Goal: Task Accomplishment & Management: Manage account settings

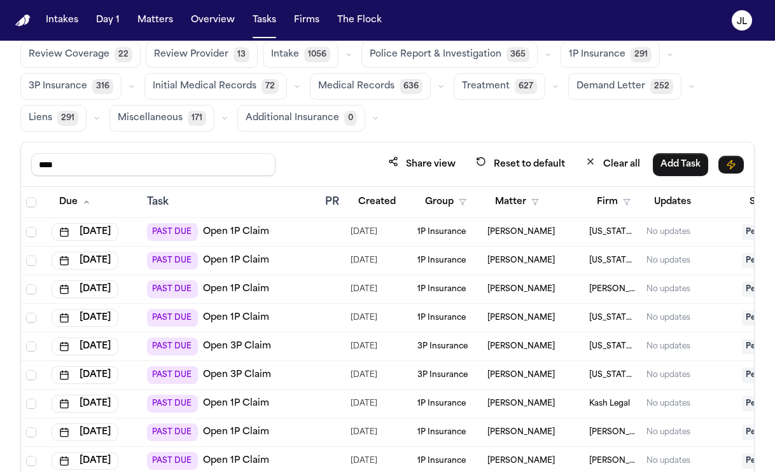
scroll to position [108, 0]
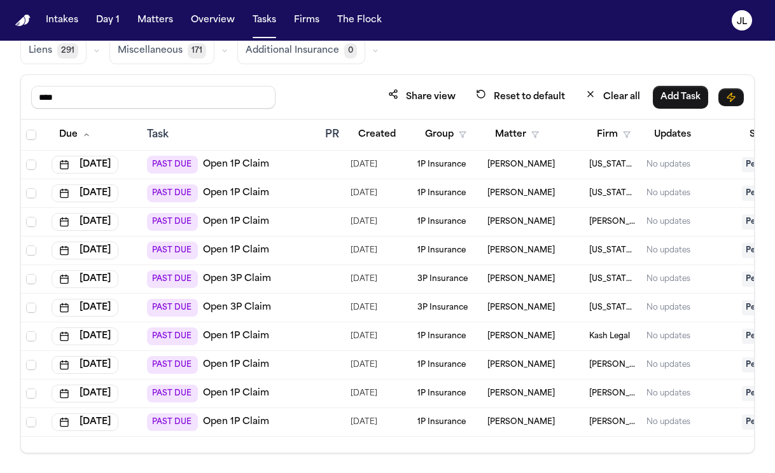
drag, startPoint x: 105, startPoint y: 95, endPoint x: -5, endPoint y: 92, distance: 110.1
click at [0, 92] on html "Intakes Day 1 Matters Overview Tasks Firms The Flock JL Global Filters Review C…" at bounding box center [387, 236] width 775 height 473
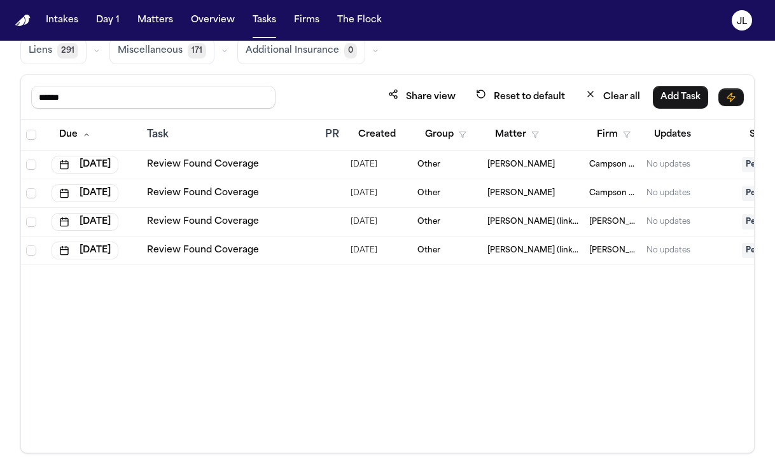
type input "******"
click at [207, 156] on td "Review Found Coverage" at bounding box center [231, 165] width 178 height 29
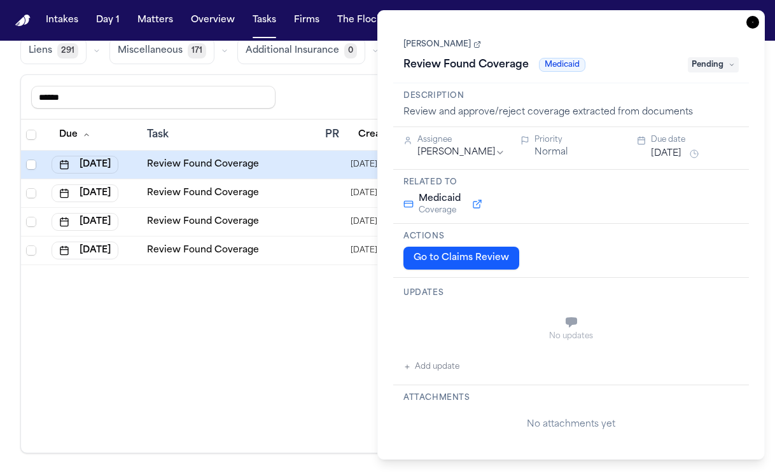
click at [207, 165] on link "Review Found Coverage" at bounding box center [203, 164] width 112 height 13
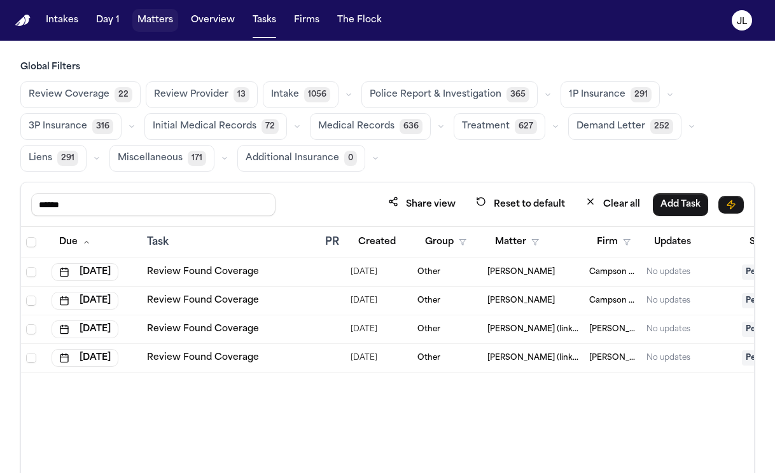
click at [165, 12] on button "Matters" at bounding box center [155, 20] width 46 height 23
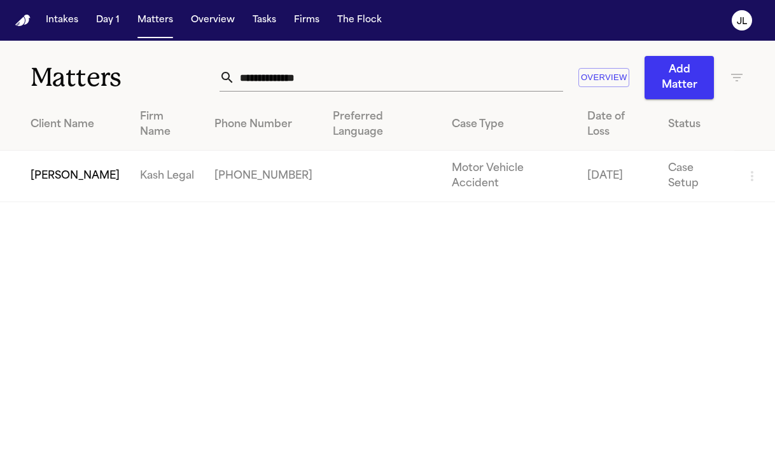
click at [349, 76] on input "**********" at bounding box center [399, 78] width 328 height 28
drag, startPoint x: 349, startPoint y: 76, endPoint x: 218, endPoint y: 57, distance: 131.7
click at [219, 71] on div "**********" at bounding box center [391, 78] width 344 height 28
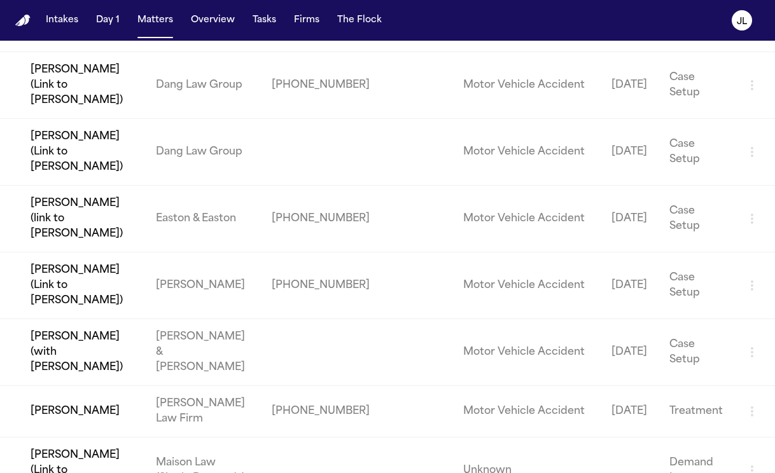
scroll to position [452, 0]
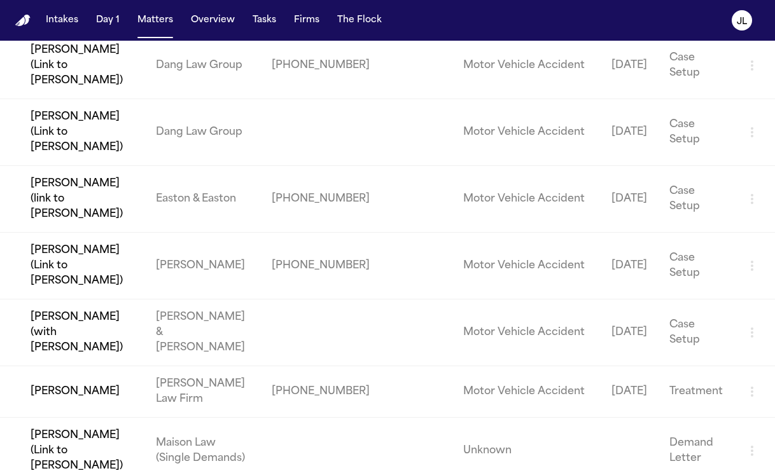
type input "******"
click at [60, 366] on td "[PERSON_NAME]" at bounding box center [73, 392] width 146 height 52
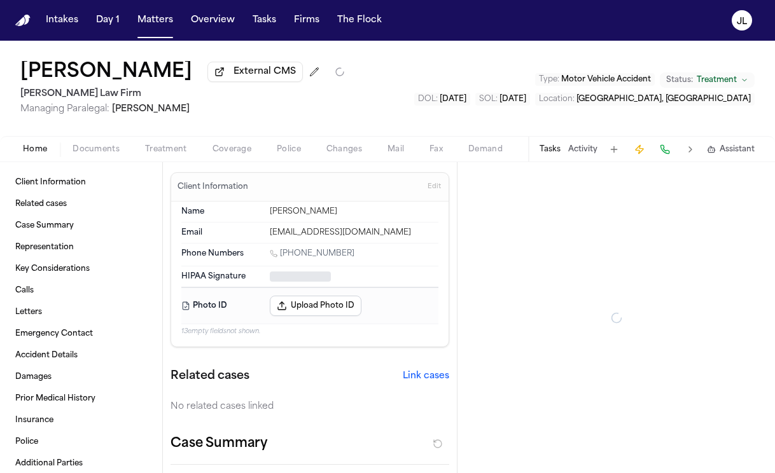
type textarea "*"
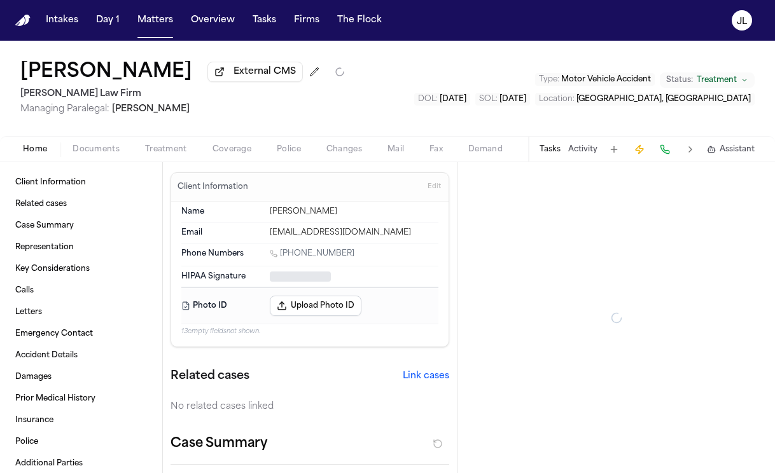
type textarea "*"
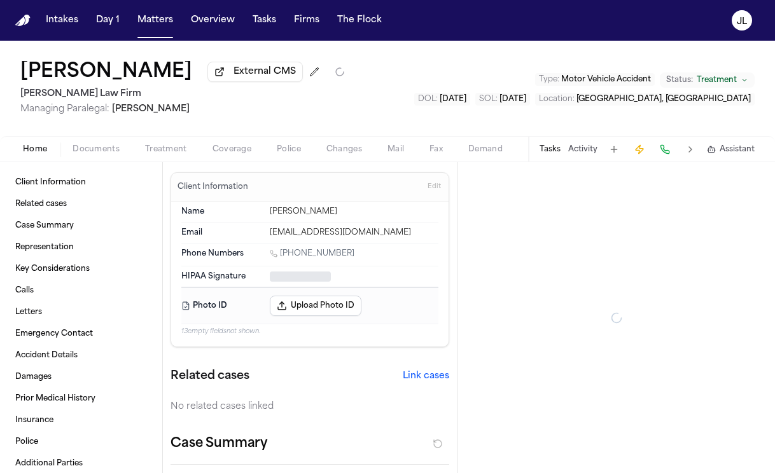
type textarea "*"
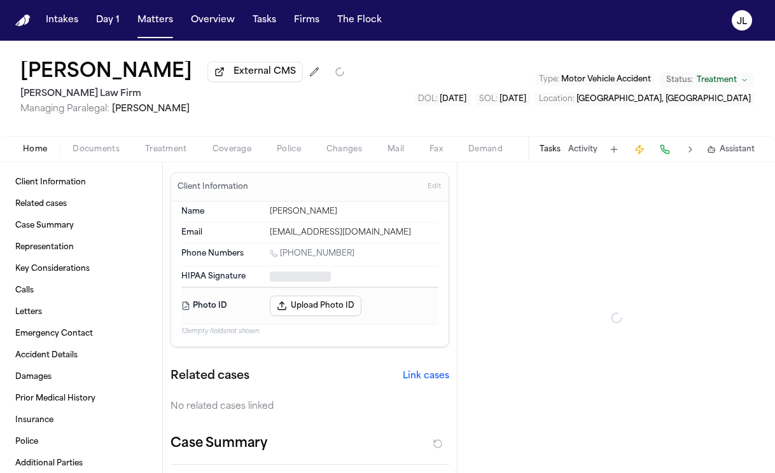
type textarea "*"
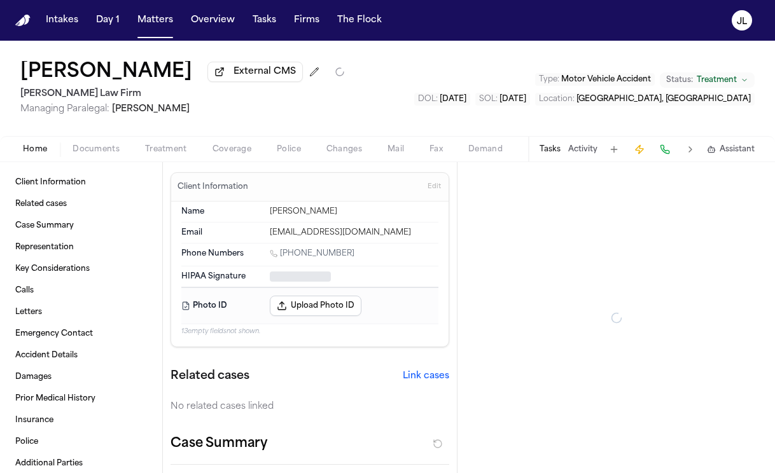
type textarea "*"
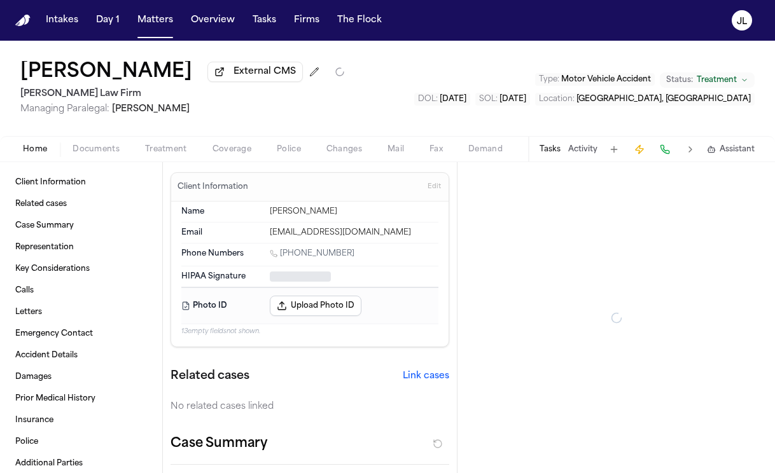
type textarea "*"
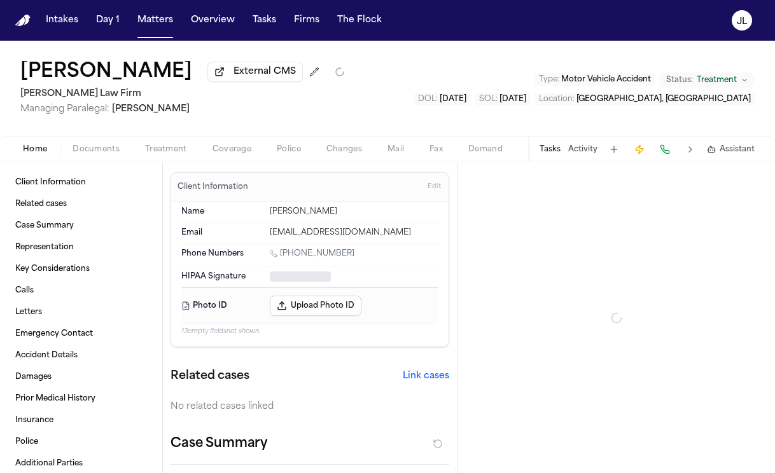
type textarea "*"
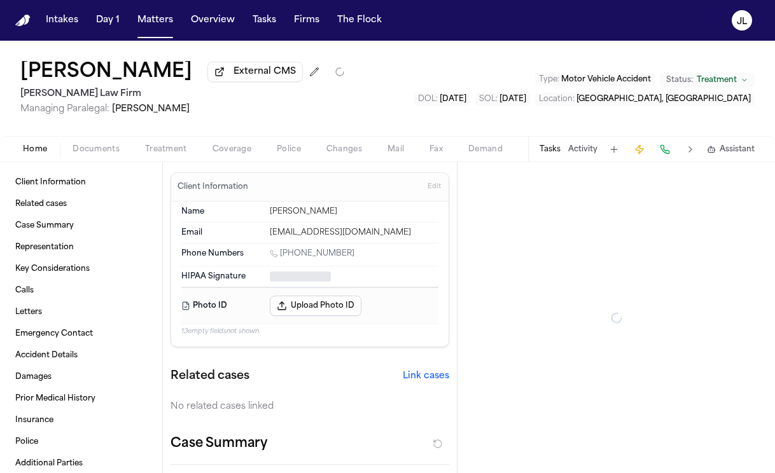
type textarea "*"
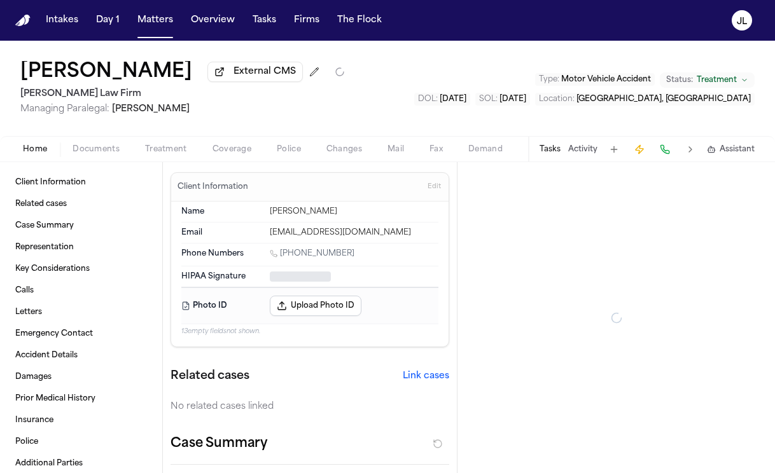
type textarea "*"
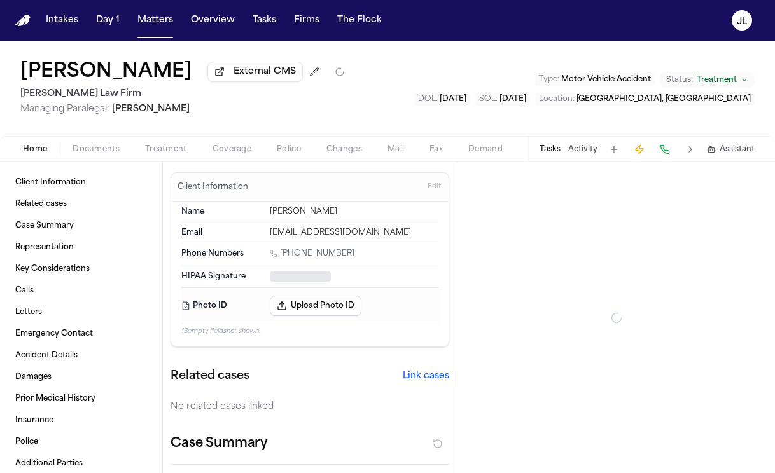
type textarea "*"
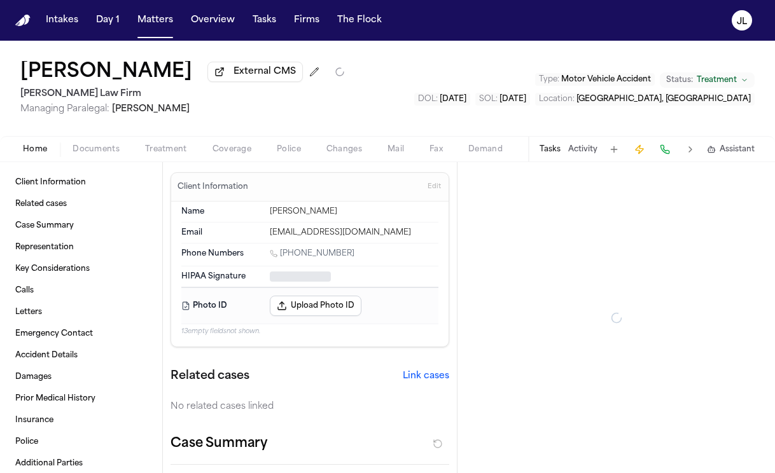
type textarea "*"
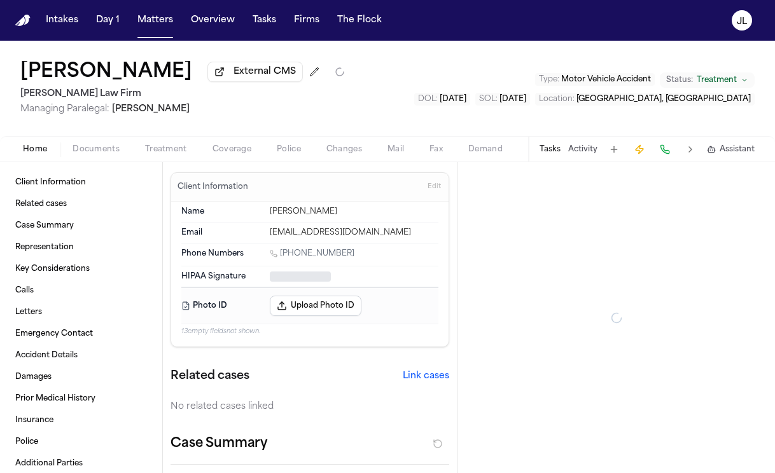
type textarea "*"
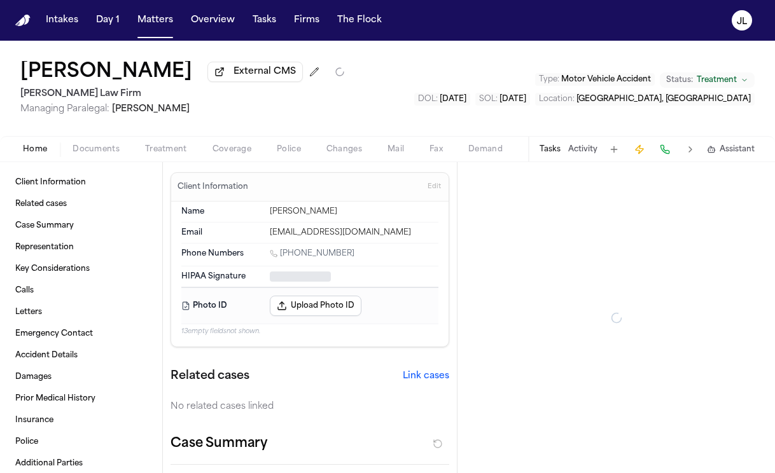
type textarea "*"
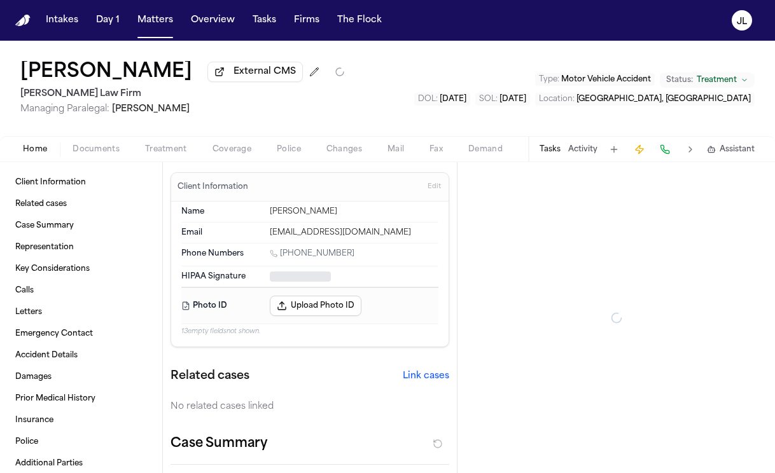
type textarea "*"
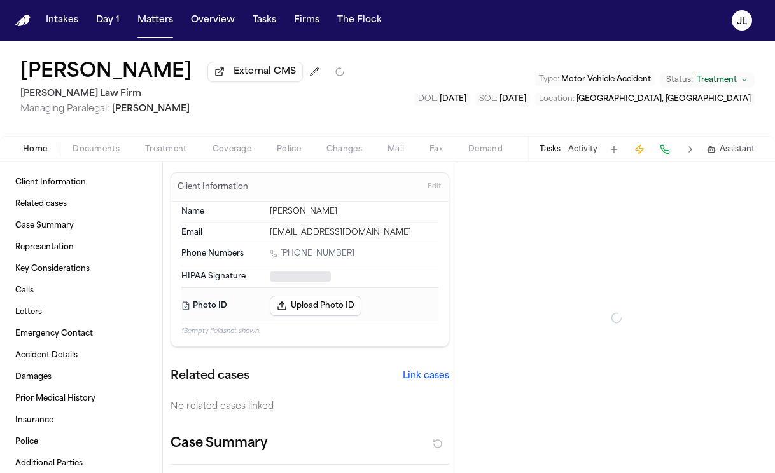
type textarea "*"
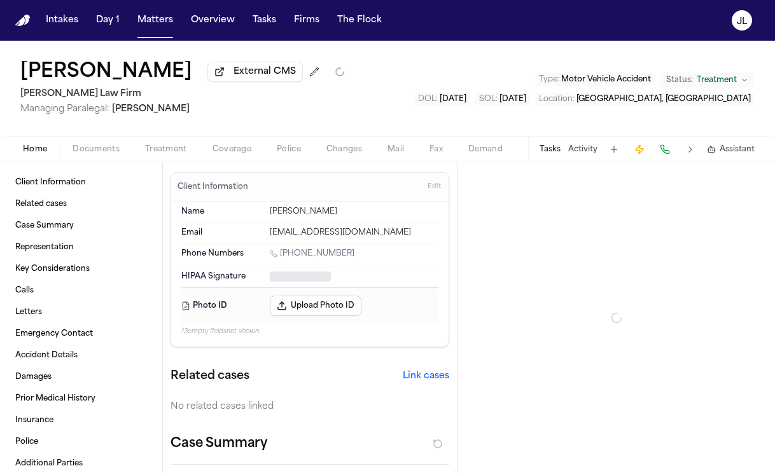
type textarea "*"
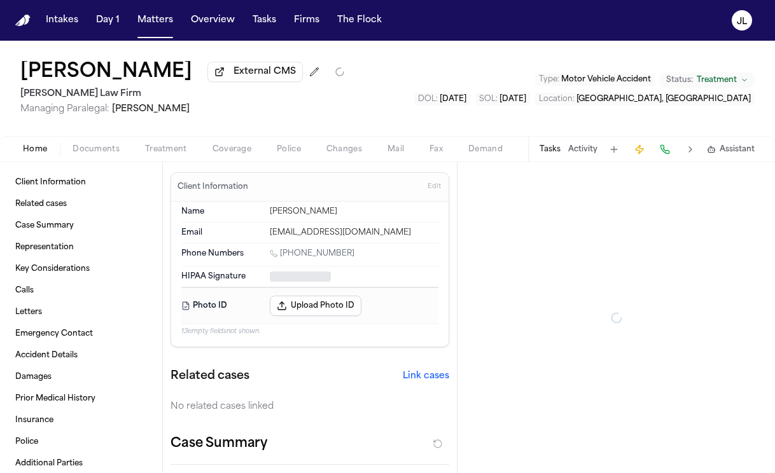
type textarea "*"
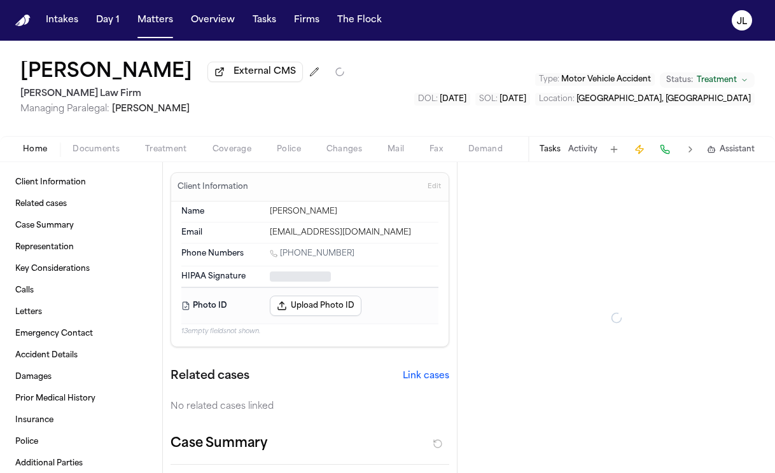
type textarea "*"
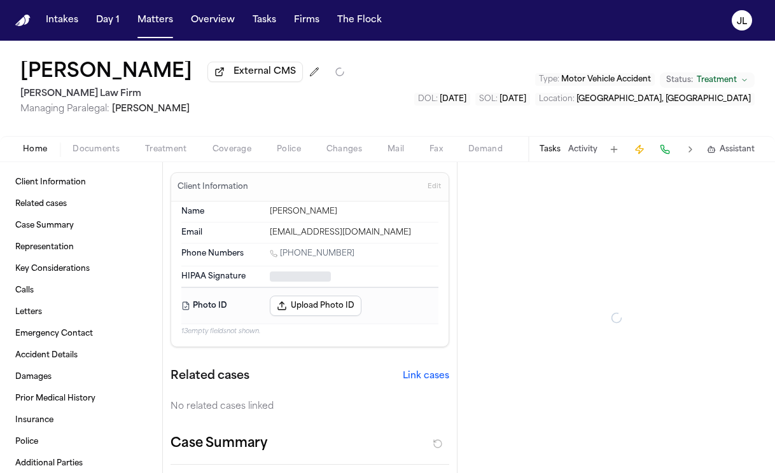
type textarea "*"
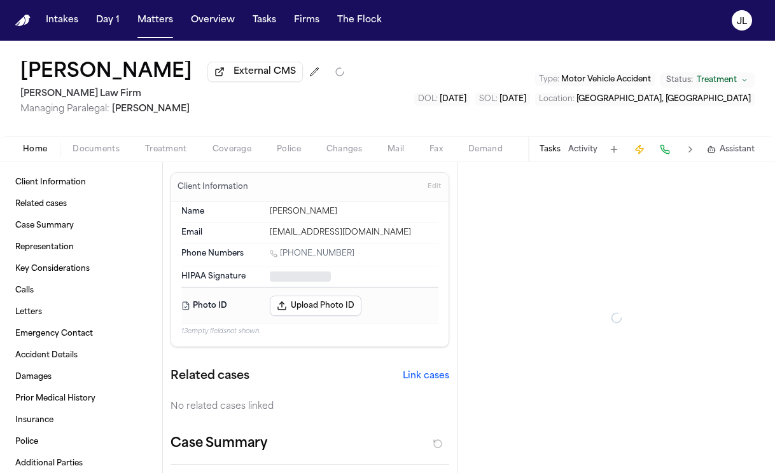
type textarea "*"
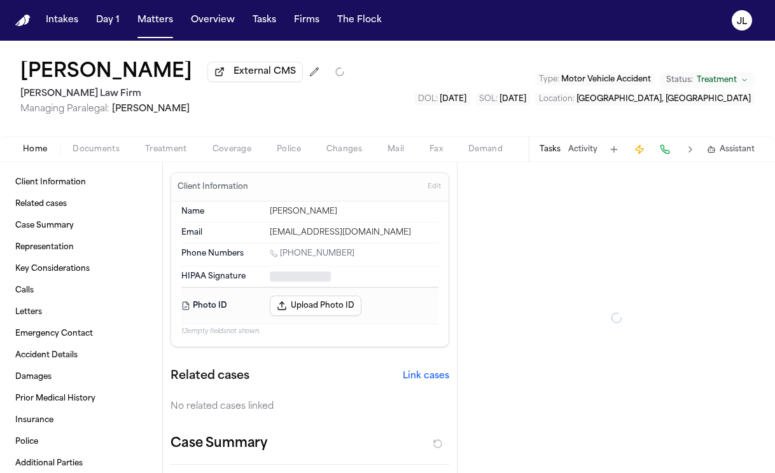
type textarea "*"
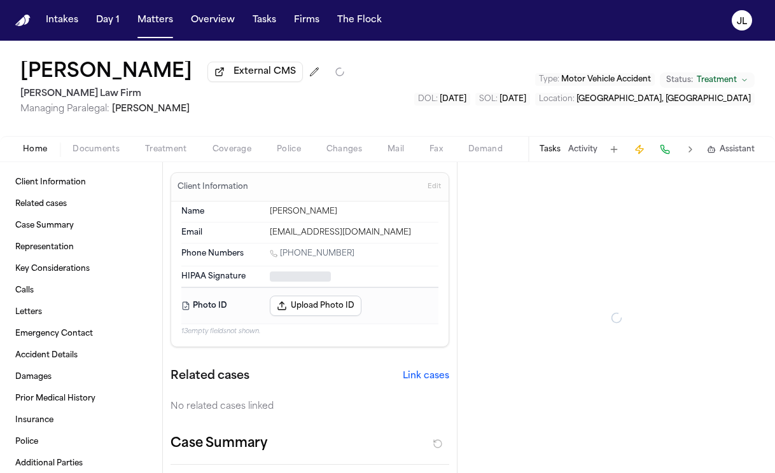
type textarea "*"
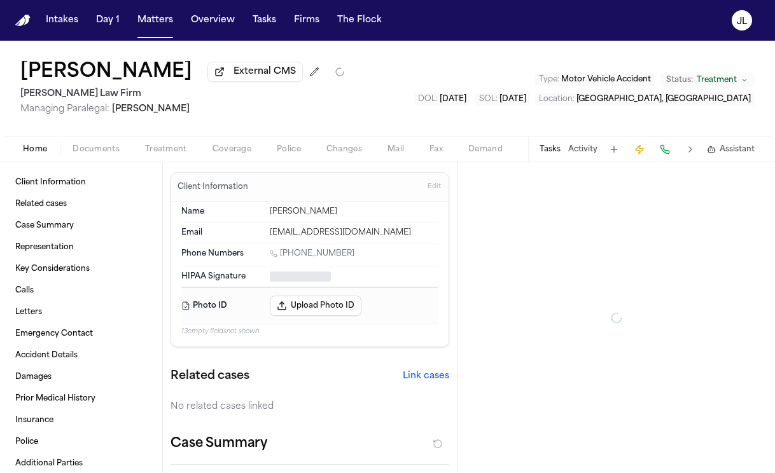
type textarea "*"
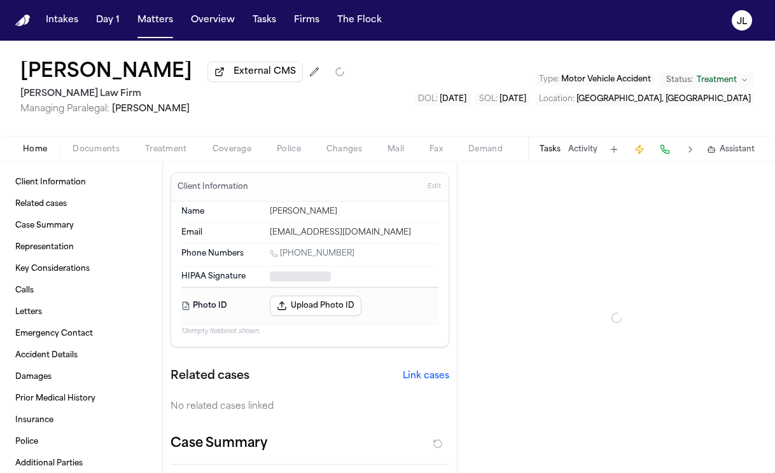
type textarea "*"
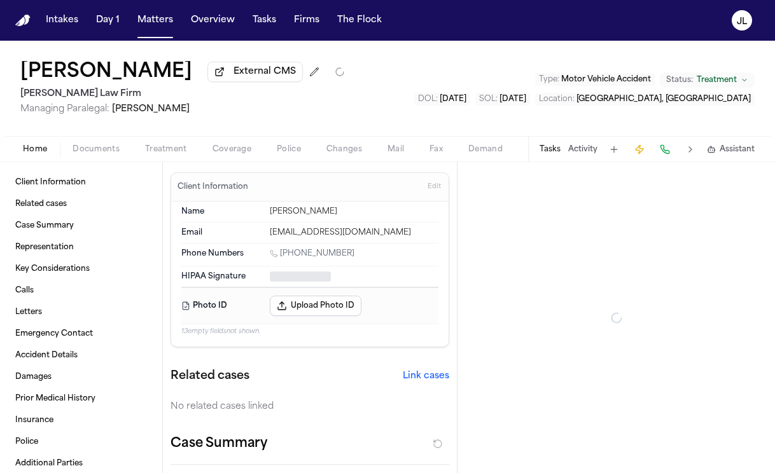
type textarea "*"
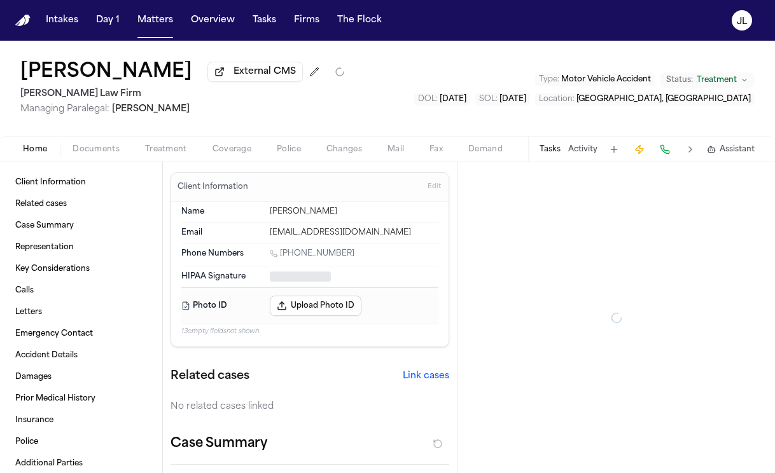
type textarea "*"
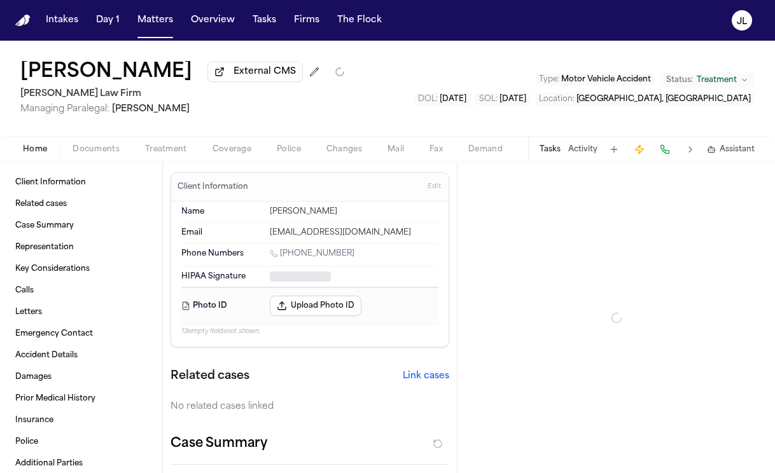
type textarea "*"
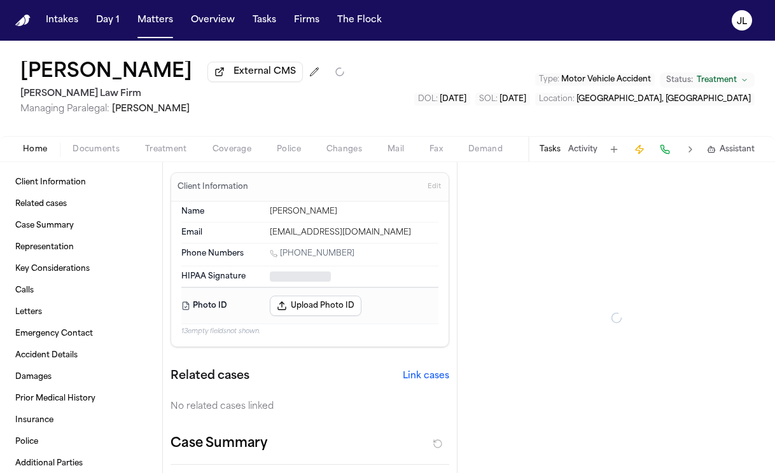
type textarea "*"
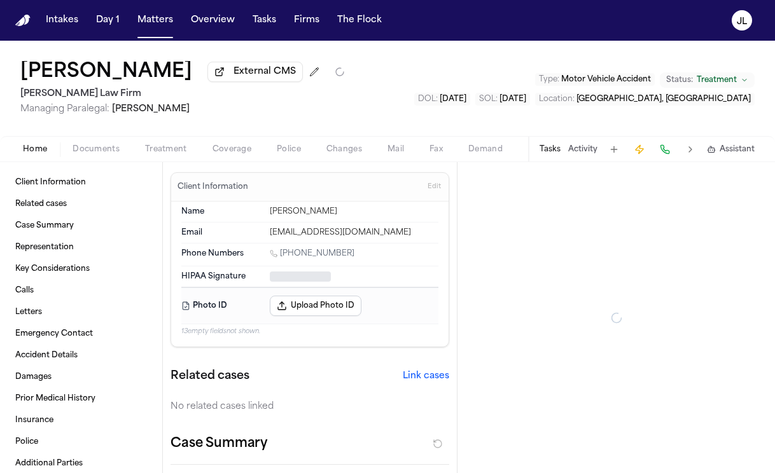
type textarea "*"
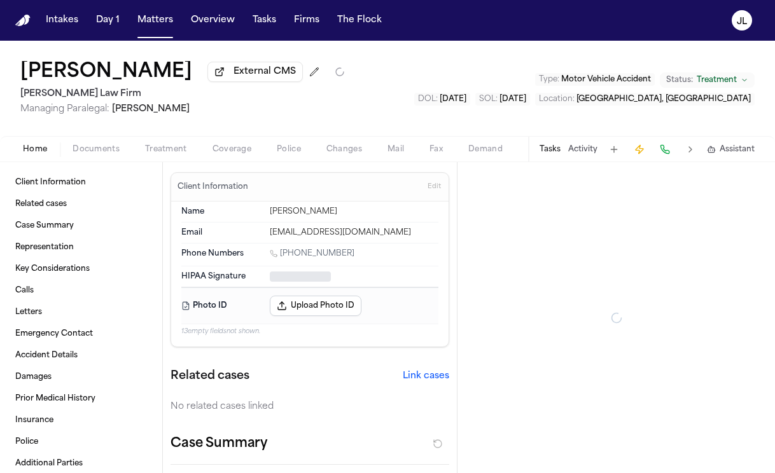
type textarea "*"
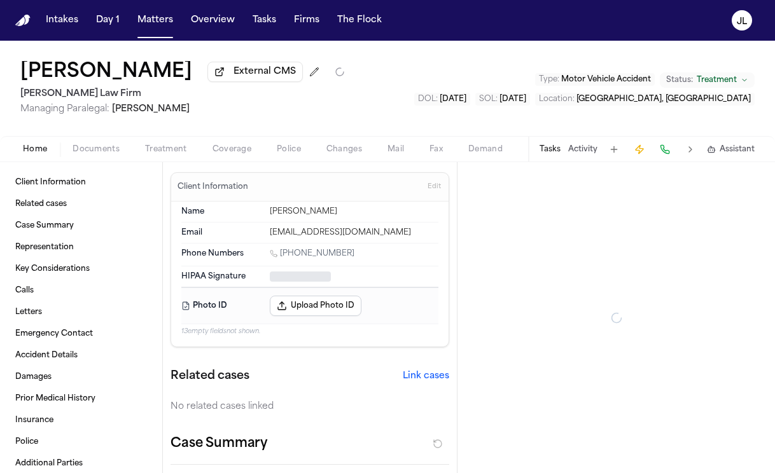
type textarea "*"
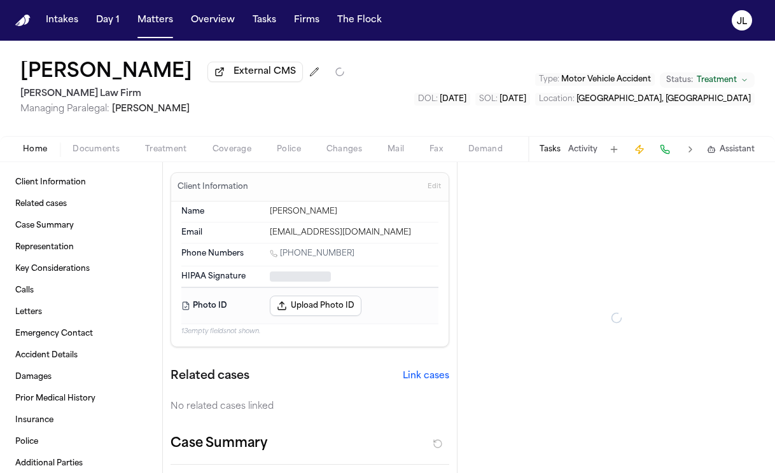
type textarea "*"
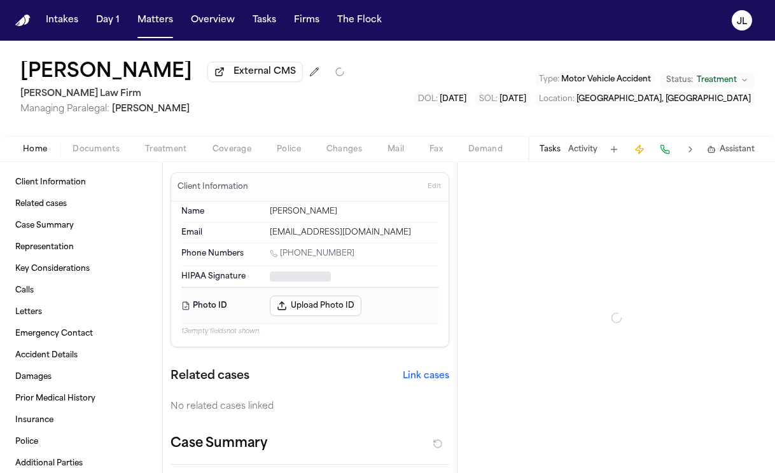
type textarea "*"
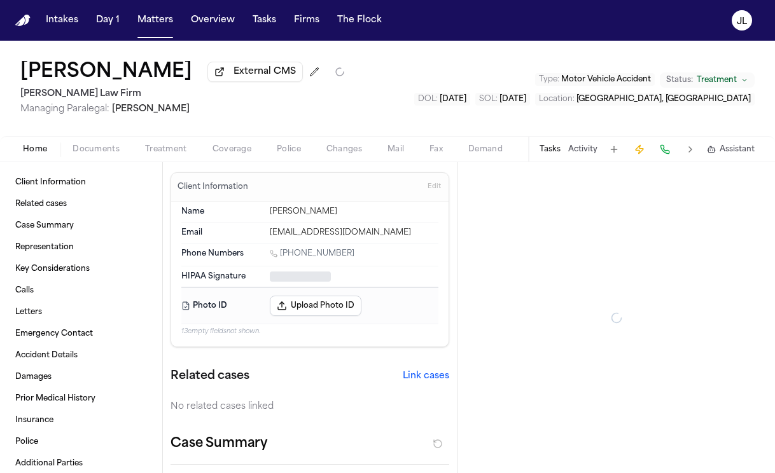
type textarea "*"
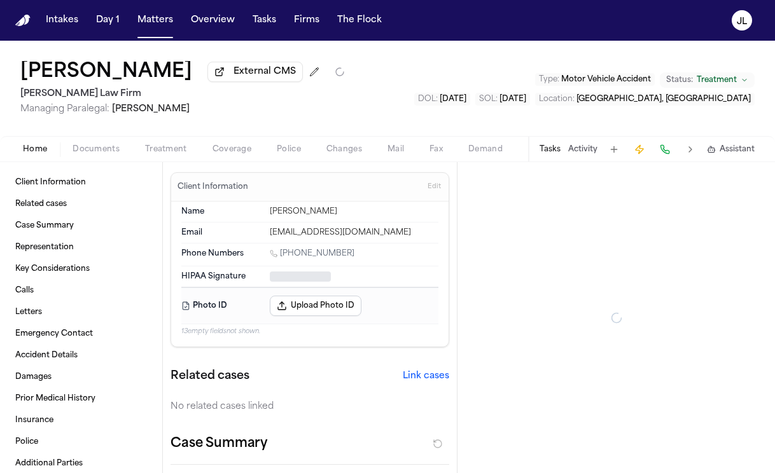
type textarea "*"
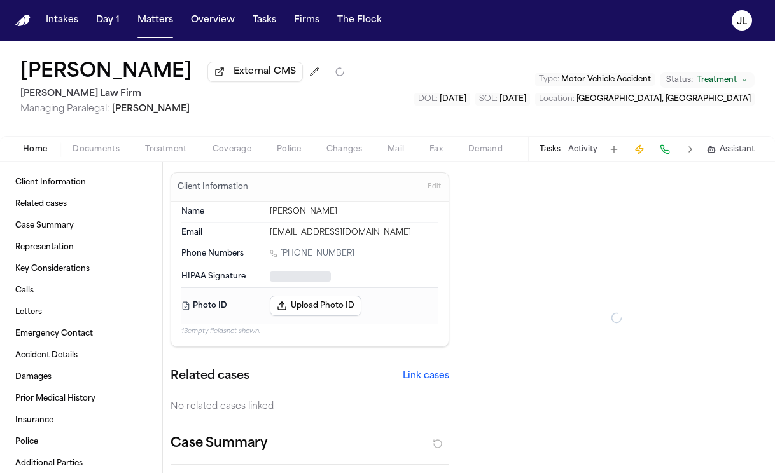
type textarea "*"
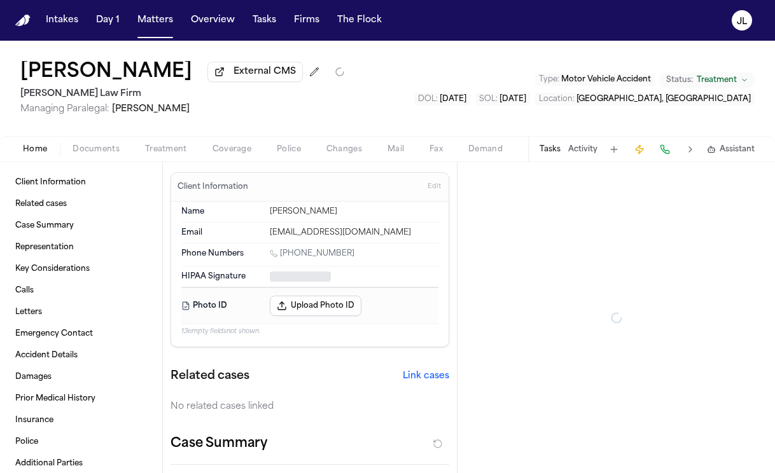
type textarea "*"
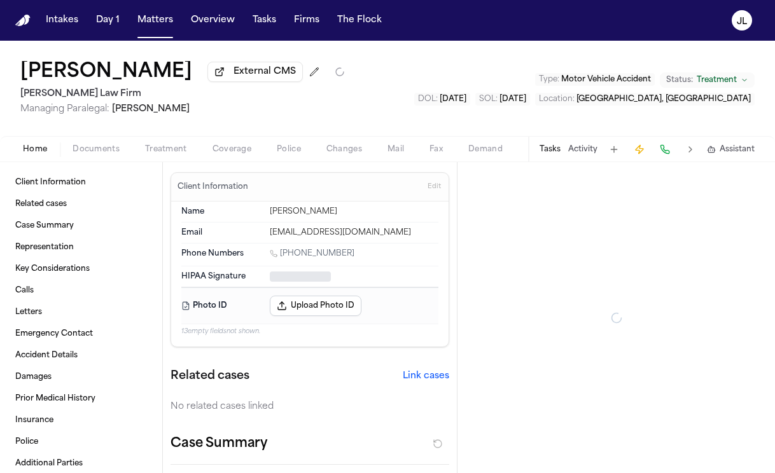
type textarea "*"
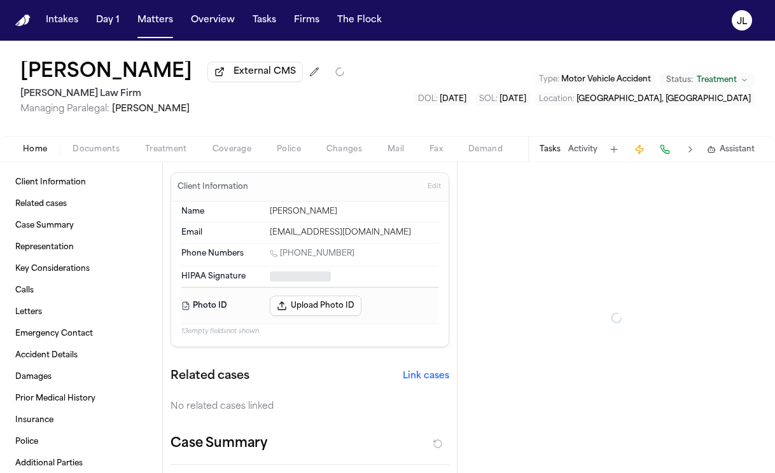
type textarea "*"
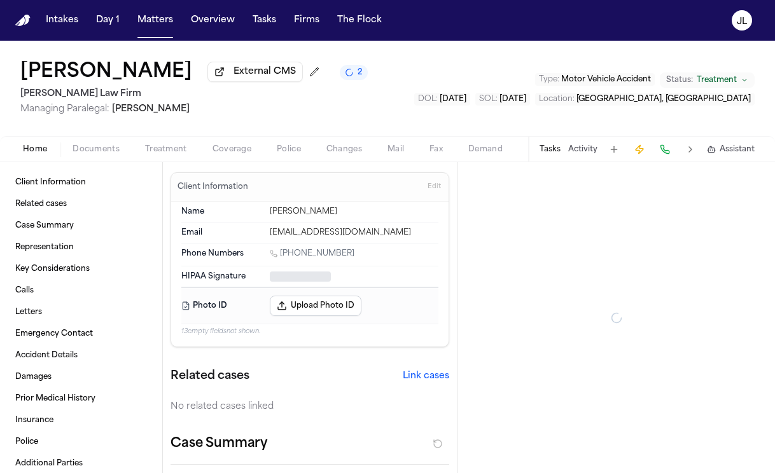
type textarea "*"
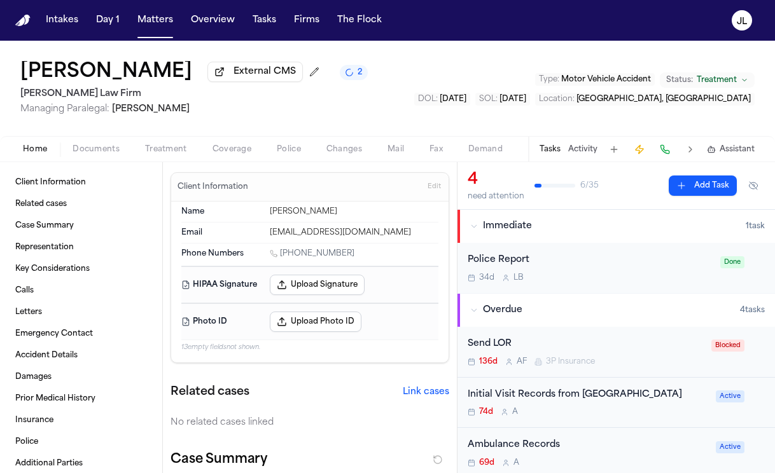
click at [235, 160] on div "Home Documents Treatment Coverage Police Changes Mail Fax Demand Workspaces Art…" at bounding box center [387, 148] width 775 height 25
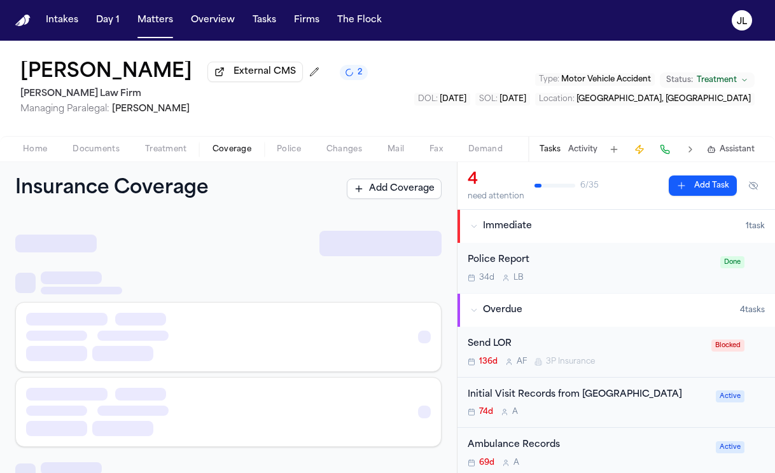
click at [235, 155] on span "Coverage" at bounding box center [231, 149] width 39 height 10
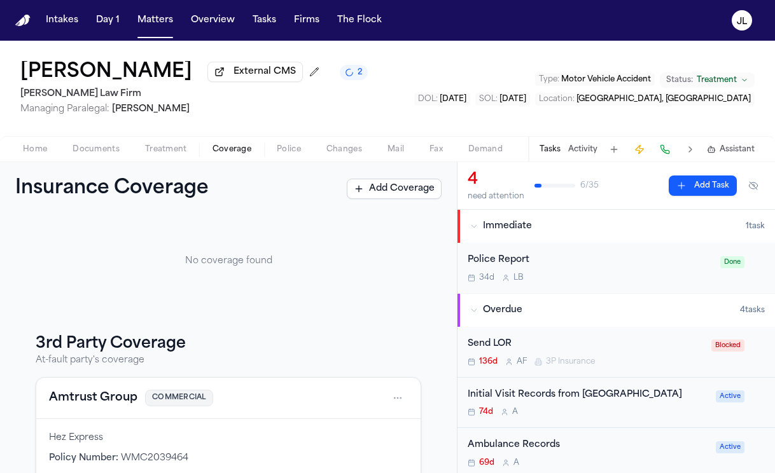
scroll to position [60, 0]
click at [78, 405] on button "Amtrust Group" at bounding box center [93, 398] width 88 height 18
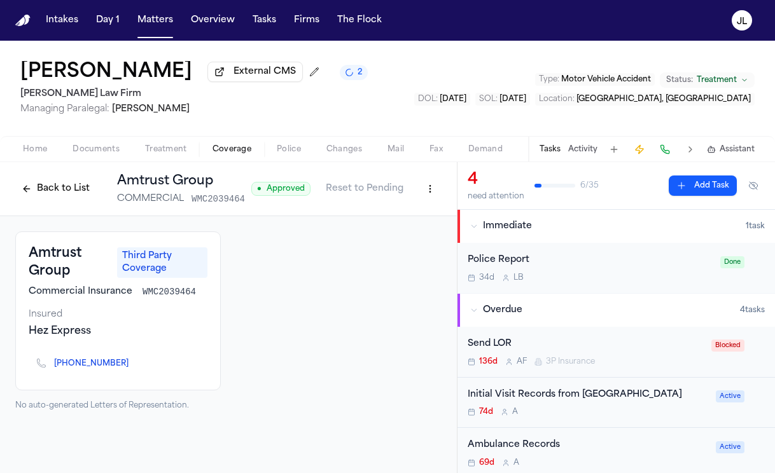
click at [668, 155] on button at bounding box center [665, 150] width 18 height 18
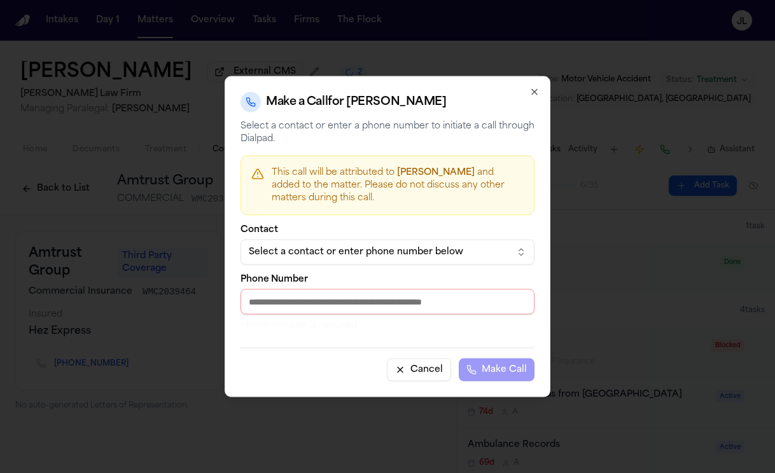
click at [384, 302] on input "Phone Number" at bounding box center [387, 301] width 294 height 25
paste input "**********"
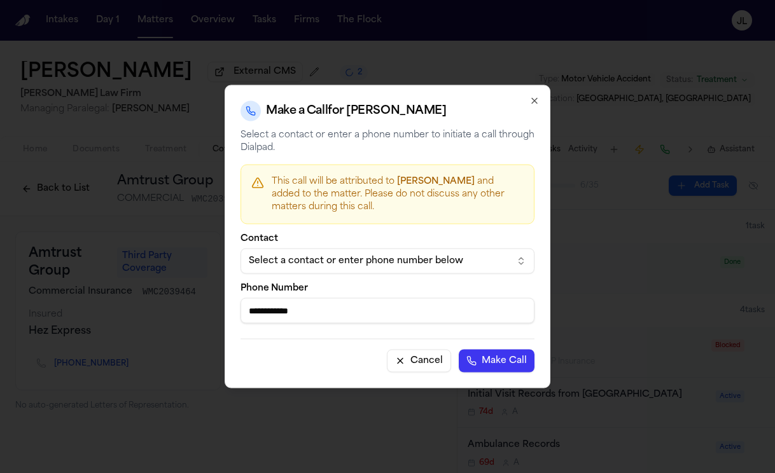
click at [475, 363] on button "Make Call" at bounding box center [497, 361] width 76 height 23
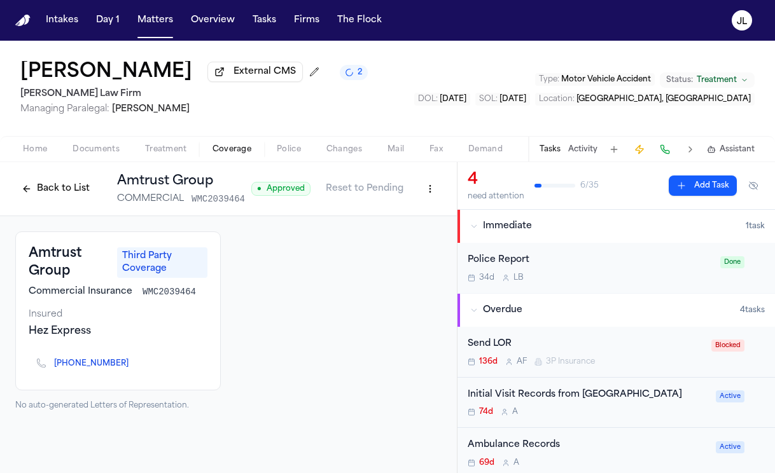
click at [132, 368] on icon "Copy to clipboard" at bounding box center [134, 365] width 4 height 4
click at [671, 158] on button at bounding box center [665, 150] width 18 height 18
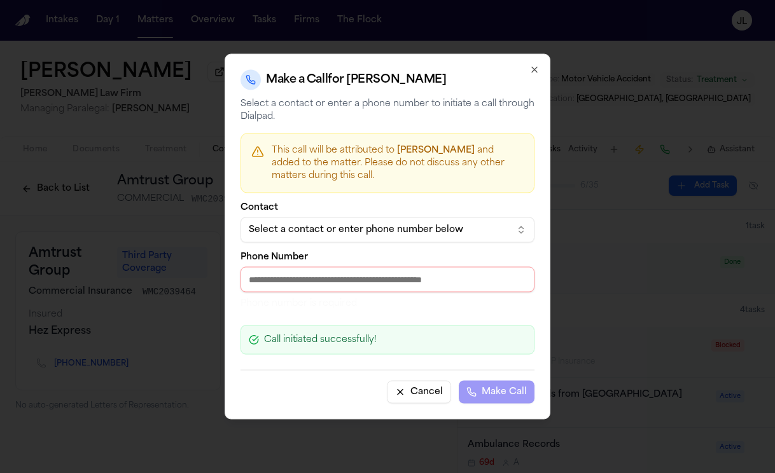
click at [391, 283] on input "Phone Number" at bounding box center [387, 279] width 294 height 25
paste input "**********"
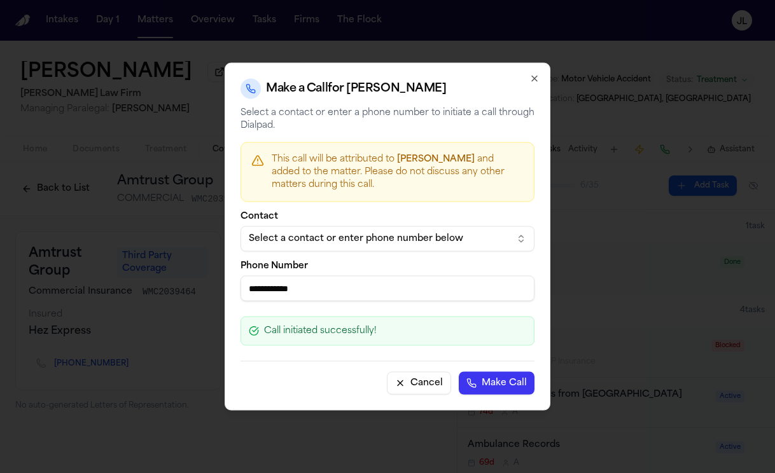
click at [499, 380] on button "Make Call" at bounding box center [497, 383] width 76 height 23
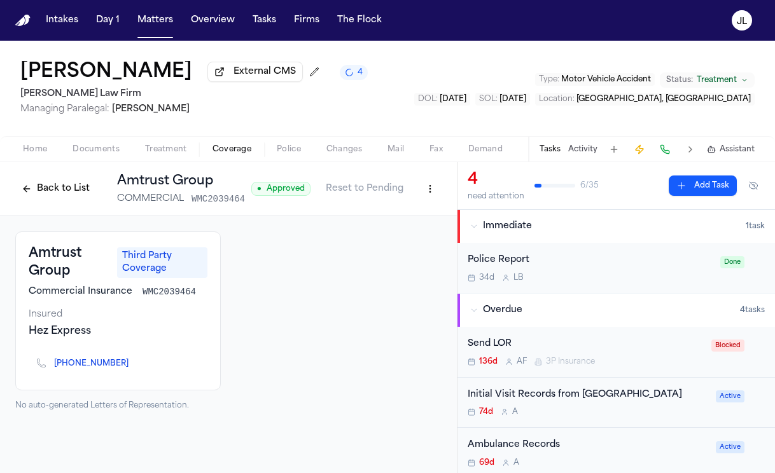
click at [43, 197] on button "Back to List" at bounding box center [55, 189] width 81 height 20
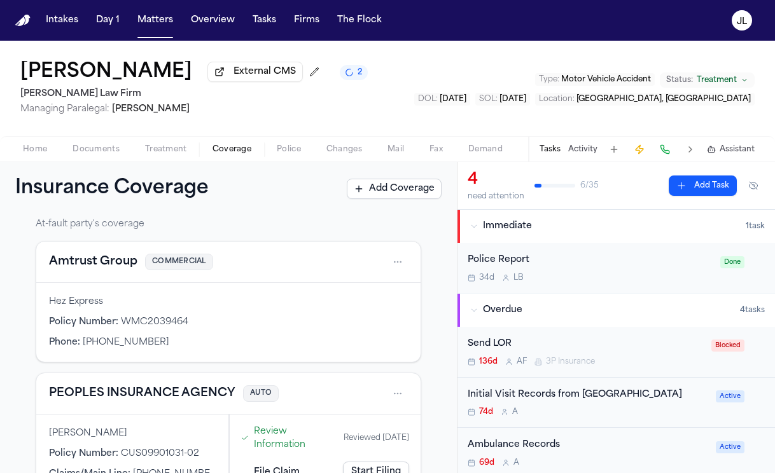
scroll to position [177, 0]
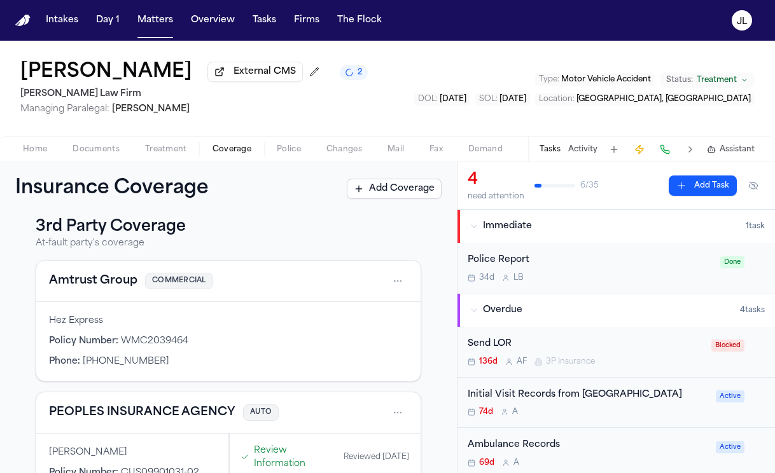
click at [85, 286] on button "Amtrust Group" at bounding box center [93, 281] width 88 height 18
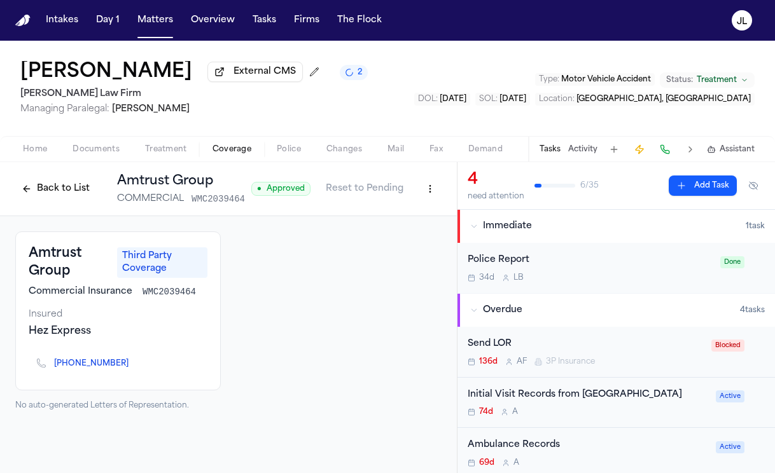
click at [32, 145] on button "Home" at bounding box center [35, 149] width 50 height 15
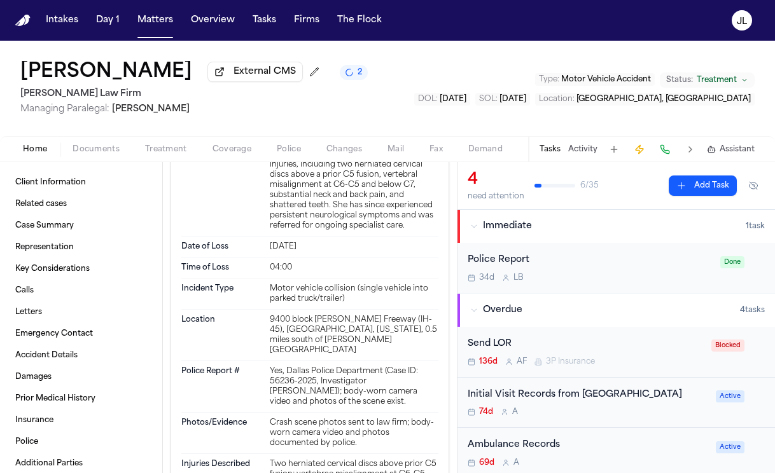
scroll to position [3980, 0]
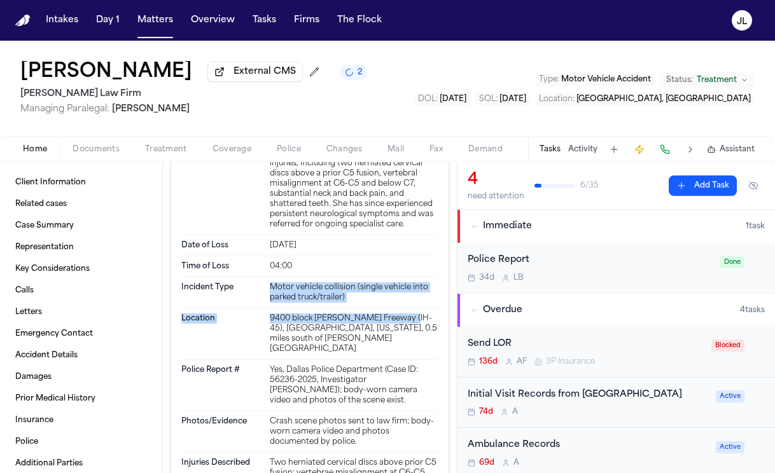
drag, startPoint x: 407, startPoint y: 297, endPoint x: 258, endPoint y: 272, distance: 151.5
click at [263, 282] on dl "Description On April 22, 2025, at approximately 4:00 AM, Jackye Benton was driv…" at bounding box center [309, 416] width 257 height 770
copy dl "Motor vehicle collision (single vehicle into parked truck/trailer) Location 940…"
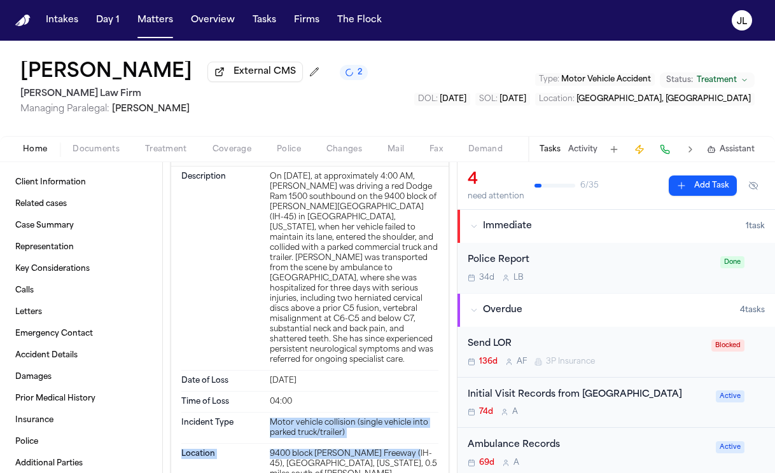
scroll to position [3818, 0]
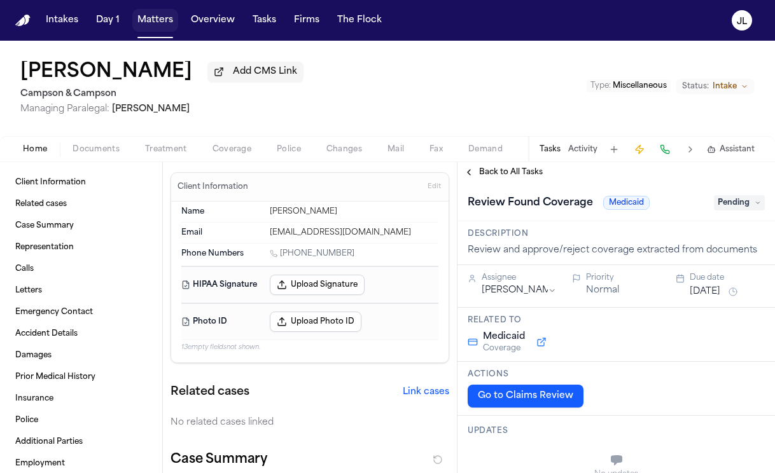
click at [149, 22] on button "Matters" at bounding box center [155, 20] width 46 height 23
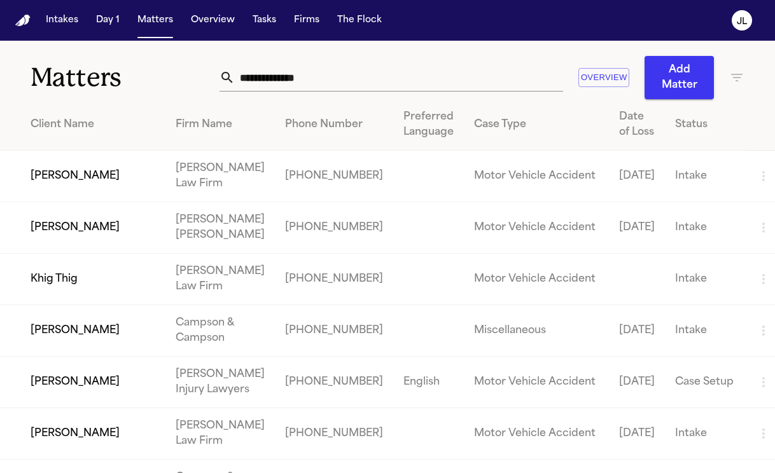
click at [327, 94] on div "Overview Add Matter" at bounding box center [481, 77] width 525 height 43
click at [322, 83] on input "text" at bounding box center [399, 78] width 328 height 28
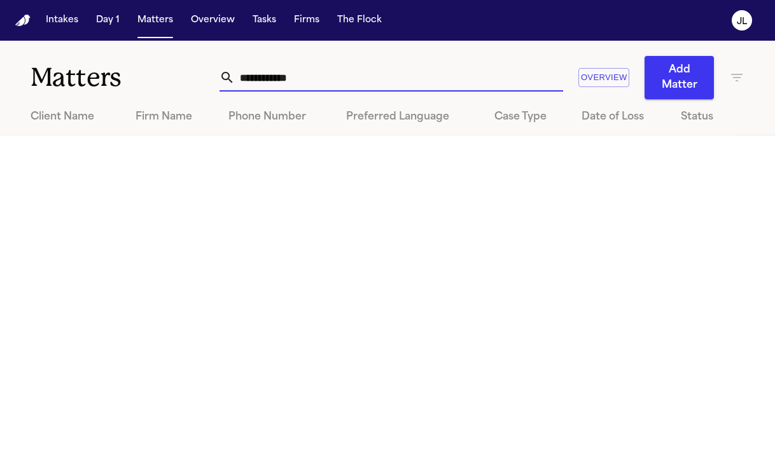
type input "**********"
click at [315, 78] on input "**********" at bounding box center [399, 78] width 328 height 28
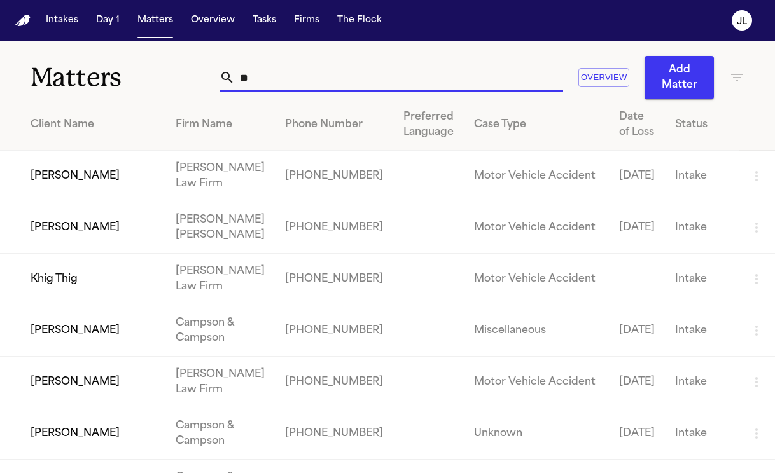
type input "*"
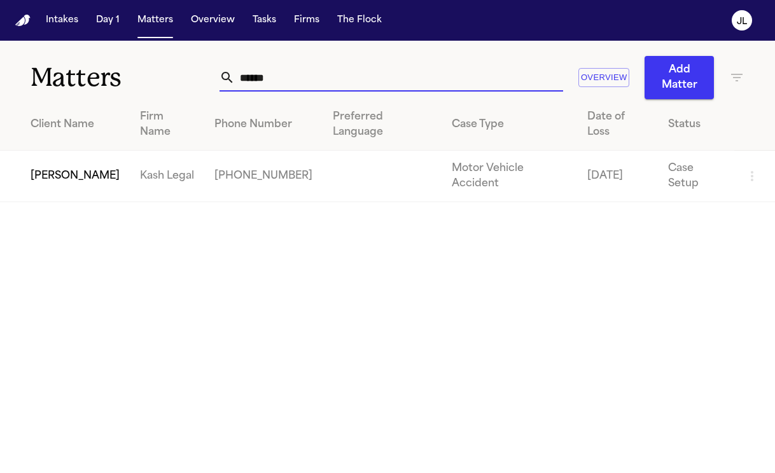
type input "******"
click at [104, 164] on td "[PERSON_NAME]" at bounding box center [65, 177] width 130 height 52
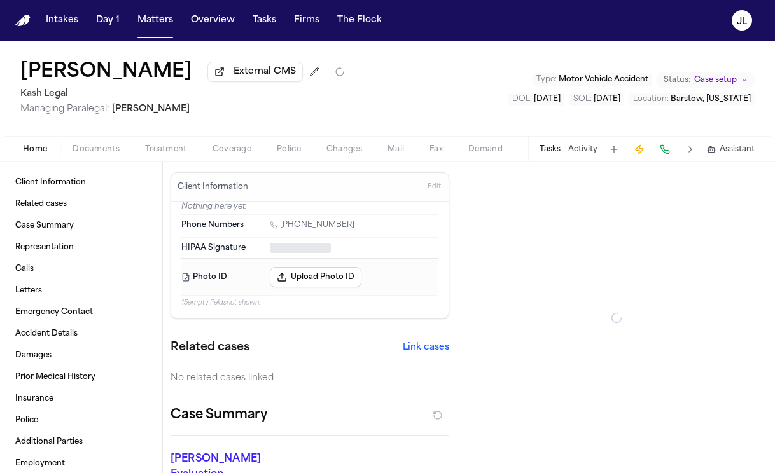
click at [235, 151] on span "Coverage" at bounding box center [231, 149] width 39 height 10
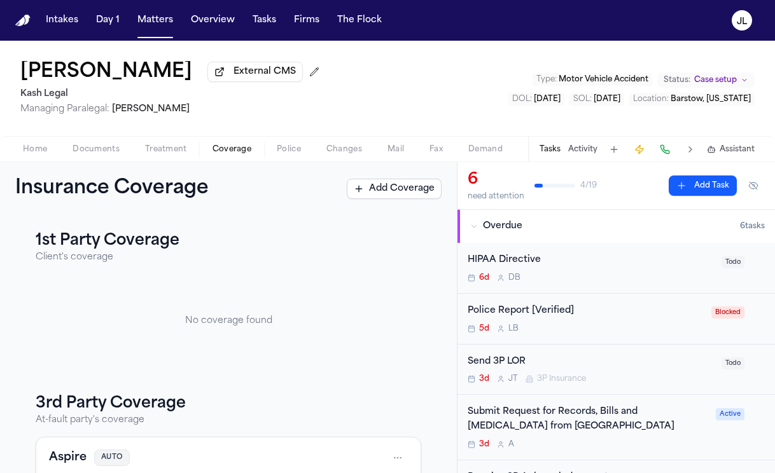
scroll to position [109, 0]
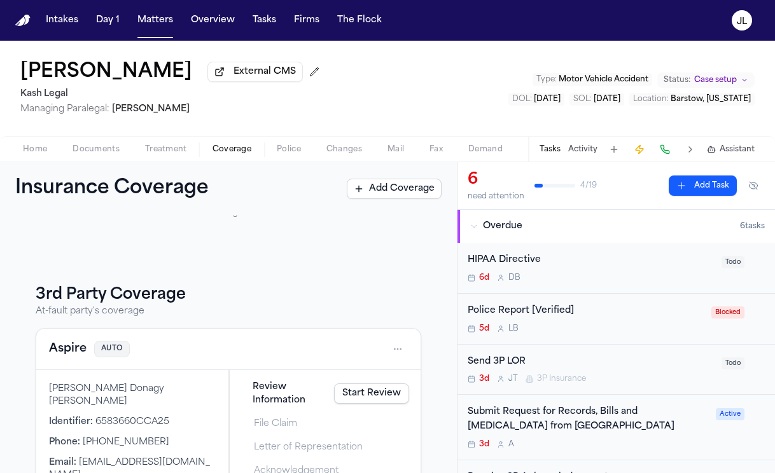
click at [70, 355] on button "Aspire" at bounding box center [68, 349] width 38 height 18
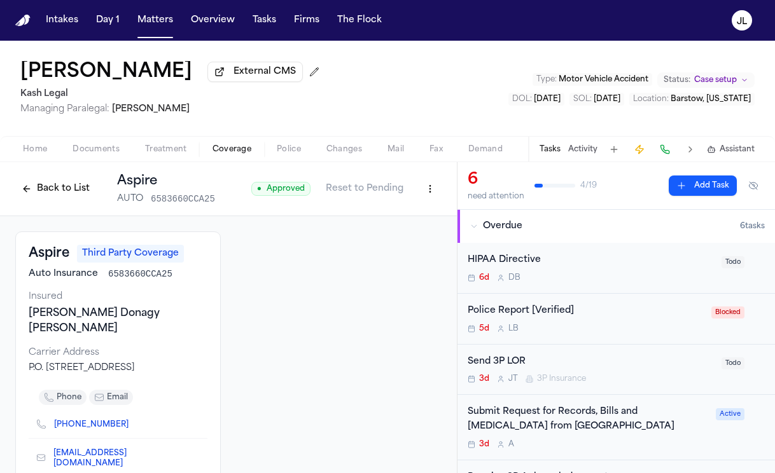
click at [51, 188] on button "Back to List" at bounding box center [55, 189] width 81 height 20
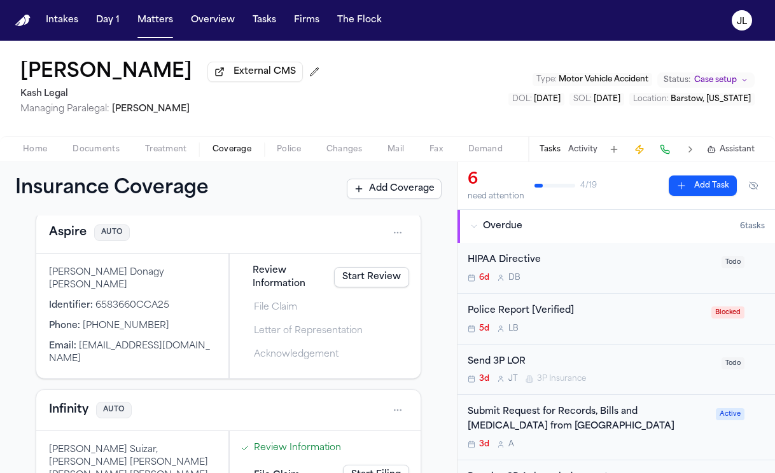
scroll to position [211, 0]
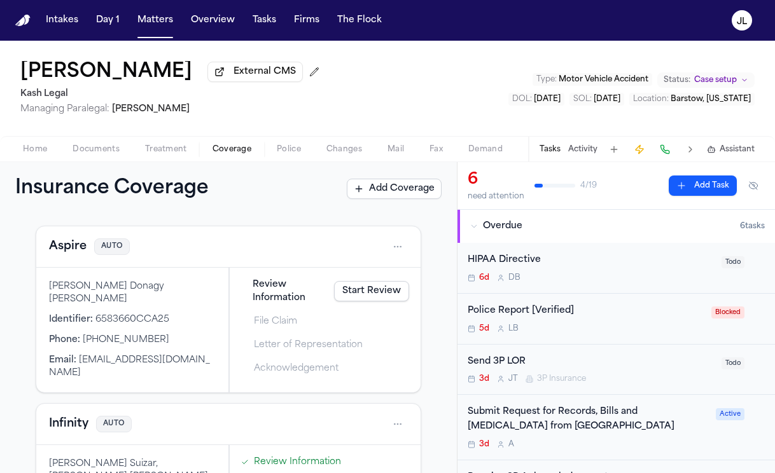
click at [71, 254] on button "Aspire" at bounding box center [68, 247] width 38 height 18
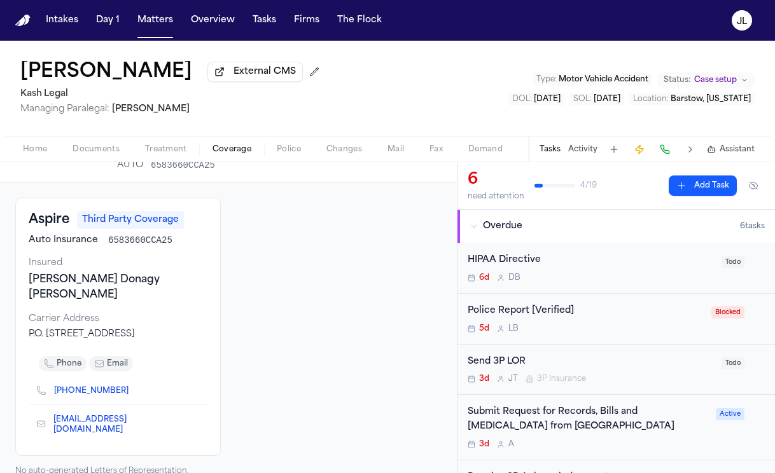
scroll to position [35, 0]
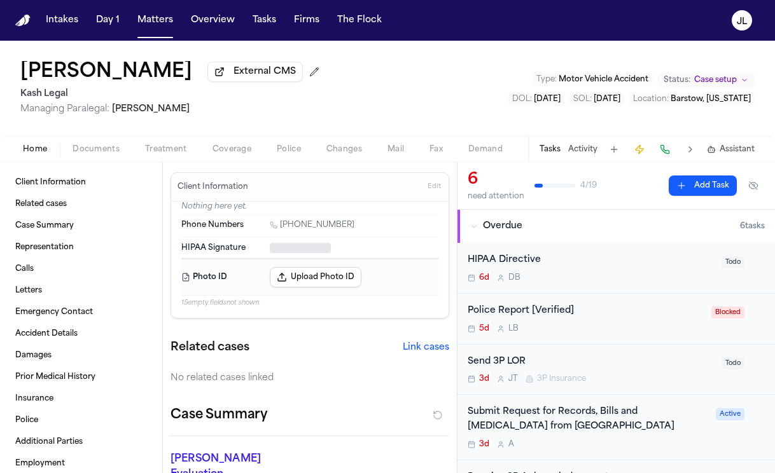
click at [50, 156] on button "Home" at bounding box center [35, 149] width 50 height 15
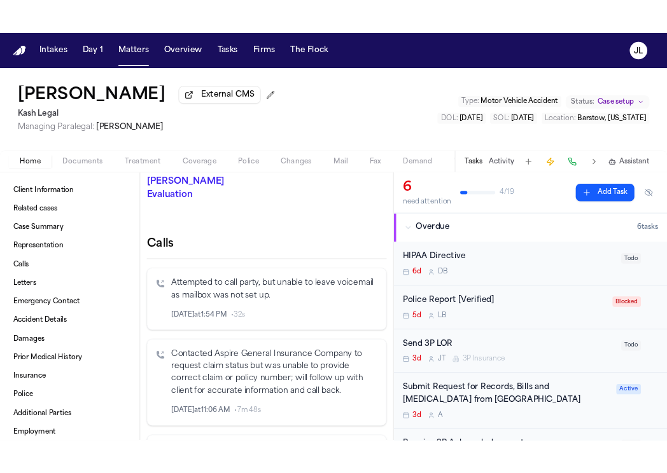
scroll to position [232, 0]
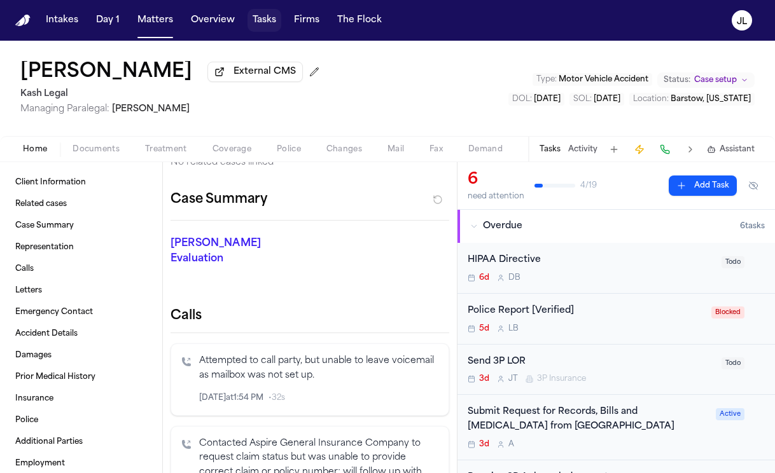
click at [251, 23] on button "Tasks" at bounding box center [264, 20] width 34 height 23
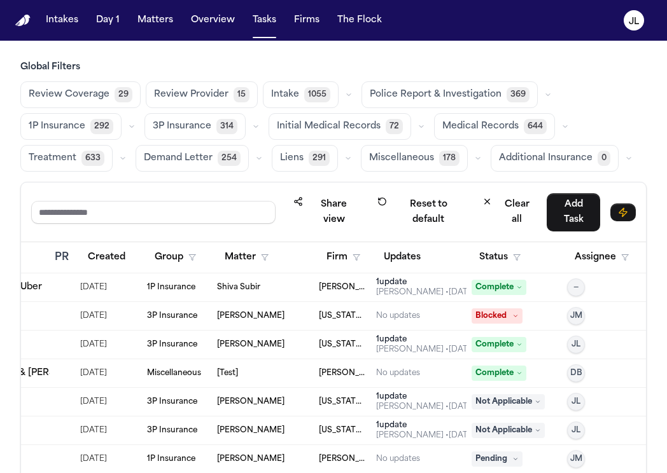
scroll to position [0, 275]
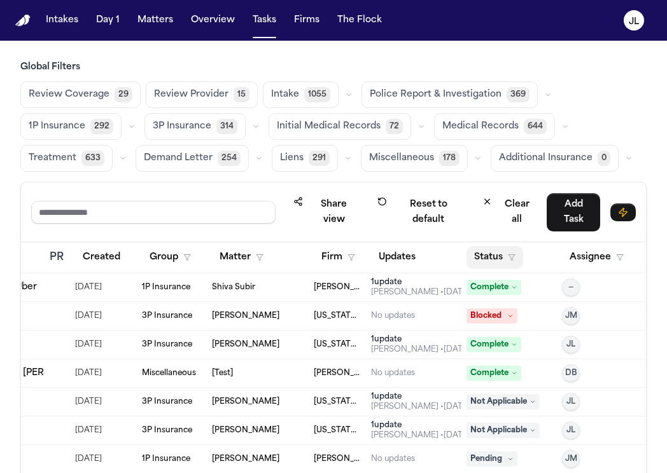
click at [485, 266] on button "Status" at bounding box center [494, 257] width 57 height 23
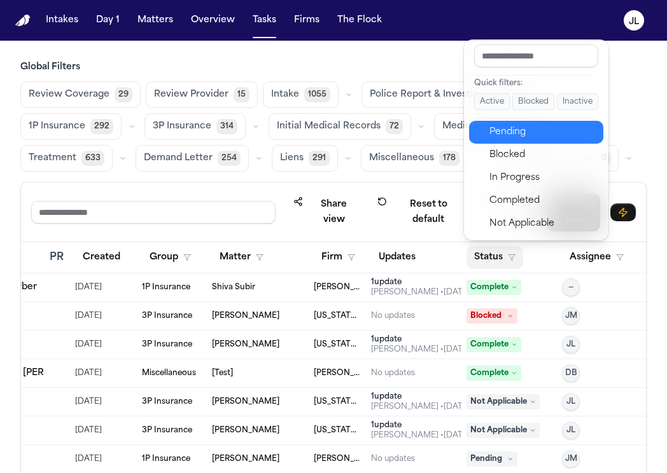
click at [503, 137] on div "Pending" at bounding box center [542, 132] width 106 height 15
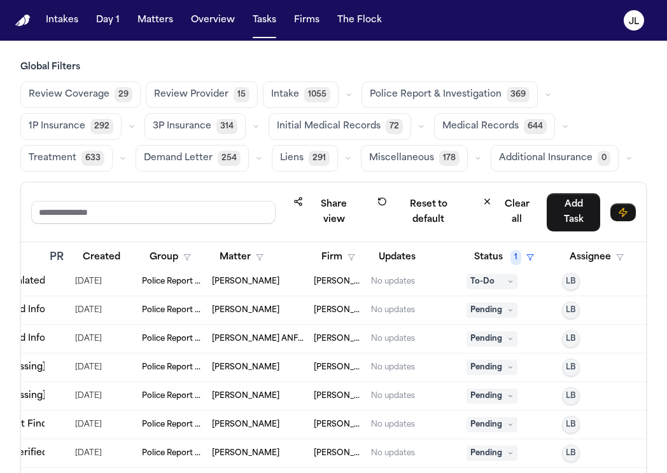
scroll to position [0, 275]
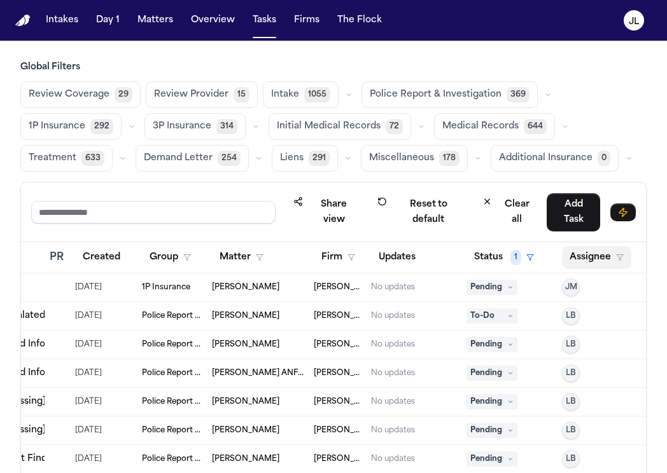
click at [599, 256] on button "Assignee" at bounding box center [596, 257] width 69 height 23
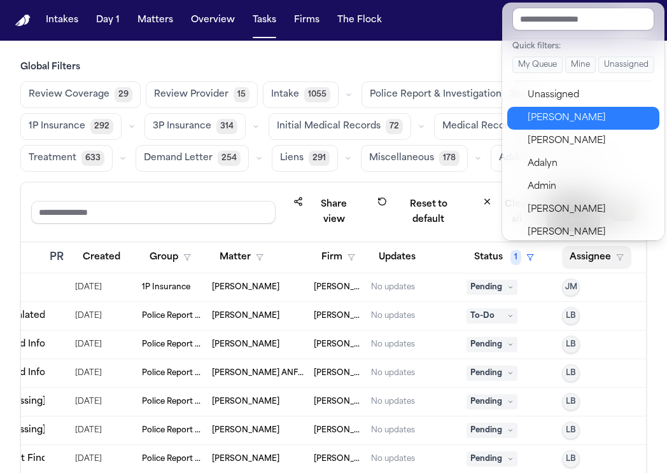
click at [581, 124] on div "Julie Lopez" at bounding box center [589, 118] width 124 height 15
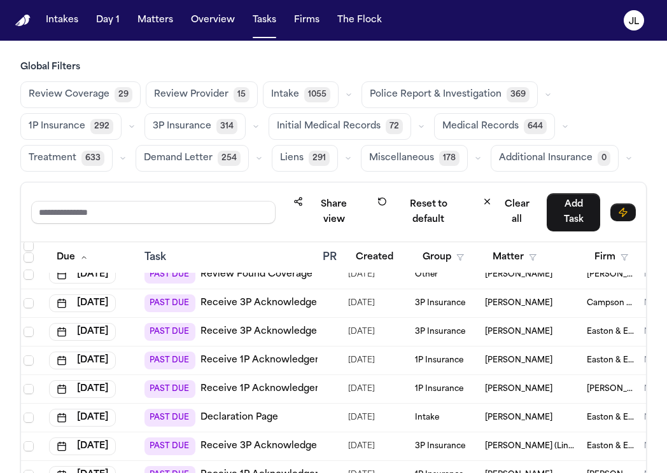
scroll to position [58, 3]
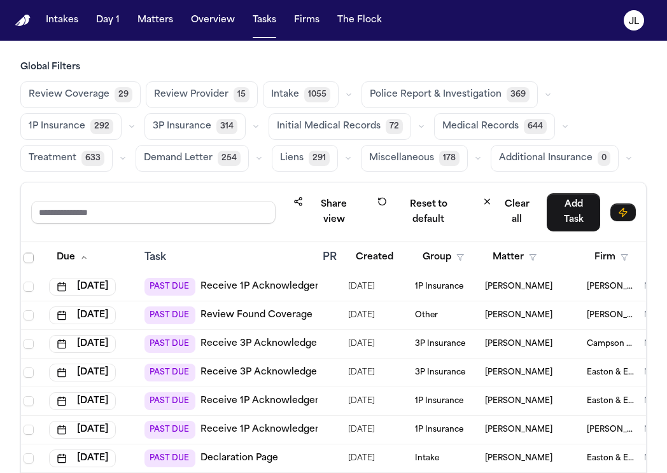
click at [247, 253] on div "Task" at bounding box center [228, 257] width 168 height 15
click at [150, 258] on div "Task" at bounding box center [228, 257] width 168 height 15
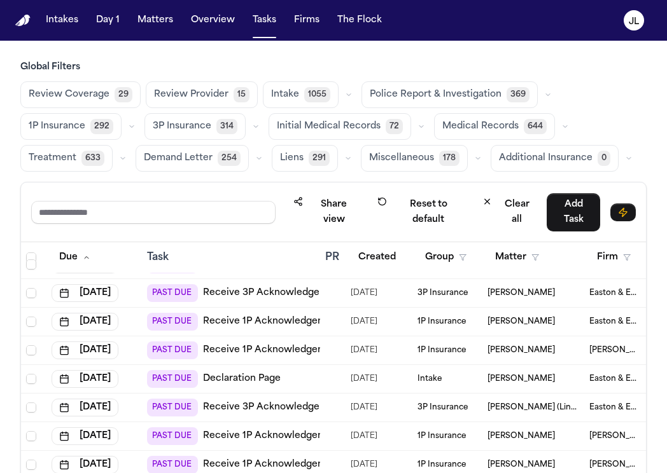
scroll to position [0, 0]
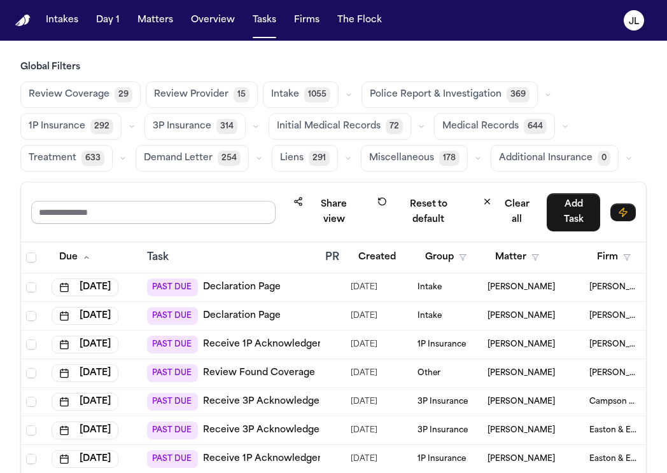
click at [179, 219] on input "text" at bounding box center [153, 212] width 244 height 23
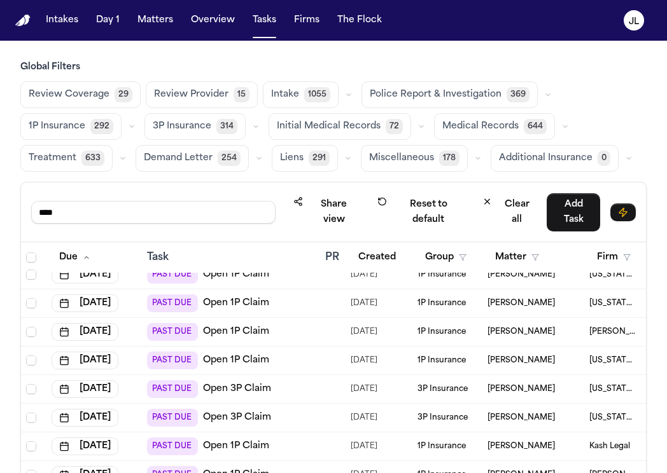
scroll to position [123, 0]
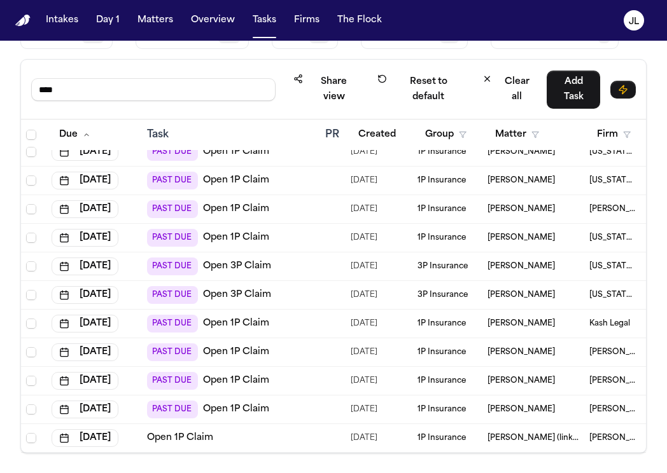
type input "****"
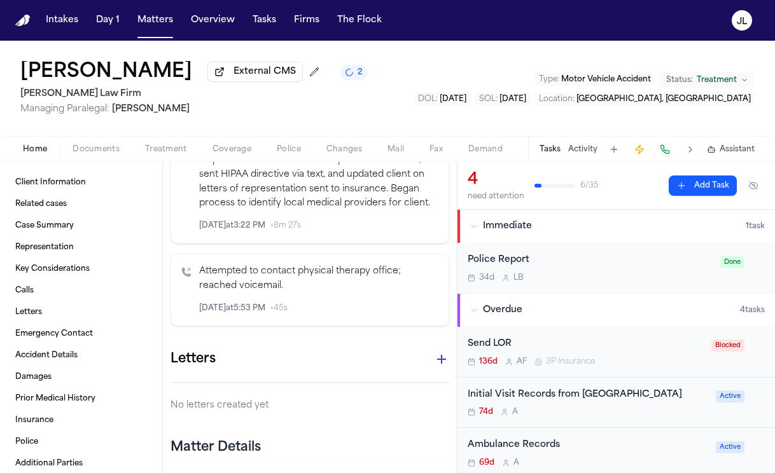
scroll to position [3406, 0]
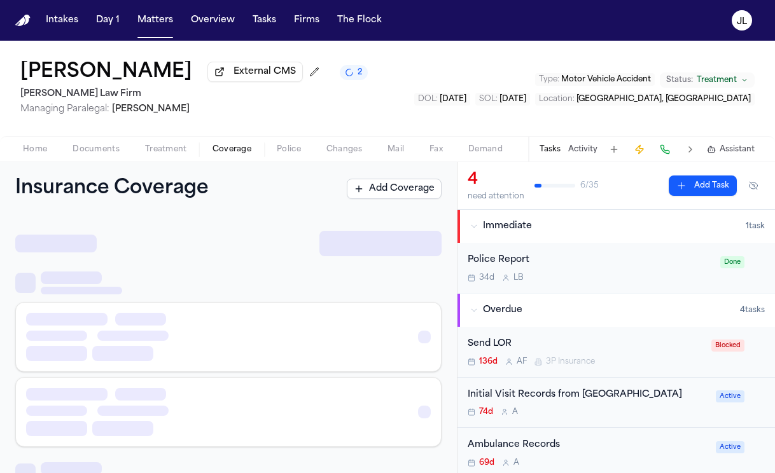
click at [215, 144] on button "Coverage" at bounding box center [232, 149] width 64 height 15
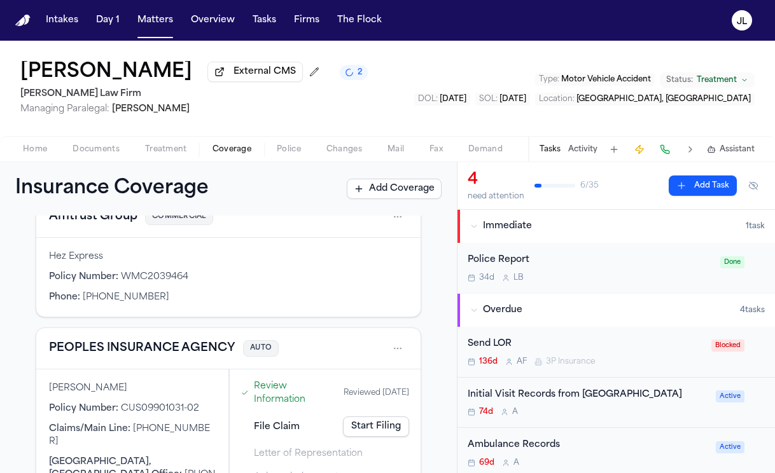
scroll to position [170, 0]
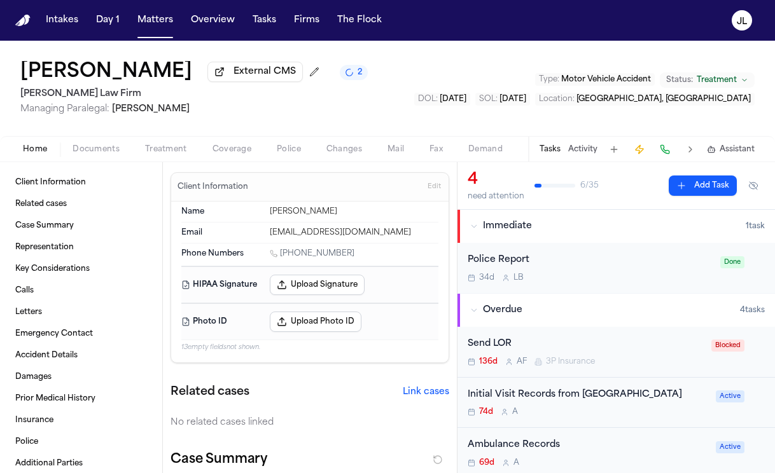
type textarea "*"
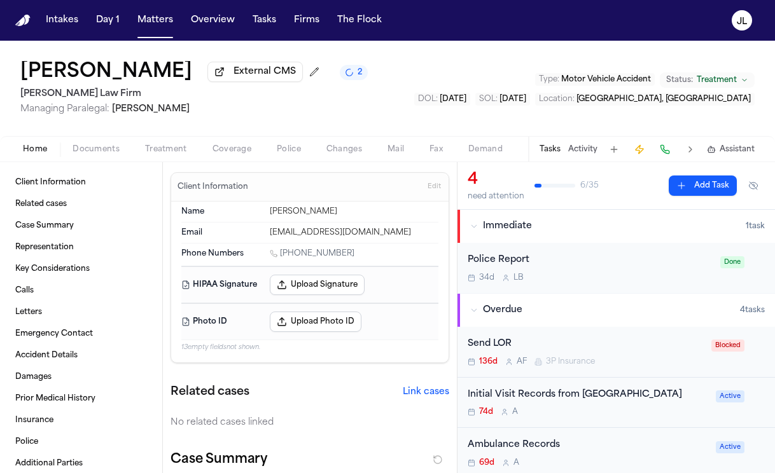
type textarea "*"
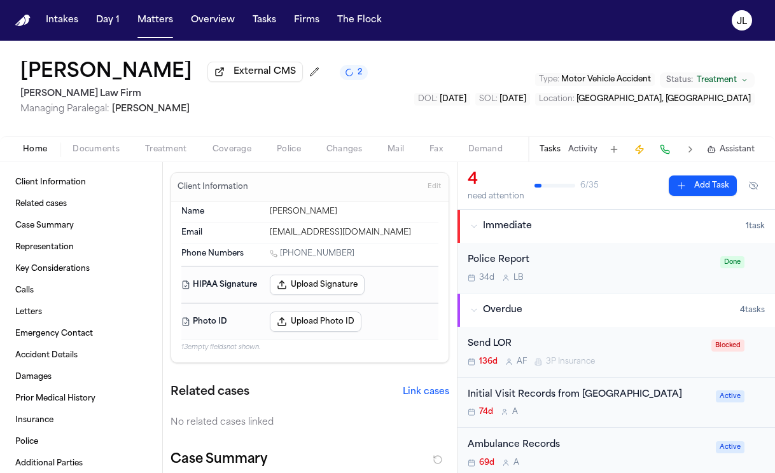
type textarea "*"
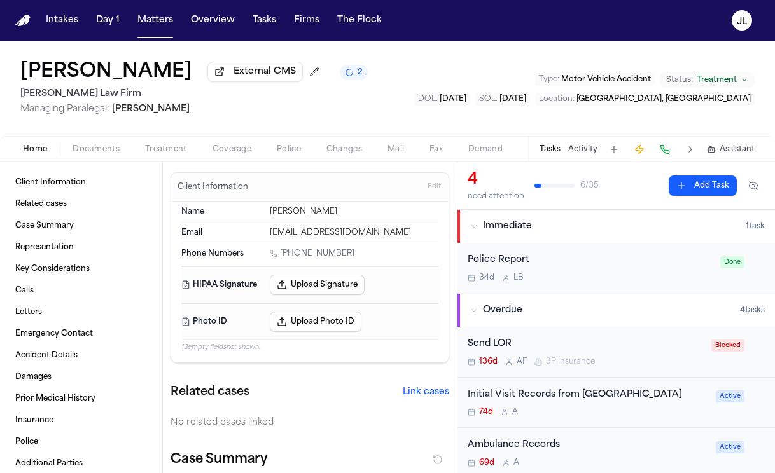
type textarea "*"
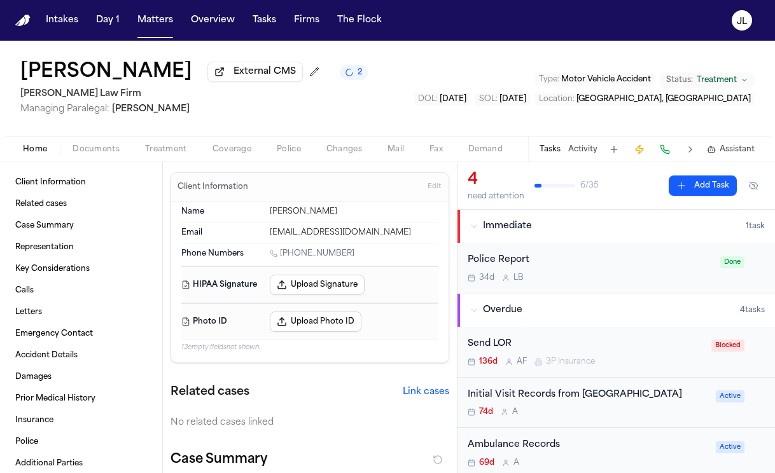
type textarea "*"
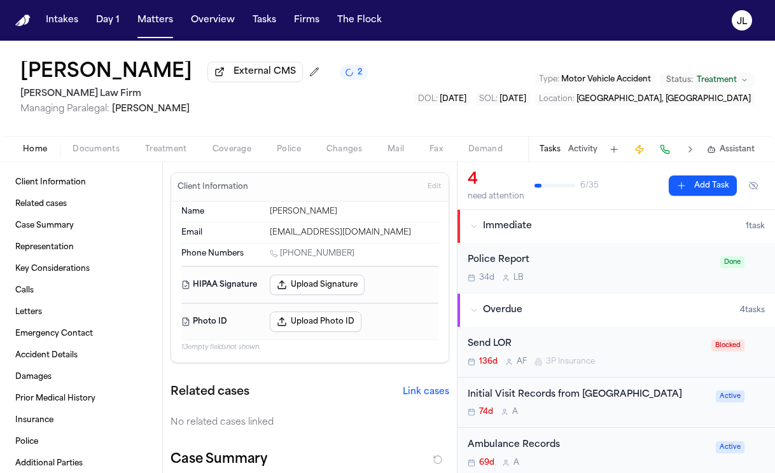
type textarea "*"
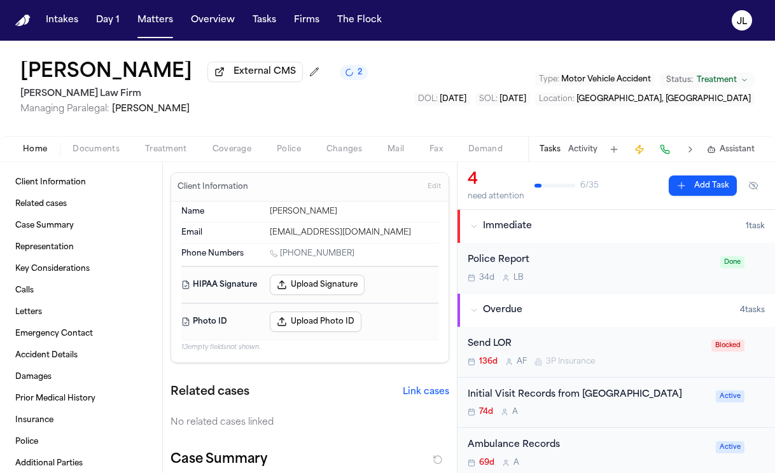
type textarea "*"
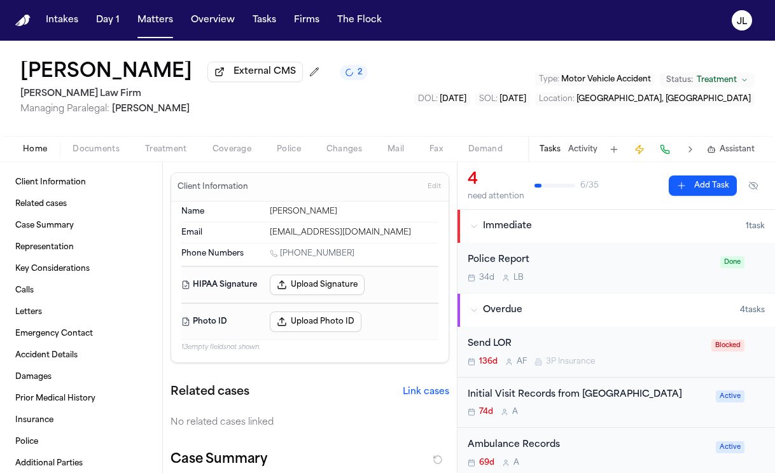
type textarea "*"
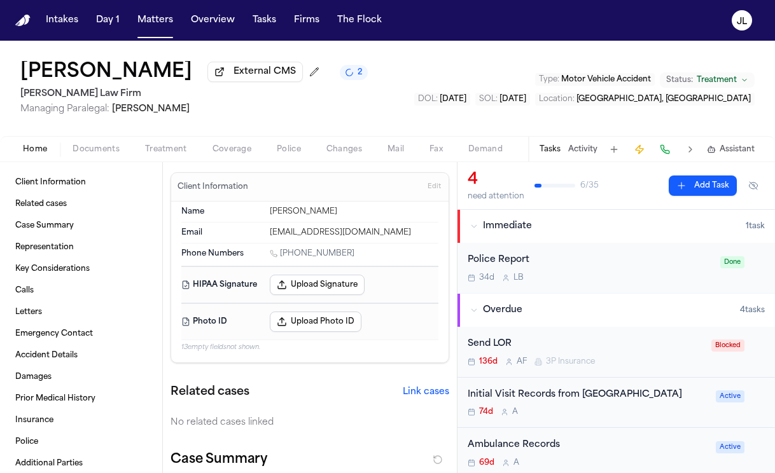
type textarea "*"
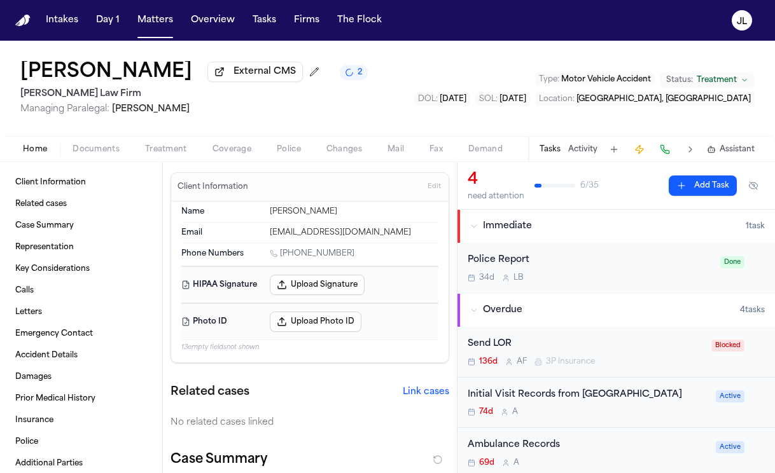
type textarea "*"
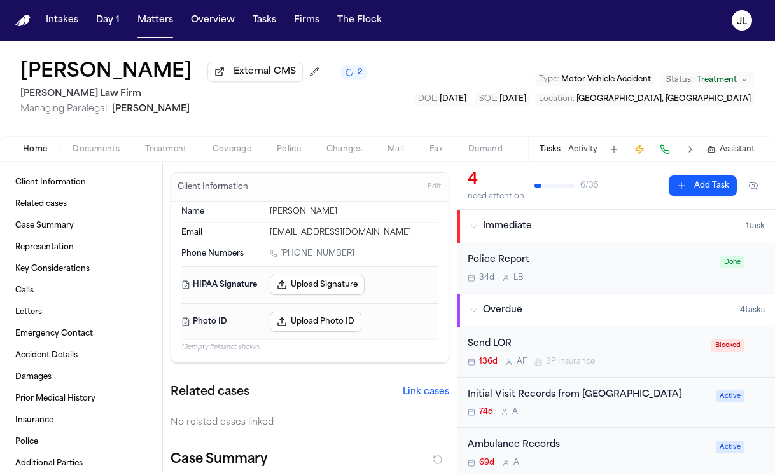
type textarea "*"
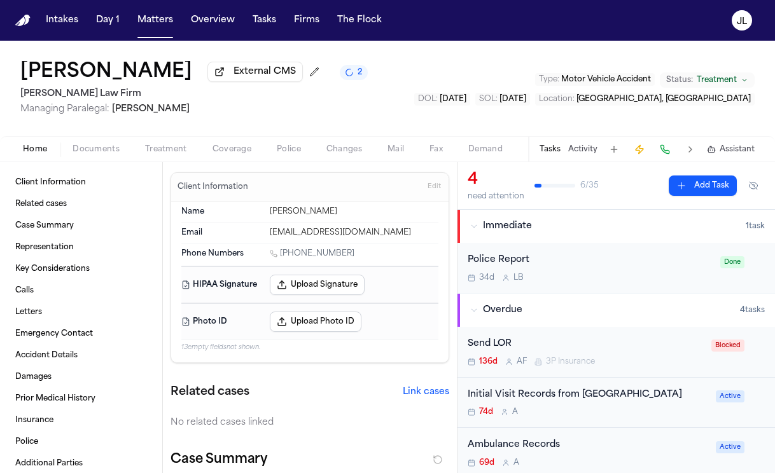
type textarea "*"
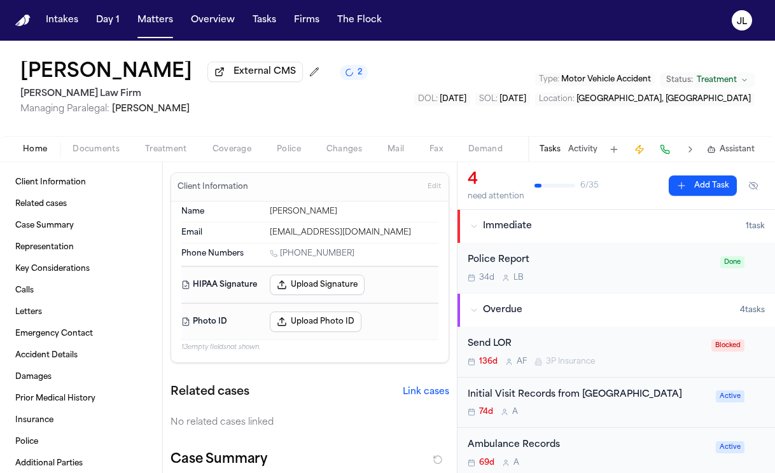
type textarea "*"
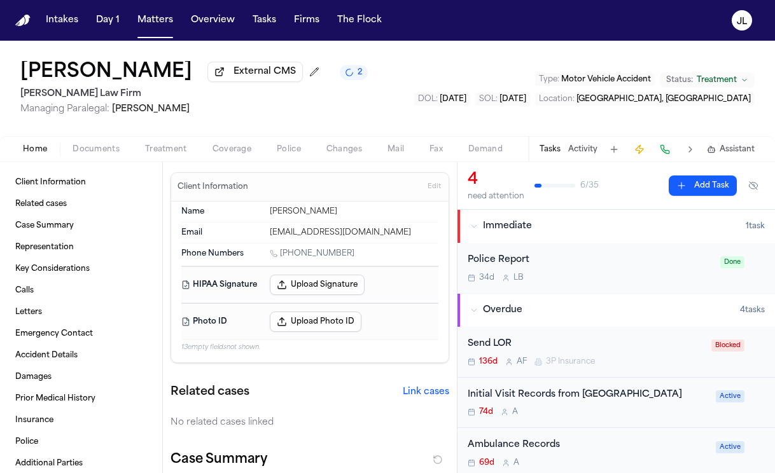
type textarea "*"
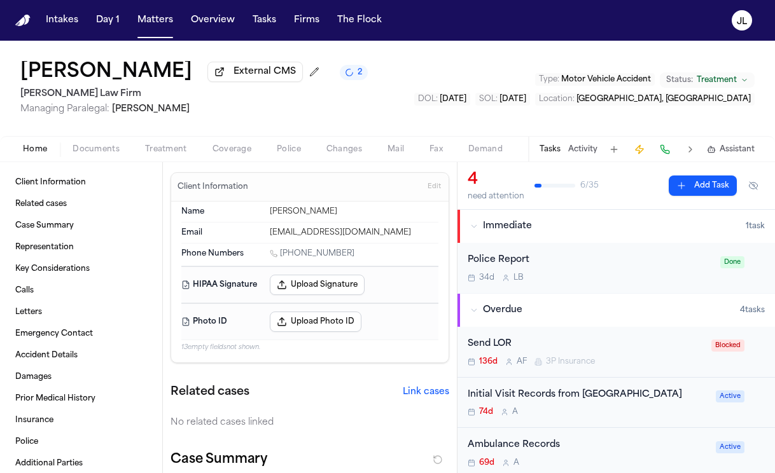
type textarea "*"
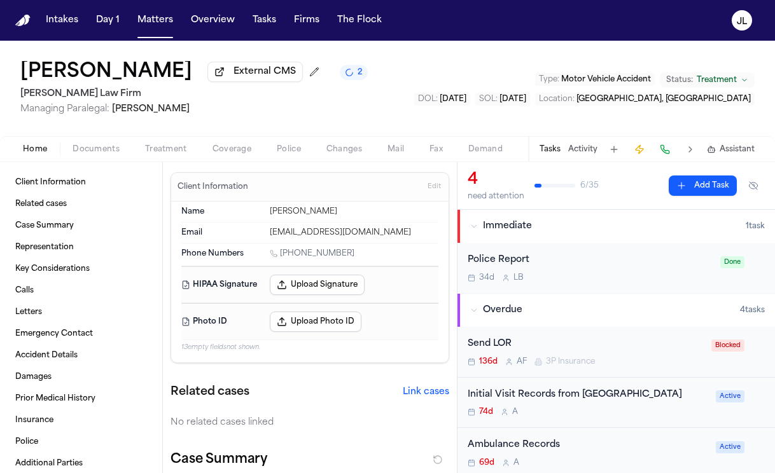
type textarea "*"
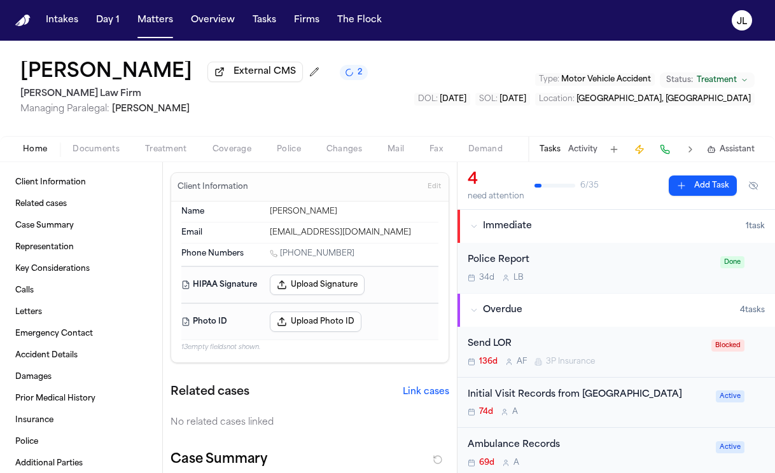
type textarea "*"
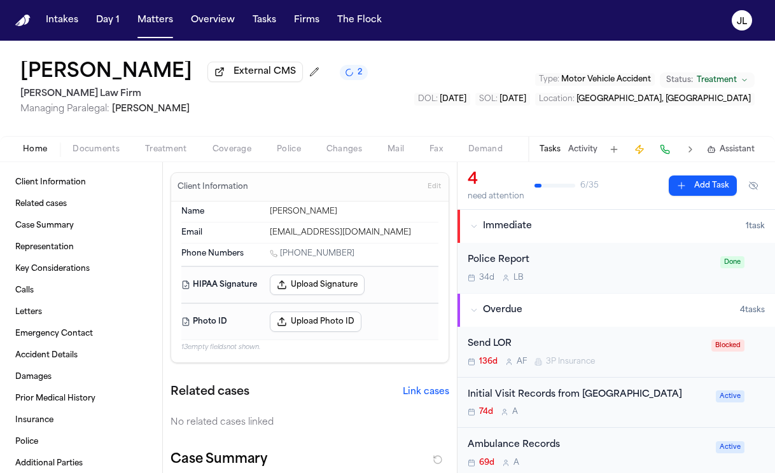
type textarea "*"
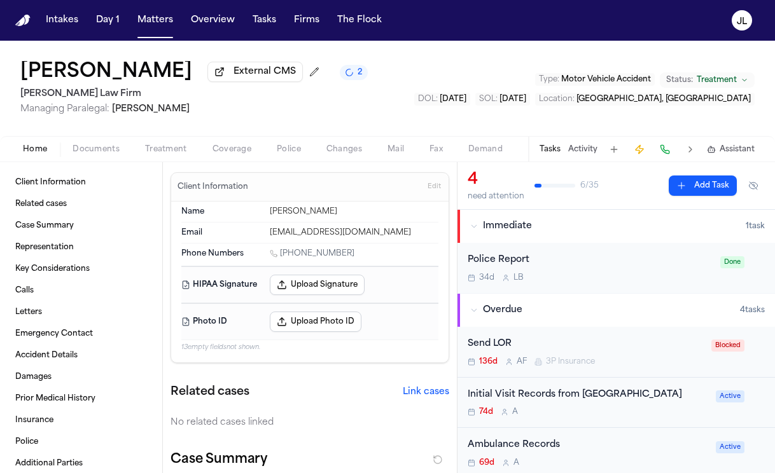
type textarea "*"
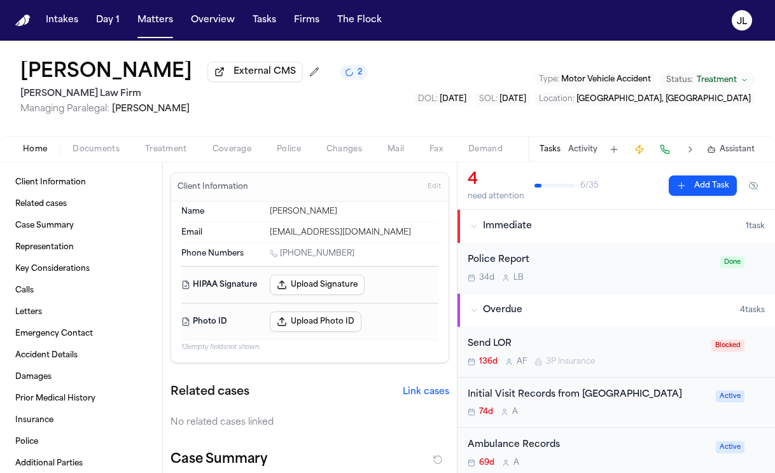
type textarea "*"
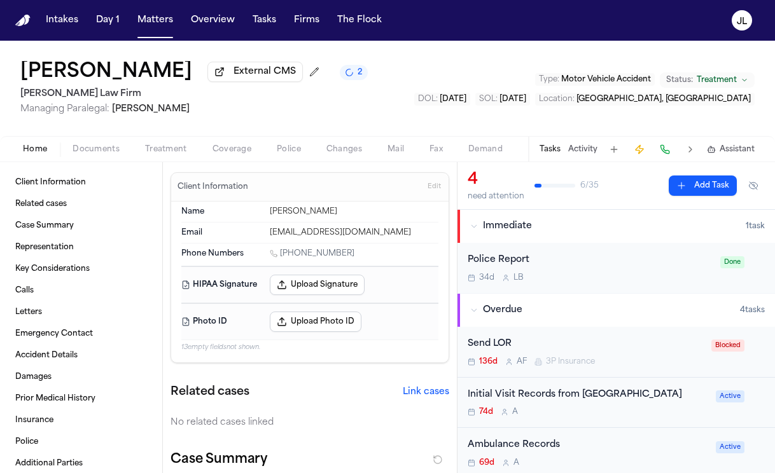
type textarea "*"
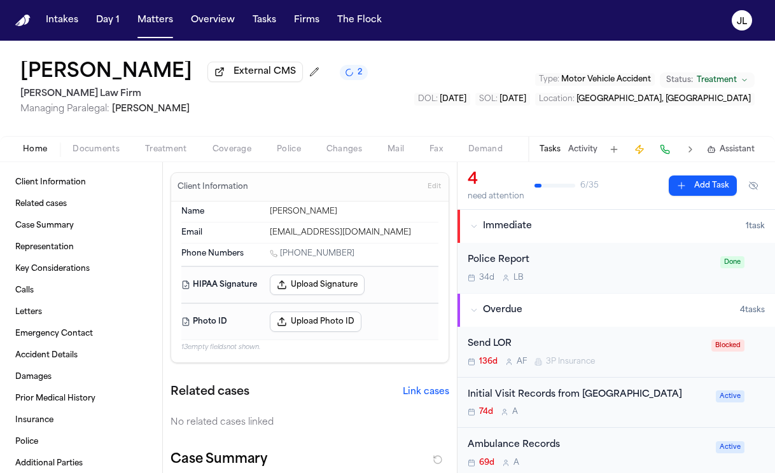
type textarea "*"
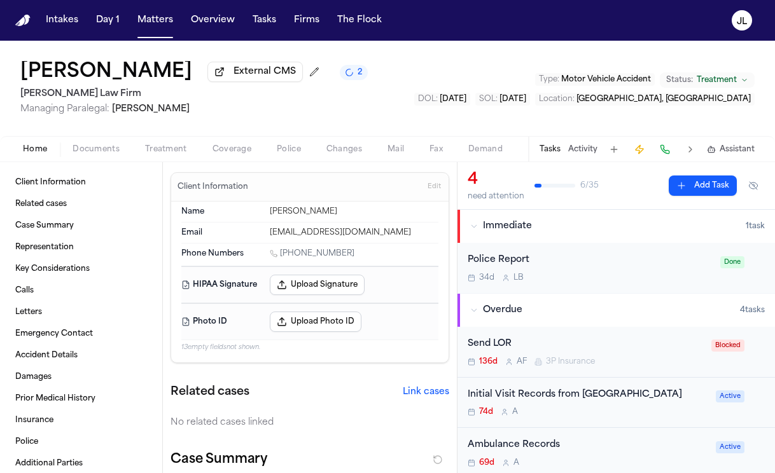
type textarea "*"
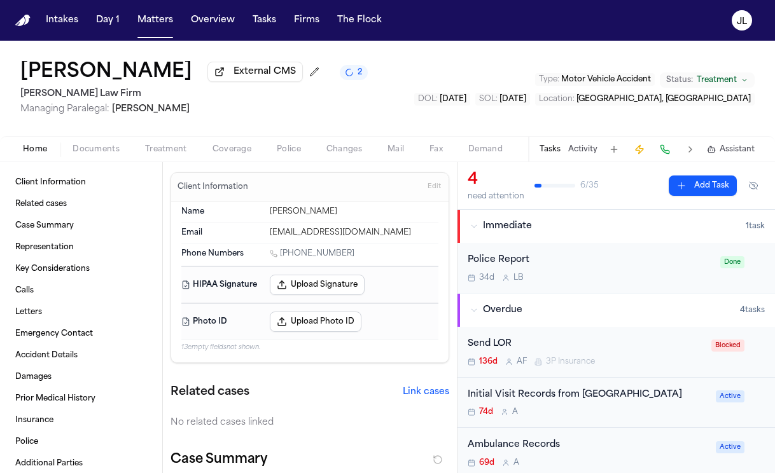
type textarea "*"
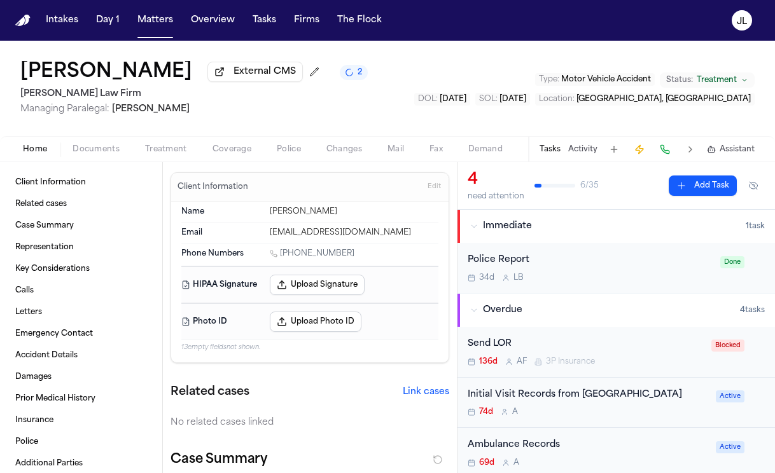
type textarea "*"
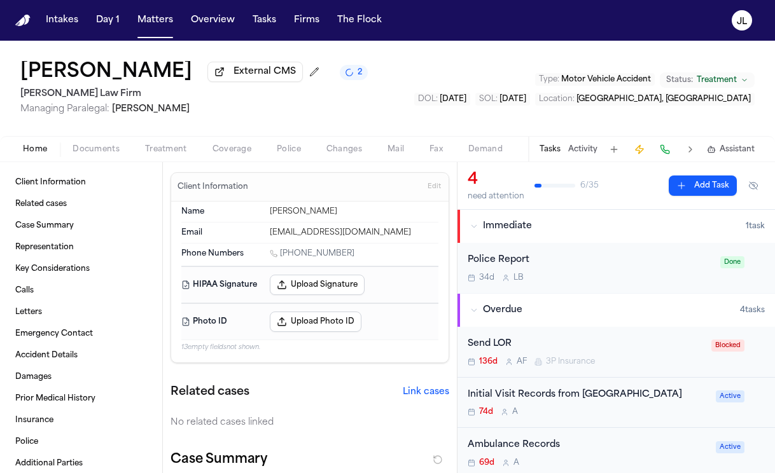
type textarea "*"
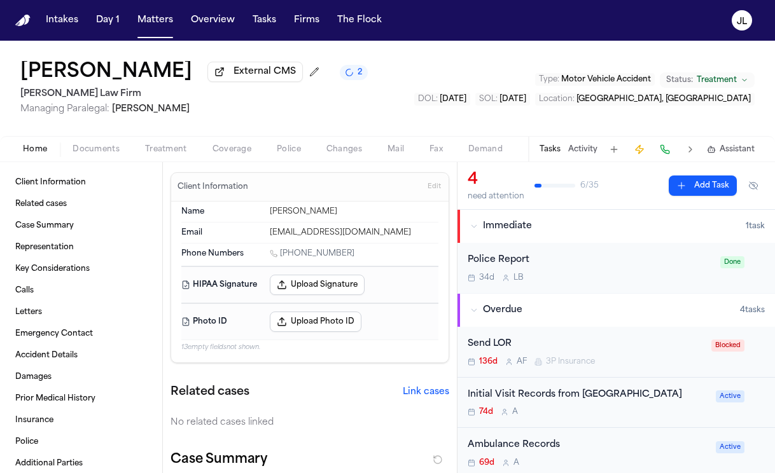
type textarea "*"
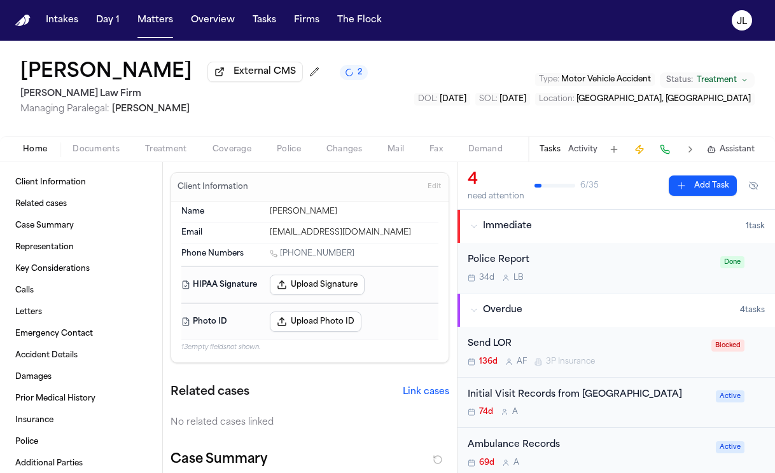
type textarea "*"
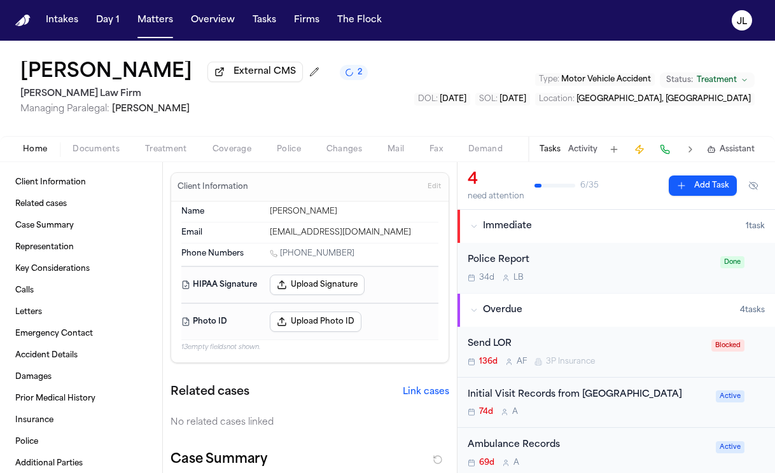
type textarea "*"
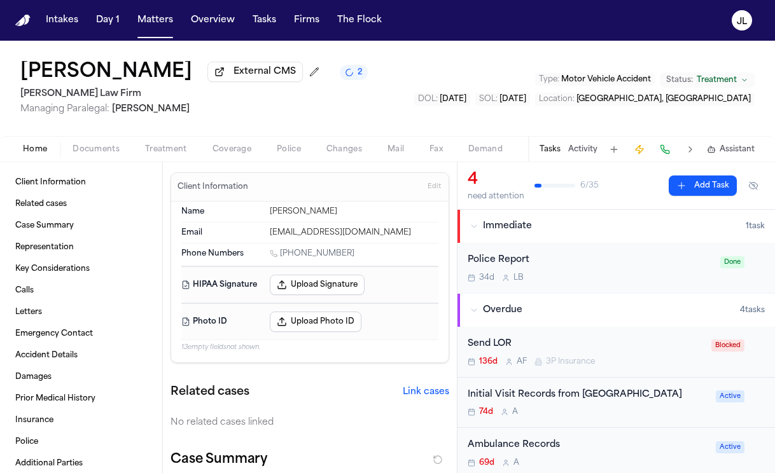
type textarea "*"
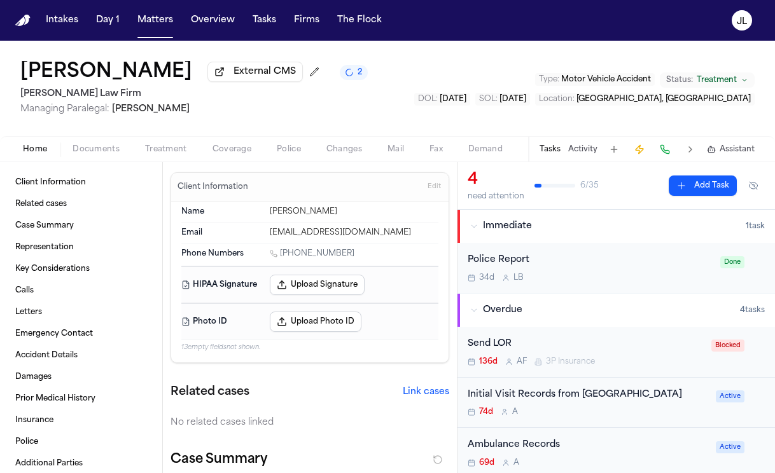
type textarea "*"
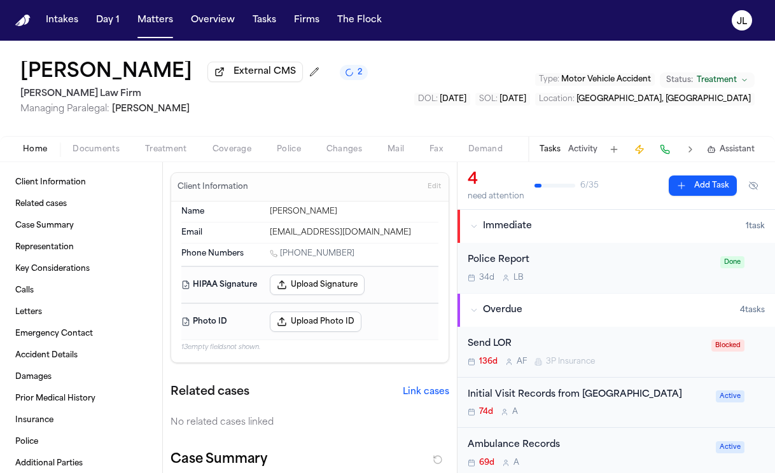
type textarea "*"
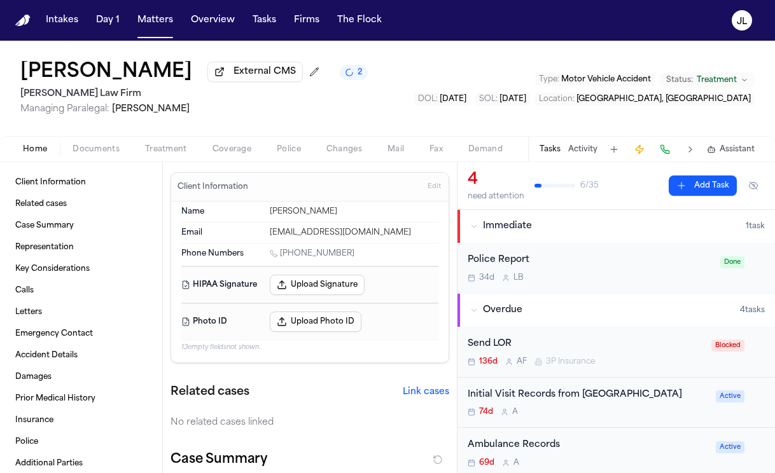
type textarea "*"
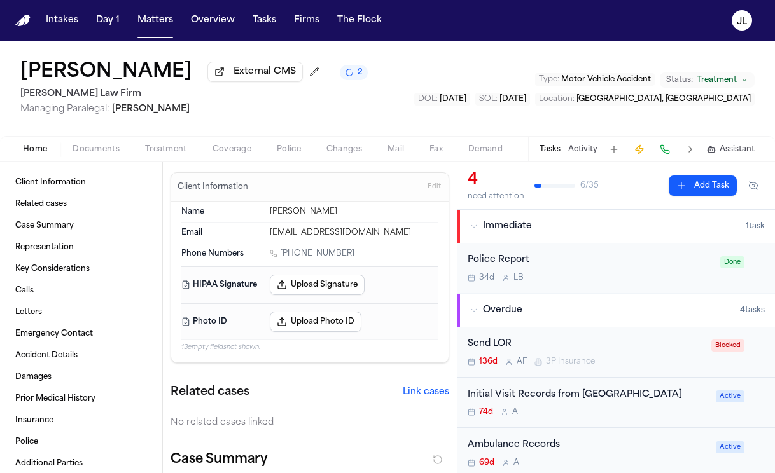
type textarea "*"
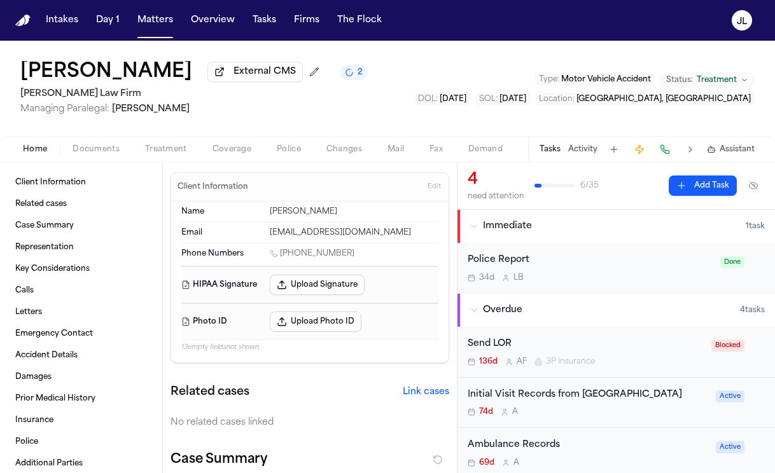
type textarea "*"
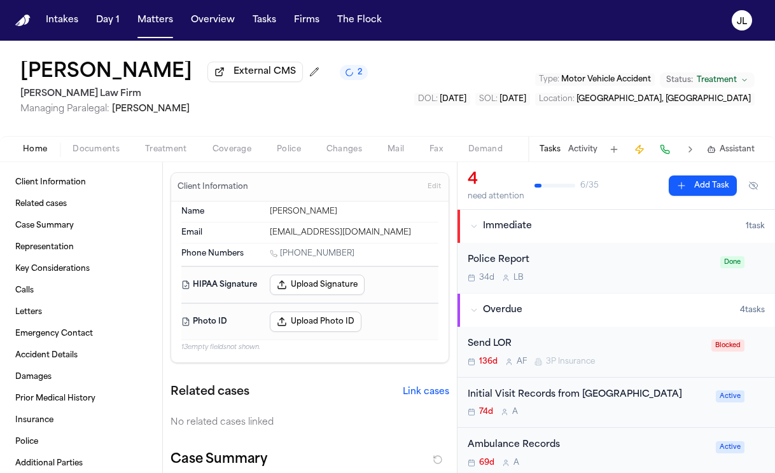
type textarea "*"
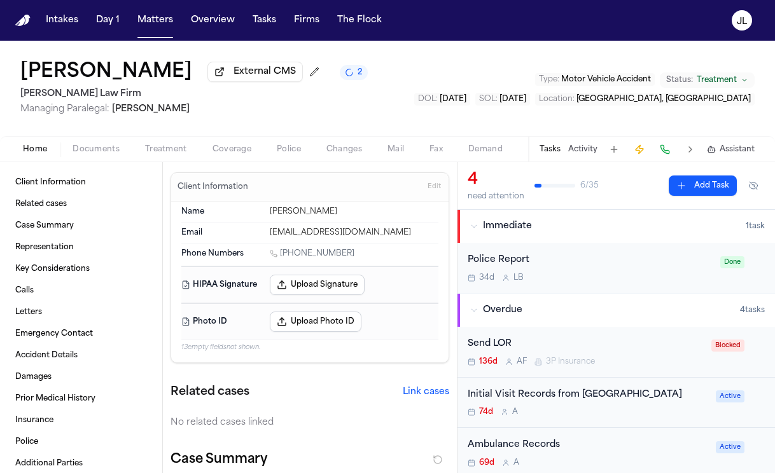
type textarea "*"
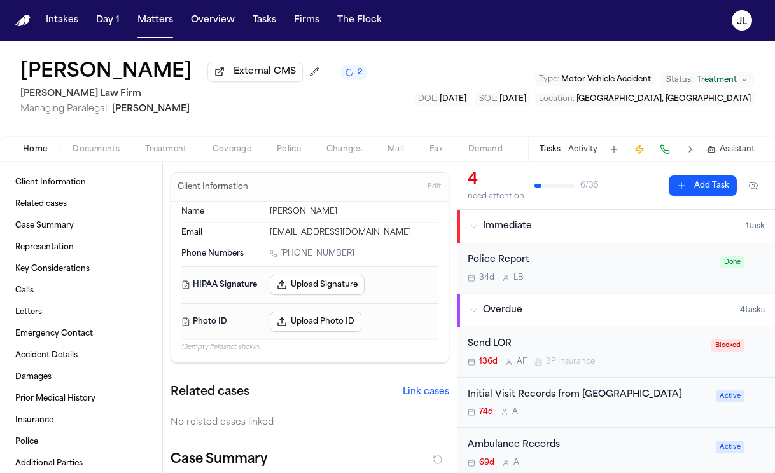
type textarea "*"
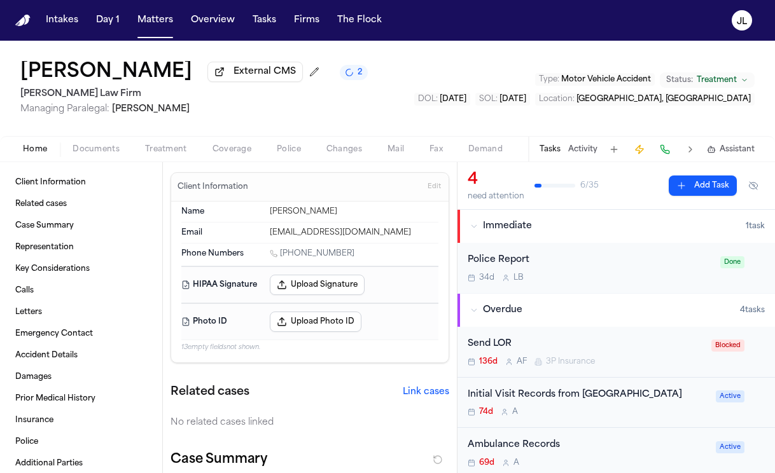
type textarea "*"
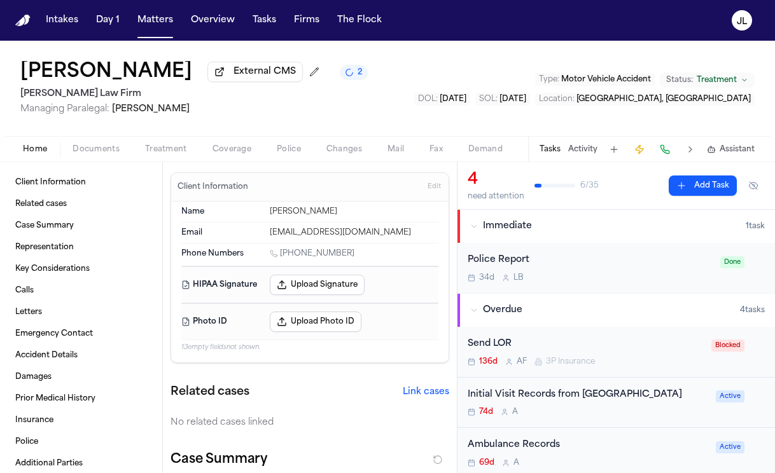
type textarea "*"
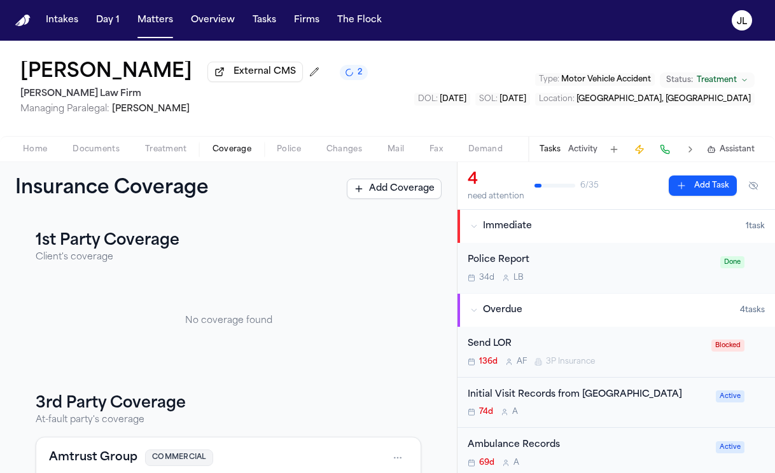
click at [23, 155] on span "Home" at bounding box center [35, 149] width 24 height 10
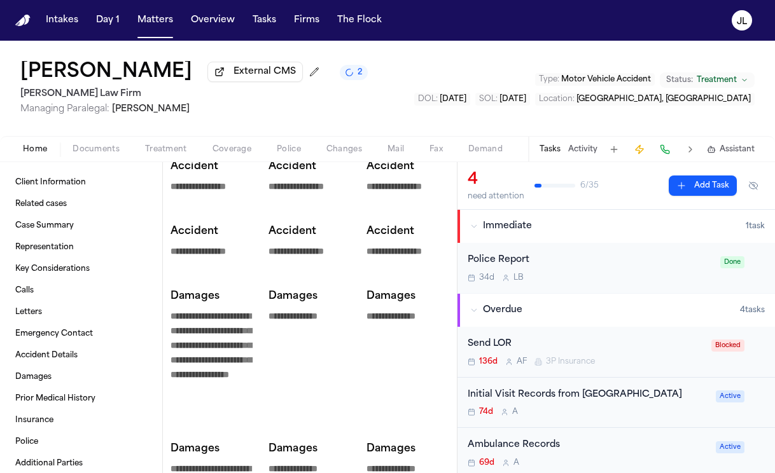
scroll to position [354, 0]
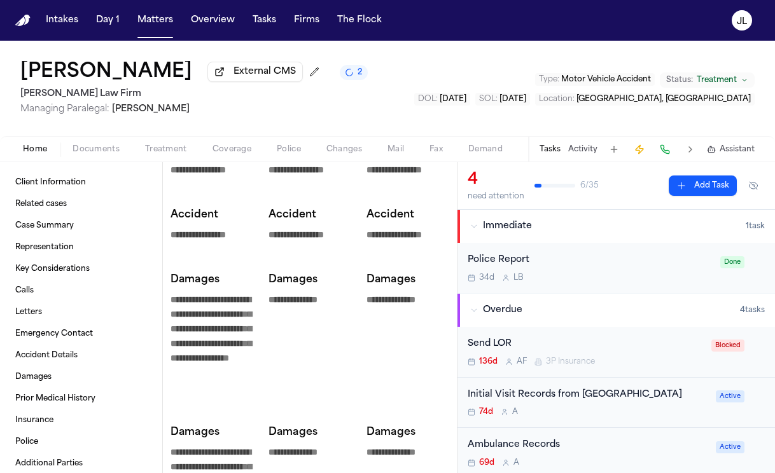
click at [36, 148] on span "Home" at bounding box center [35, 149] width 24 height 10
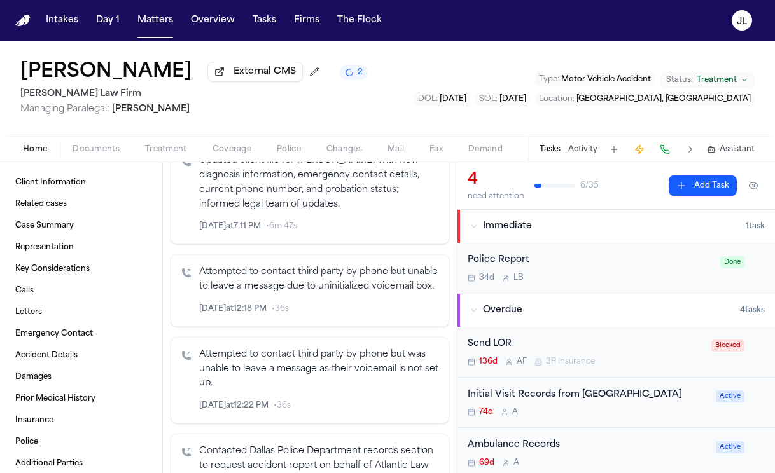
scroll to position [1894, 0]
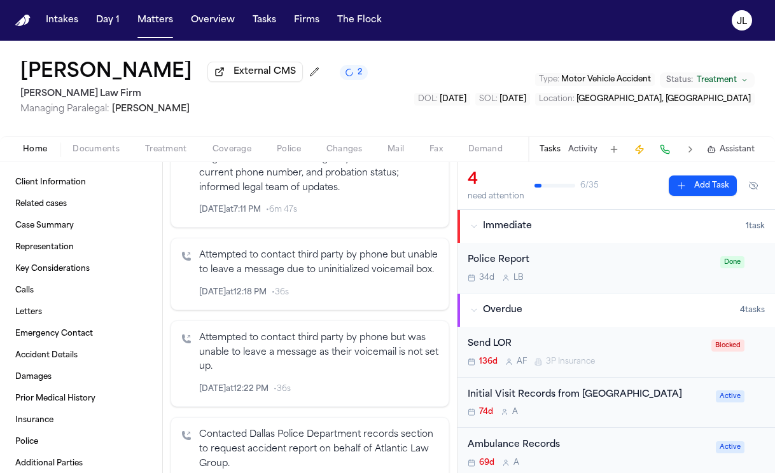
click at [99, 161] on div "Home Documents Treatment Coverage Police Changes Mail Fax Demand Workspaces Art…" at bounding box center [387, 148] width 775 height 25
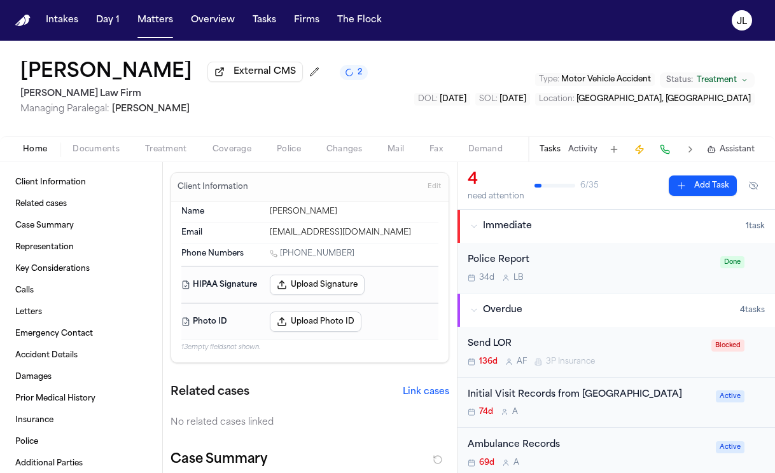
click at [99, 155] on span "Documents" at bounding box center [96, 149] width 47 height 10
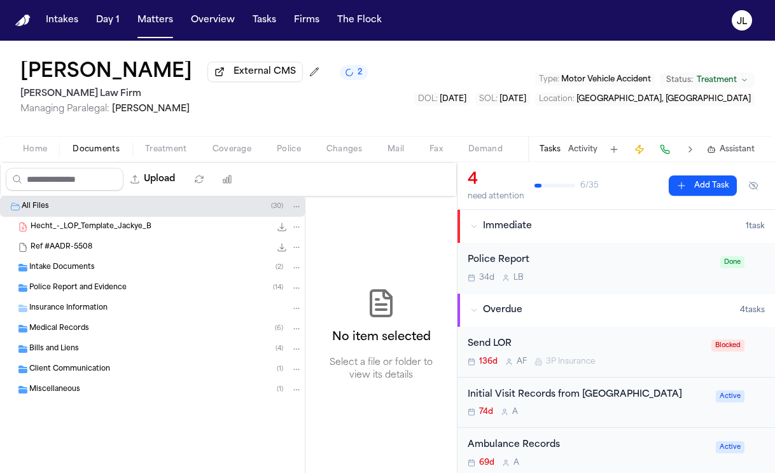
click at [57, 281] on div "Police Report and Evidence ( 14 )" at bounding box center [152, 288] width 305 height 20
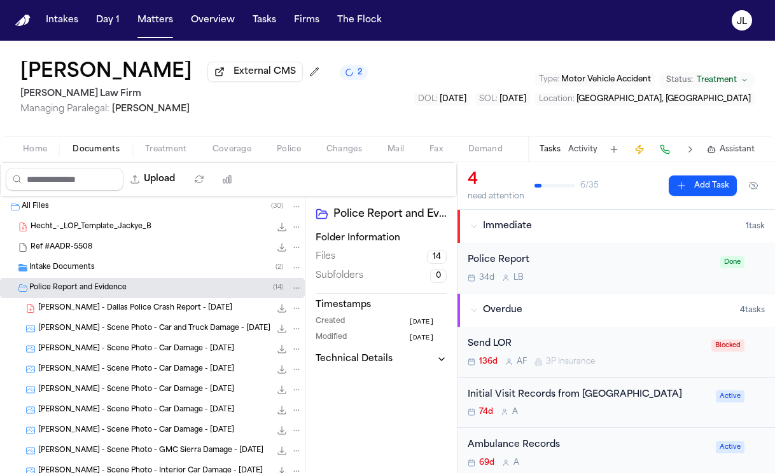
click at [57, 277] on div "Intake Documents ( 2 )" at bounding box center [152, 268] width 305 height 20
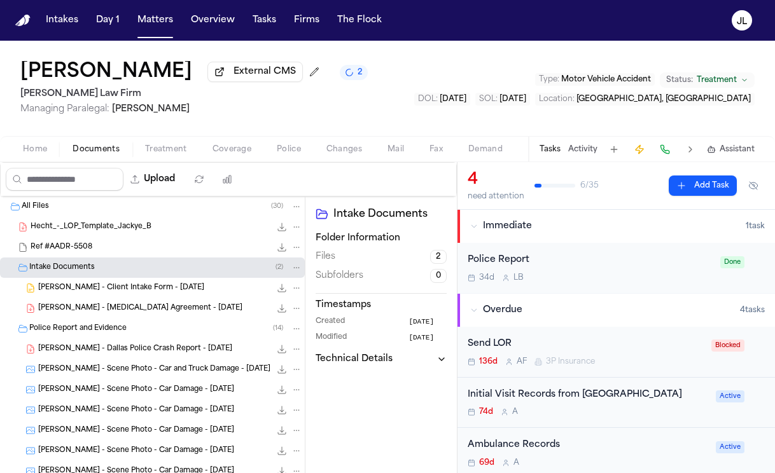
click at [66, 307] on span "J. Benton - Retainer Agreement - 5.20.25" at bounding box center [140, 308] width 204 height 11
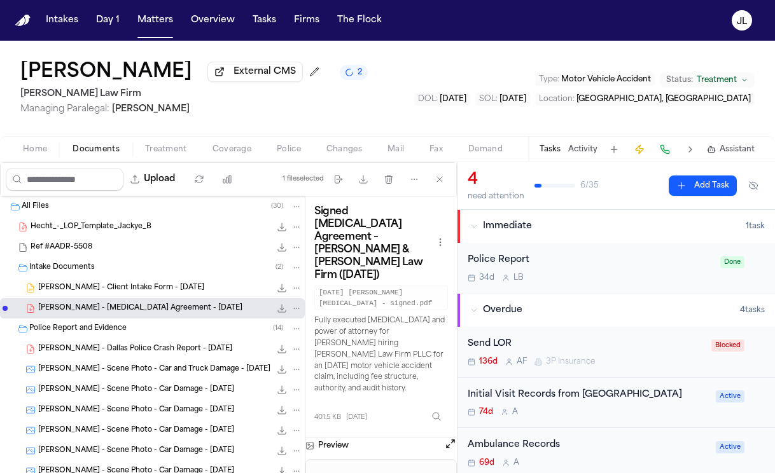
click at [140, 291] on span "J. Benton - Client Intake Form - 5.19.25" at bounding box center [121, 288] width 166 height 11
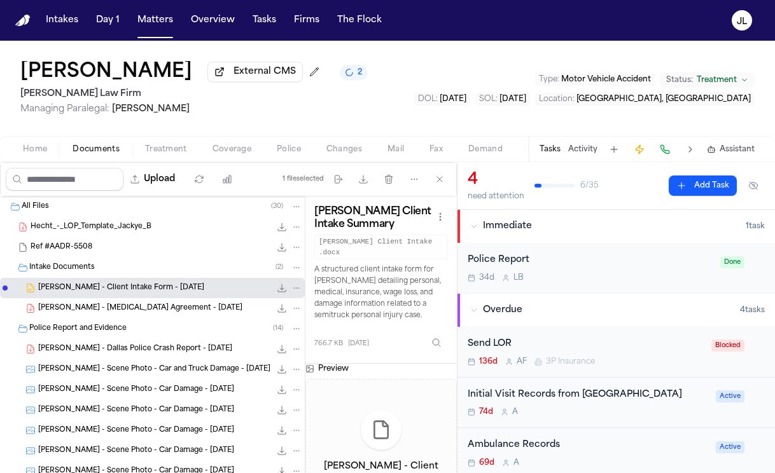
click at [0, 0] on span "766.7 KB • DOCX" at bounding box center [0, 0] width 0 height 0
click at [287, 293] on button "File: J. Benton - Client Intake Form - 5.19.25" at bounding box center [281, 288] width 13 height 13
click at [24, 155] on span "Home" at bounding box center [35, 149] width 24 height 10
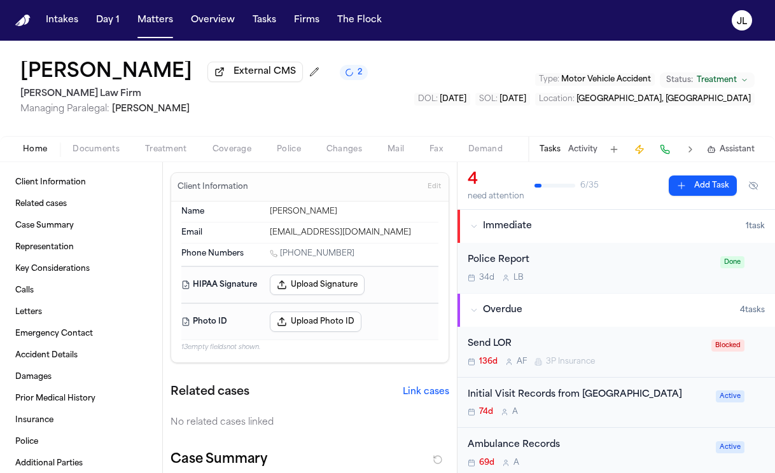
click at [98, 152] on span "Documents" at bounding box center [96, 149] width 47 height 10
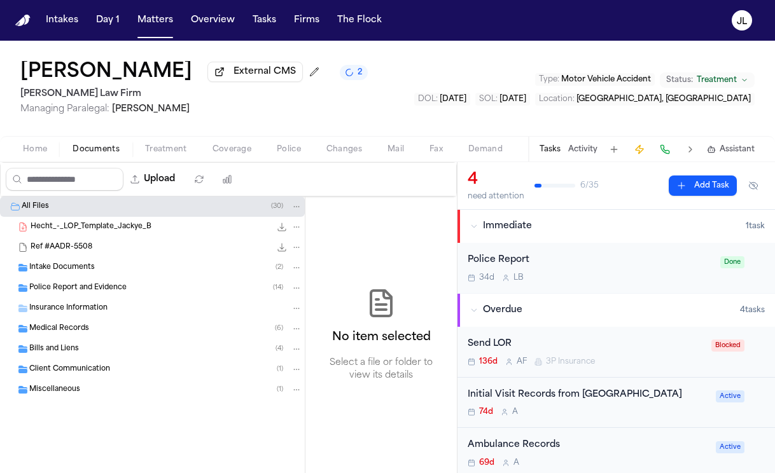
click at [81, 288] on span "Police Report and Evidence" at bounding box center [77, 288] width 97 height 11
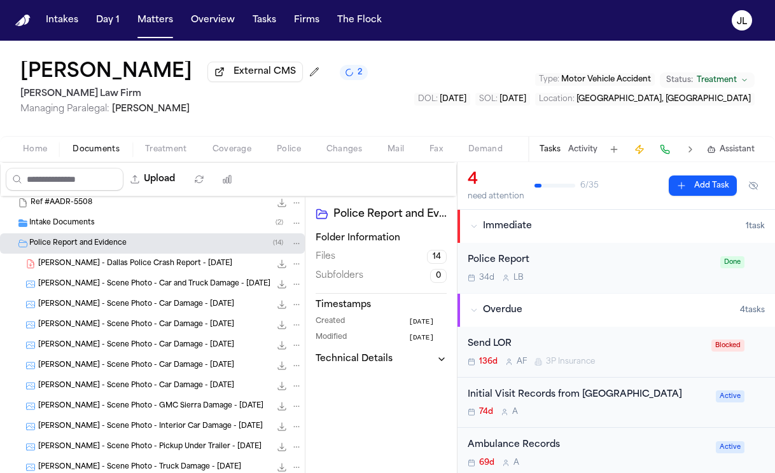
scroll to position [54, 0]
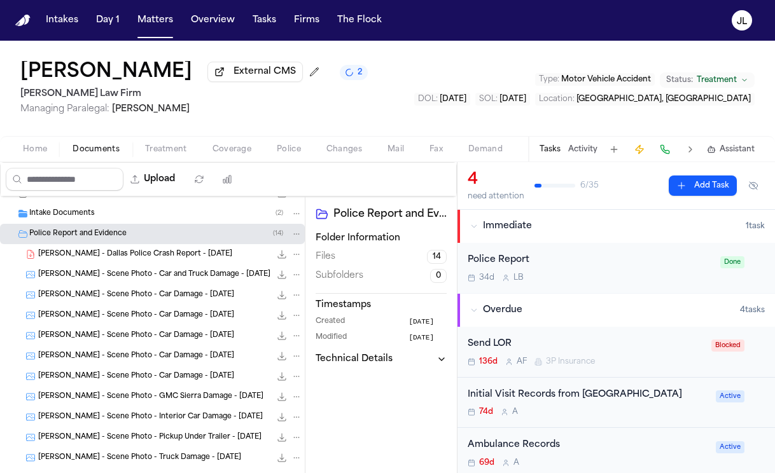
click at [127, 257] on span "J. Benton - Dallas Police Crash Report - 4.22.25" at bounding box center [135, 254] width 194 height 11
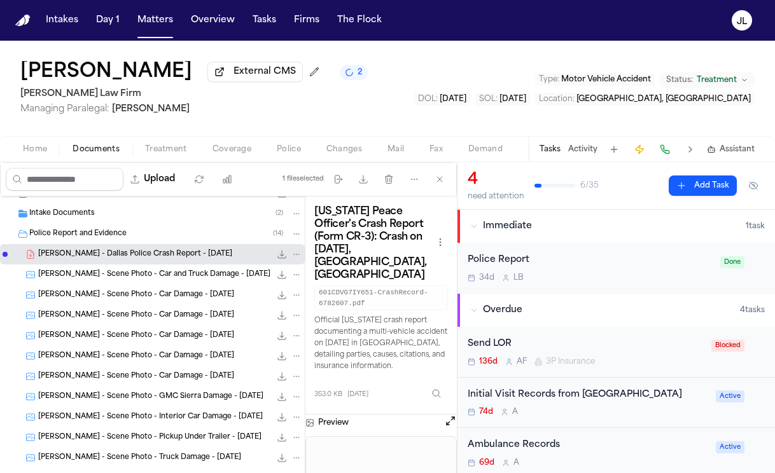
click at [452, 415] on button "Open preview" at bounding box center [450, 421] width 13 height 13
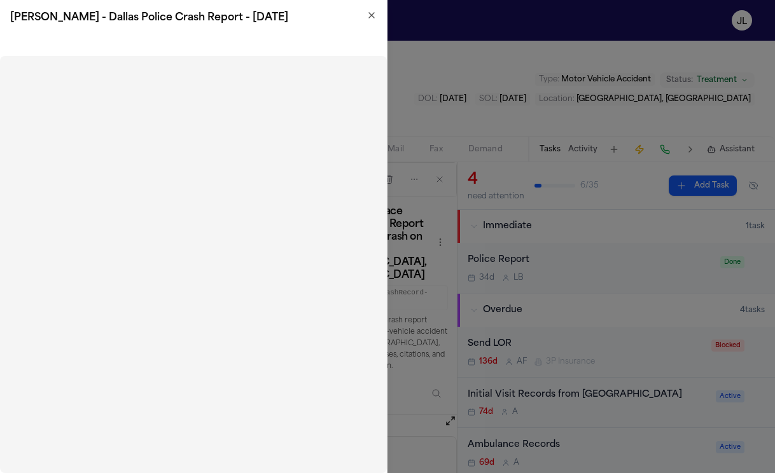
click at [377, 20] on div "J. Benton - Dallas Police Crash Report - 4.22.25" at bounding box center [193, 18] width 387 height 36
click at [372, 19] on icon "button" at bounding box center [371, 15] width 10 height 10
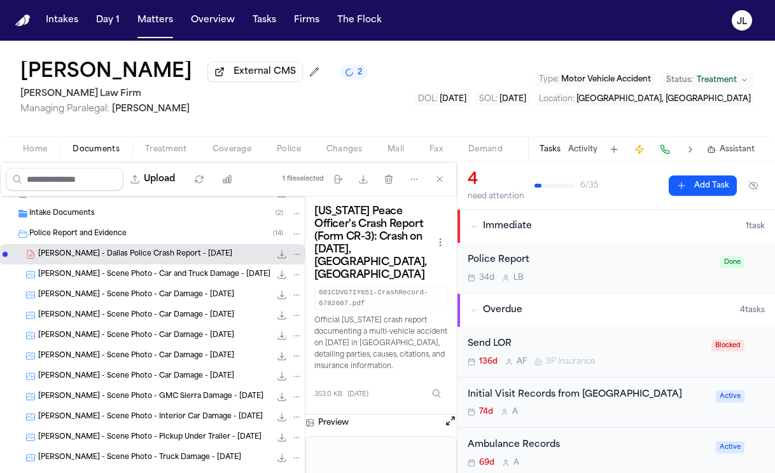
click at [225, 162] on div "Home Documents Treatment Coverage Police Changes Mail Fax Demand Workspaces Art…" at bounding box center [387, 148] width 775 height 25
click at [225, 155] on span "Coverage" at bounding box center [231, 149] width 39 height 10
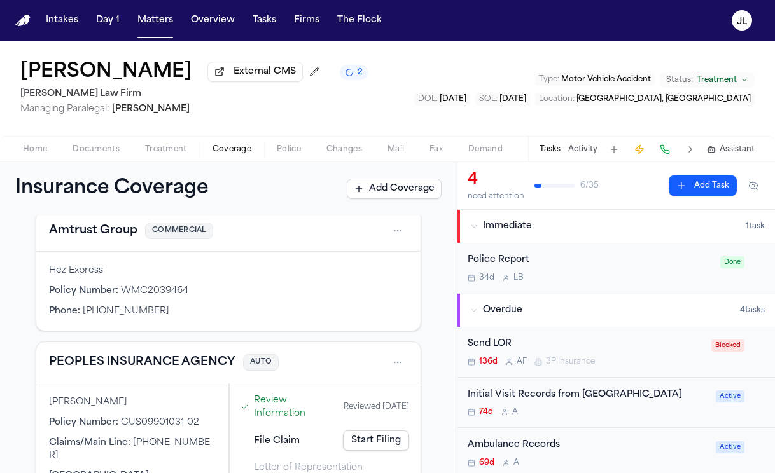
scroll to position [174, 0]
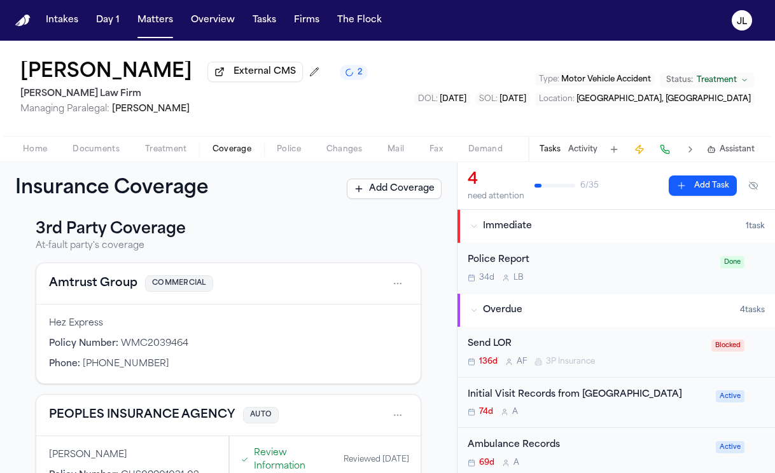
click at [99, 293] on button "Amtrust Group" at bounding box center [93, 284] width 88 height 18
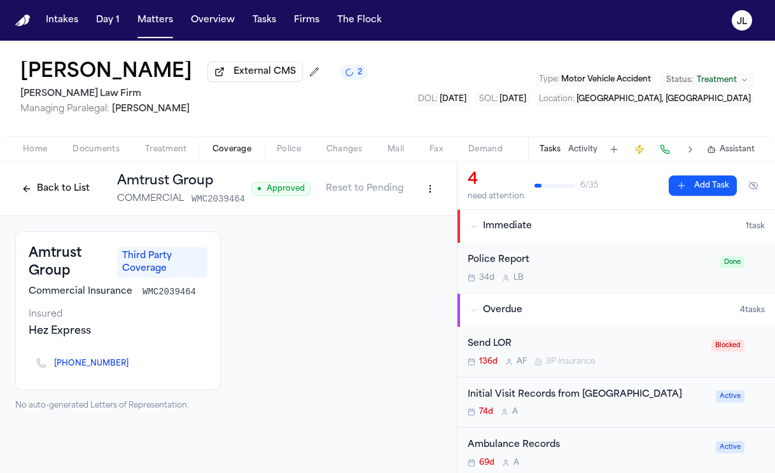
click at [60, 202] on div "Back to List Amtrust Group COMMERCIAL WMC2039464" at bounding box center [130, 188] width 230 height 33
click at [60, 199] on button "Back to List" at bounding box center [55, 189] width 81 height 20
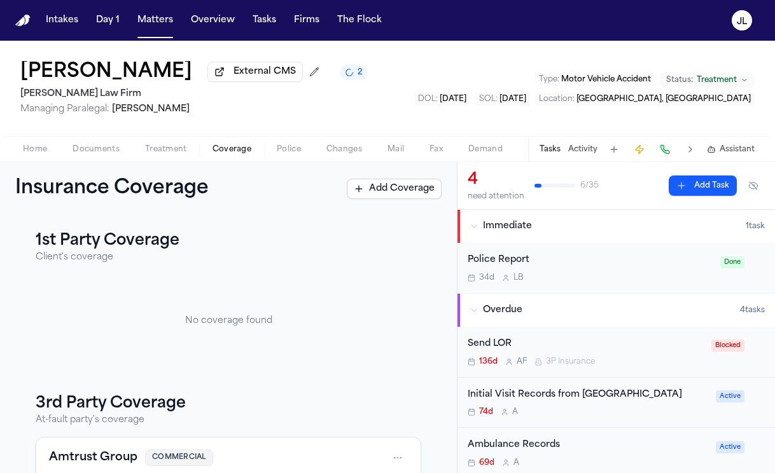
scroll to position [301, 0]
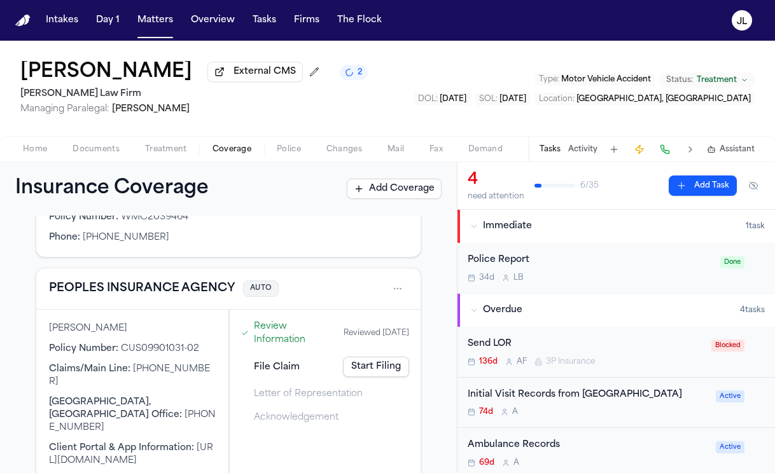
click at [85, 291] on button "PEOPLES INSURANCE AGENCY" at bounding box center [142, 289] width 186 height 18
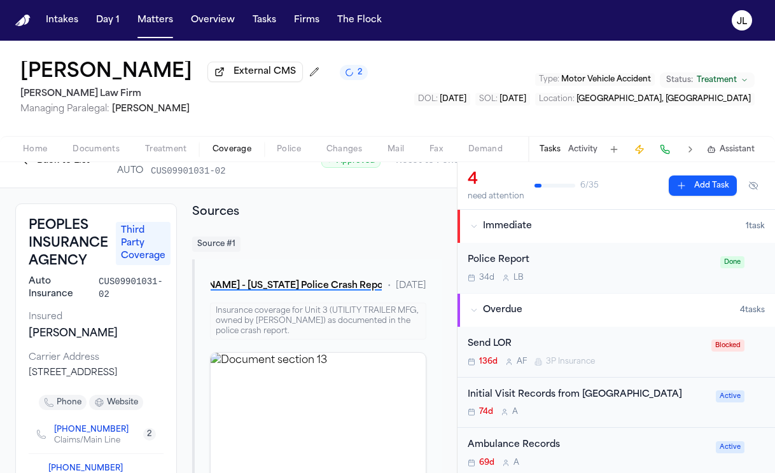
scroll to position [20, 0]
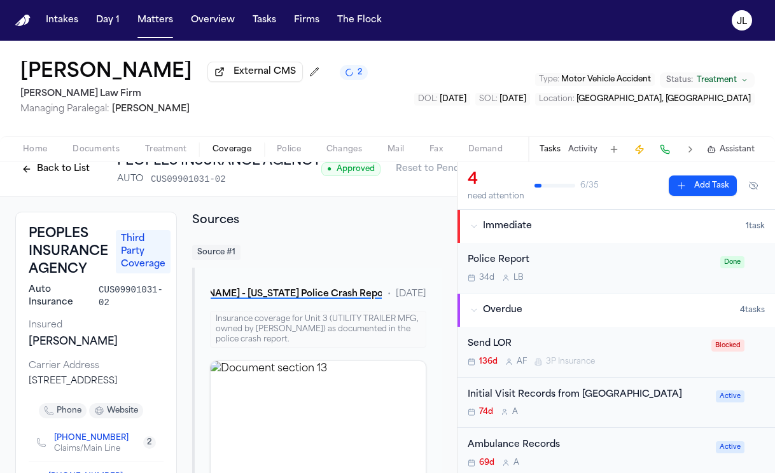
click at [54, 179] on button "Back to List" at bounding box center [55, 169] width 81 height 20
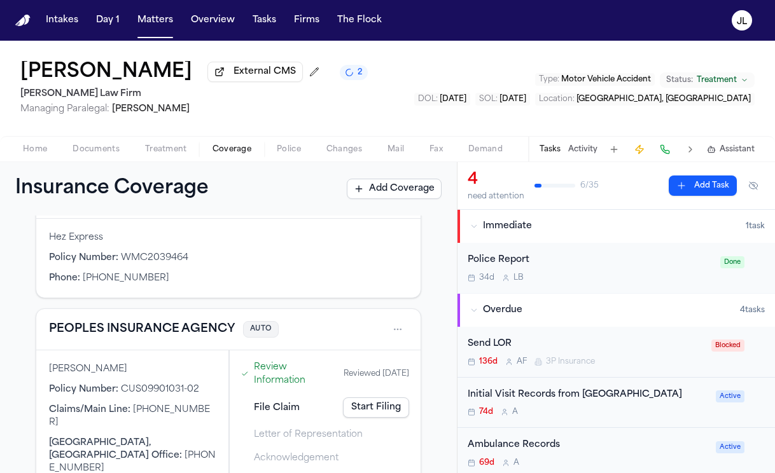
scroll to position [259, 0]
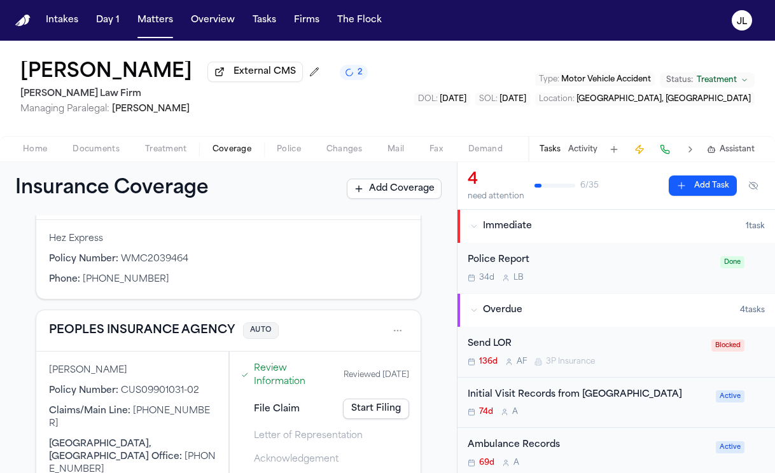
click at [120, 339] on button "PEOPLES INSURANCE AGENCY" at bounding box center [142, 331] width 186 height 18
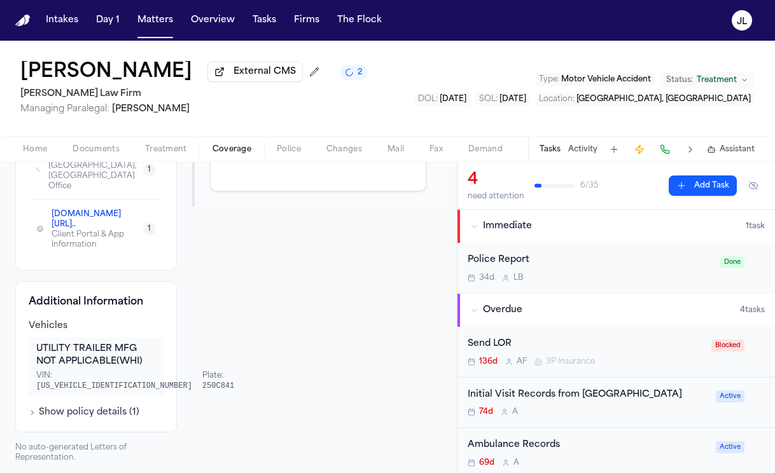
scroll to position [344, 0]
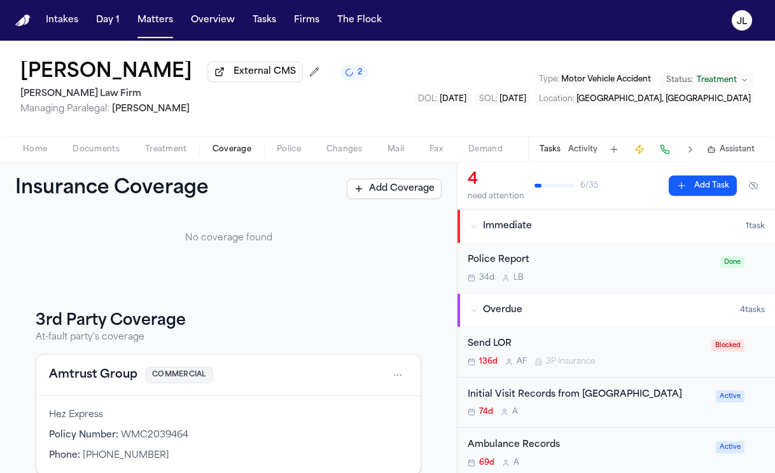
scroll to position [69, 0]
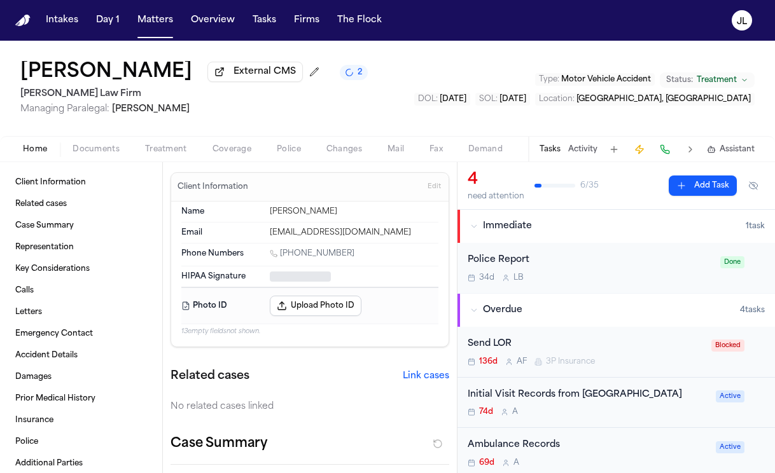
click at [31, 149] on span "Home" at bounding box center [35, 149] width 24 height 10
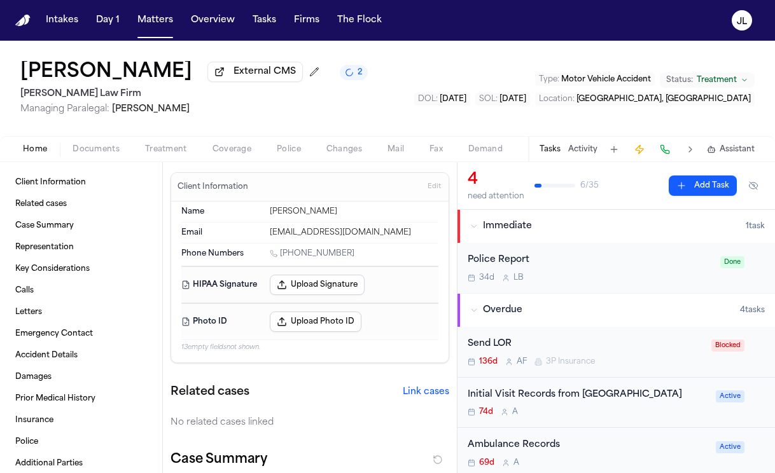
click at [93, 155] on span "Documents" at bounding box center [96, 149] width 47 height 10
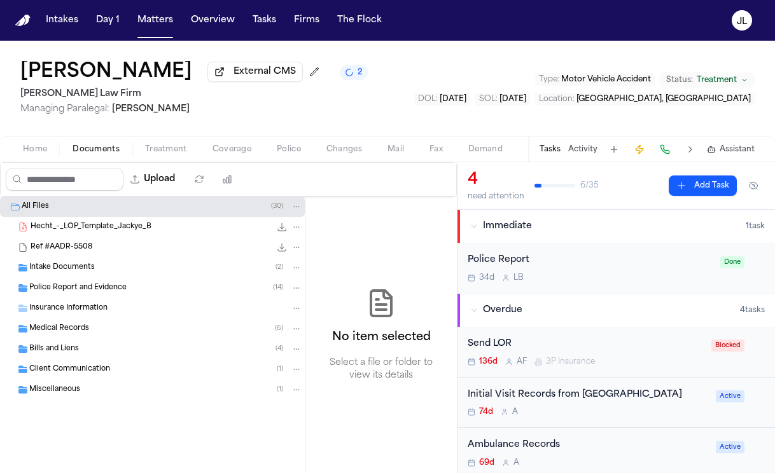
click at [82, 298] on div "Police Report and Evidence ( 14 )" at bounding box center [152, 288] width 305 height 20
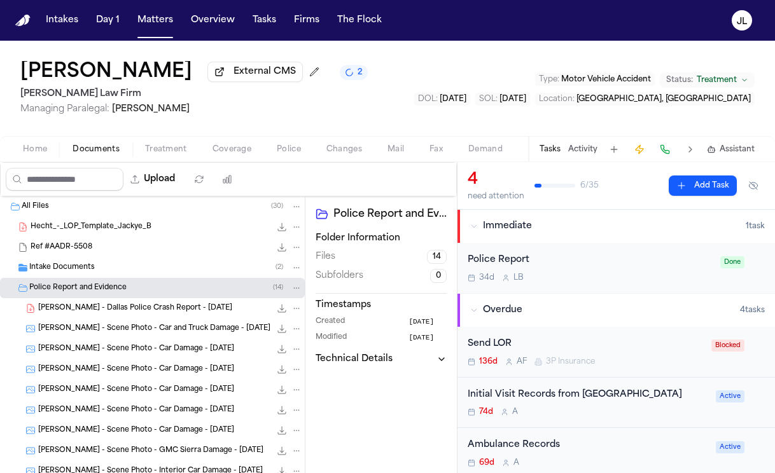
click at [91, 308] on span "J. Benton - Dallas Police Crash Report - 4.22.25" at bounding box center [135, 308] width 194 height 11
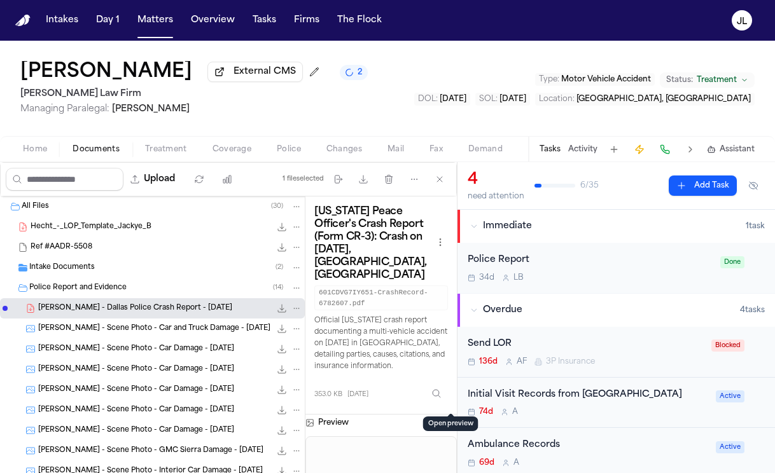
click at [448, 415] on button "Open preview" at bounding box center [450, 421] width 13 height 13
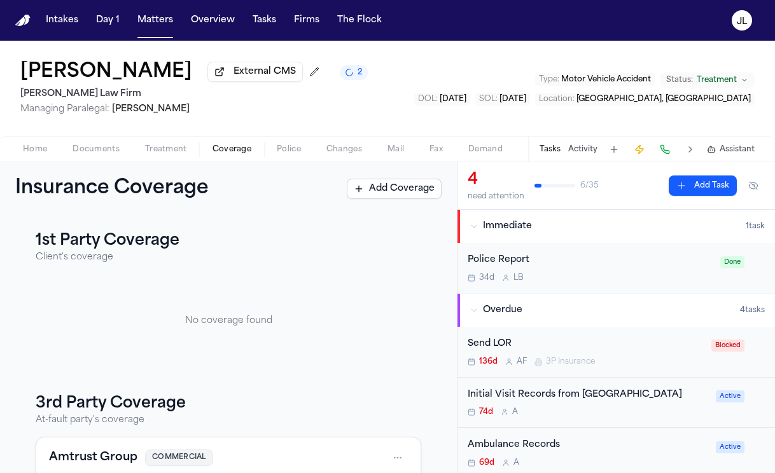
click at [216, 151] on span "Coverage" at bounding box center [231, 149] width 39 height 10
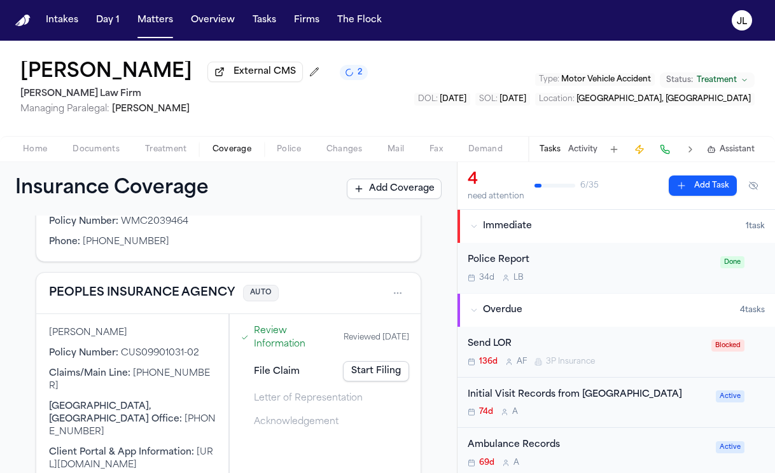
scroll to position [301, 0]
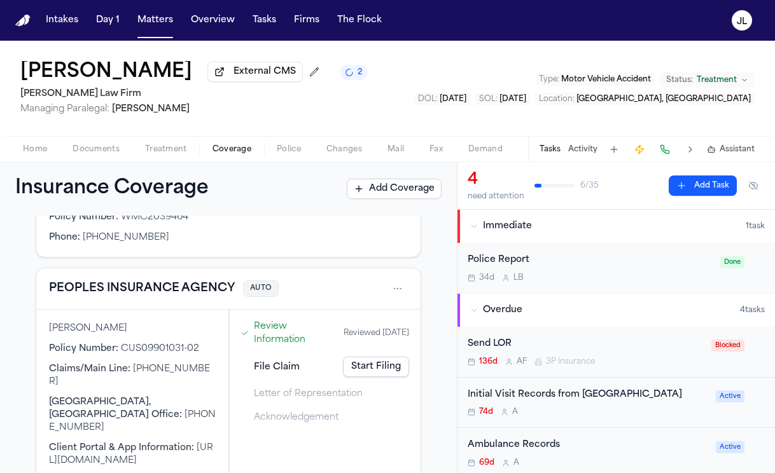
click at [154, 295] on button "PEOPLES INSURANCE AGENCY" at bounding box center [142, 289] width 186 height 18
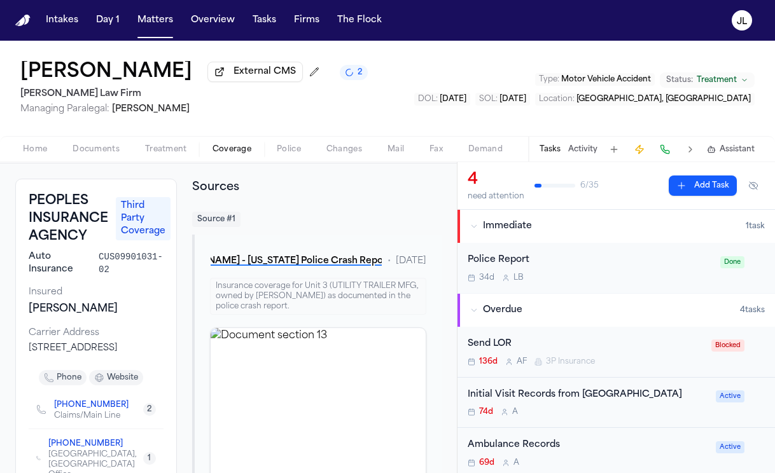
scroll to position [57, 0]
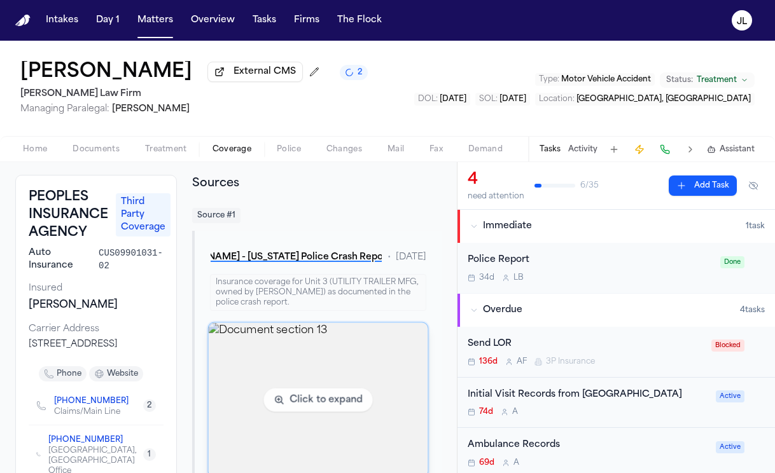
click at [276, 358] on img "View document section 13" at bounding box center [317, 400] width 219 height 155
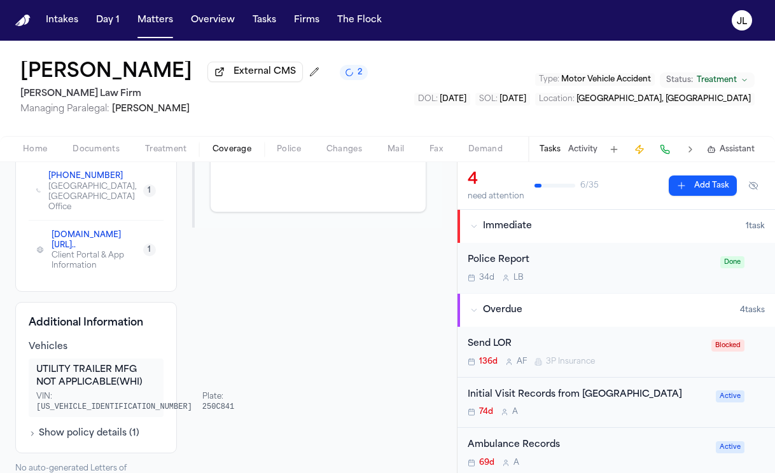
scroll to position [344, 0]
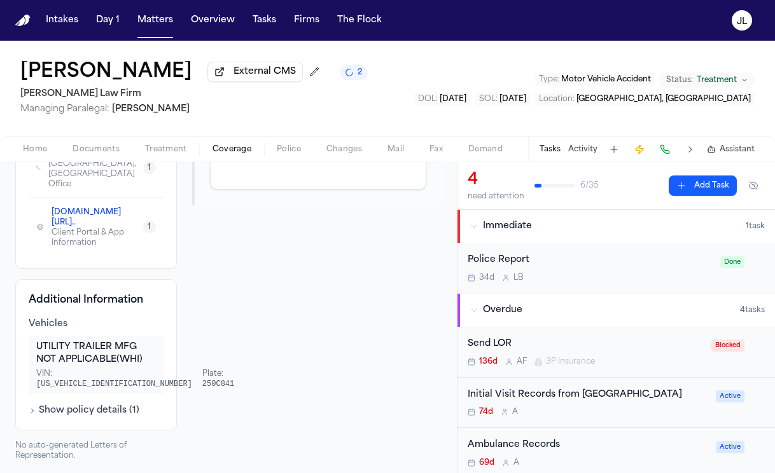
click at [34, 408] on icon "button" at bounding box center [33, 411] width 8 height 8
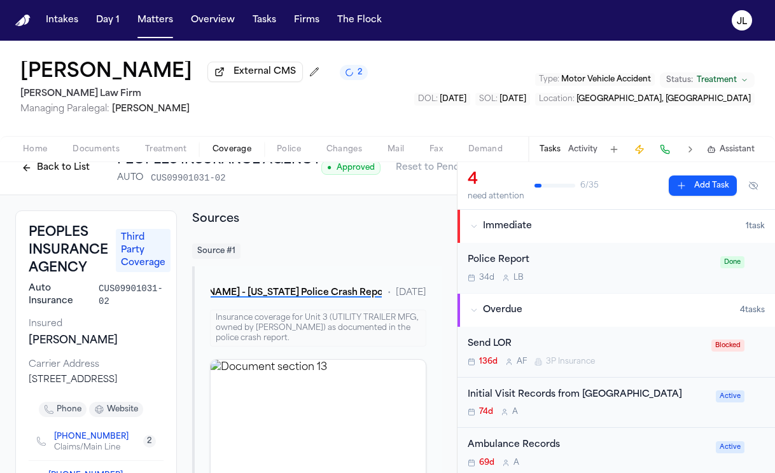
scroll to position [0, 0]
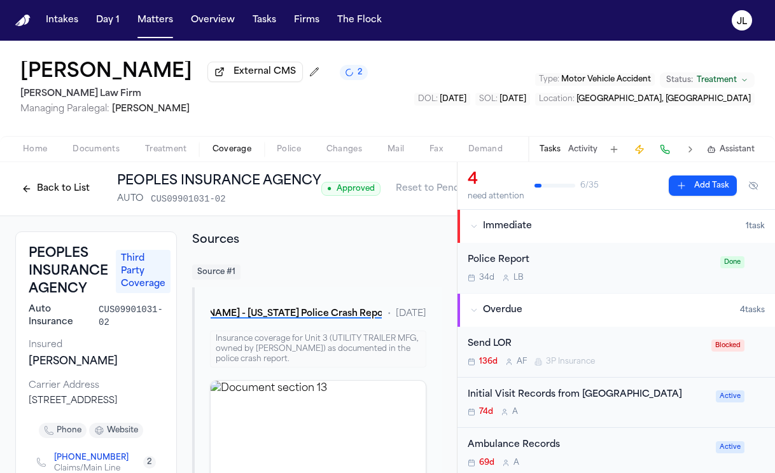
click at [64, 187] on button "Back to List" at bounding box center [55, 189] width 81 height 20
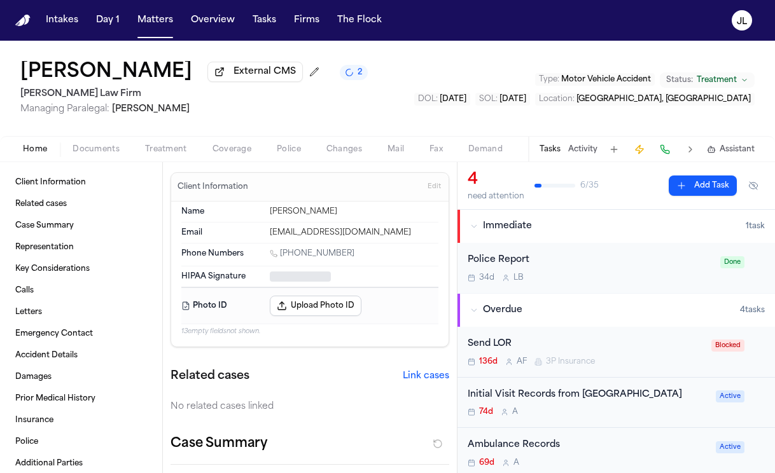
click at [43, 154] on span "Home" at bounding box center [35, 149] width 24 height 10
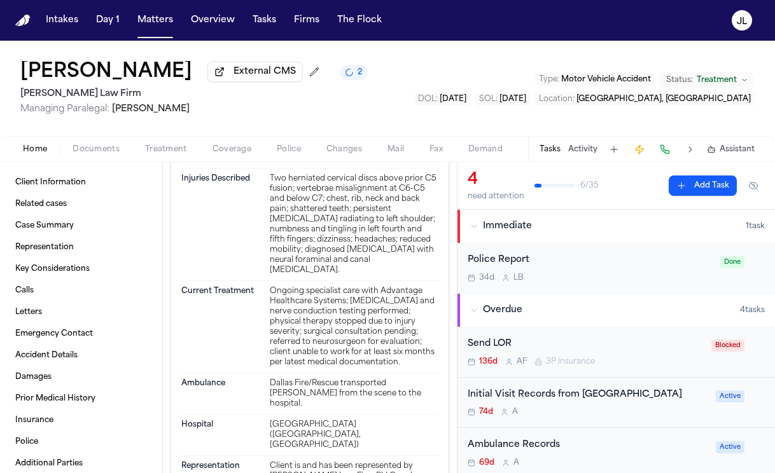
scroll to position [4265, 0]
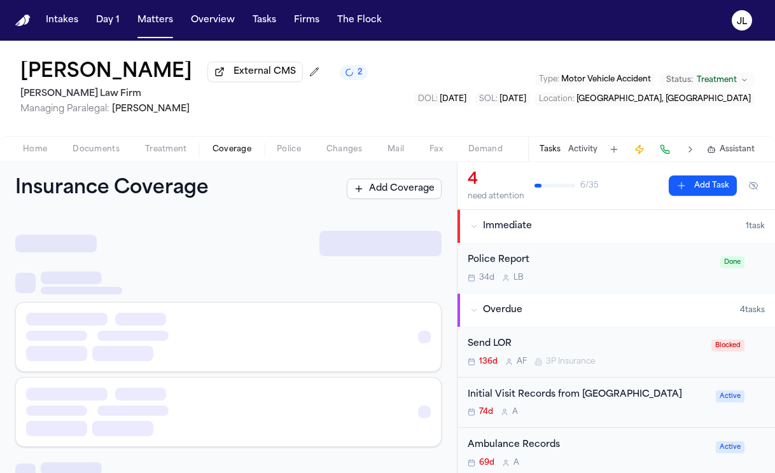
click at [219, 155] on span "Coverage" at bounding box center [231, 149] width 39 height 10
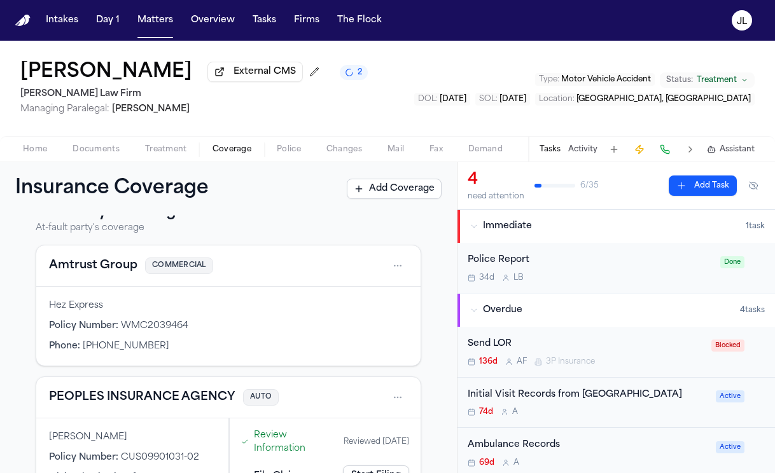
scroll to position [188, 0]
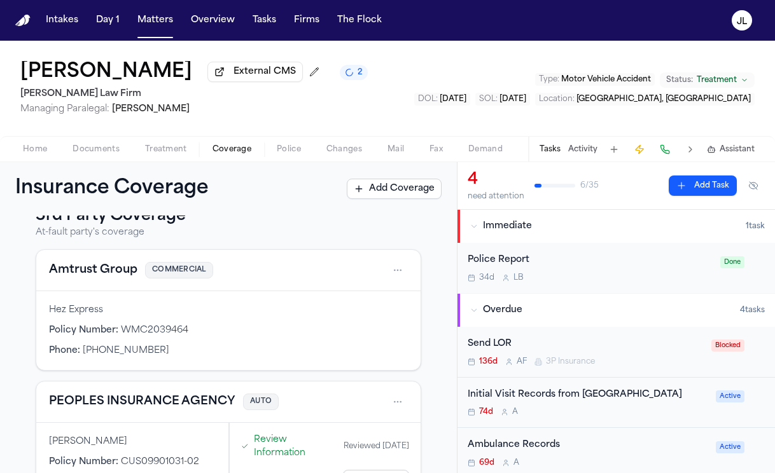
click at [107, 268] on button "Amtrust Group" at bounding box center [93, 270] width 88 height 18
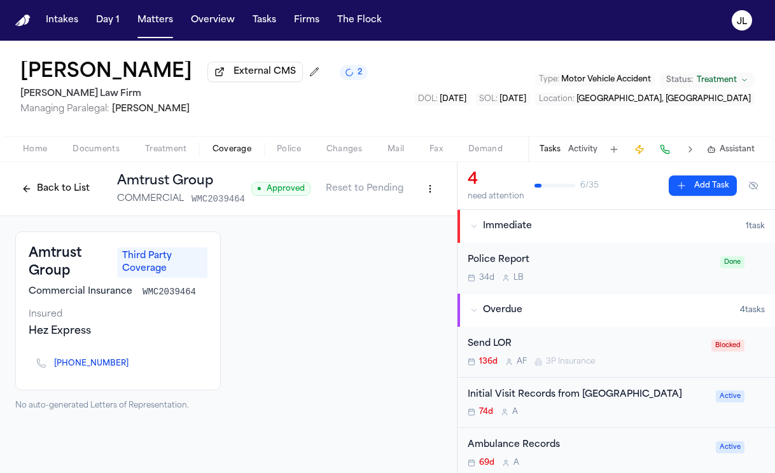
click at [47, 191] on button "Back to List" at bounding box center [55, 189] width 81 height 20
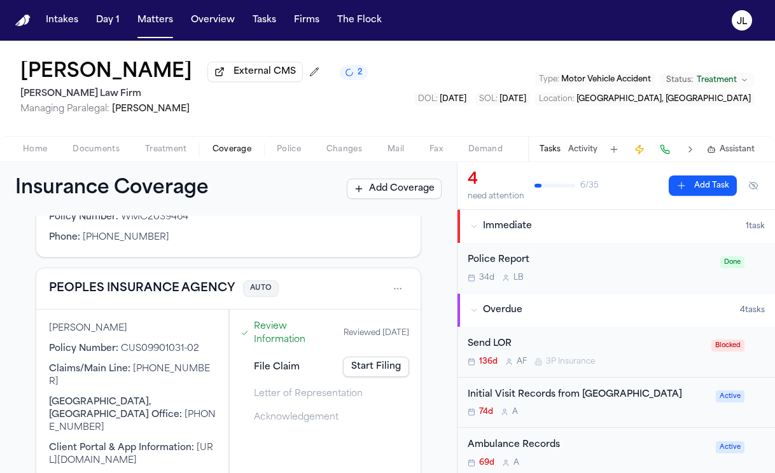
scroll to position [276, 0]
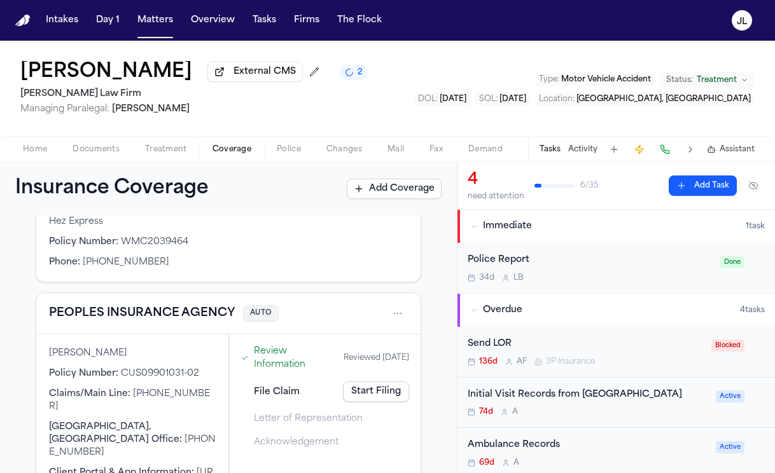
click at [86, 329] on div "PEOPLES INSURANCE AGENCY AUTO" at bounding box center [228, 313] width 384 height 41
click at [86, 320] on button "PEOPLES INSURANCE AGENCY" at bounding box center [142, 314] width 186 height 18
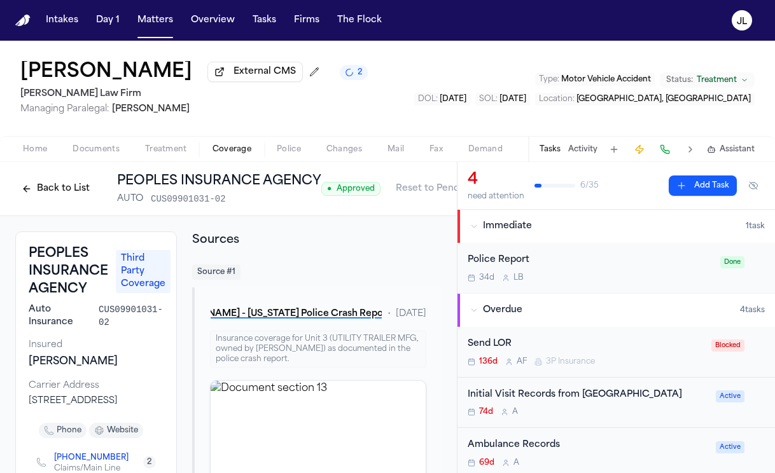
click at [72, 190] on button "Back to List" at bounding box center [55, 189] width 81 height 20
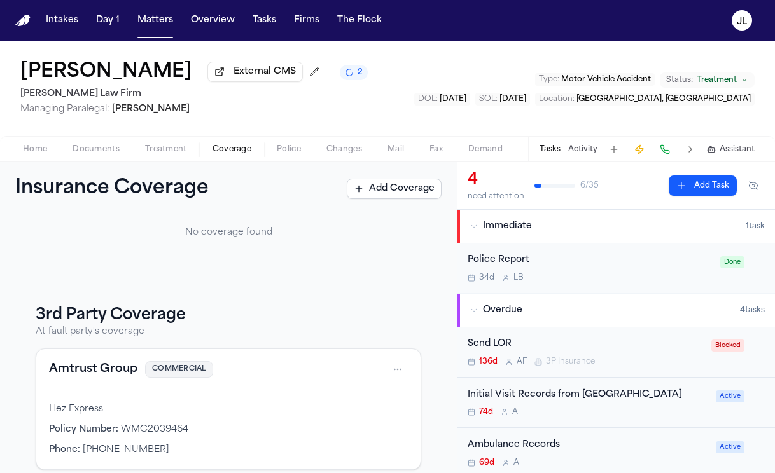
scroll to position [90, 0]
click at [113, 377] on button "Amtrust Group" at bounding box center [93, 368] width 88 height 18
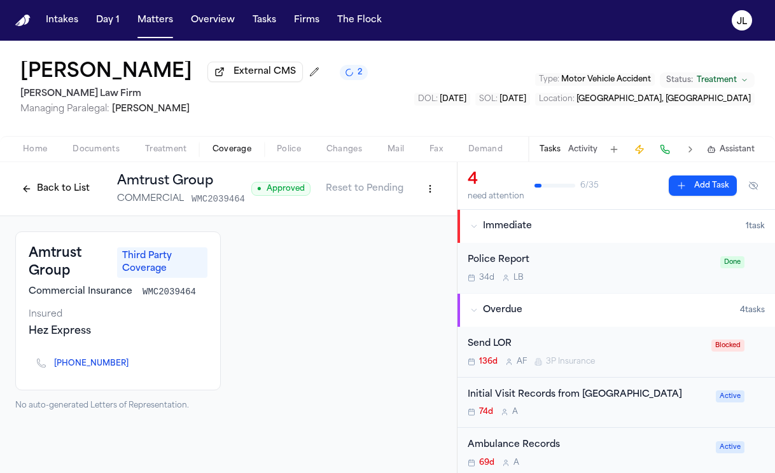
click at [66, 186] on button "Back to List" at bounding box center [55, 189] width 81 height 20
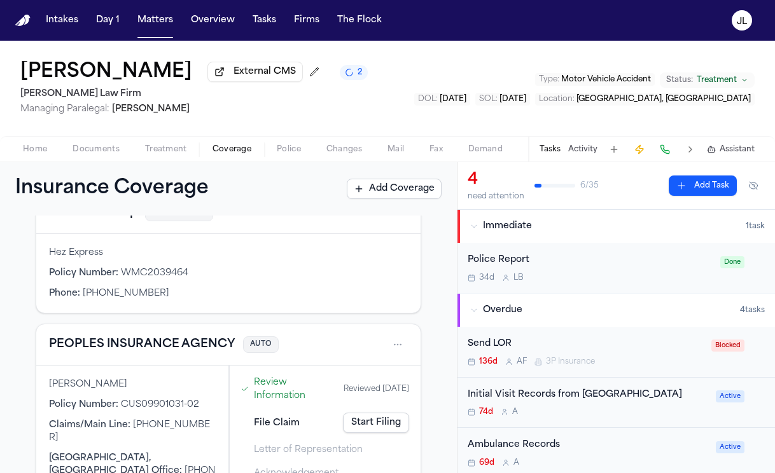
scroll to position [214, 0]
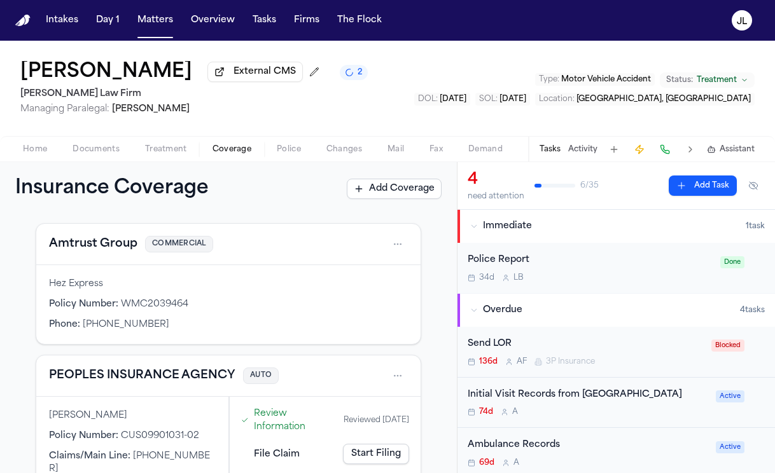
click at [127, 244] on button "Amtrust Group" at bounding box center [93, 244] width 88 height 18
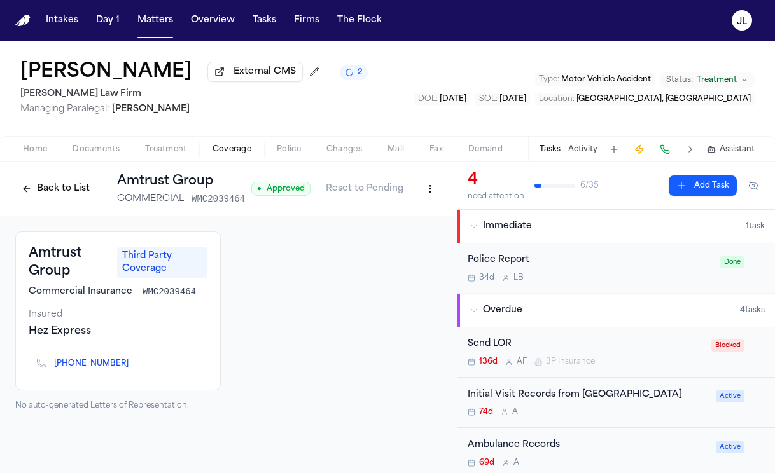
click at [432, 191] on html "Intakes Day 1 Matters Overview Tasks Firms The Flock JL Jackye Benton External …" at bounding box center [387, 236] width 775 height 473
click at [411, 226] on div "Edit Coverage" at bounding box center [386, 219] width 107 height 20
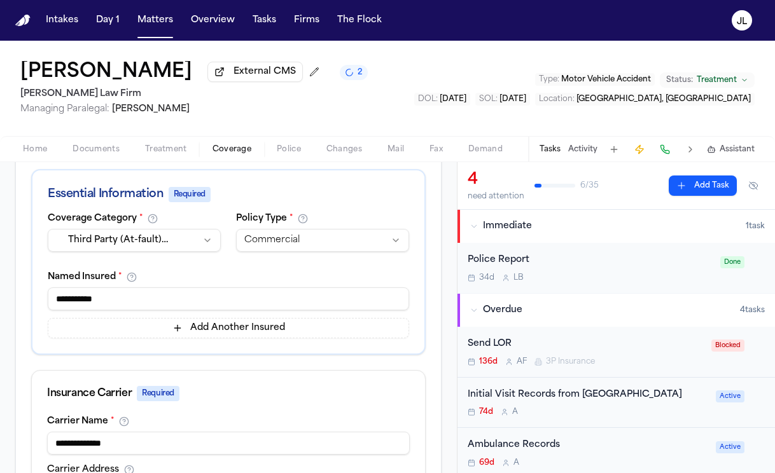
scroll to position [3, 0]
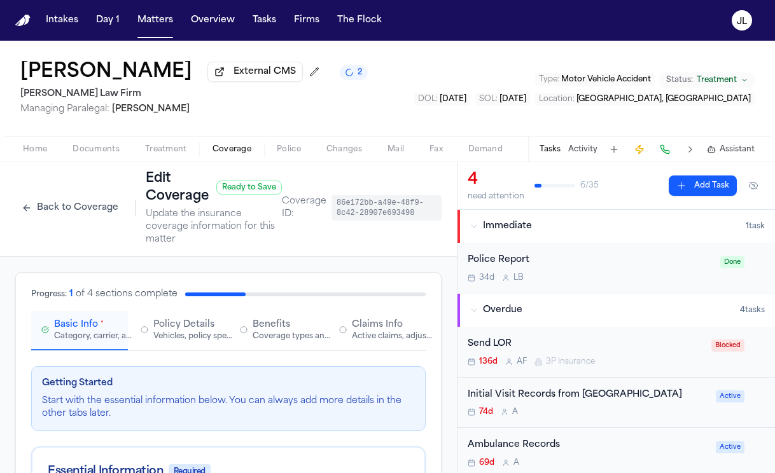
click at [345, 333] on icon "button" at bounding box center [343, 330] width 8 height 10
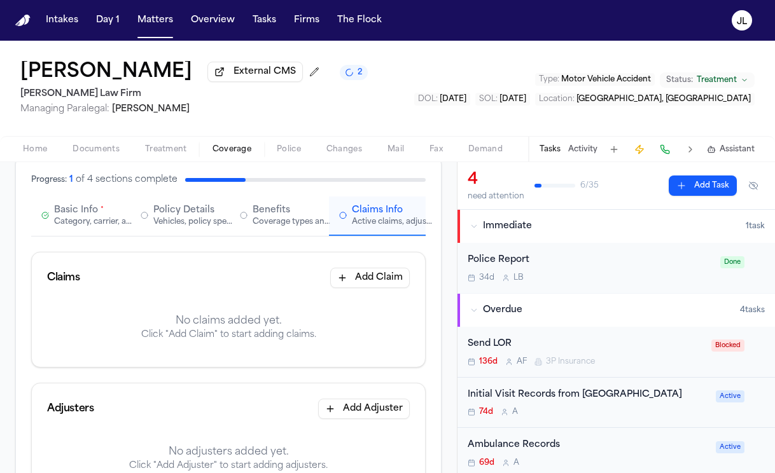
scroll to position [86, 0]
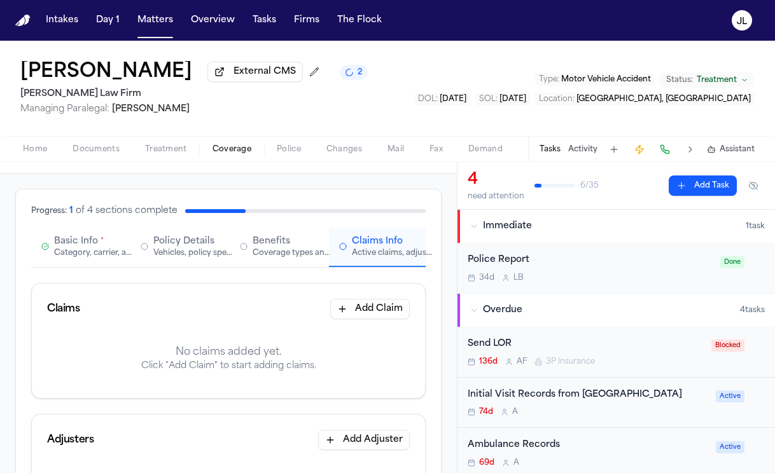
click at [69, 264] on button "Basic Info * Category, carrier, and policy holder information" at bounding box center [79, 247] width 97 height 39
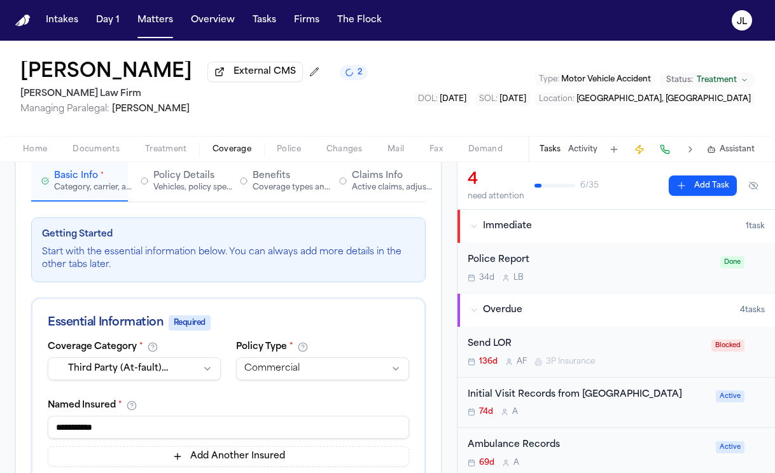
scroll to position [0, 0]
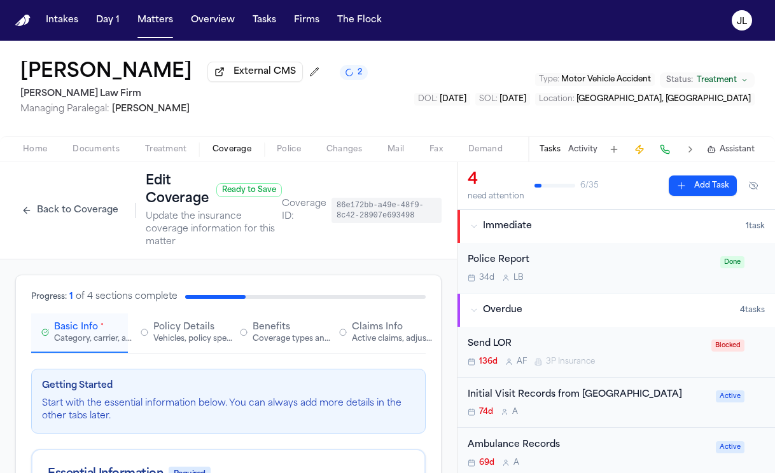
click at [356, 354] on div "Basic Info * Category, carrier, and policy holder information Policy Details Ve…" at bounding box center [228, 334] width 394 height 40
click at [356, 344] on div "Active claims, adjusters, and subrogation details" at bounding box center [392, 339] width 81 height 10
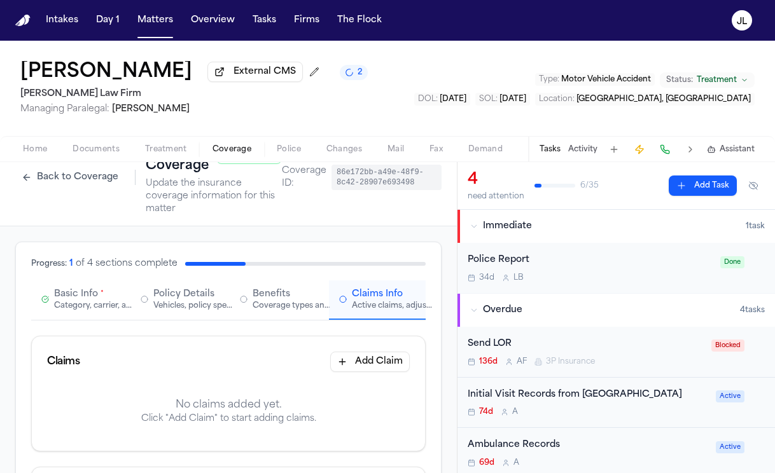
scroll to position [61, 0]
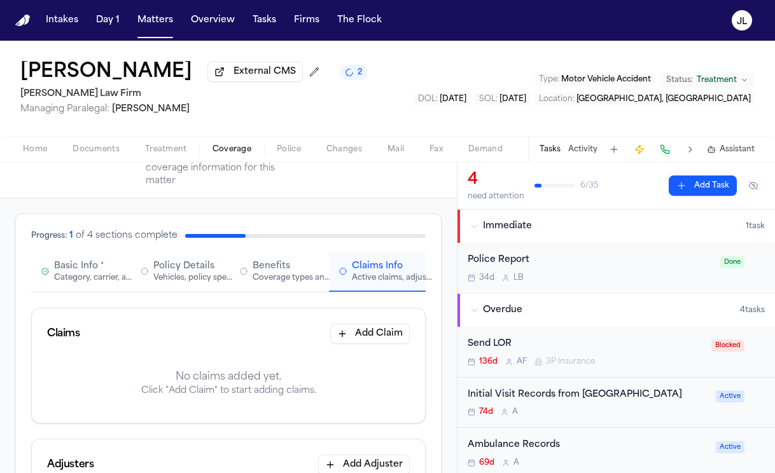
click at [373, 333] on button "Add Claim" at bounding box center [370, 334] width 80 height 20
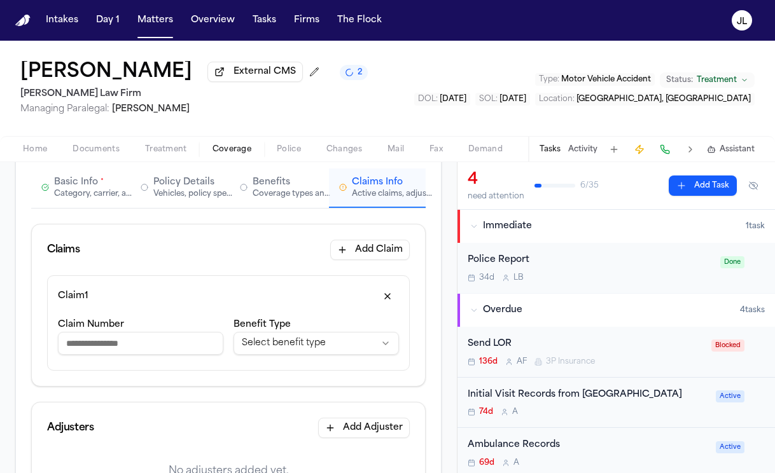
scroll to position [155, 0]
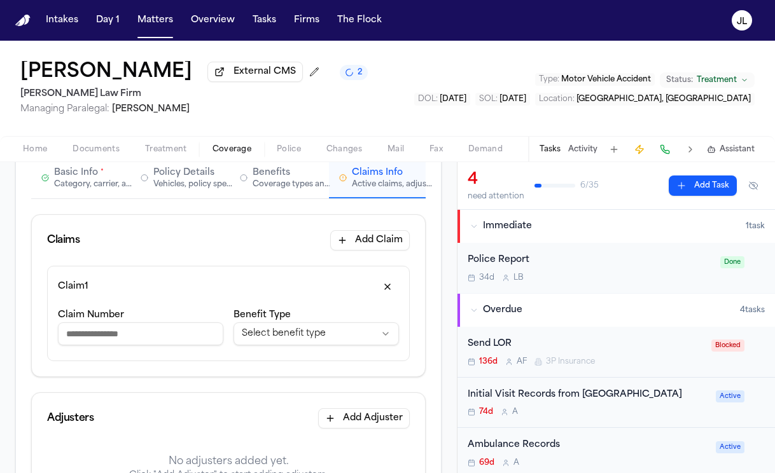
click at [294, 264] on div "Claims Add Claim" at bounding box center [228, 240] width 393 height 51
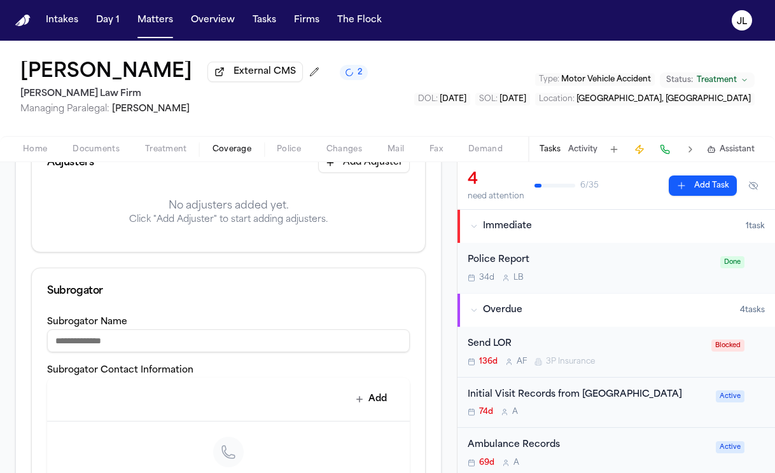
scroll to position [269, 0]
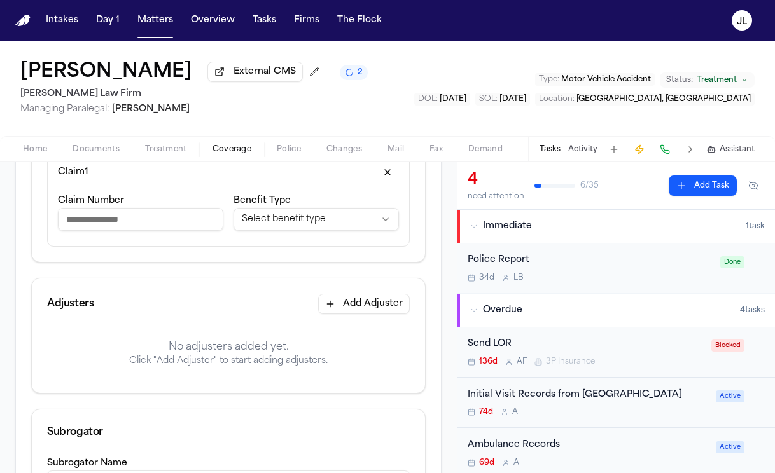
click at [393, 292] on div "Adjusters Add Adjuster" at bounding box center [228, 304] width 393 height 51
click at [391, 304] on button "Add Adjuster" at bounding box center [364, 304] width 92 height 20
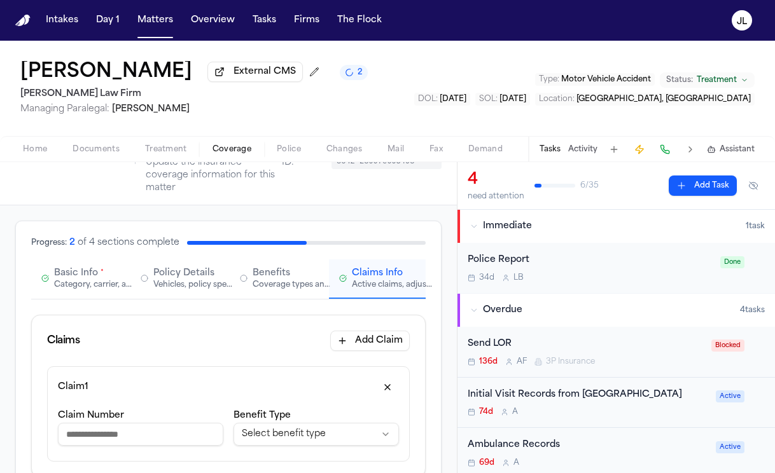
scroll to position [3, 0]
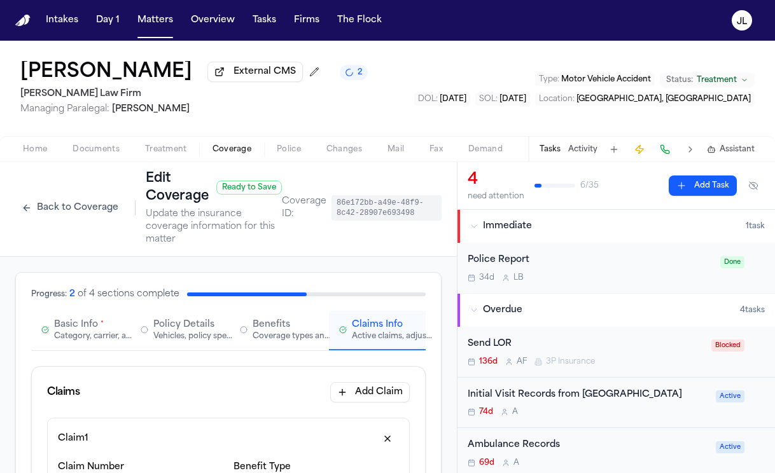
click at [97, 326] on div "Basic Info *" at bounding box center [79, 325] width 50 height 13
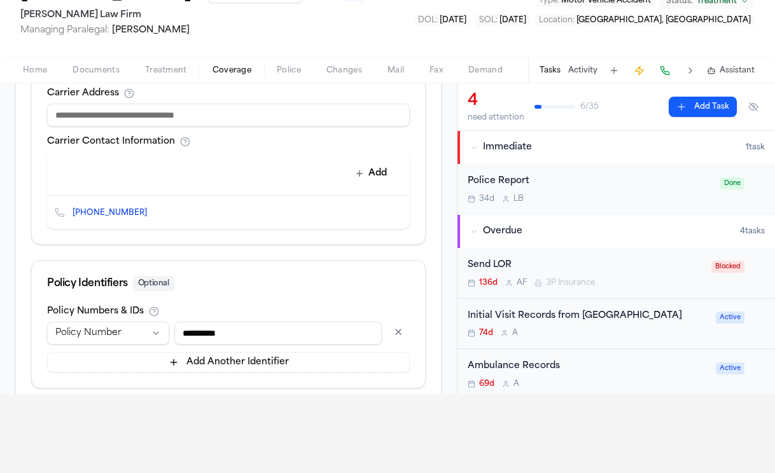
scroll to position [563, 0]
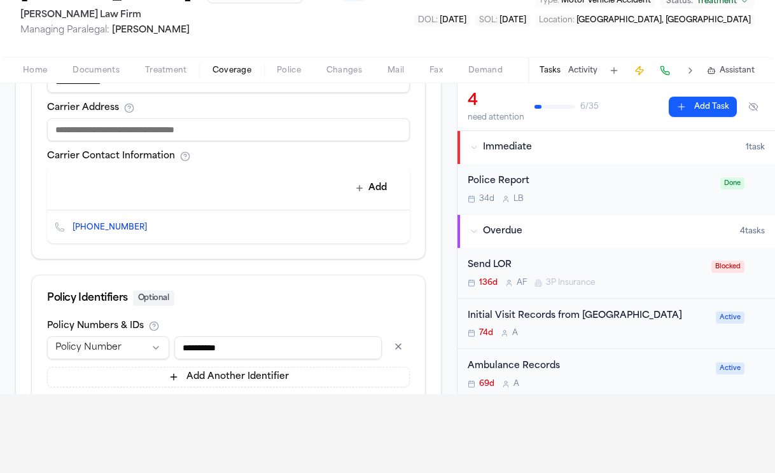
click at [187, 128] on input at bounding box center [228, 129] width 363 height 23
paste input "*********"
paste input "**********"
click at [380, 191] on button "Add" at bounding box center [371, 188] width 46 height 23
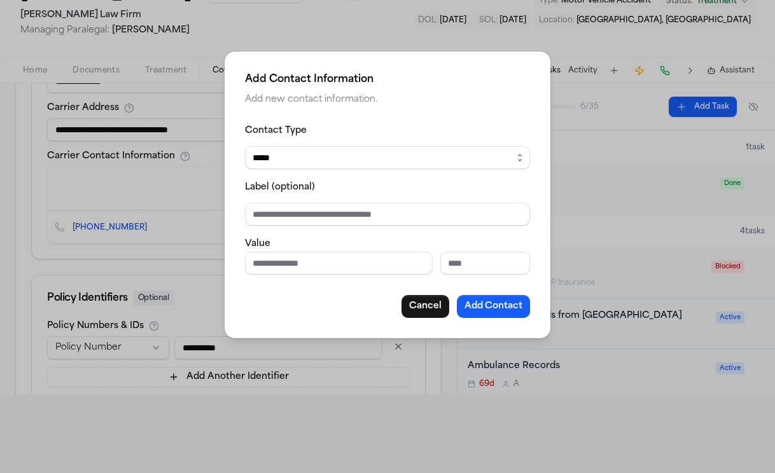
click at [328, 160] on select "***** ***** ******* *** *****" at bounding box center [387, 157] width 285 height 23
click at [245, 146] on select "***** ***** ******* *** *****" at bounding box center [387, 157] width 285 height 23
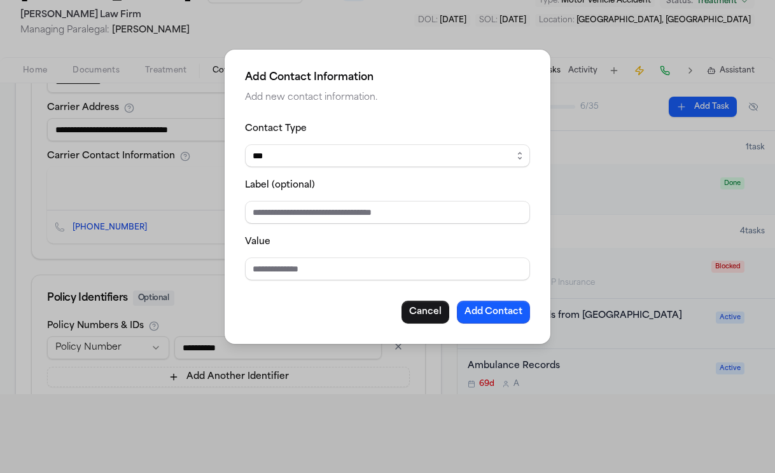
click at [285, 257] on div "Value" at bounding box center [387, 257] width 285 height 46
click at [285, 264] on input "Value" at bounding box center [387, 269] width 285 height 23
paste input "**********"
click at [493, 311] on button "Add Contact" at bounding box center [493, 312] width 73 height 23
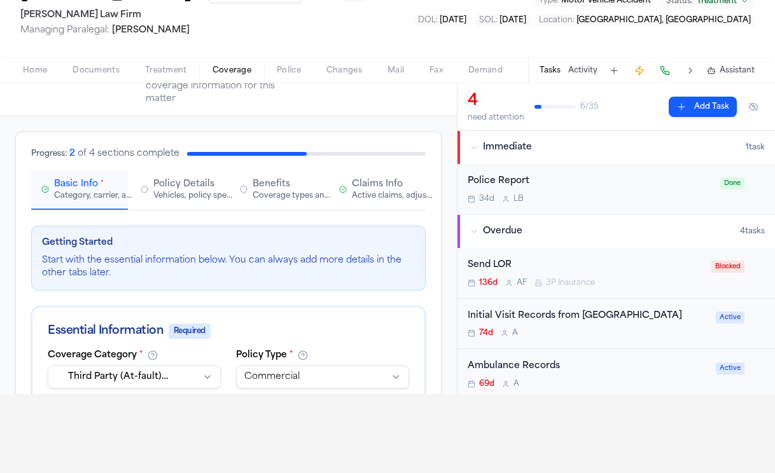
scroll to position [0, 0]
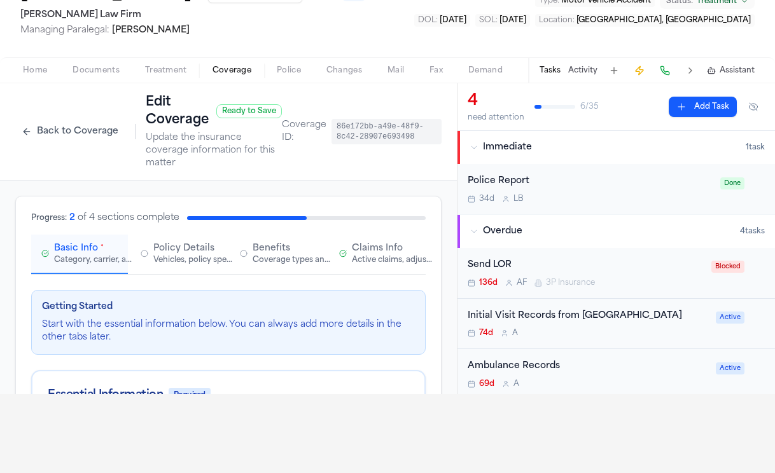
click at [374, 252] on span "Claims Info" at bounding box center [377, 248] width 51 height 13
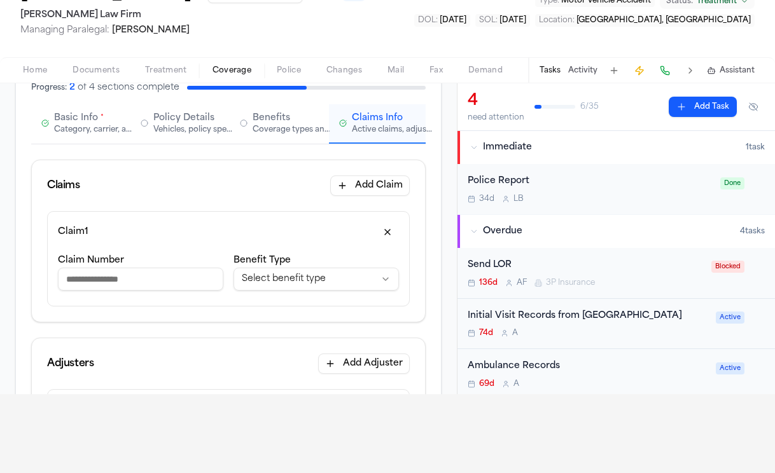
scroll to position [137, 0]
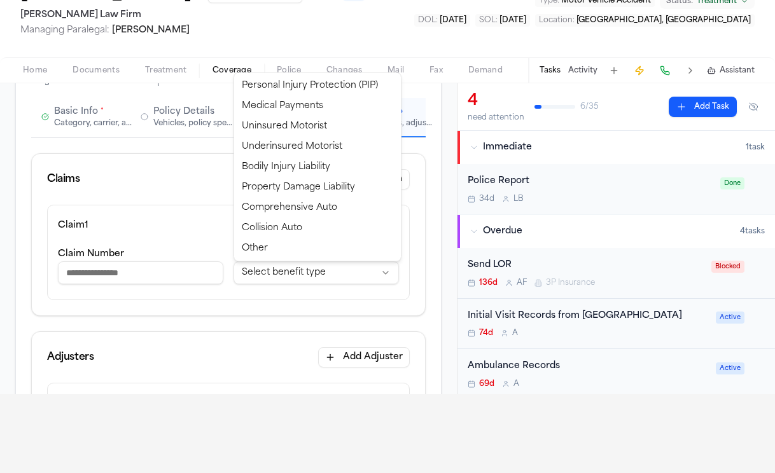
click at [292, 276] on html "**********" at bounding box center [387, 157] width 775 height 473
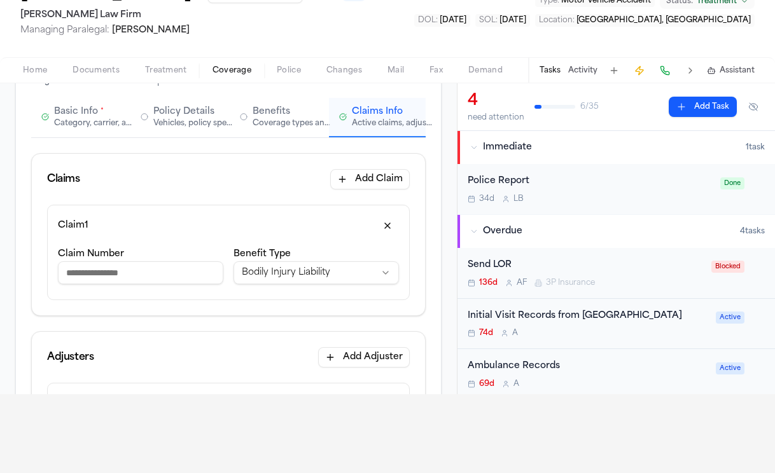
click at [163, 282] on input "Claim Number" at bounding box center [140, 272] width 165 height 23
paste input "*******"
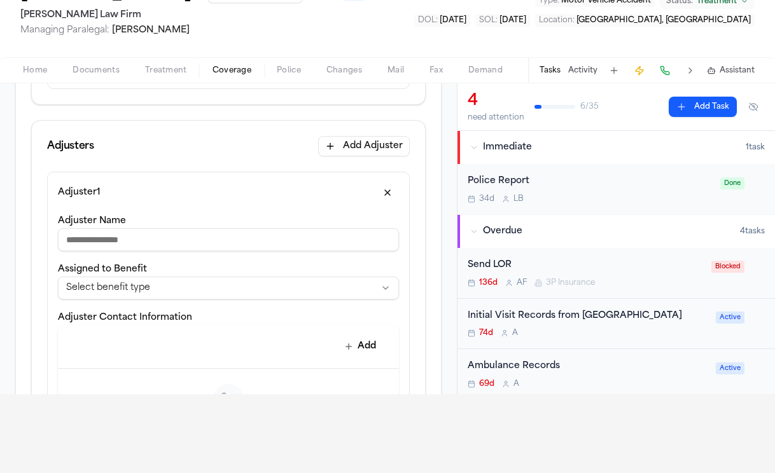
scroll to position [358, 0]
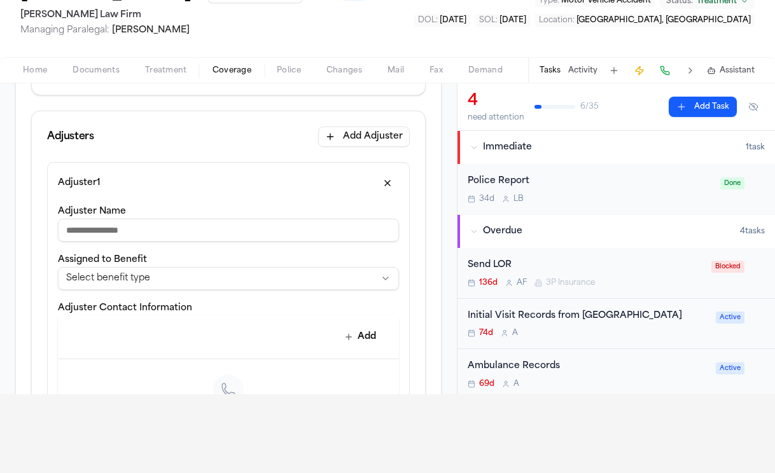
click at [259, 247] on div "**********" at bounding box center [228, 348] width 341 height 288
click at [259, 242] on input "Adjuster Name" at bounding box center [228, 230] width 341 height 23
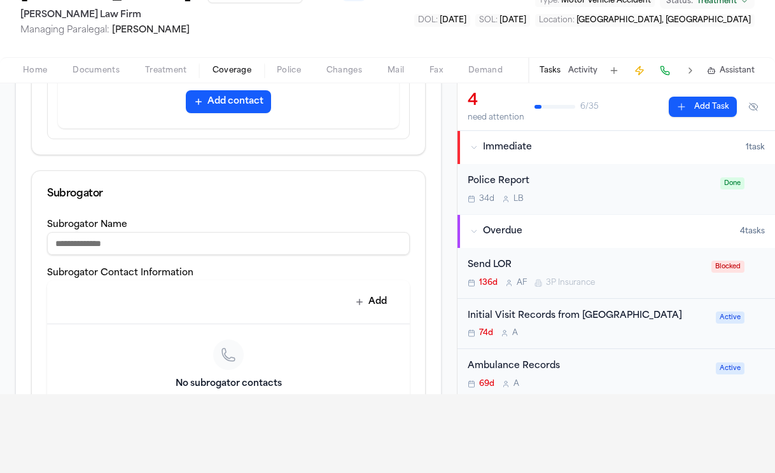
scroll to position [925, 0]
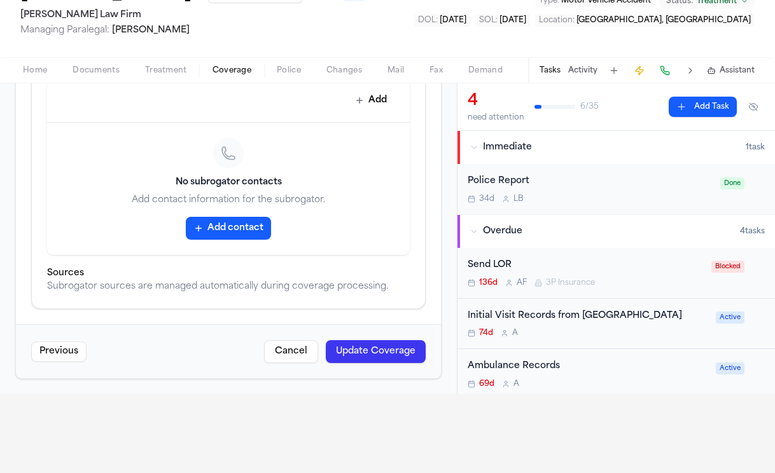
click at [399, 347] on button "Update Coverage" at bounding box center [376, 351] width 100 height 23
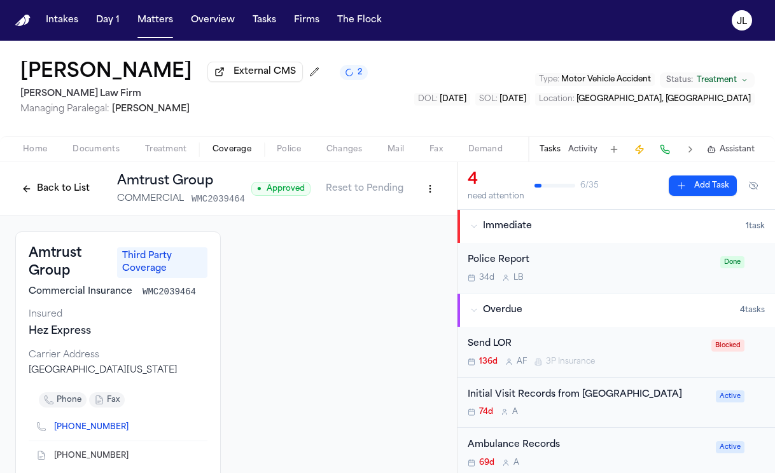
click at [46, 157] on button "Home" at bounding box center [35, 149] width 50 height 15
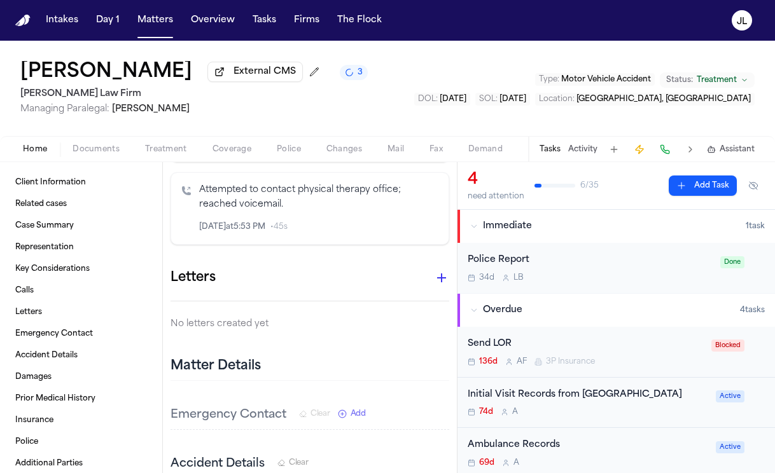
scroll to position [3597, 0]
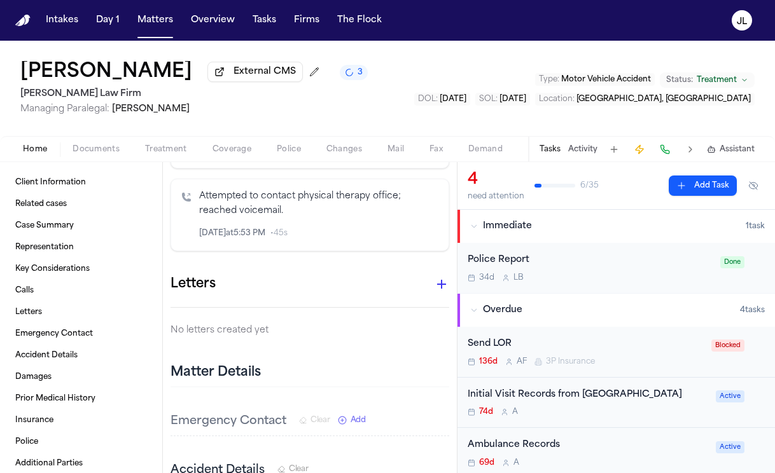
click at [437, 277] on icon "button" at bounding box center [441, 284] width 15 height 15
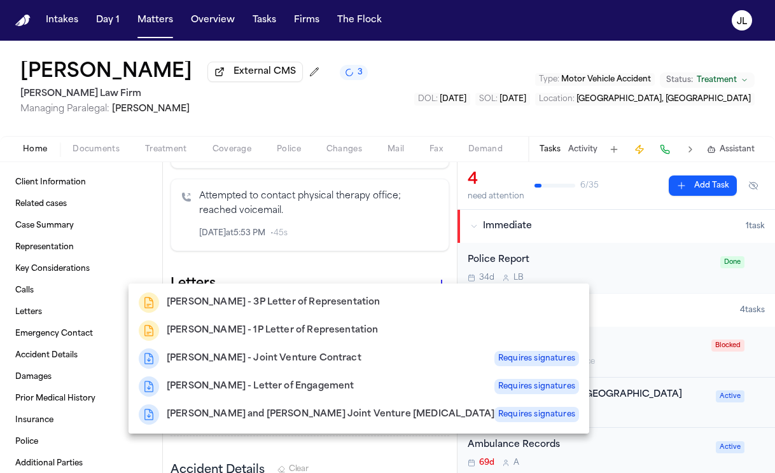
click at [330, 294] on div "[PERSON_NAME] - 3P Letter of Representation" at bounding box center [359, 303] width 440 height 20
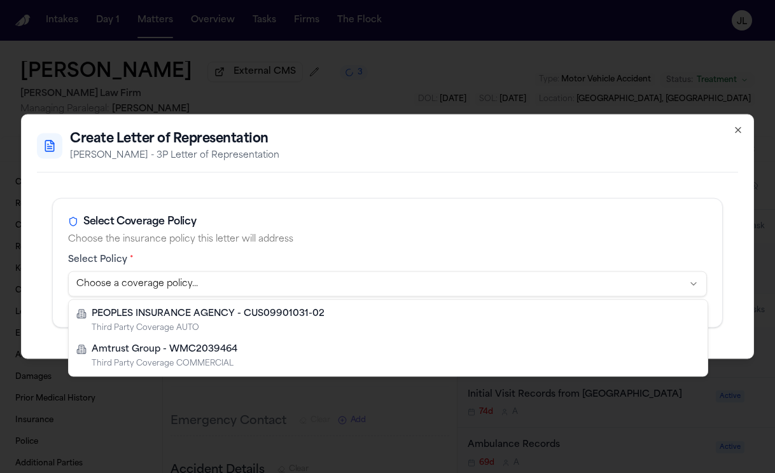
click at [312, 282] on body "**********" at bounding box center [387, 236] width 775 height 473
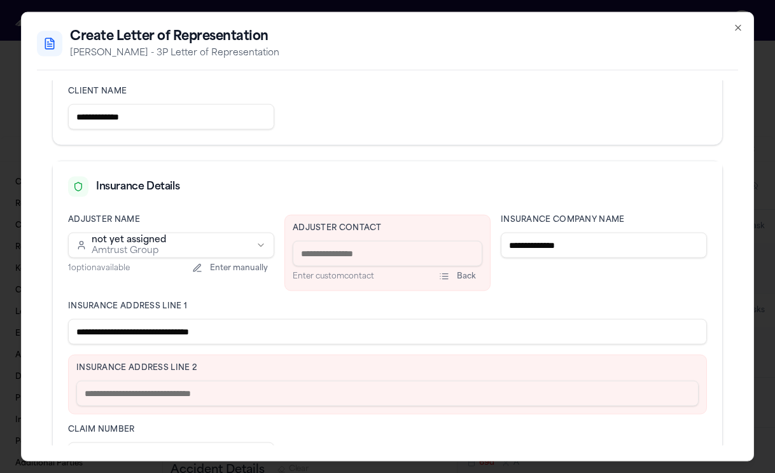
scroll to position [214, 0]
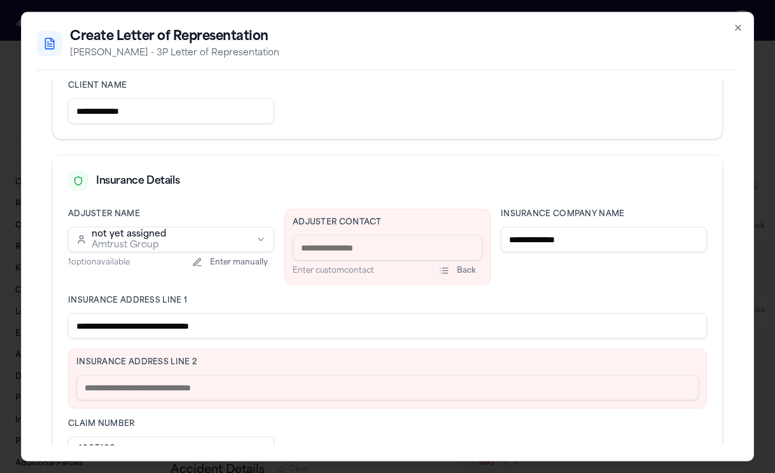
drag, startPoint x: 258, startPoint y: 330, endPoint x: 148, endPoint y: 324, distance: 110.2
click at [148, 324] on input "**********" at bounding box center [387, 326] width 639 height 25
click at [148, 389] on input "text" at bounding box center [387, 387] width 622 height 25
paste input "**********"
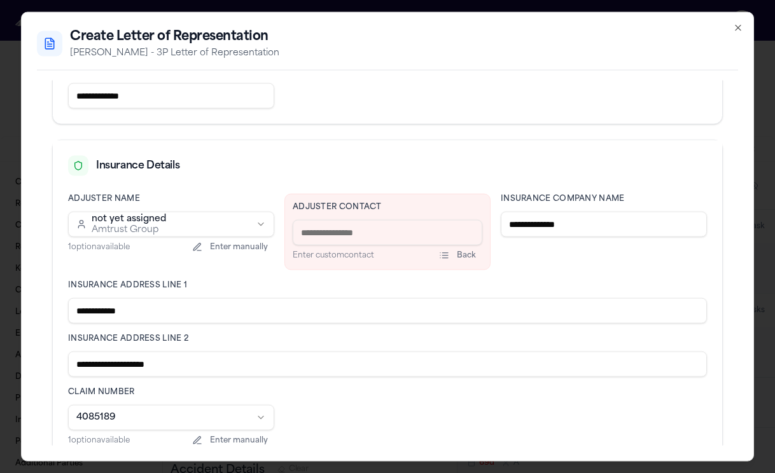
scroll to position [233, 0]
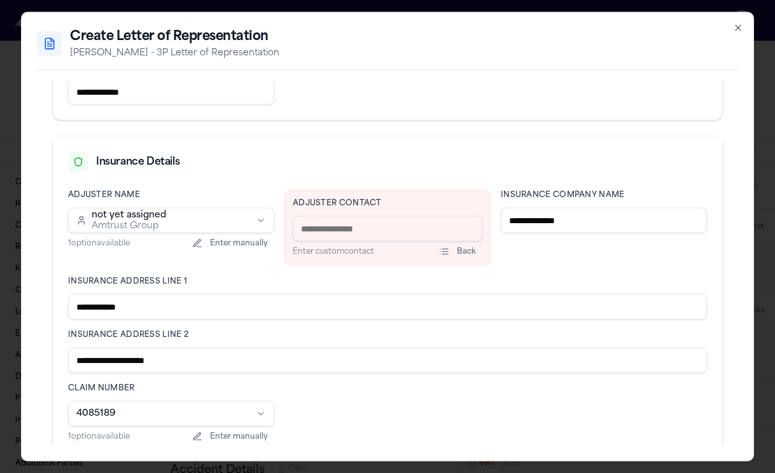
click at [364, 237] on input at bounding box center [388, 228] width 190 height 25
paste input "**********"
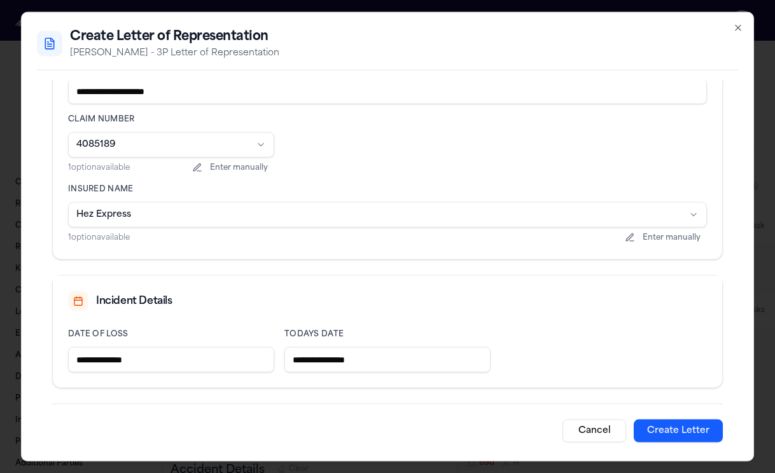
scroll to position [498, 0]
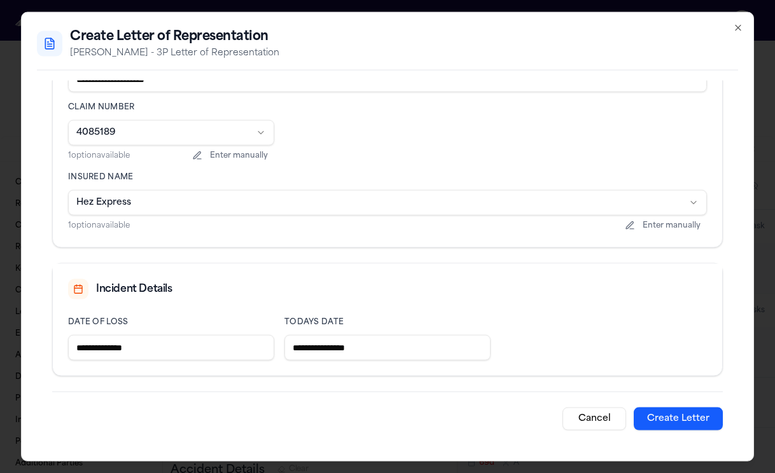
click at [692, 417] on button "Create Letter" at bounding box center [678, 419] width 89 height 23
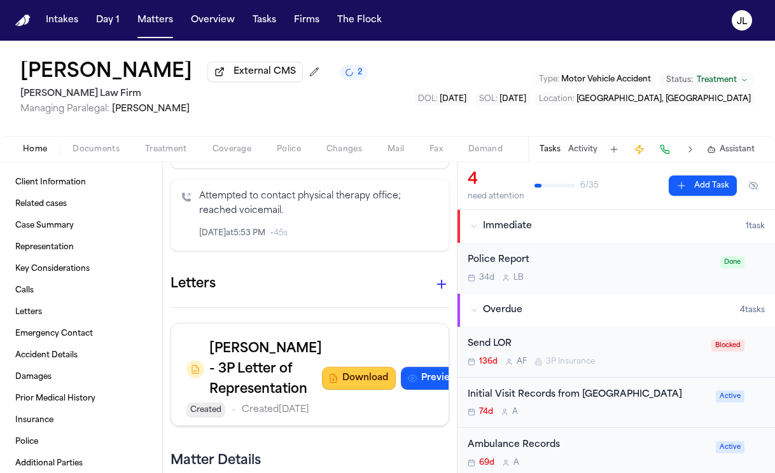
click at [349, 371] on button "Download" at bounding box center [359, 378] width 74 height 23
click at [99, 149] on span "Documents" at bounding box center [96, 149] width 47 height 10
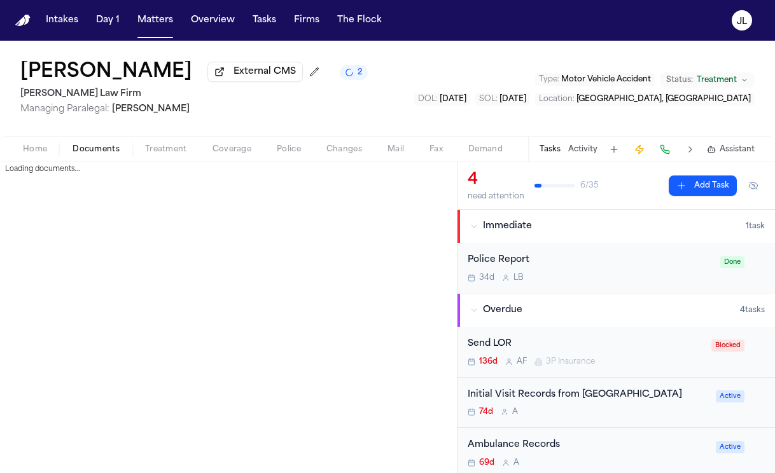
click at [99, 149] on span "Documents" at bounding box center [96, 149] width 47 height 10
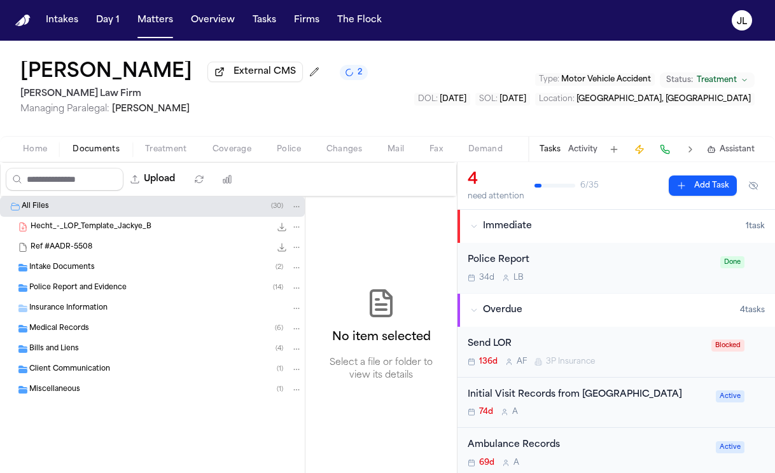
click at [74, 284] on div "Police Report and Evidence ( 14 )" at bounding box center [152, 288] width 305 height 20
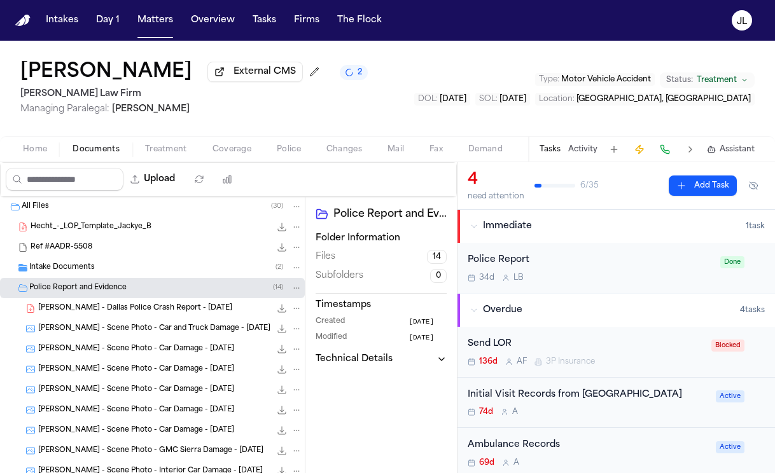
click at [283, 309] on icon "File: J. Benton - Dallas Police Crash Report - 4.22.25" at bounding box center [282, 308] width 10 height 10
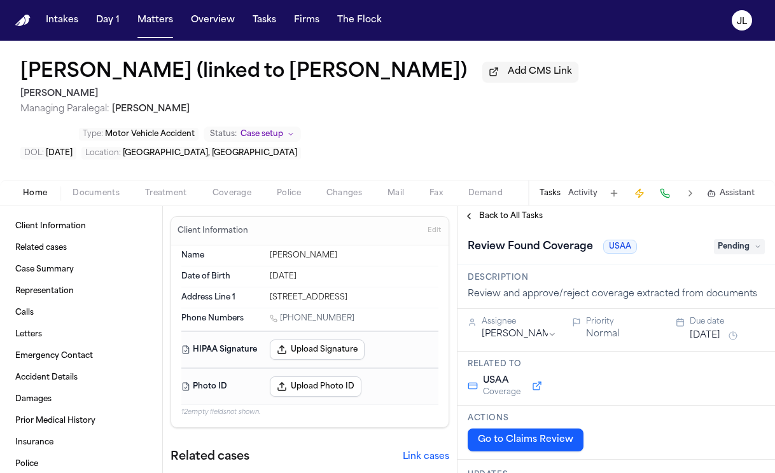
click at [223, 188] on span "Coverage" at bounding box center [231, 193] width 39 height 10
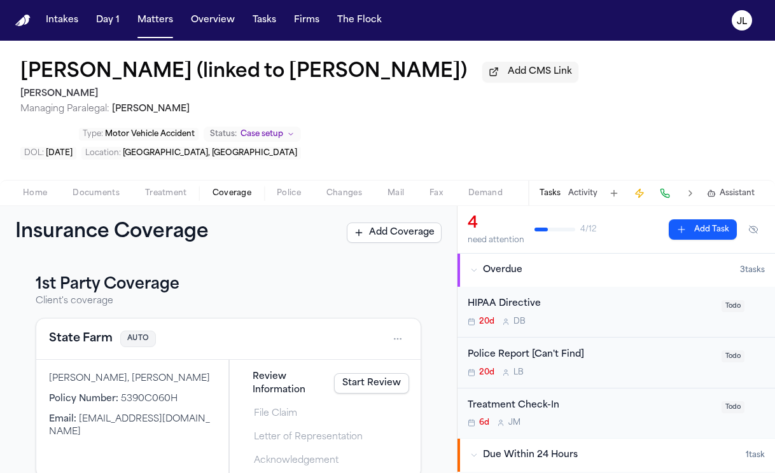
click at [103, 329] on div "State Farm AUTO" at bounding box center [228, 339] width 359 height 20
click at [101, 330] on button "State Farm" at bounding box center [81, 339] width 64 height 18
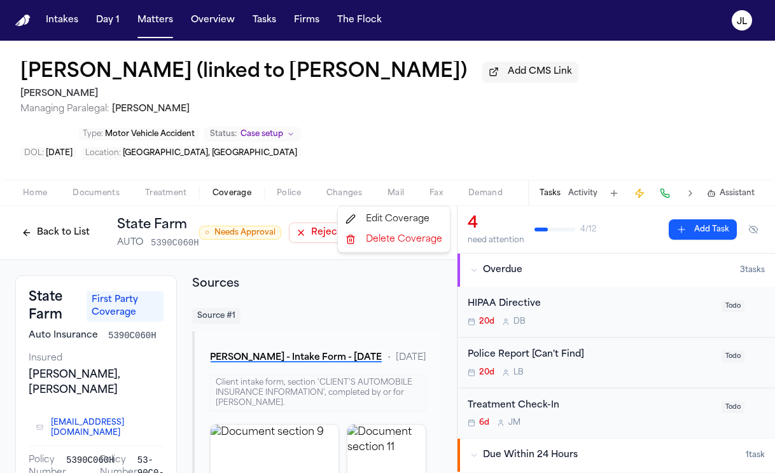
click at [433, 193] on html "Intakes Day 1 Matters Overview Tasks Firms The Flock JL Nya Ramos (linked to Va…" at bounding box center [387, 236] width 775 height 473
click at [418, 221] on div "Edit Coverage" at bounding box center [393, 219] width 107 height 20
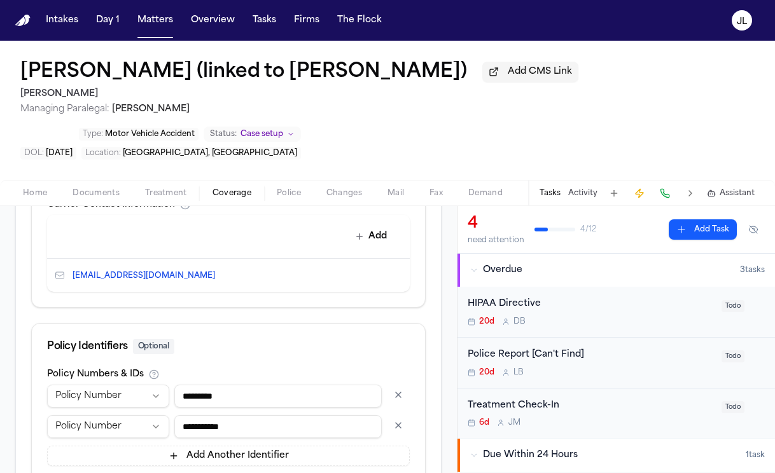
scroll to position [721, 0]
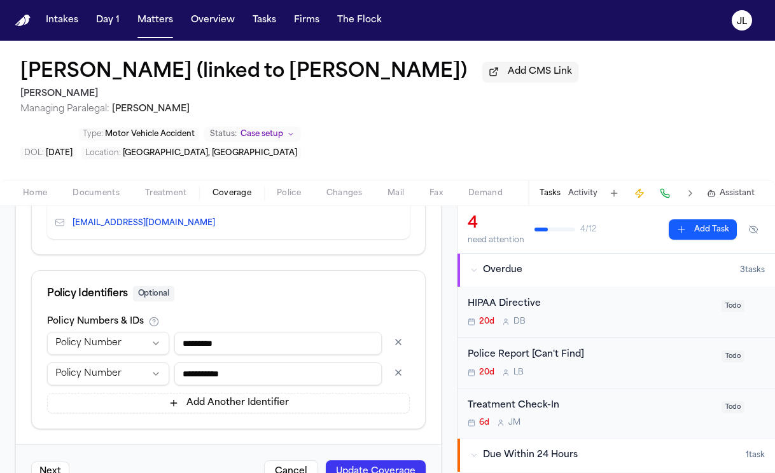
click at [394, 363] on button "button" at bounding box center [398, 373] width 23 height 20
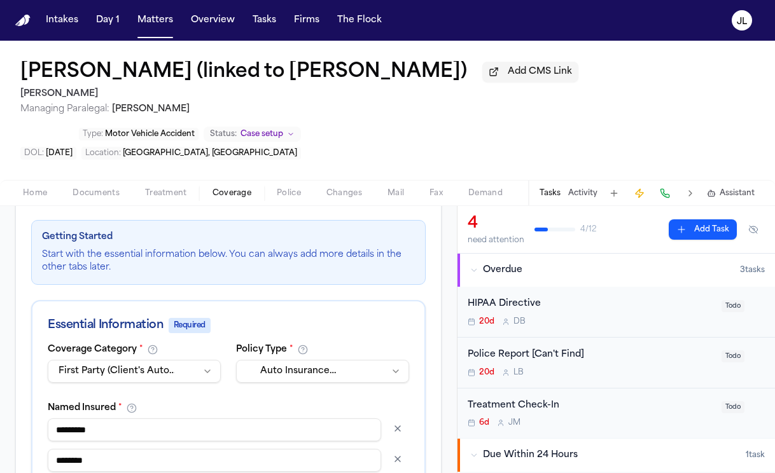
scroll to position [106, 0]
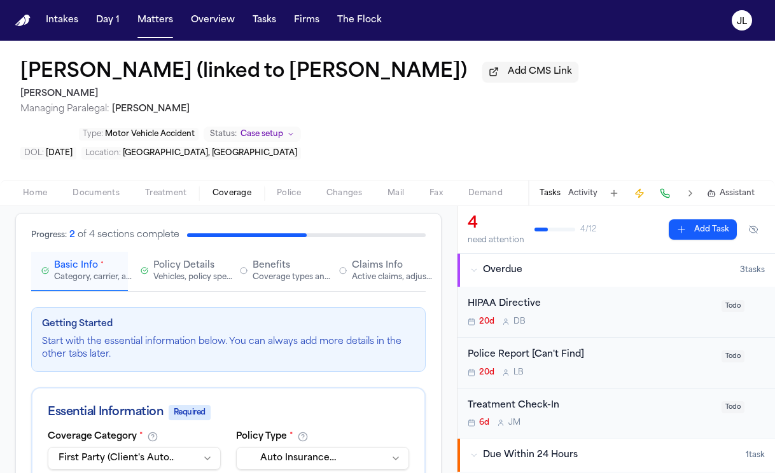
click at [378, 272] on div "Active claims, adjusters, and subrogation details" at bounding box center [392, 277] width 81 height 10
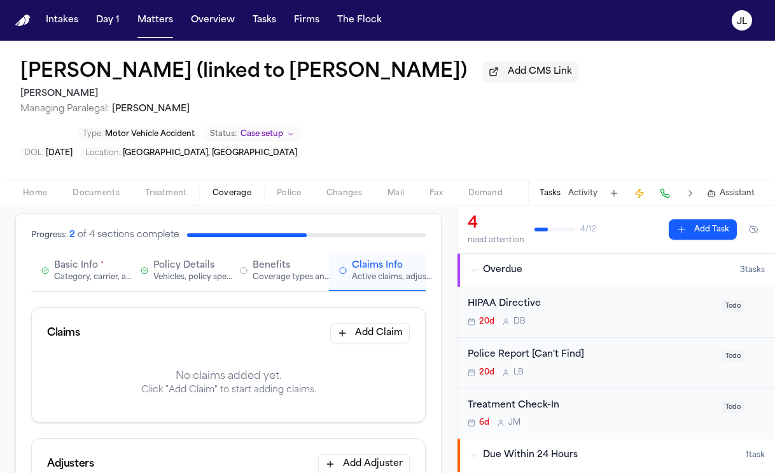
click at [106, 260] on div "Basic Info * Category, carrier, and policy holder information" at bounding box center [86, 271] width 64 height 23
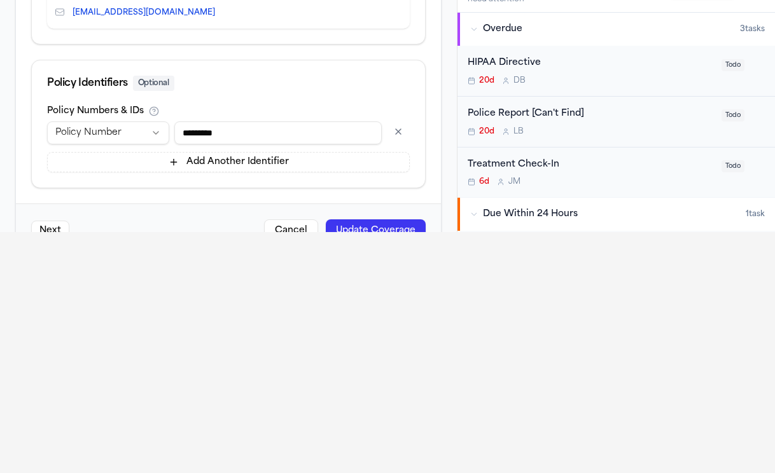
scroll to position [284, 0]
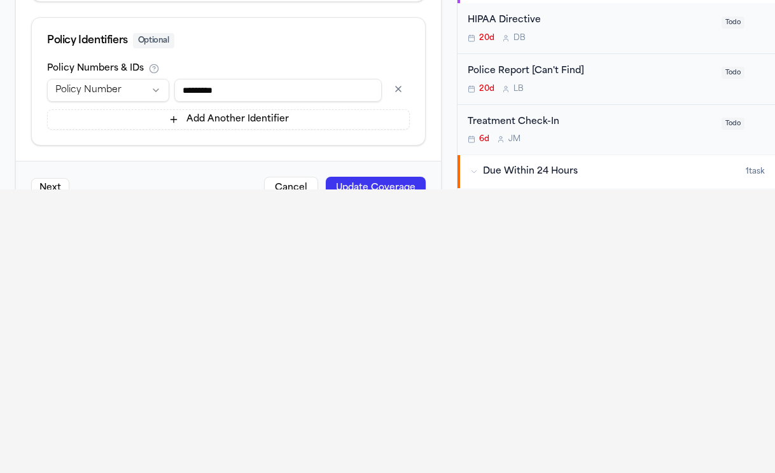
click at [388, 177] on button "Update Coverage" at bounding box center [376, 188] width 100 height 23
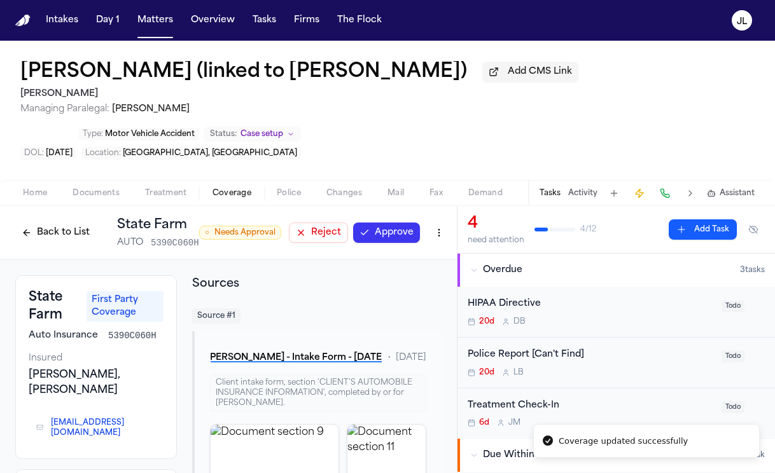
click at [377, 223] on button "Approve" at bounding box center [386, 233] width 67 height 20
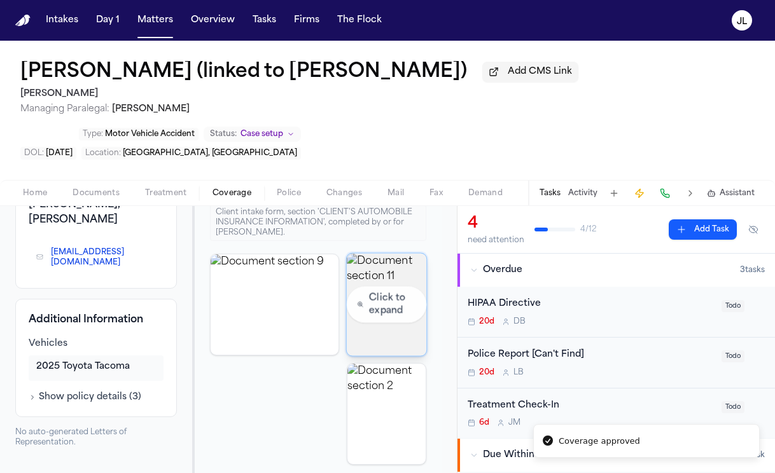
scroll to position [261, 0]
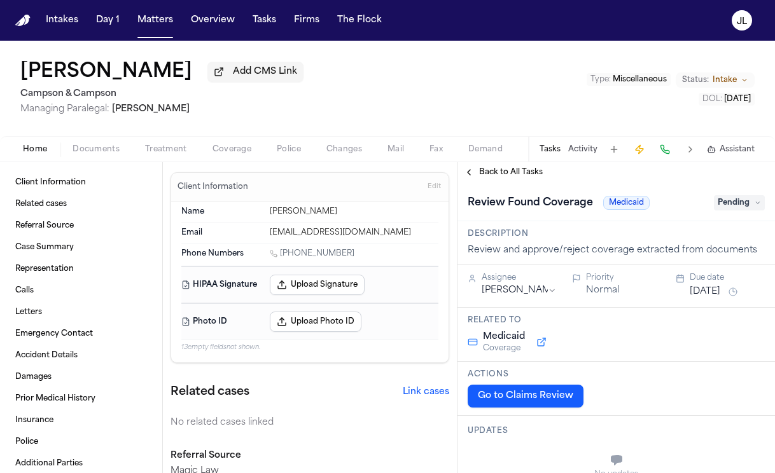
click at [221, 155] on span "Coverage" at bounding box center [231, 149] width 39 height 10
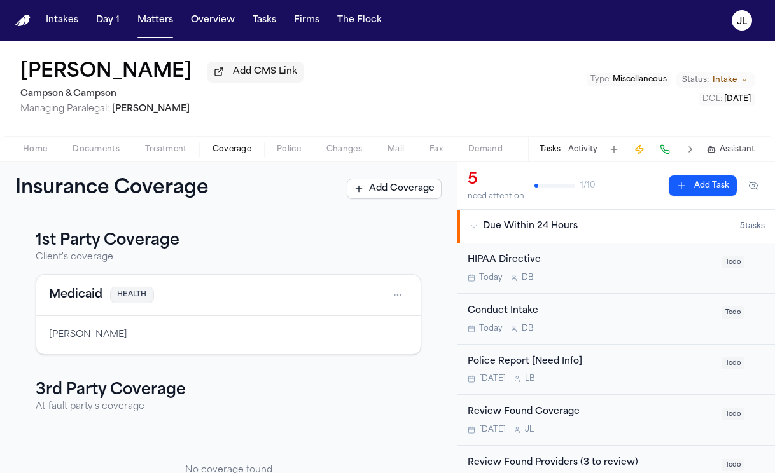
click at [76, 295] on button "Medicaid" at bounding box center [75, 295] width 53 height 18
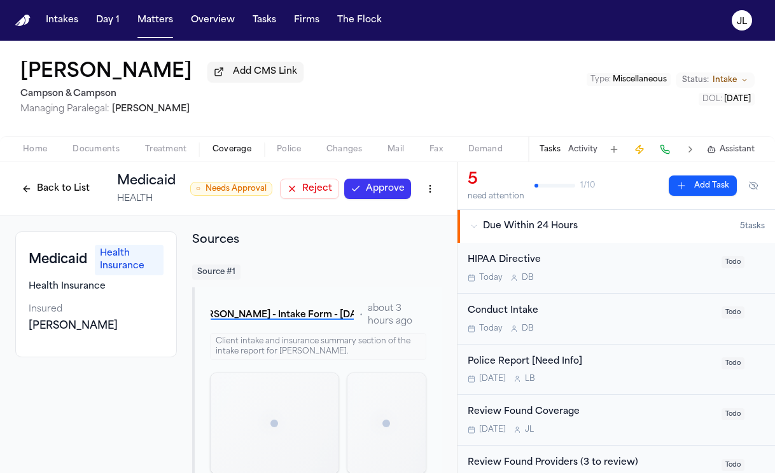
click at [378, 200] on div "○ Needs Approval Reject Approve" at bounding box center [315, 188] width 251 height 23
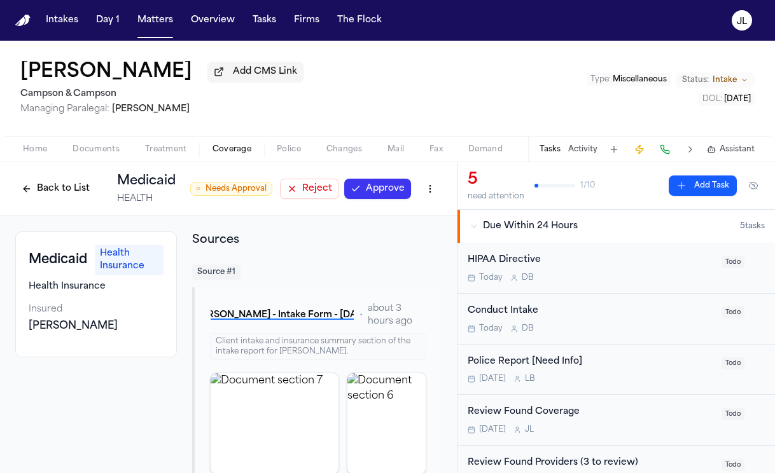
click at [378, 200] on div "○ Needs Approval Reject Approve" at bounding box center [315, 188] width 251 height 23
click at [380, 179] on div "Back to List Medicaid HEALTH ○ Needs Approval Reject Approve" at bounding box center [228, 188] width 426 height 33
click at [384, 191] on button "Approve" at bounding box center [377, 189] width 67 height 20
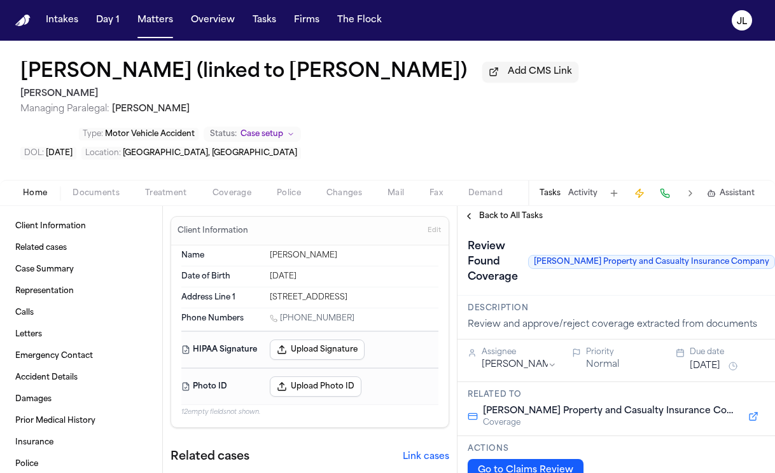
click at [228, 180] on div "Home Documents Treatment Coverage Police Changes Mail Fax Demand Workspaces Art…" at bounding box center [387, 192] width 775 height 25
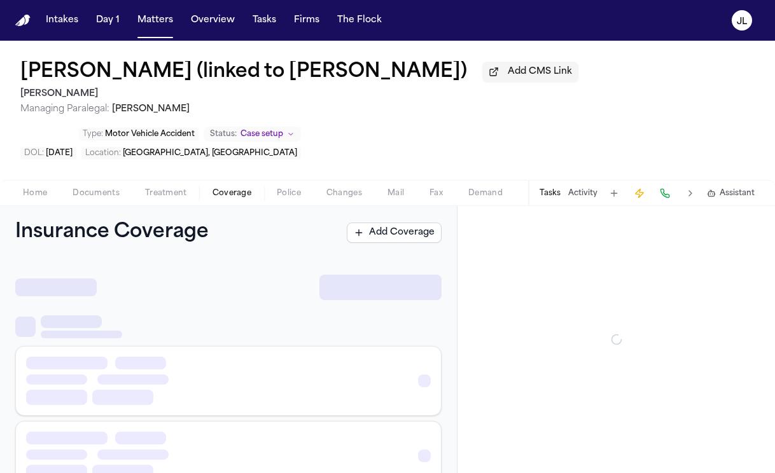
click at [228, 188] on span "Coverage" at bounding box center [231, 193] width 39 height 10
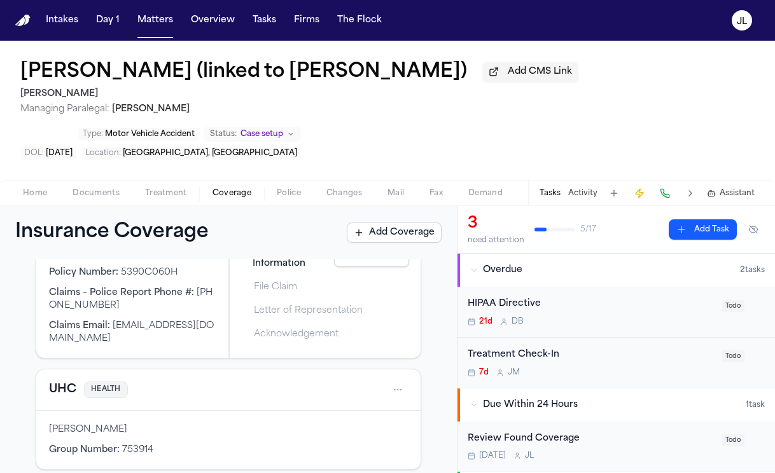
scroll to position [67, 0]
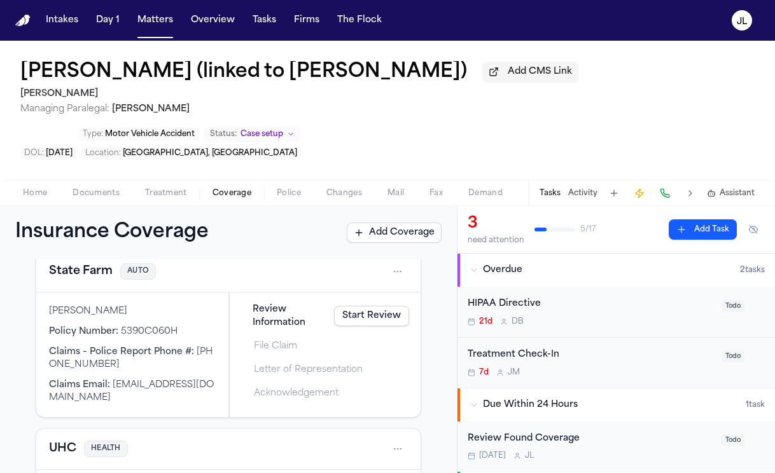
click at [88, 263] on button "State Farm" at bounding box center [81, 272] width 64 height 18
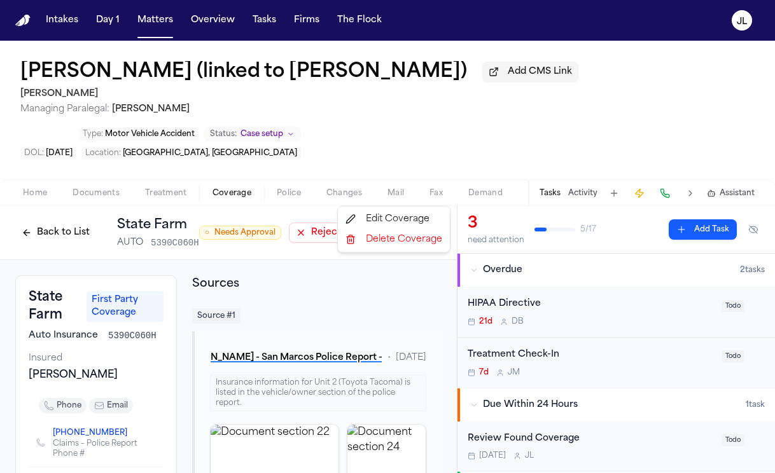
click at [447, 195] on html "Intakes Day 1 Matters Overview Tasks Firms The Flock [PERSON_NAME] (linked to […" at bounding box center [387, 236] width 775 height 473
click at [413, 219] on div "Edit Coverage" at bounding box center [393, 219] width 107 height 20
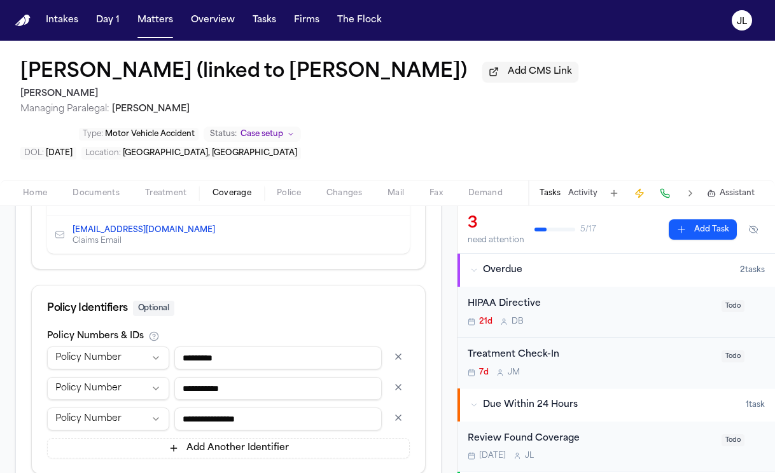
scroll to position [788, 0]
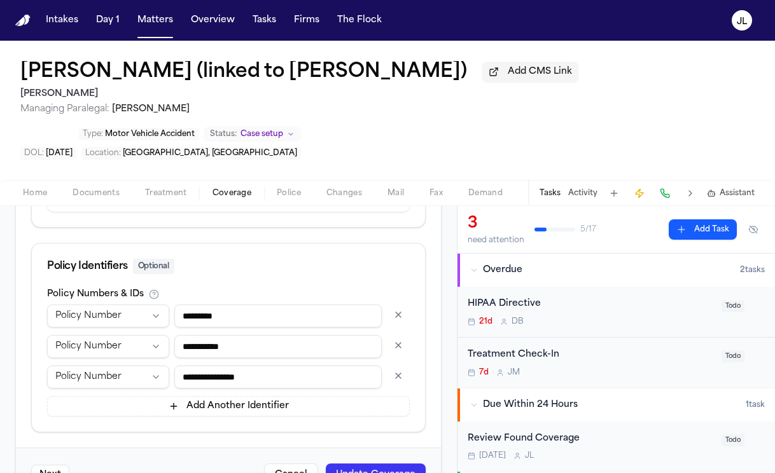
click at [398, 335] on button "button" at bounding box center [398, 345] width 23 height 20
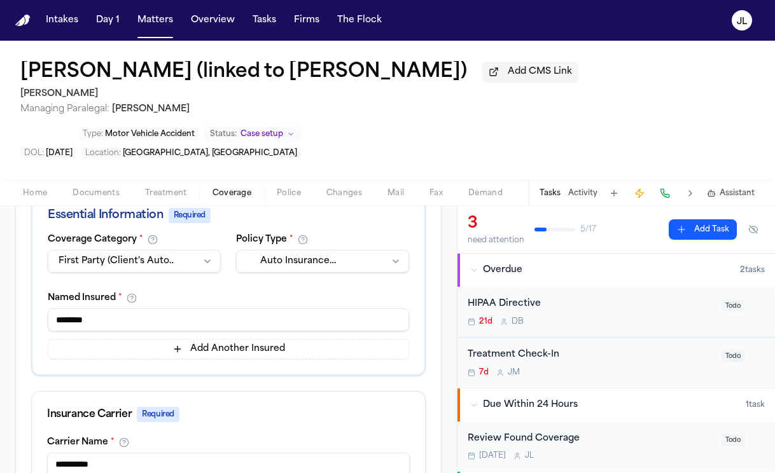
scroll to position [145, 0]
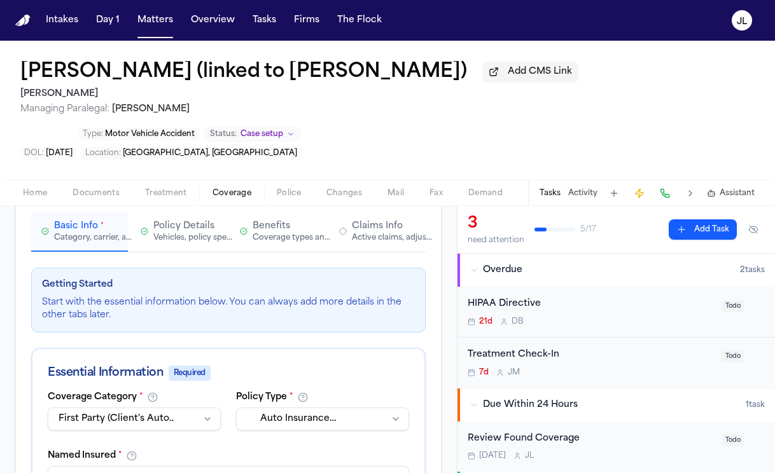
click at [390, 233] on div "Active claims, adjusters, and subrogation details" at bounding box center [392, 238] width 81 height 10
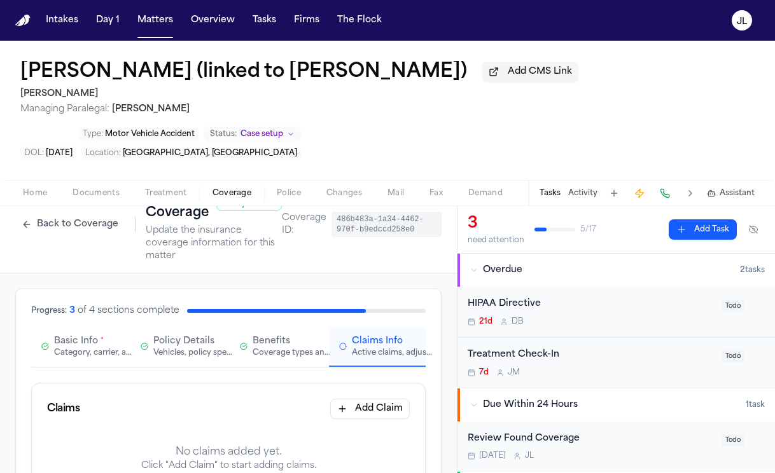
scroll to position [0, 0]
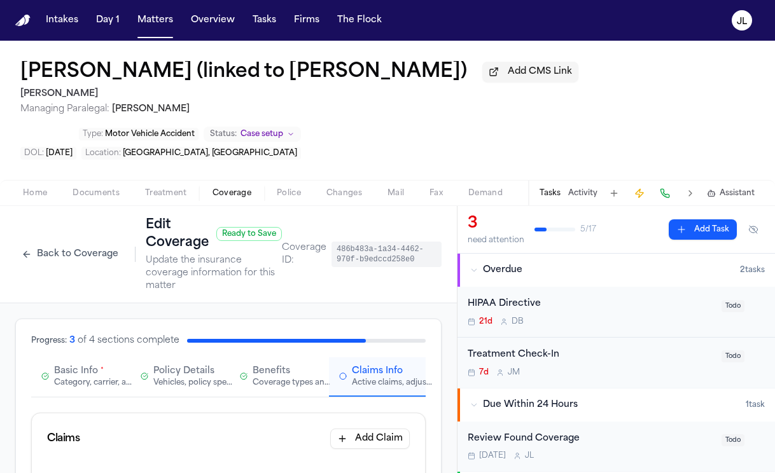
click at [83, 244] on button "Back to Coverage" at bounding box center [69, 254] width 109 height 20
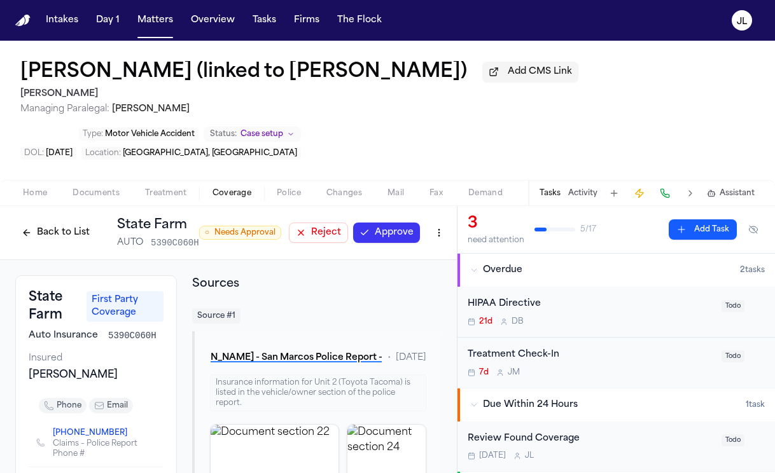
click at [396, 223] on button "Approve" at bounding box center [386, 233] width 67 height 20
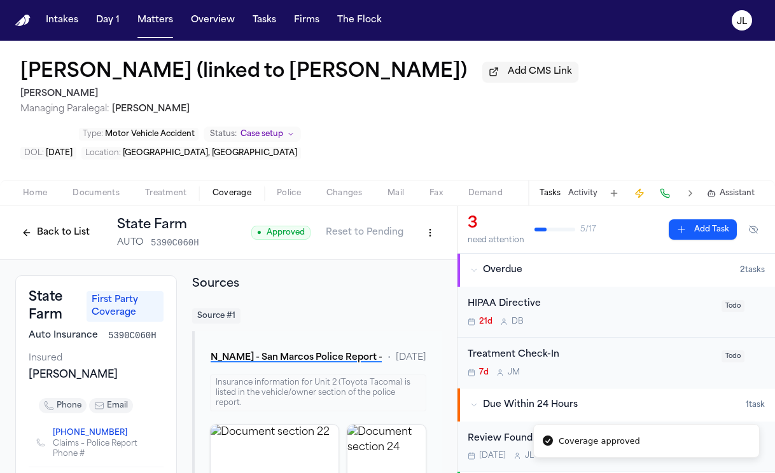
click at [442, 206] on div "Back to List State Farm AUTO 5390C060H ● Approved Reset to Pending" at bounding box center [228, 233] width 457 height 54
click at [441, 194] on html "Coverage approved Intakes Day 1 Matters Overview Tasks Firms The Flock [PERSON_…" at bounding box center [387, 236] width 775 height 473
click at [412, 215] on div "Edit Coverage" at bounding box center [386, 219] width 107 height 20
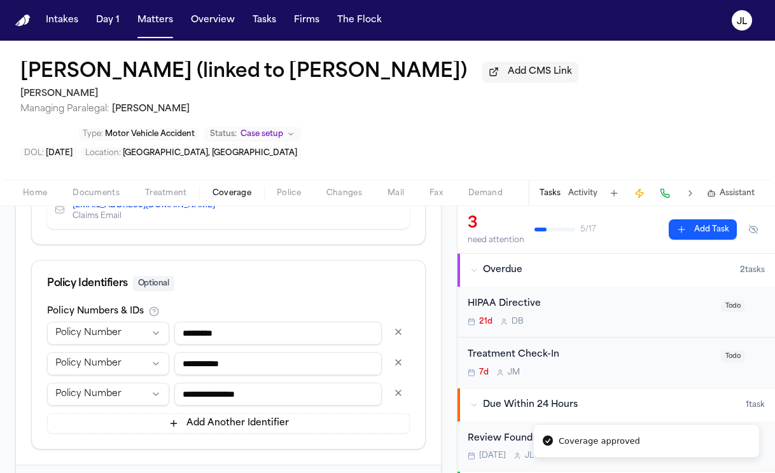
scroll to position [791, 0]
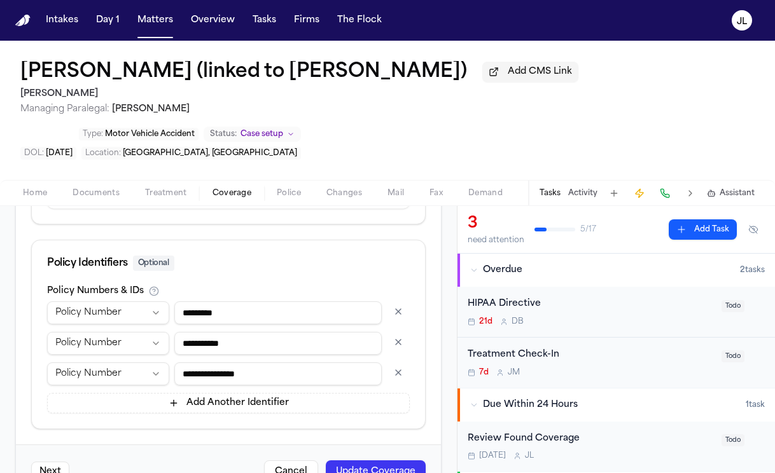
click at [391, 332] on button "button" at bounding box center [398, 342] width 23 height 20
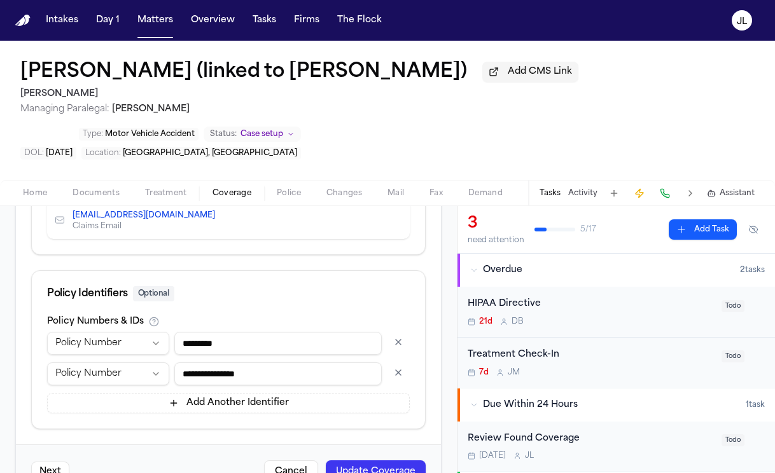
click at [373, 461] on button "Update Coverage" at bounding box center [376, 472] width 100 height 23
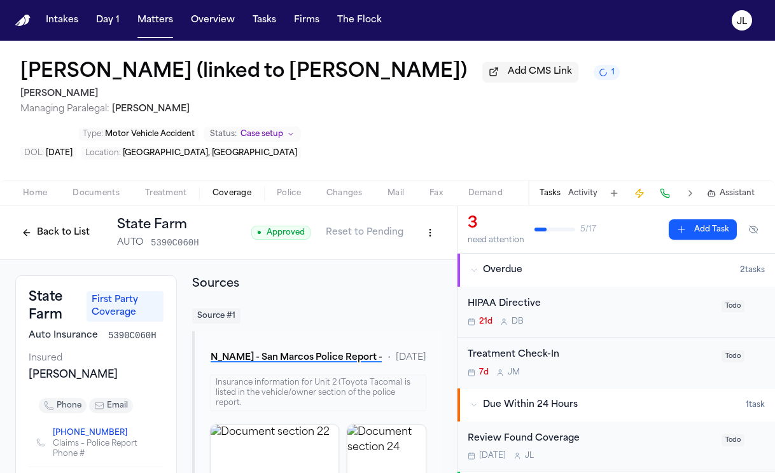
click at [79, 223] on button "Back to List" at bounding box center [55, 233] width 81 height 20
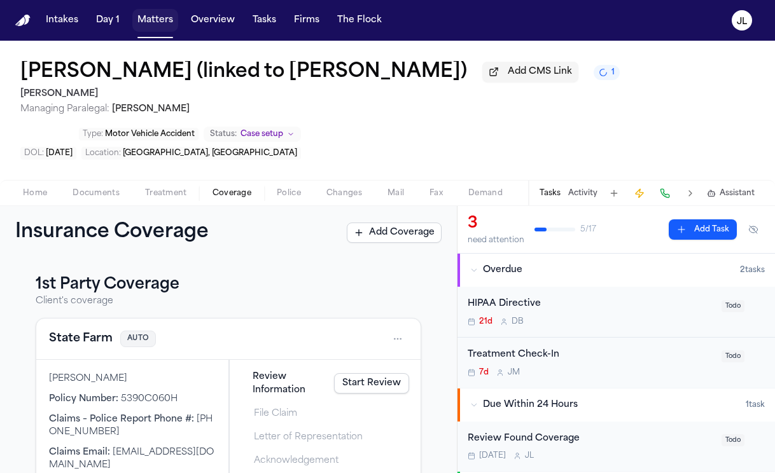
click at [153, 27] on button "Matters" at bounding box center [155, 20] width 46 height 23
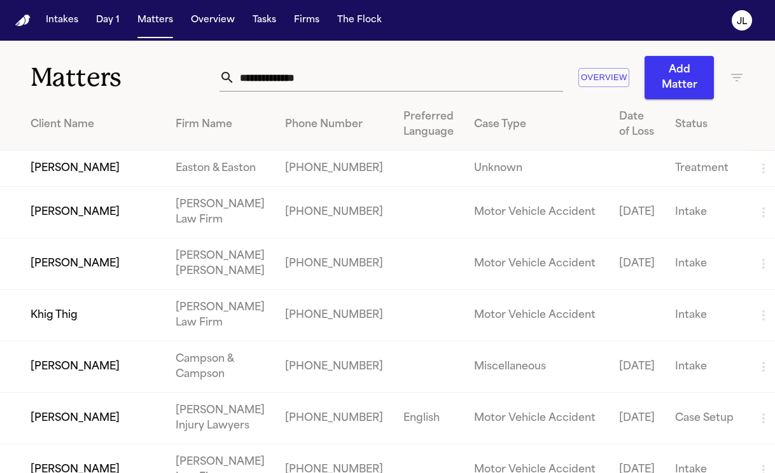
click at [262, 35] on nav "Intakes Day 1 Matters Overview Tasks Firms The [PERSON_NAME]" at bounding box center [387, 20] width 775 height 41
click at [262, 27] on button "Tasks" at bounding box center [264, 20] width 34 height 23
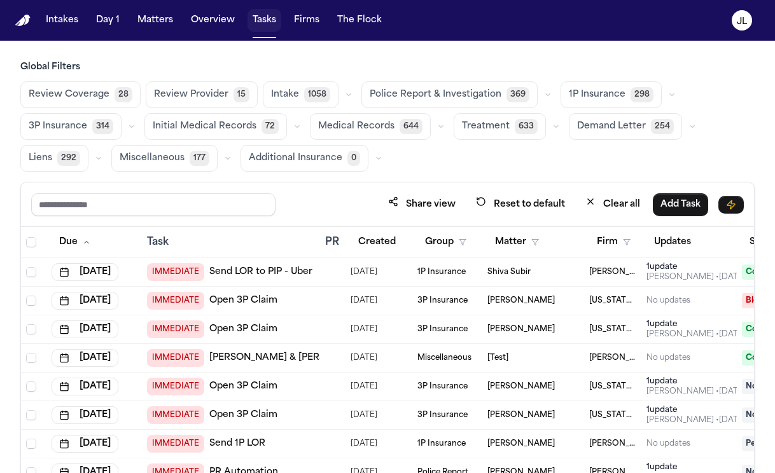
click at [251, 23] on button "Tasks" at bounding box center [264, 20] width 34 height 23
click at [164, 17] on button "Matters" at bounding box center [155, 20] width 46 height 23
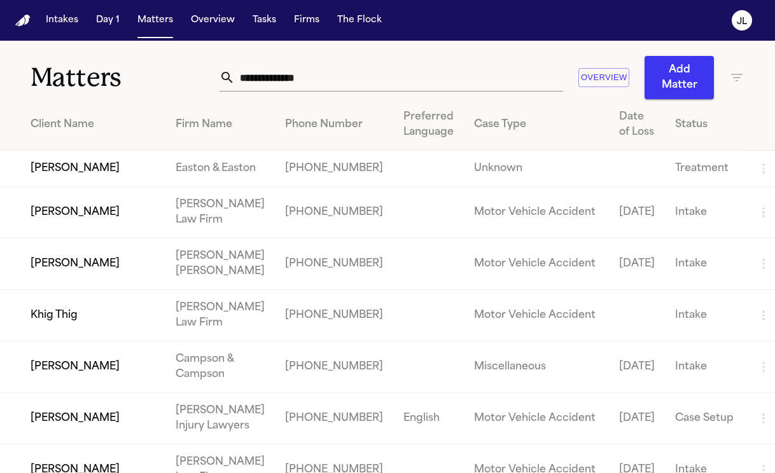
click at [371, 87] on input "text" at bounding box center [399, 78] width 328 height 28
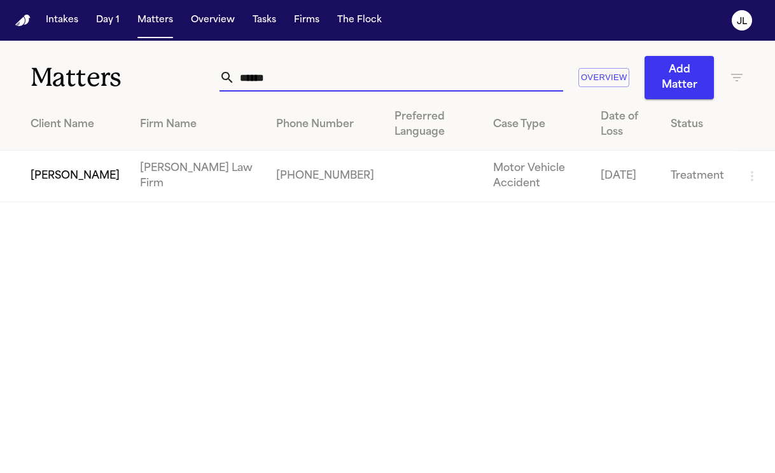
type input "******"
click at [97, 159] on td "Jackye Benton" at bounding box center [65, 177] width 130 height 52
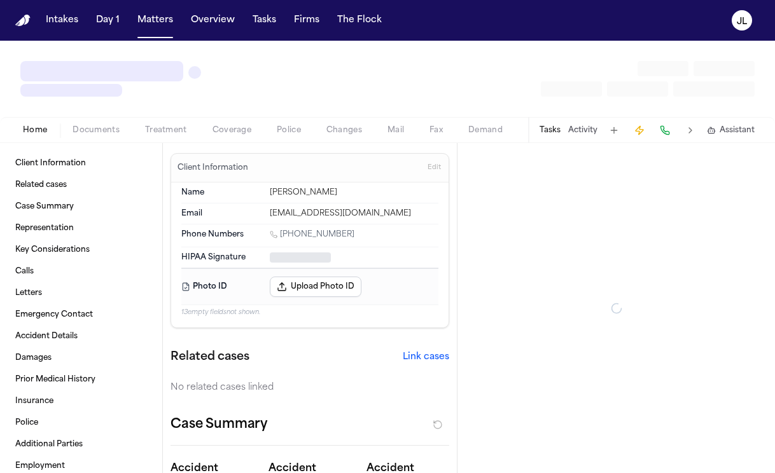
type textarea "*"
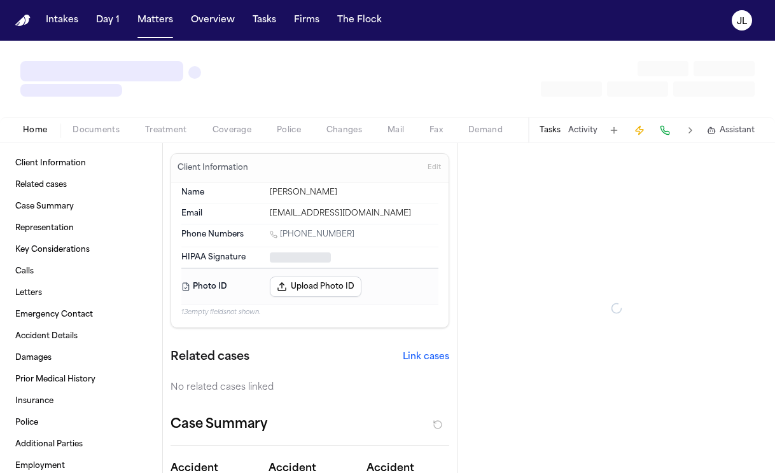
type textarea "*"
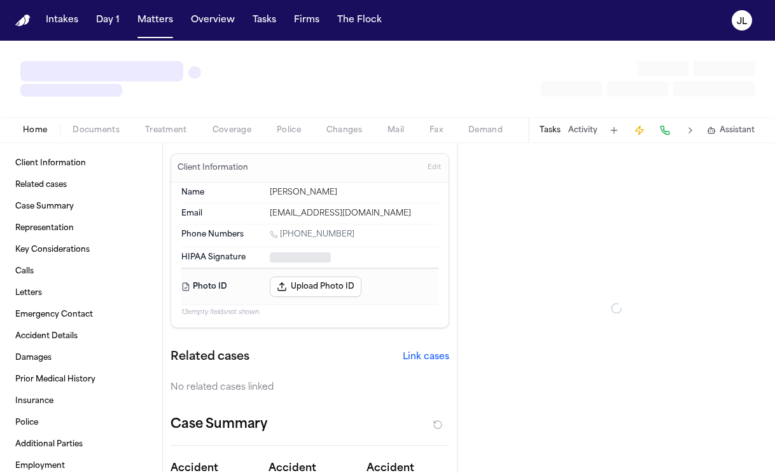
type textarea "*"
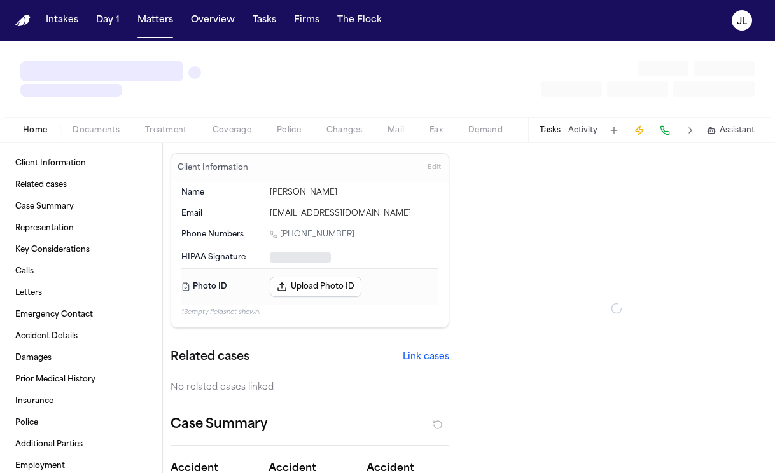
type textarea "*"
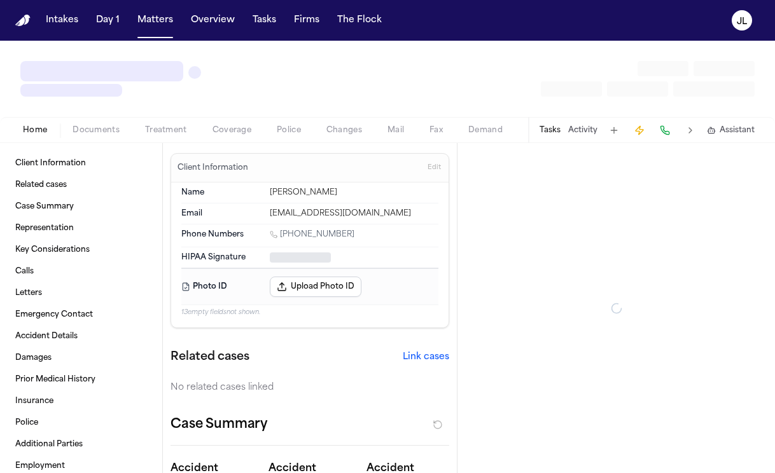
type textarea "*"
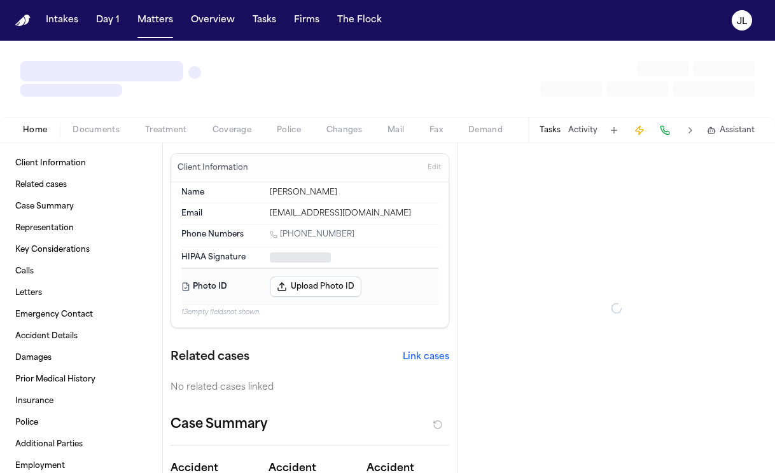
type textarea "*"
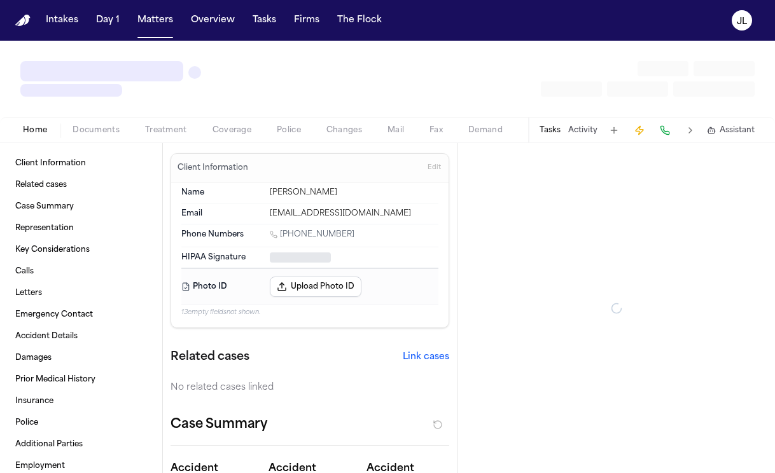
type textarea "*"
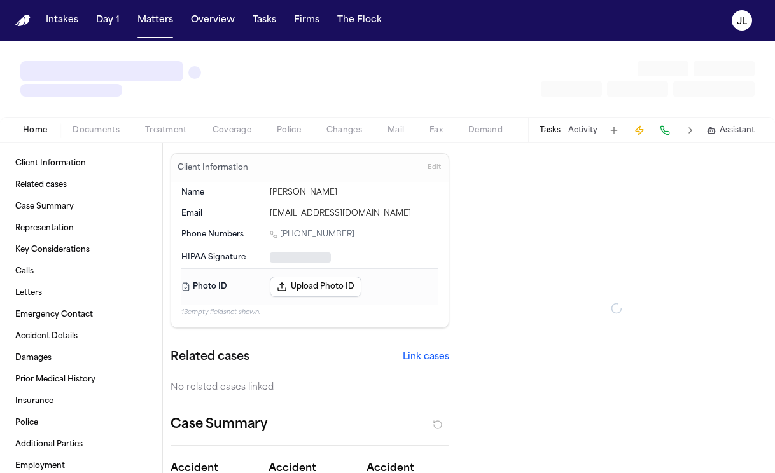
type textarea "*"
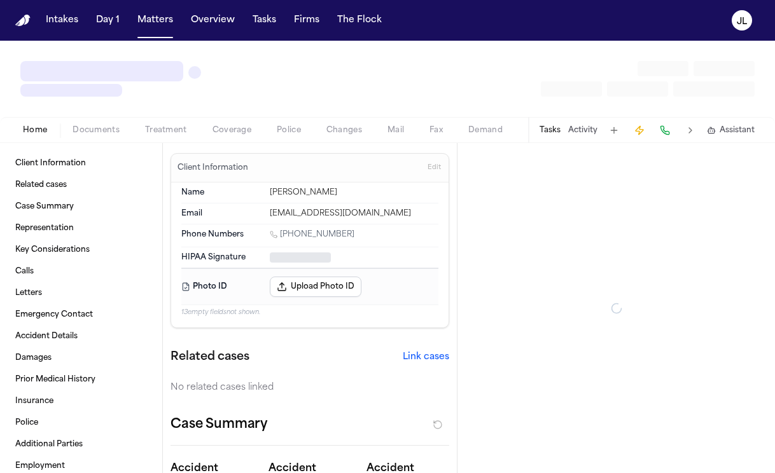
type textarea "*"
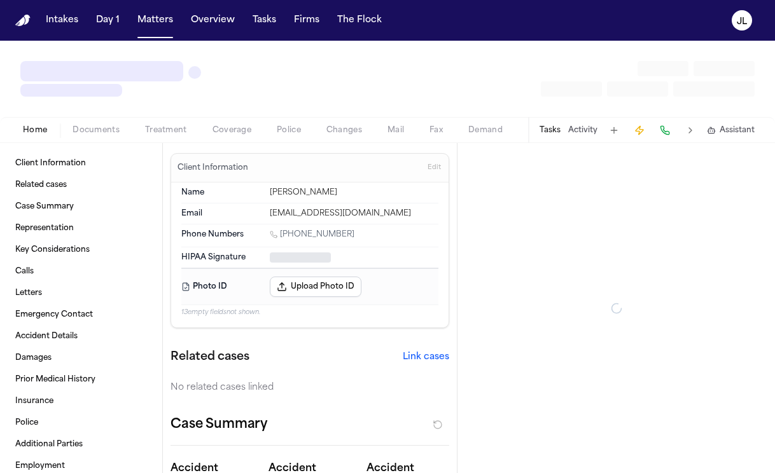
type textarea "*"
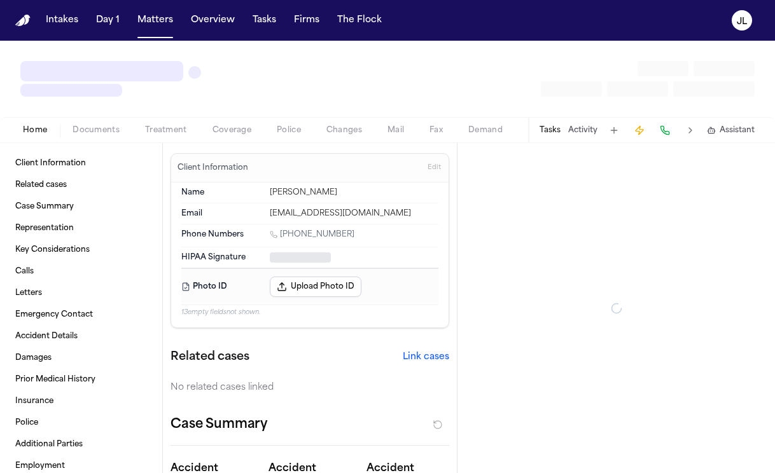
type textarea "*"
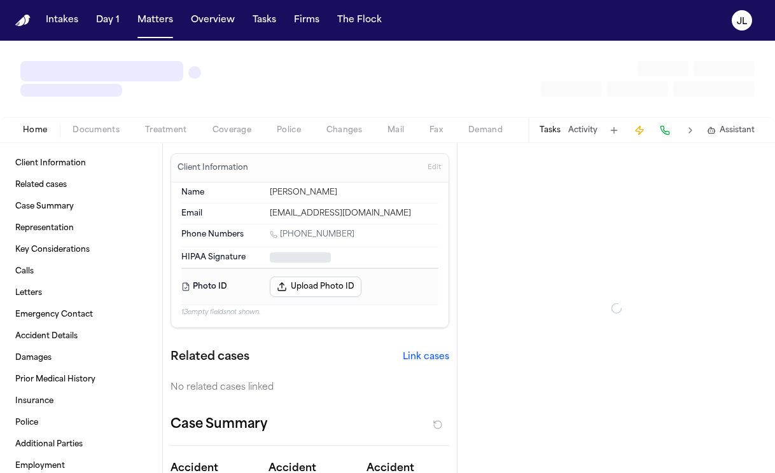
type textarea "*"
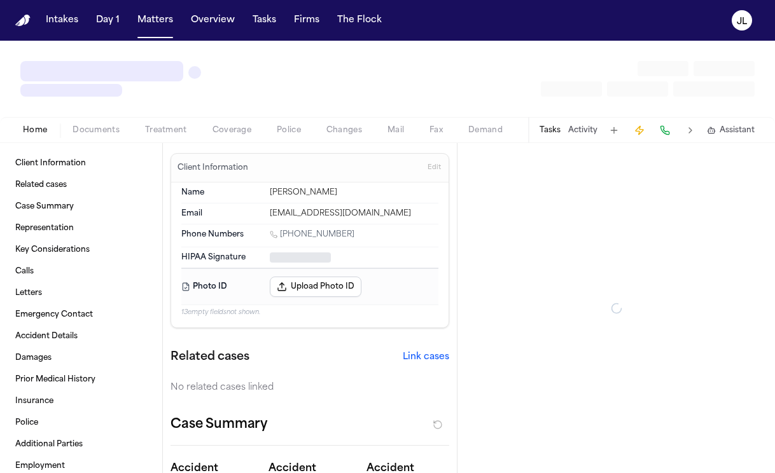
type textarea "*"
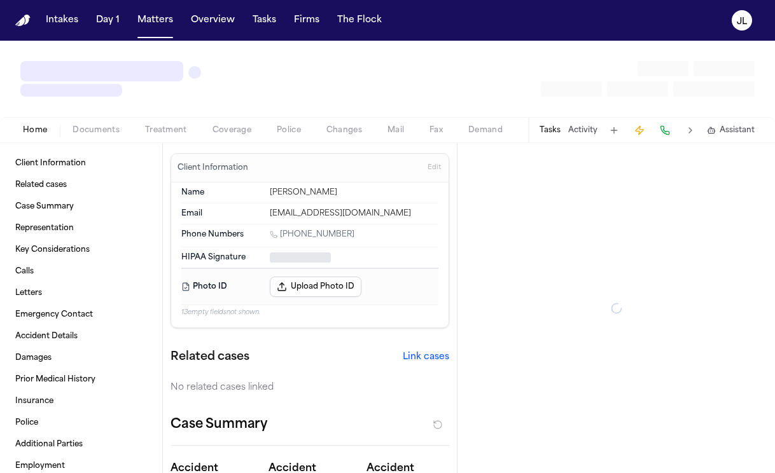
type textarea "*"
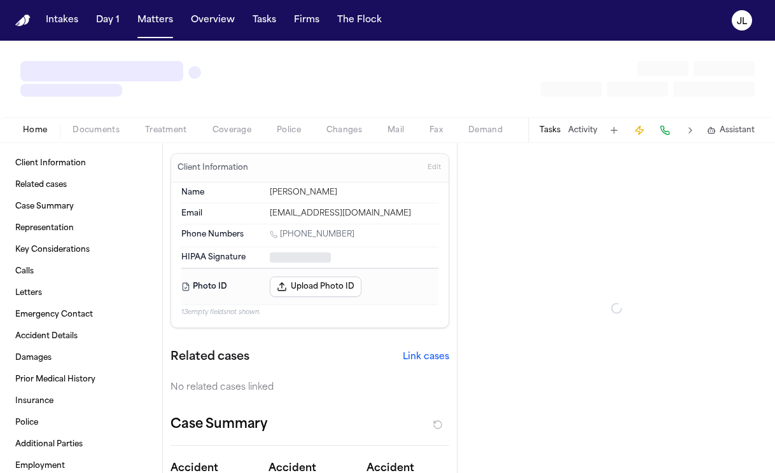
type textarea "*"
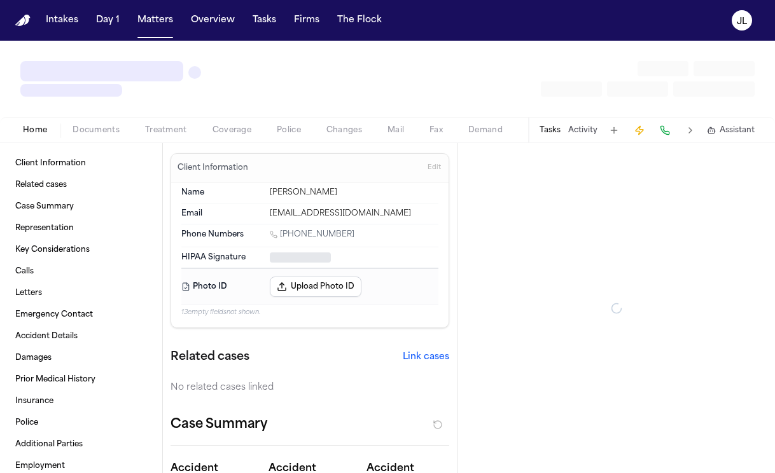
type textarea "*"
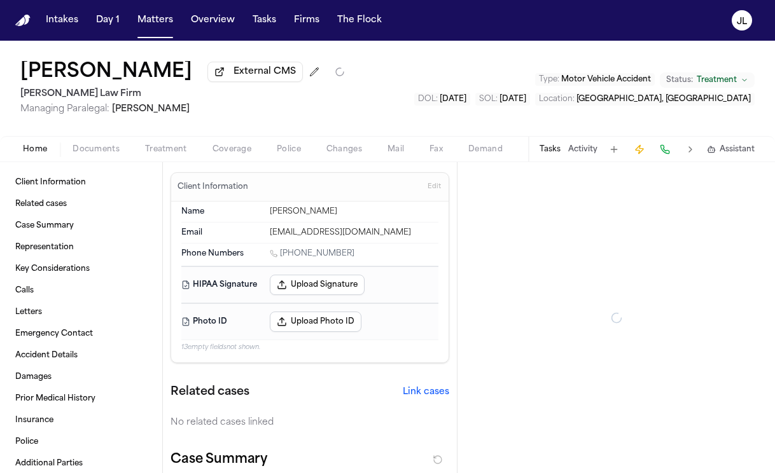
type textarea "*"
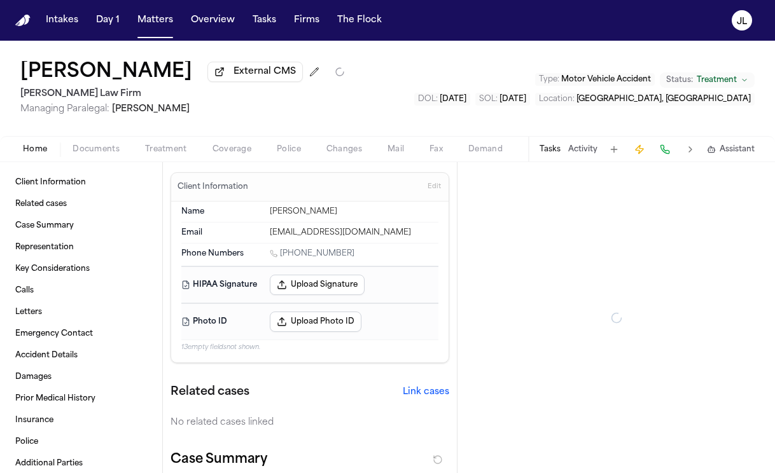
type textarea "*"
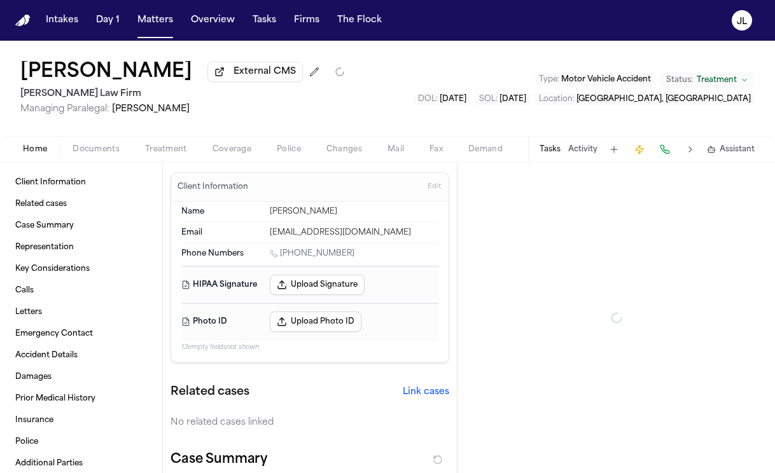
type textarea "*"
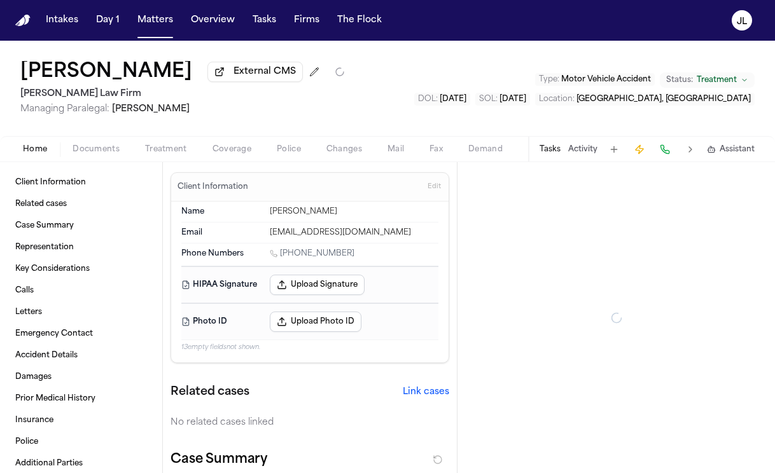
type textarea "*"
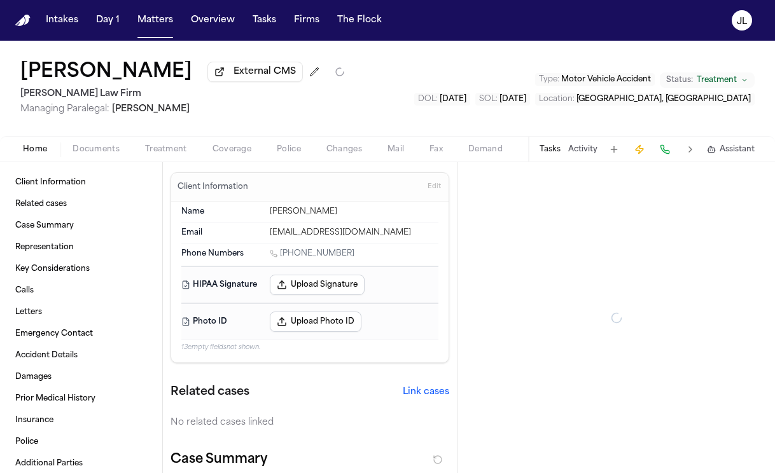
type textarea "*"
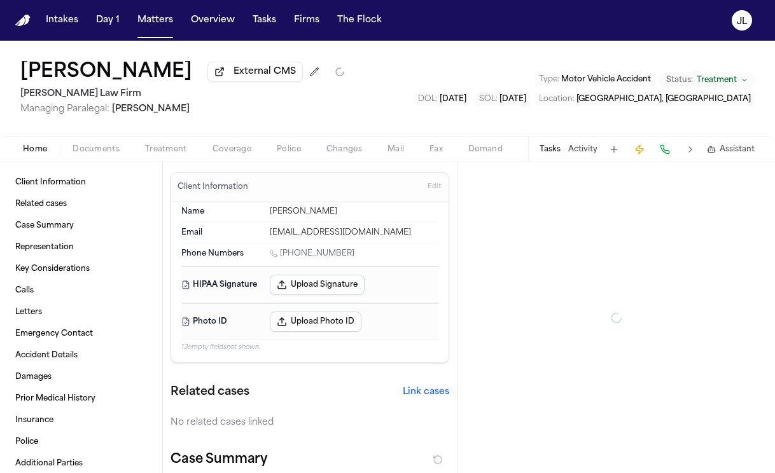
type textarea "*"
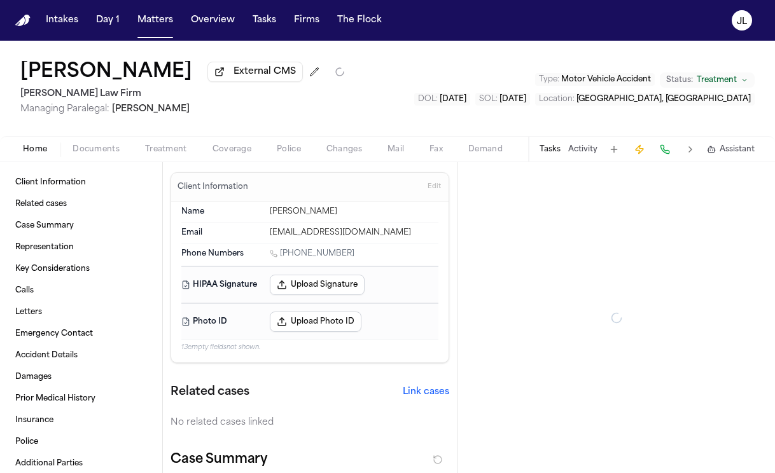
type textarea "*"
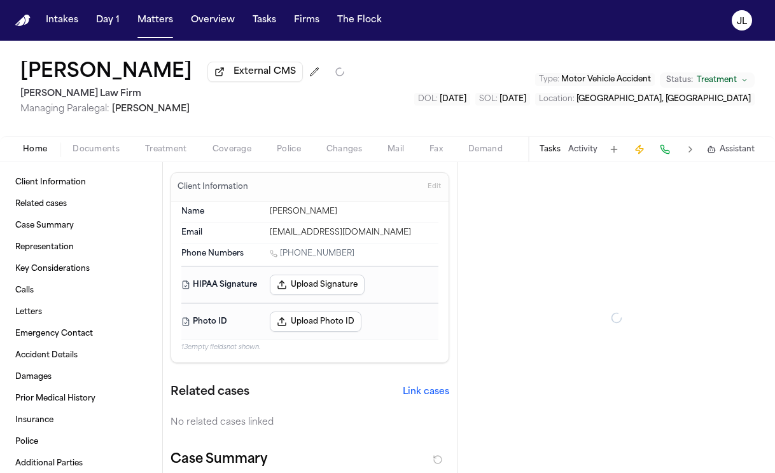
type textarea "*"
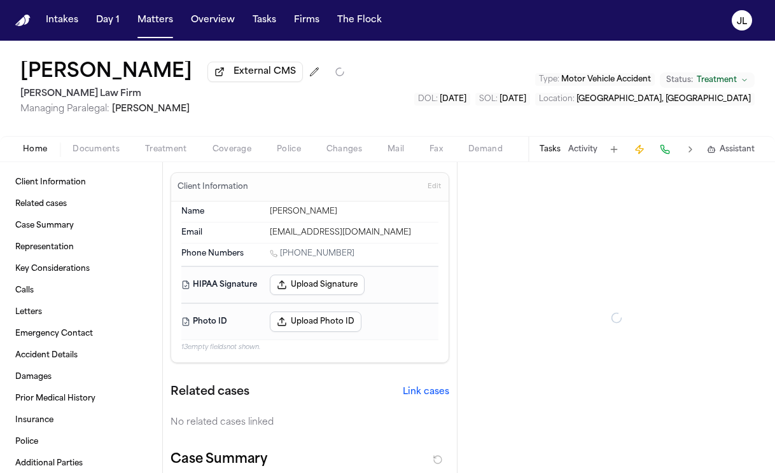
type textarea "*"
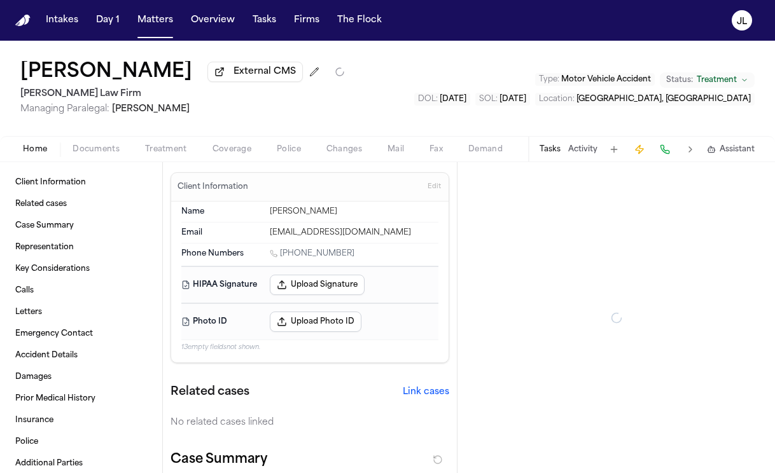
type textarea "*"
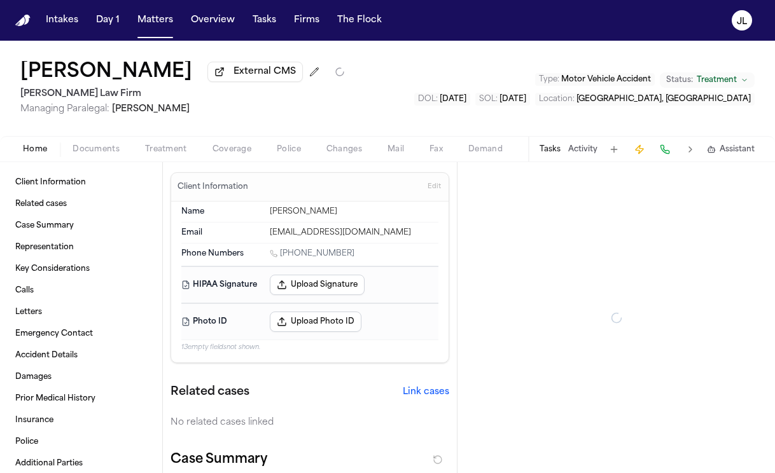
type textarea "*"
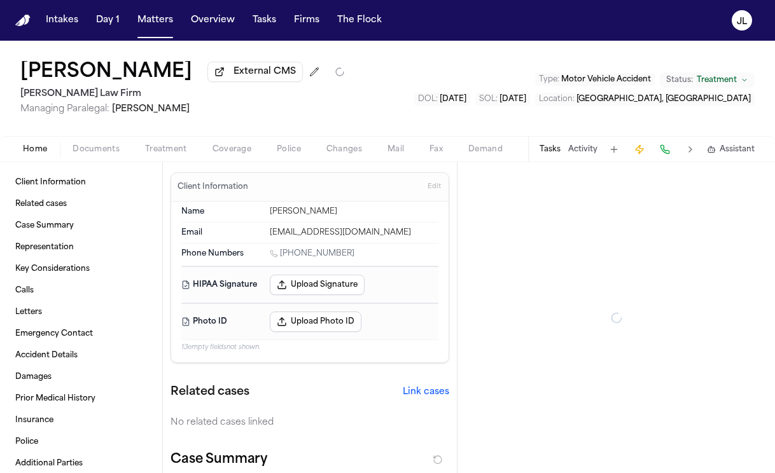
type textarea "*"
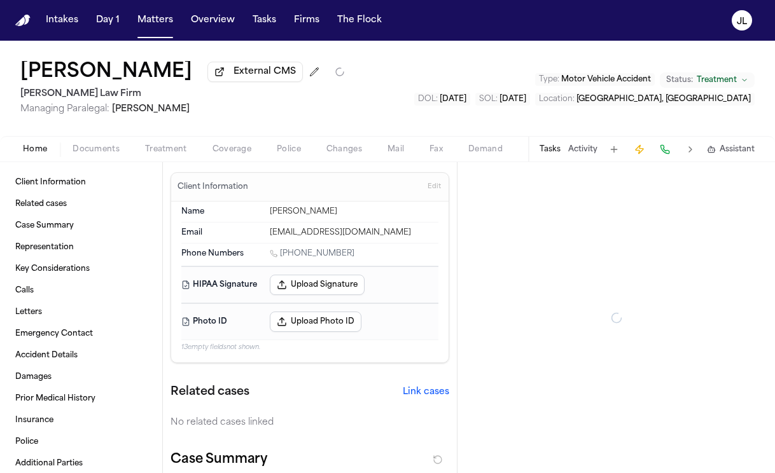
type textarea "*"
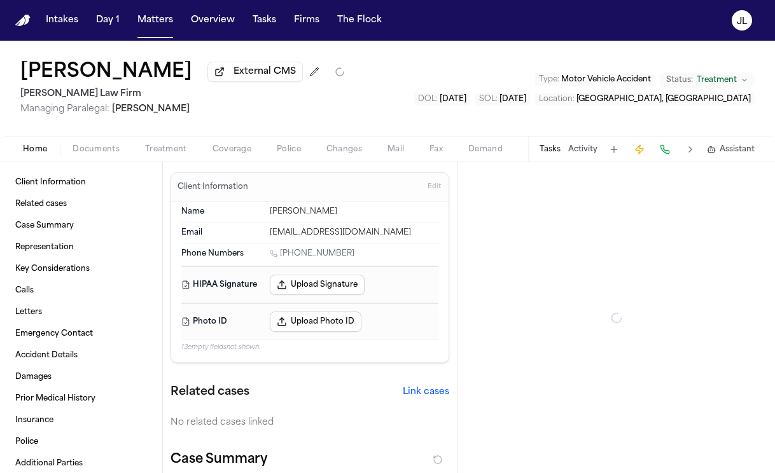
type textarea "*"
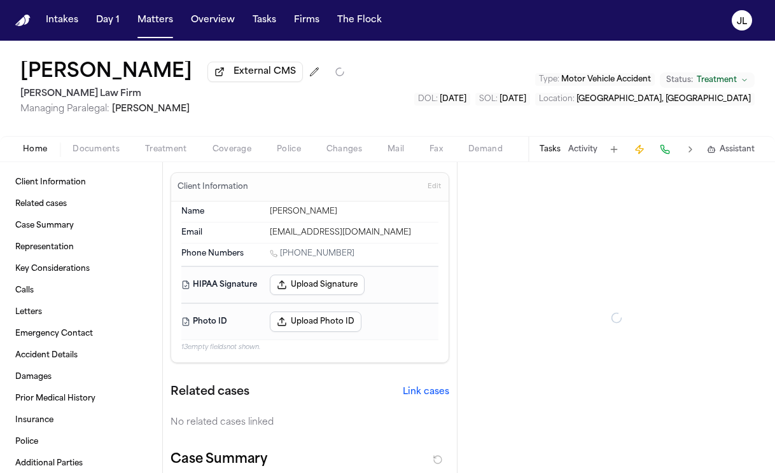
type textarea "*"
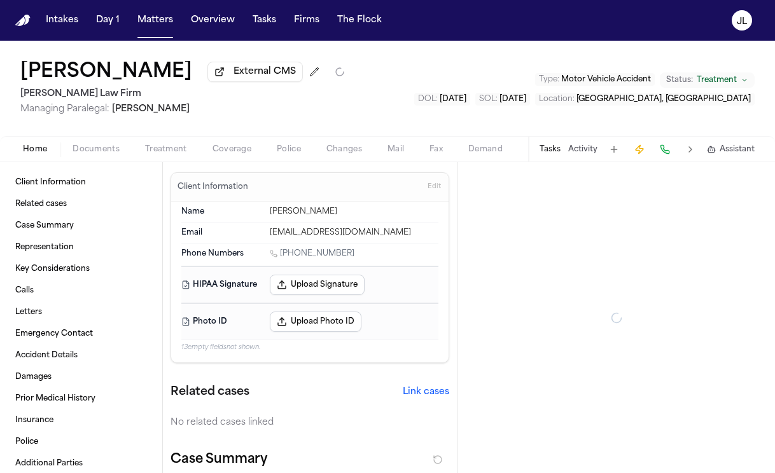
type textarea "*"
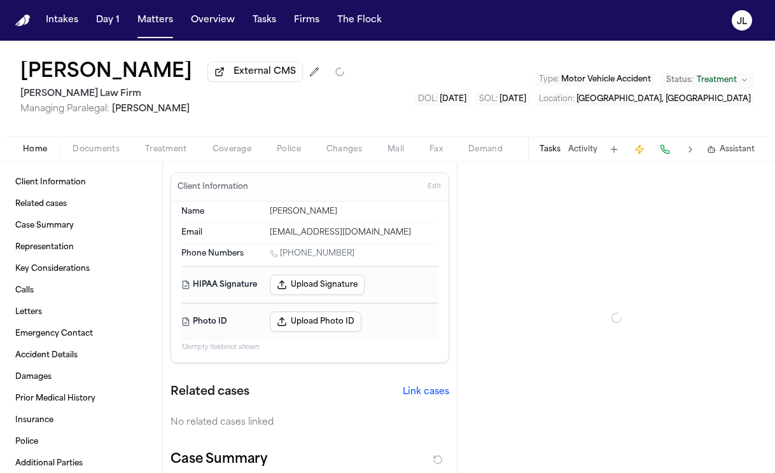
type textarea "*"
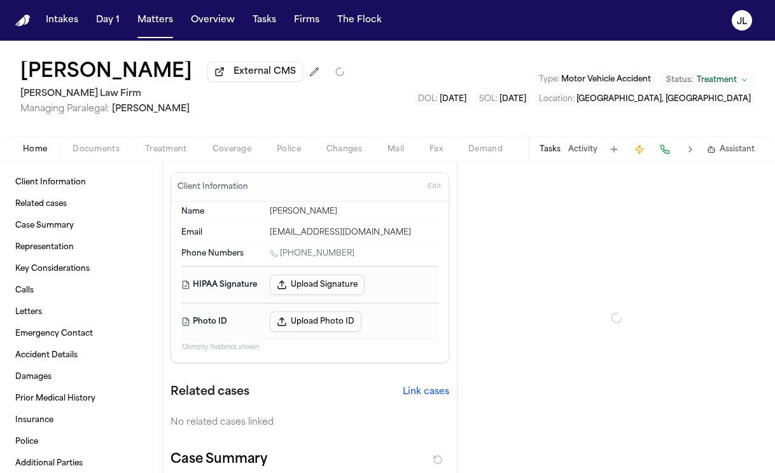
type textarea "*"
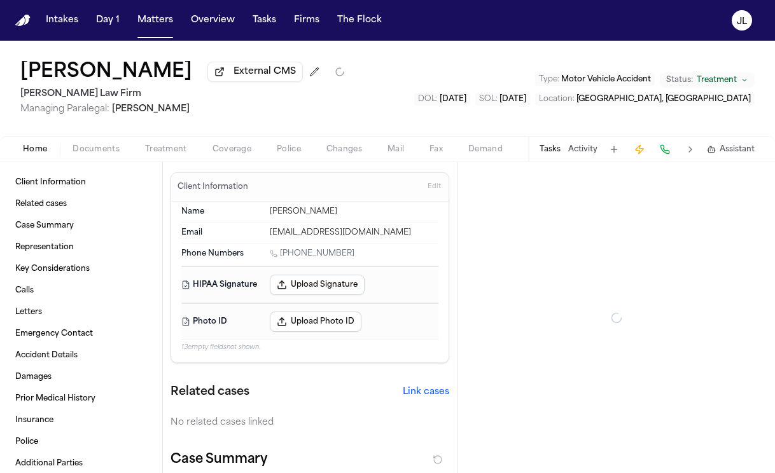
type textarea "*"
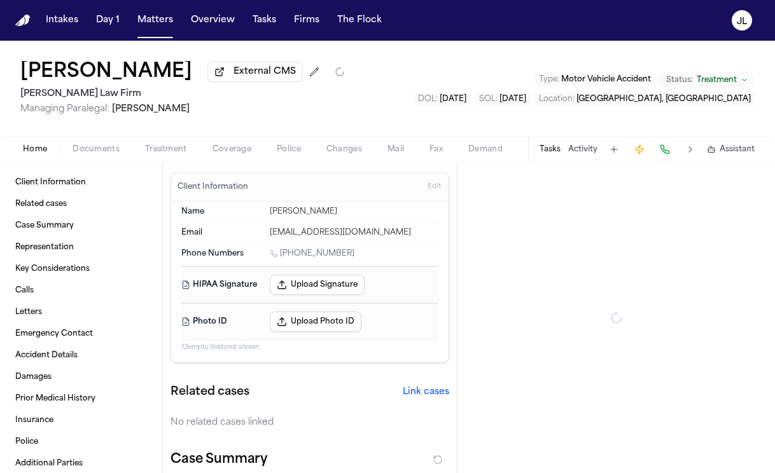
type textarea "*"
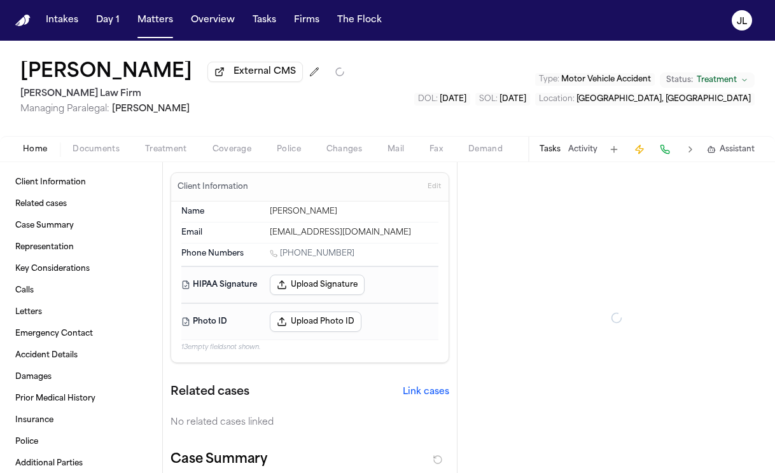
type textarea "*"
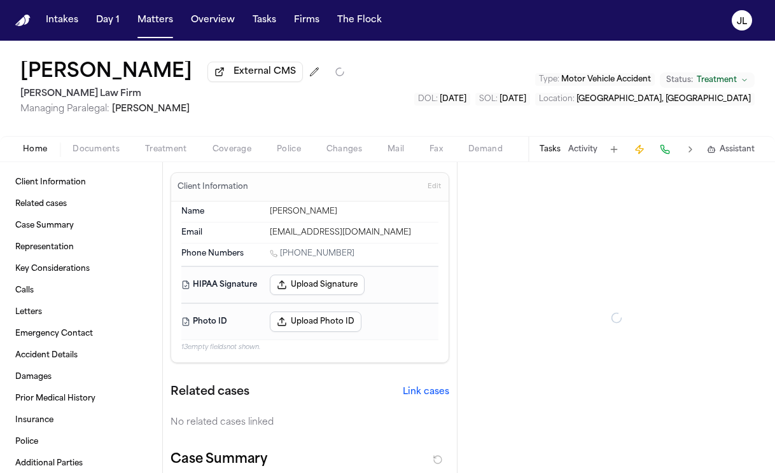
type textarea "*"
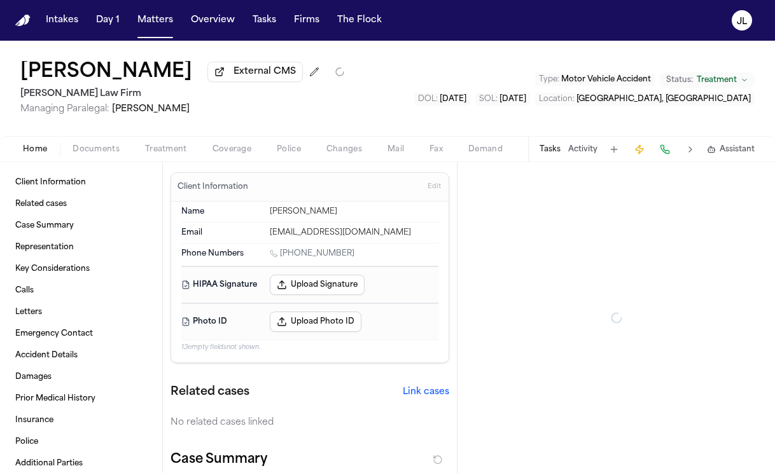
type textarea "*"
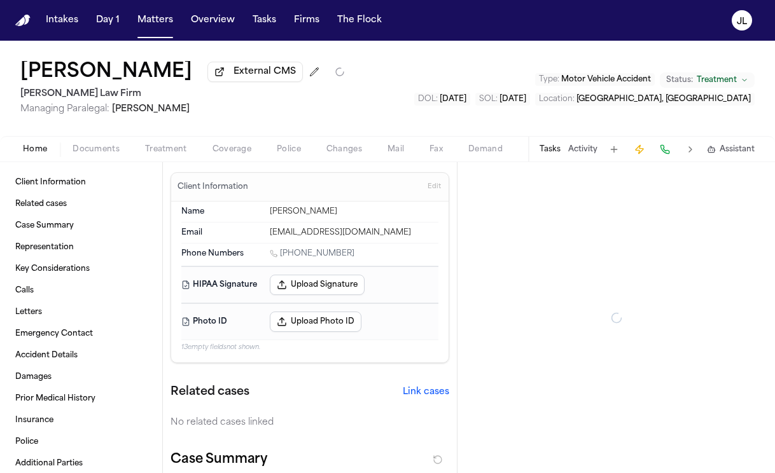
type textarea "*"
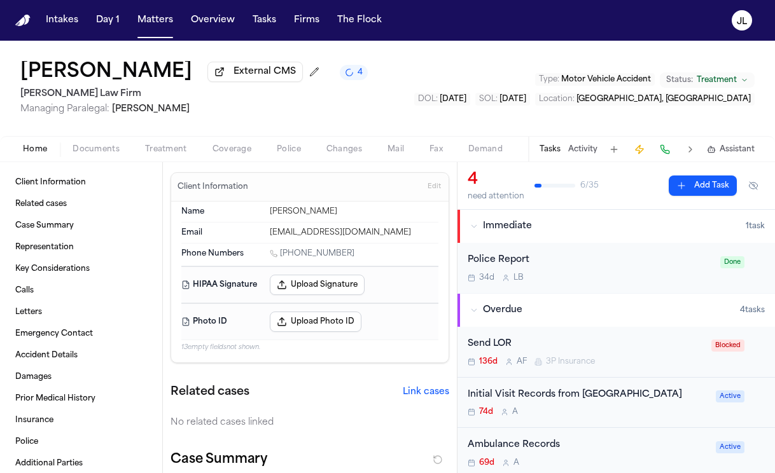
click at [226, 162] on div "Home Documents Treatment Coverage Police Changes Mail Fax Demand Workspaces Art…" at bounding box center [387, 148] width 775 height 25
click at [226, 157] on span "button" at bounding box center [232, 156] width 54 height 1
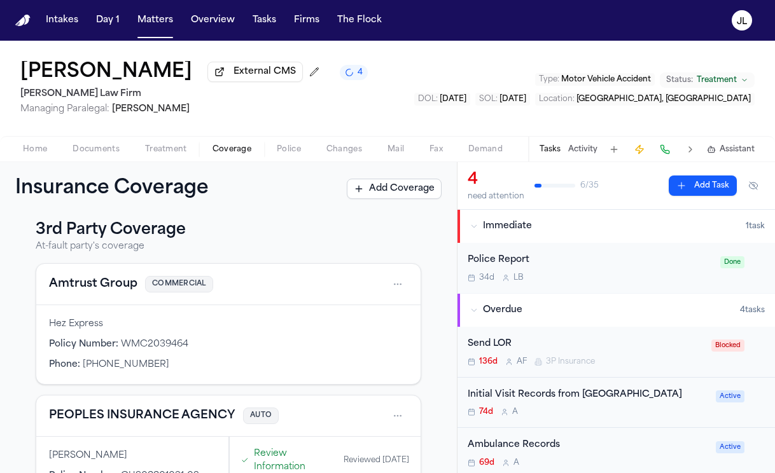
scroll to position [160, 0]
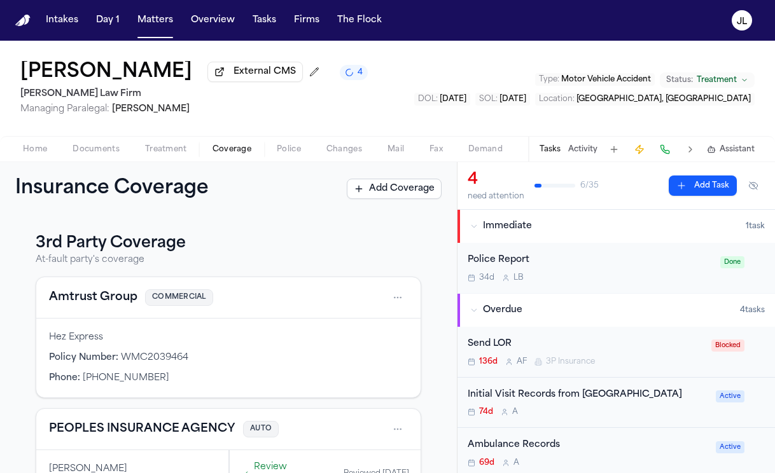
click at [106, 303] on button "Amtrust Group" at bounding box center [93, 298] width 88 height 18
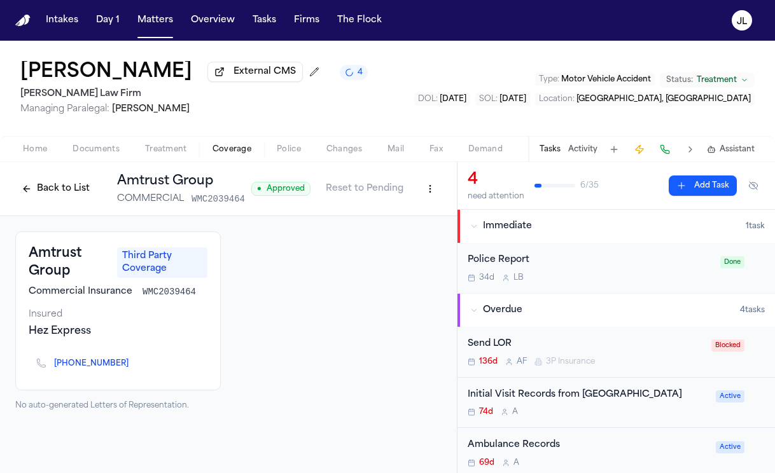
click at [37, 191] on button "Back to List" at bounding box center [55, 189] width 81 height 20
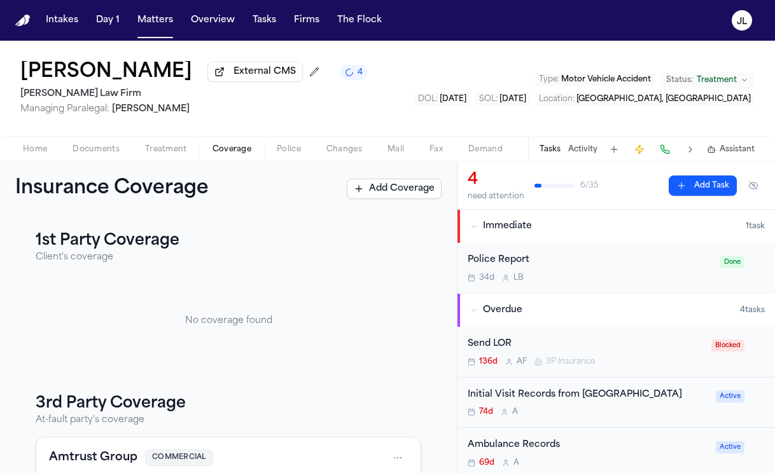
click at [41, 153] on span "Home" at bounding box center [35, 149] width 24 height 10
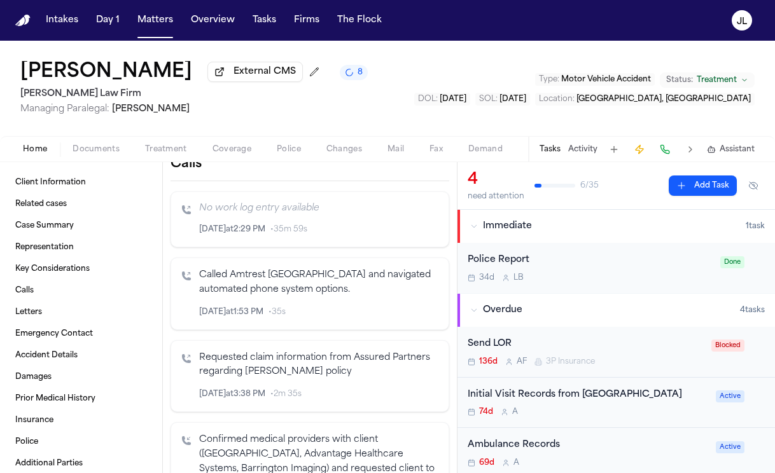
scroll to position [1230, 0]
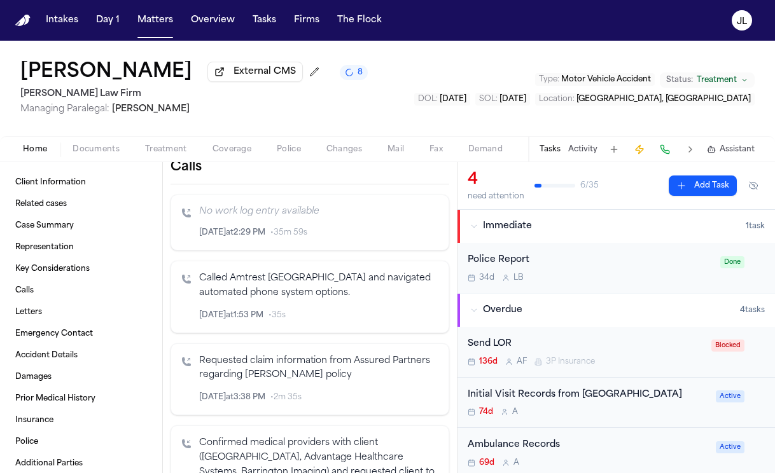
click at [382, 233] on icon "Inspect" at bounding box center [385, 232] width 9 height 9
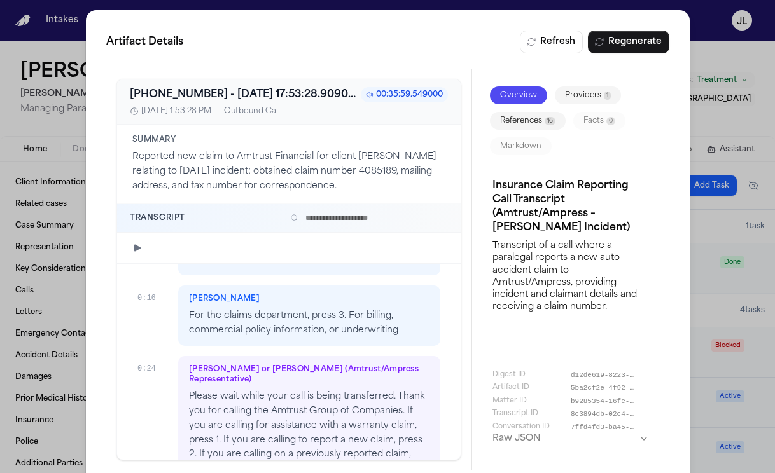
scroll to position [153, 0]
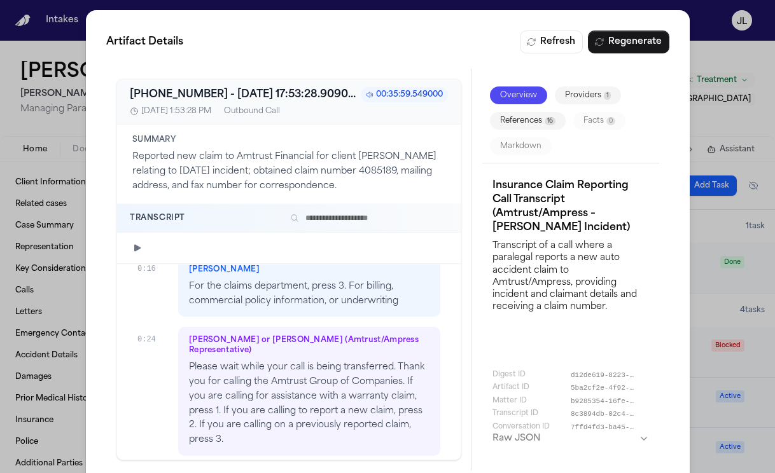
click at [543, 118] on button "References 16" at bounding box center [528, 121] width 76 height 18
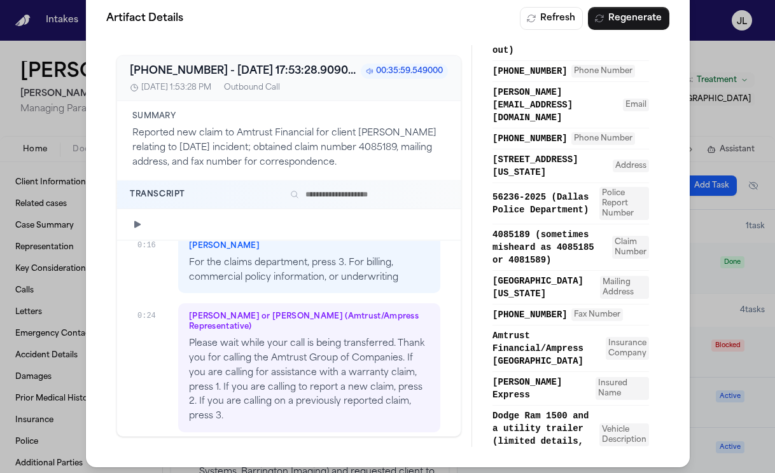
scroll to position [28, 0]
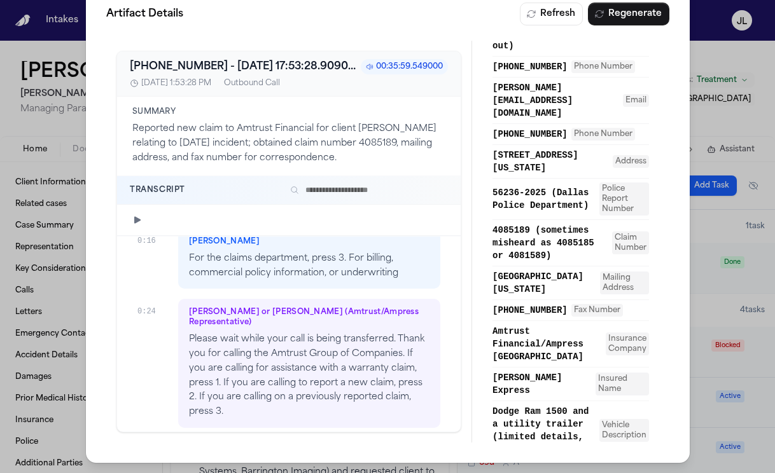
drag, startPoint x: 524, startPoint y: 265, endPoint x: 504, endPoint y: 246, distance: 27.0
click at [504, 270] on span "[GEOGRAPHIC_DATA][US_STATE]" at bounding box center [544, 282] width 104 height 25
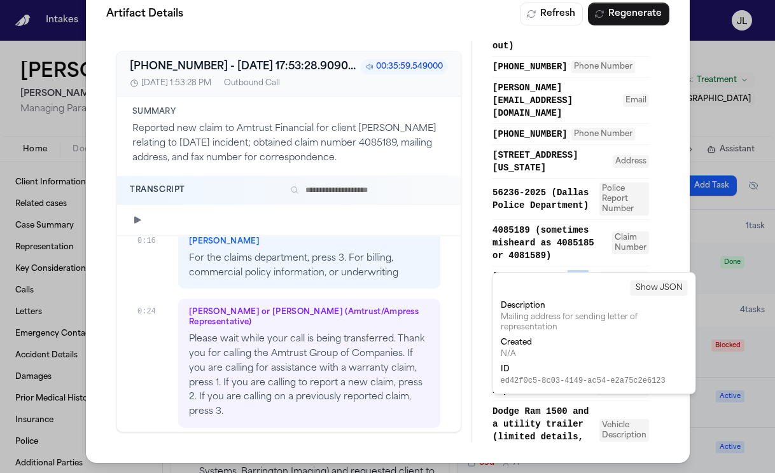
drag, startPoint x: 529, startPoint y: 262, endPoint x: 494, endPoint y: 244, distance: 39.6
click at [494, 270] on span "[GEOGRAPHIC_DATA][US_STATE]" at bounding box center [544, 282] width 104 height 25
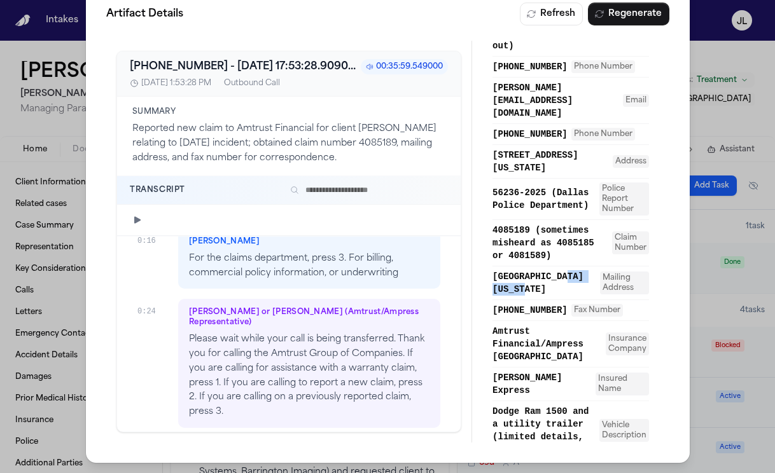
drag, startPoint x: 490, startPoint y: 237, endPoint x: 527, endPoint y: 266, distance: 47.2
click at [527, 266] on div "Overview Providers 1 References 16 Facts 0 Markdown WMC2039464 Policy Number [D…" at bounding box center [570, 242] width 197 height 402
copy span "[GEOGRAPHIC_DATA][US_STATE]"
drag, startPoint x: 490, startPoint y: 286, endPoint x: 566, endPoint y: 287, distance: 75.7
click at [566, 287] on div "Overview Providers 1 References 16 Facts 0 Markdown WMC2039464 Policy Number [D…" at bounding box center [570, 242] width 197 height 402
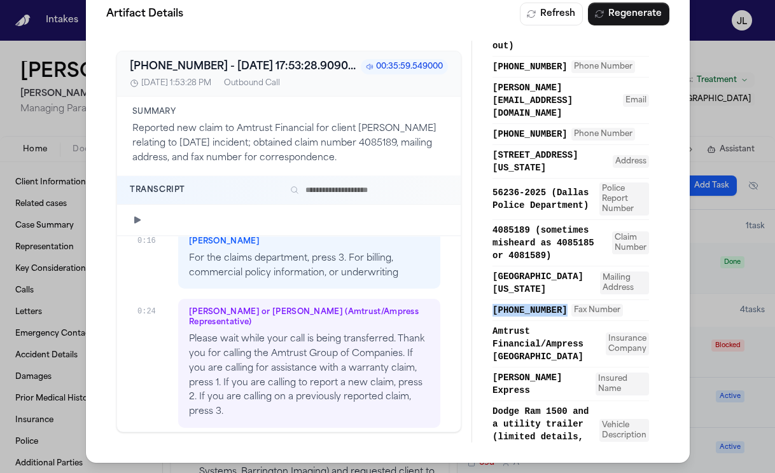
copy span "[PHONE_NUMBER]"
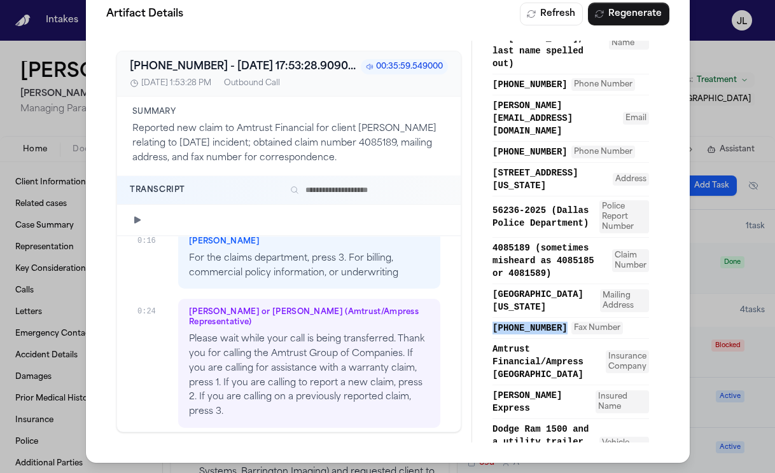
scroll to position [313, 0]
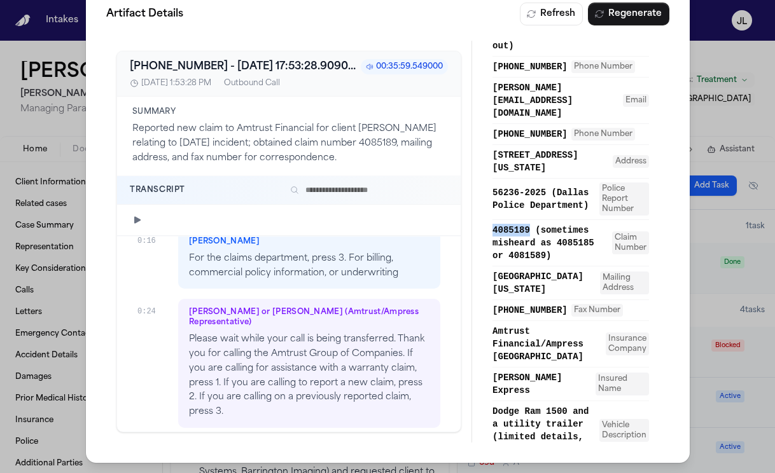
drag, startPoint x: 491, startPoint y: 192, endPoint x: 528, endPoint y: 194, distance: 36.9
click at [528, 194] on div "WMC2039464 Policy Number 04/21/2025 and 04/22/2025 at 4:00 AM Date of Loss 9400…" at bounding box center [570, 14] width 177 height 382
click at [691, 179] on div "Artifact Details Refresh Regenerate [PHONE_NUMBER] - [DATE] 17:53:28.909000+00:…" at bounding box center [387, 222] width 775 height 501
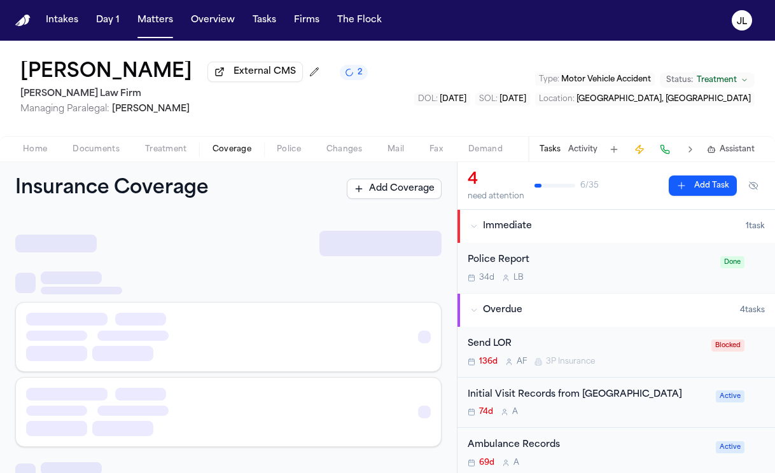
click at [236, 144] on button "Coverage" at bounding box center [232, 149] width 64 height 15
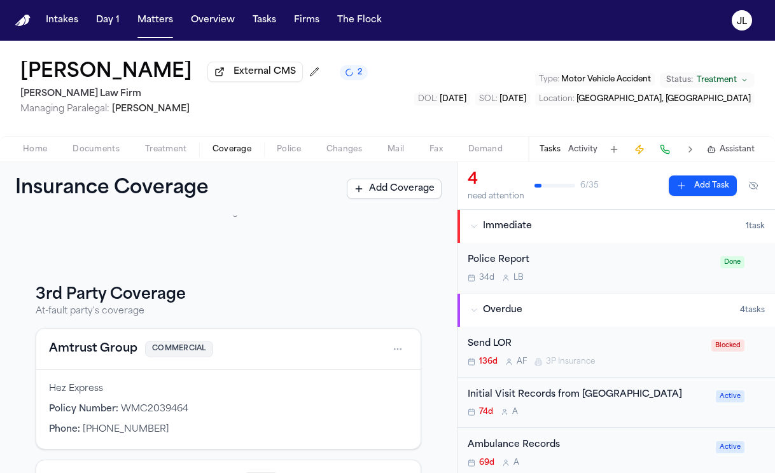
scroll to position [109, 0]
click at [111, 355] on button "Amtrust Group" at bounding box center [93, 349] width 88 height 18
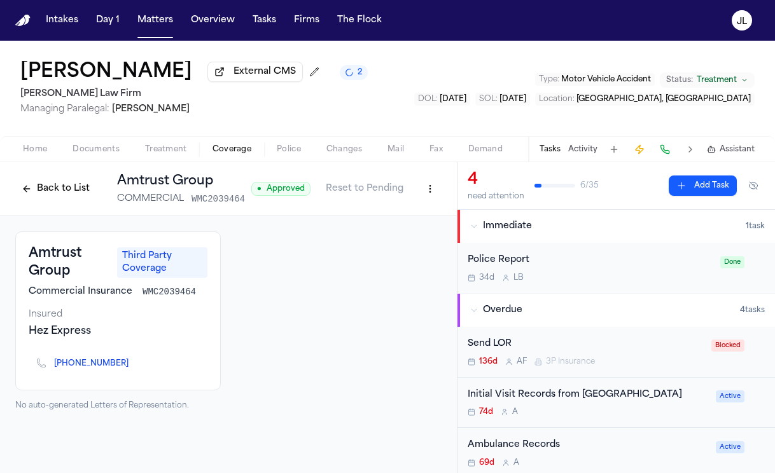
click at [429, 191] on html "Intakes Day 1 Matters Overview Tasks Firms The Flock JL Jackye Benton External …" at bounding box center [387, 236] width 775 height 473
click at [406, 225] on div "Edit Coverage" at bounding box center [386, 219] width 107 height 20
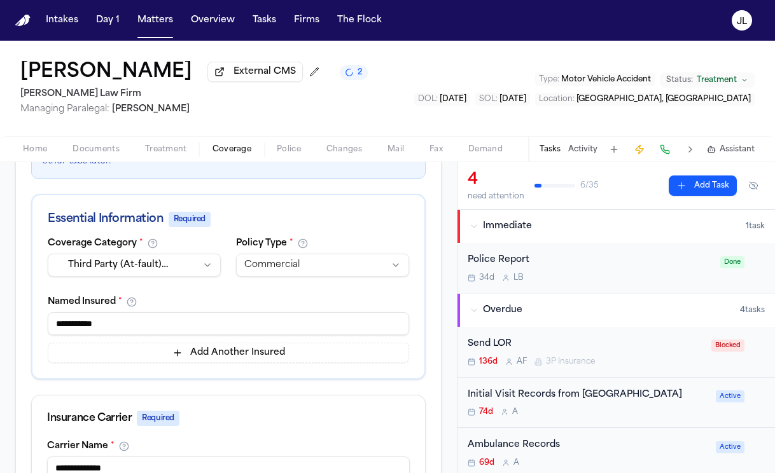
scroll to position [17, 0]
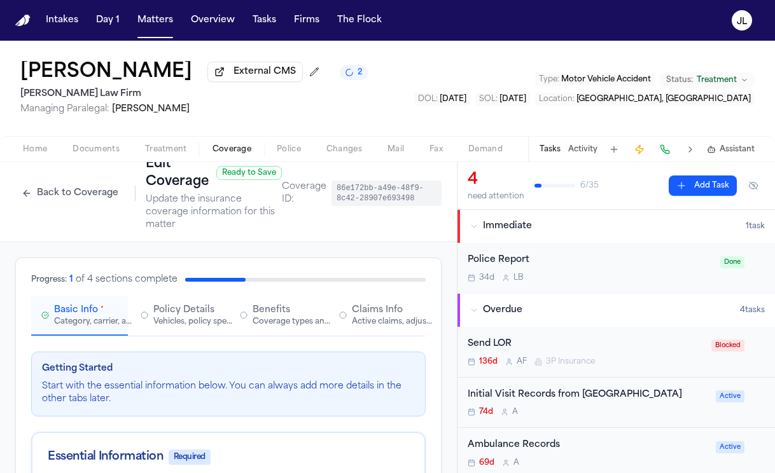
click at [235, 157] on span "button" at bounding box center [232, 156] width 54 height 1
click at [92, 202] on button "Back to Coverage" at bounding box center [69, 193] width 109 height 20
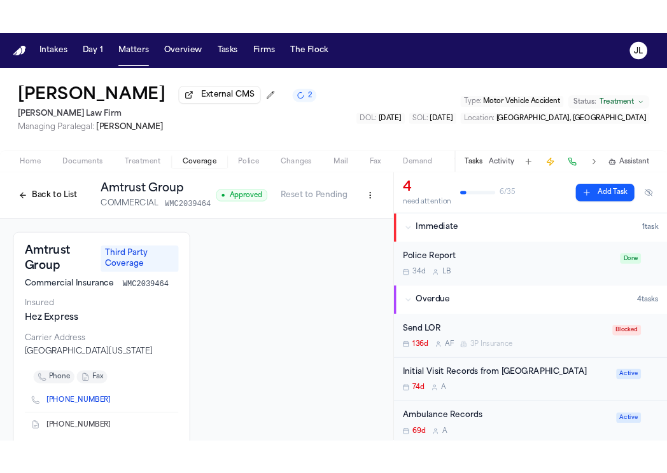
scroll to position [83, 0]
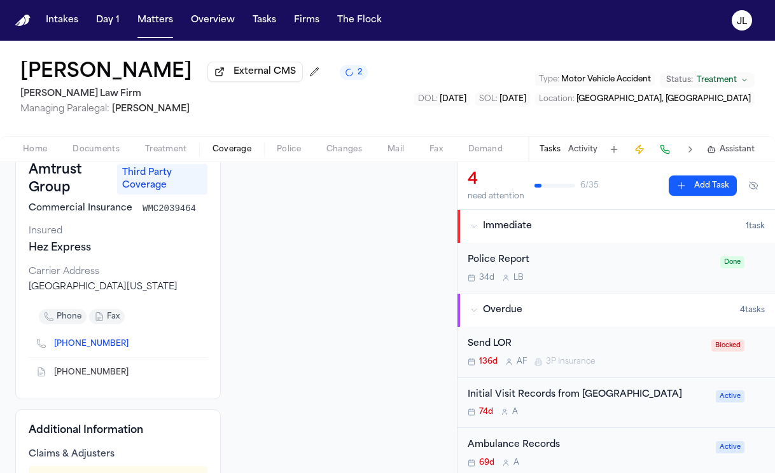
click at [132, 377] on icon "Copy to clipboard" at bounding box center [134, 374] width 4 height 4
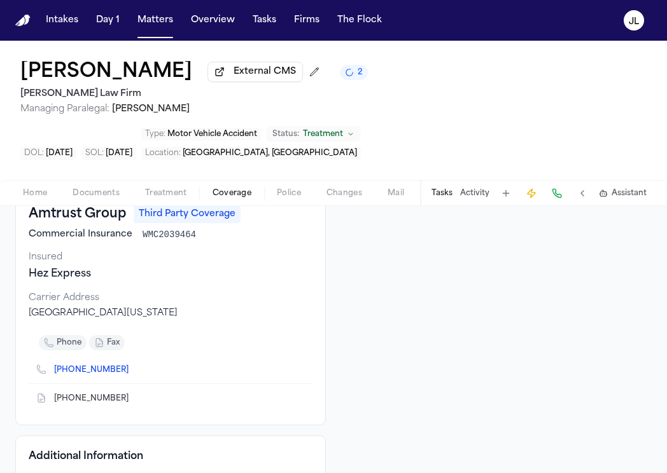
scroll to position [0, 0]
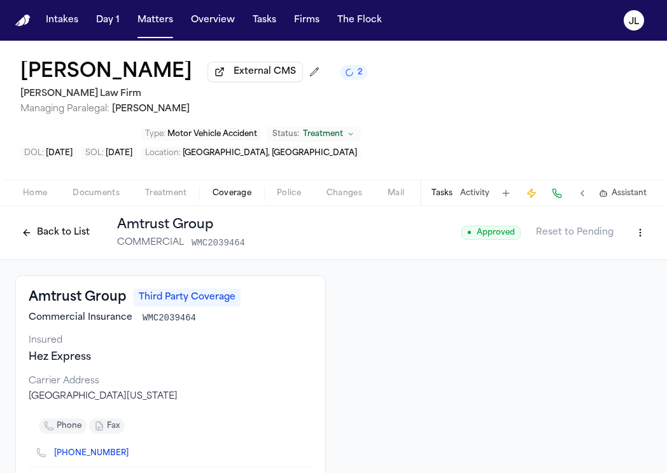
click at [66, 223] on button "Back to List" at bounding box center [55, 233] width 81 height 20
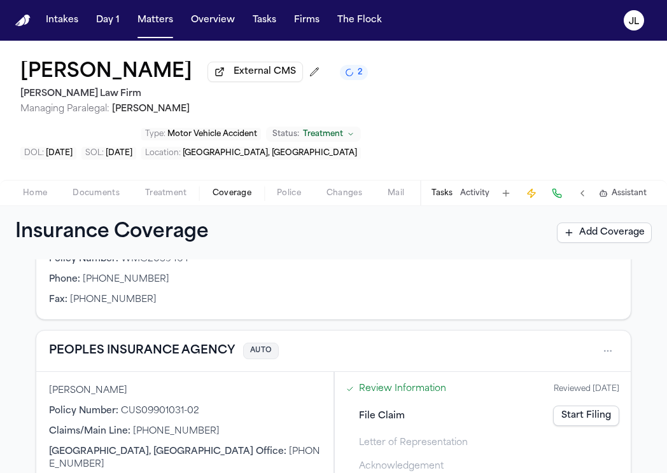
scroll to position [309, 0]
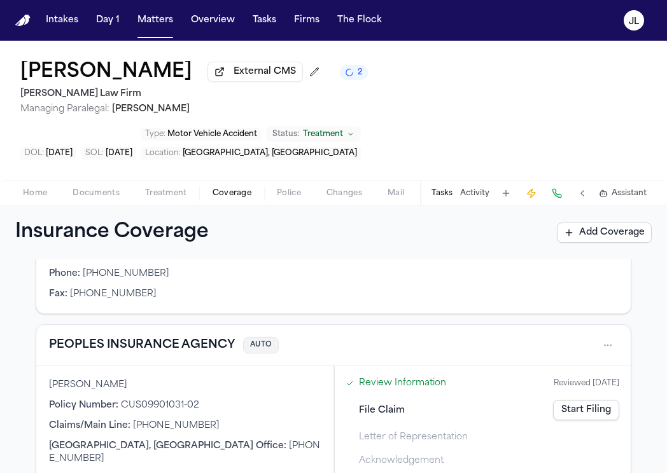
click at [580, 400] on link "Start Filing" at bounding box center [586, 410] width 66 height 20
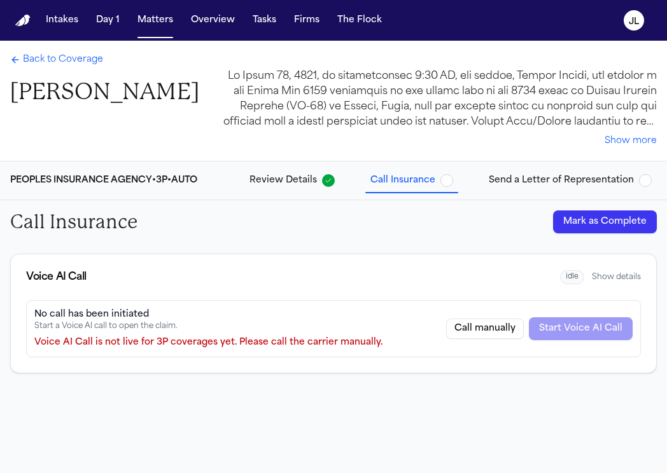
click at [614, 227] on button "Mark as Complete" at bounding box center [605, 222] width 104 height 23
click at [563, 192] on div "PEOPLES INSURANCE AGENCY • 3P • AUTO Review Details Call Insurance Send a Lette…" at bounding box center [333, 181] width 667 height 38
click at [562, 188] on button "Send a Letter of Representation" at bounding box center [569, 180] width 173 height 23
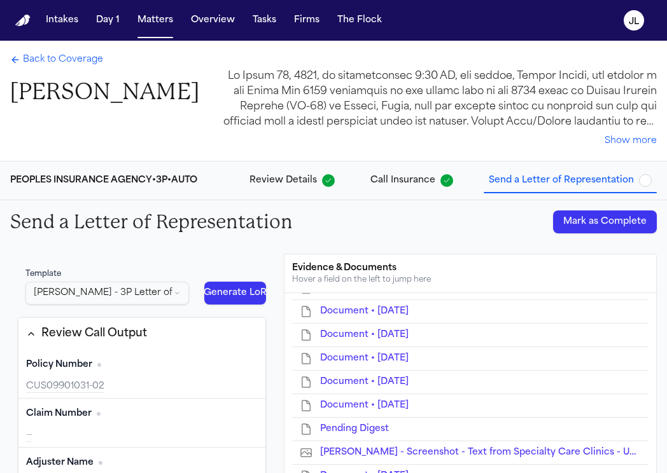
scroll to position [410, 0]
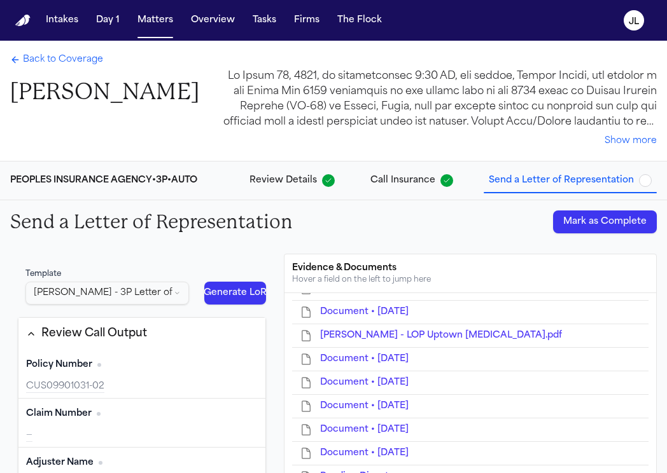
click at [592, 216] on button "Mark as Complete" at bounding box center [605, 222] width 104 height 23
click at [70, 60] on span "Back to Coverage" at bounding box center [63, 59] width 80 height 13
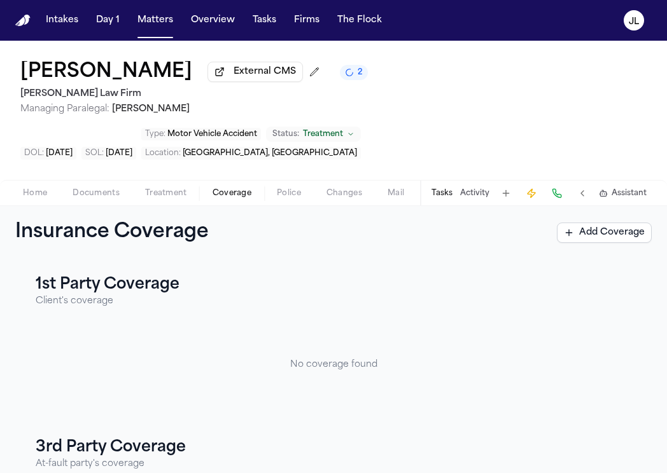
click at [97, 188] on span "Documents" at bounding box center [96, 193] width 47 height 10
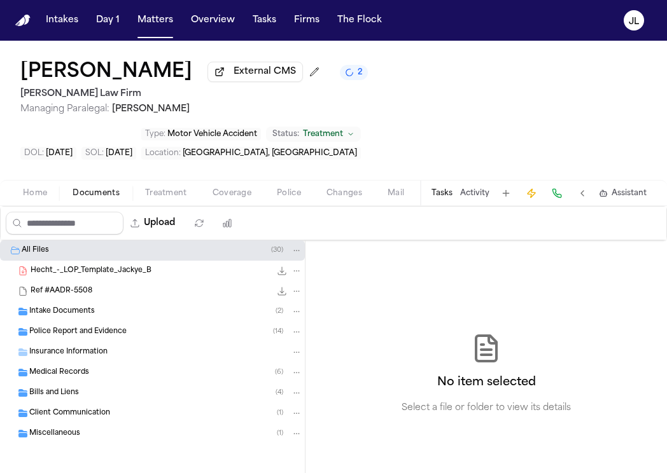
click at [79, 347] on span "Insurance Information" at bounding box center [68, 352] width 78 height 11
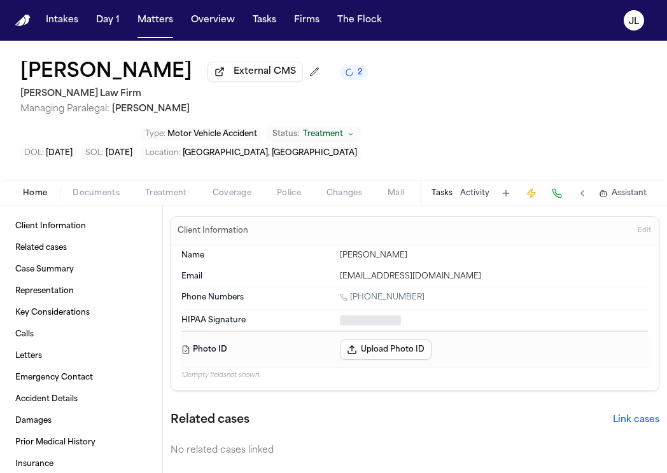
click at [40, 188] on span "Home" at bounding box center [35, 193] width 24 height 10
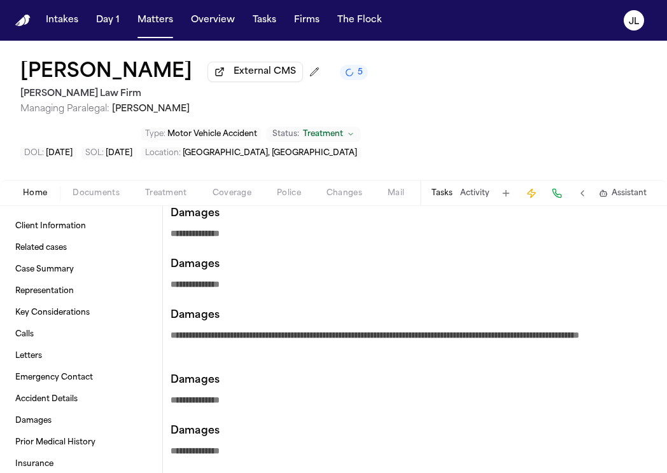
scroll to position [624, 0]
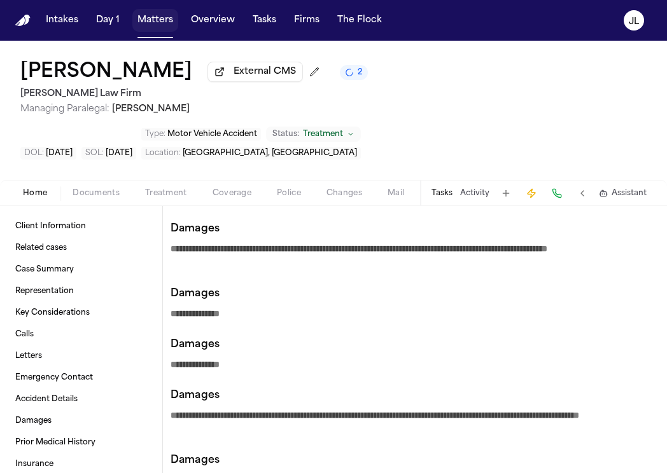
click at [167, 22] on button "Matters" at bounding box center [155, 20] width 46 height 23
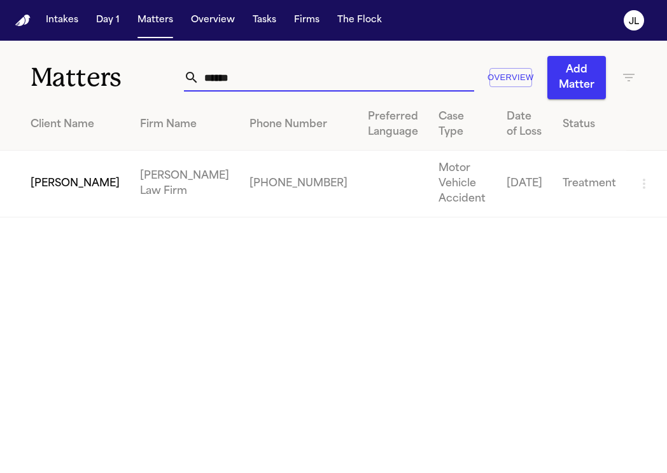
drag, startPoint x: 251, startPoint y: 78, endPoint x: 193, endPoint y: 73, distance: 58.1
click at [199, 73] on input "******" at bounding box center [336, 78] width 275 height 28
paste input "*******"
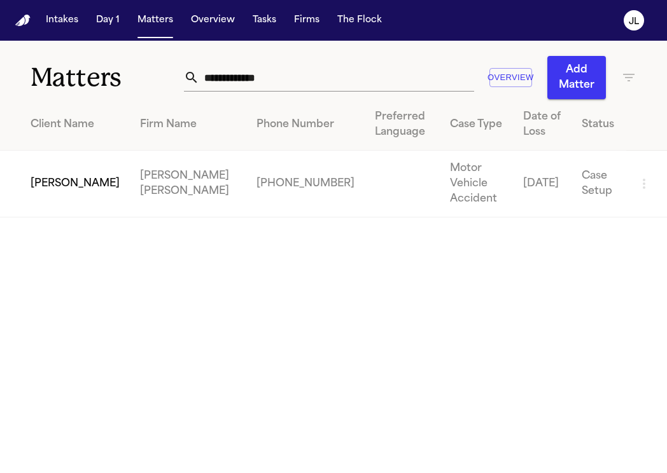
click at [70, 177] on td "[PERSON_NAME]" at bounding box center [65, 184] width 130 height 67
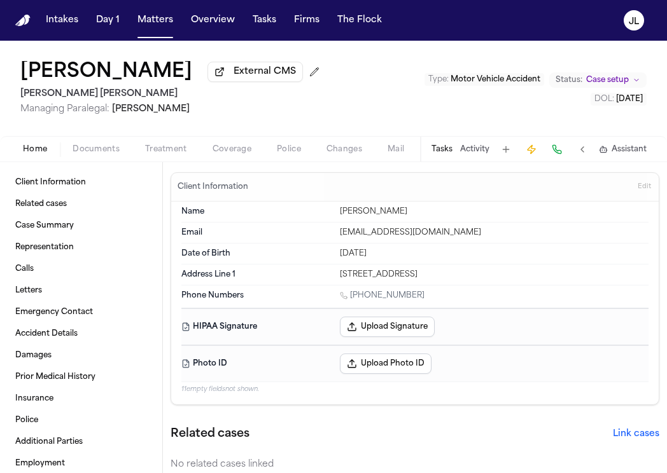
click at [228, 149] on span "Coverage" at bounding box center [231, 149] width 39 height 10
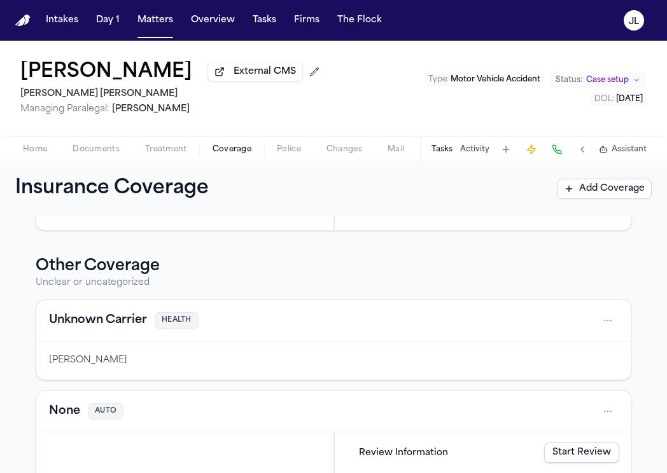
scroll to position [458, 0]
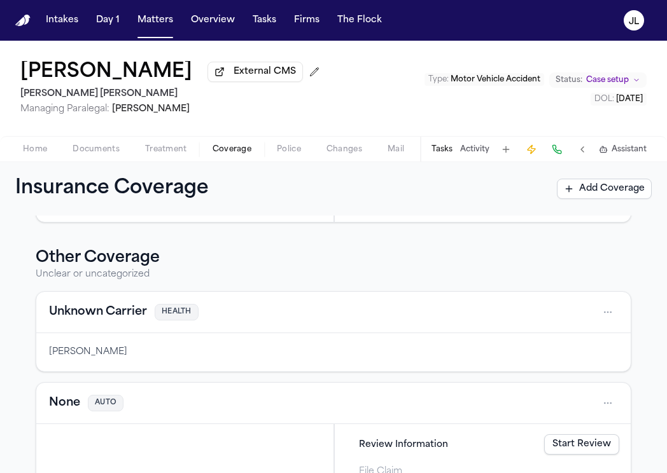
click at [95, 321] on button "Unknown Carrier" at bounding box center [98, 312] width 98 height 18
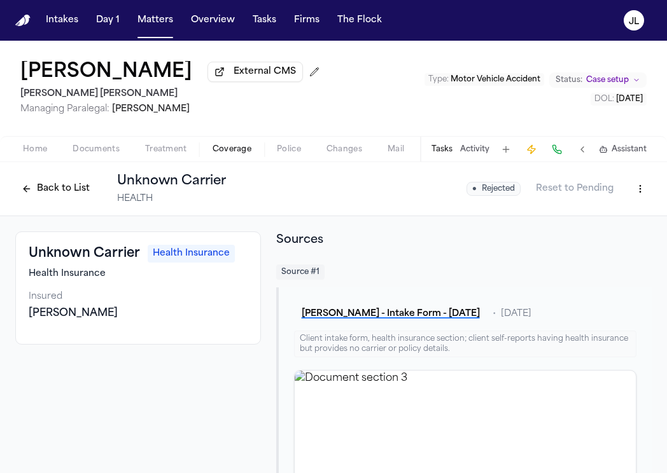
click at [37, 186] on button "Back to List" at bounding box center [55, 189] width 81 height 20
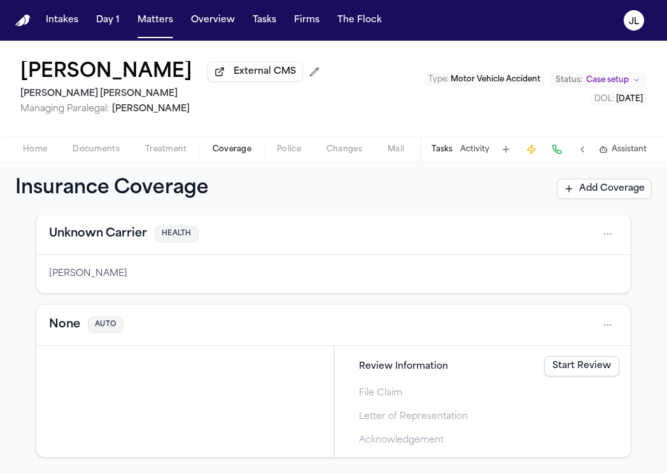
scroll to position [577, 0]
click at [66, 335] on div "None AUTO" at bounding box center [333, 325] width 569 height 20
click at [66, 326] on button "None" at bounding box center [64, 325] width 31 height 18
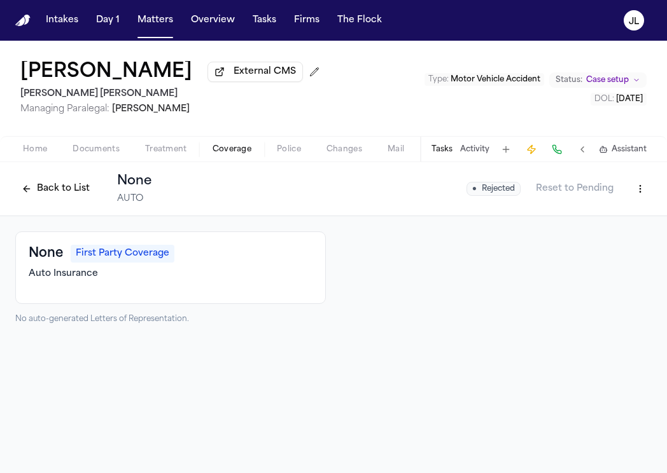
click at [634, 193] on html "Intakes Day 1 Matters Overview Tasks Firms The Flock JL David Fuentes External …" at bounding box center [333, 236] width 667 height 473
click at [604, 240] on div "Delete Coverage" at bounding box center [596, 240] width 107 height 20
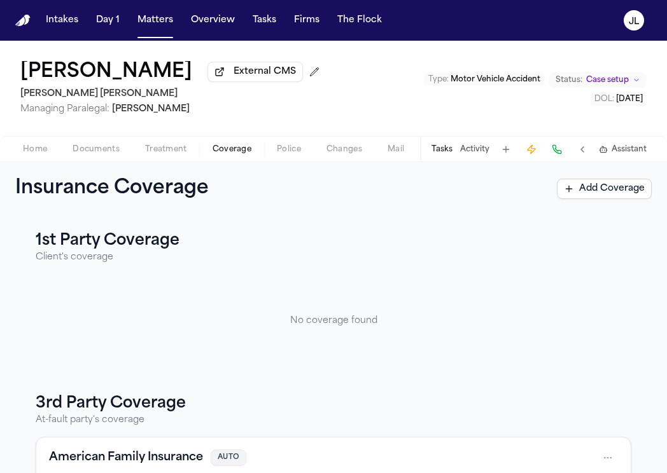
click at [609, 200] on div "Insurance Coverage Add Coverage" at bounding box center [333, 188] width 636 height 23
click at [609, 197] on button "Add Coverage" at bounding box center [604, 189] width 95 height 20
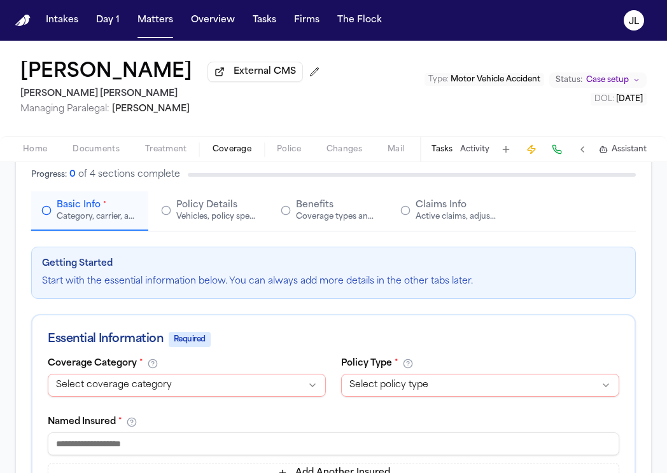
scroll to position [81, 0]
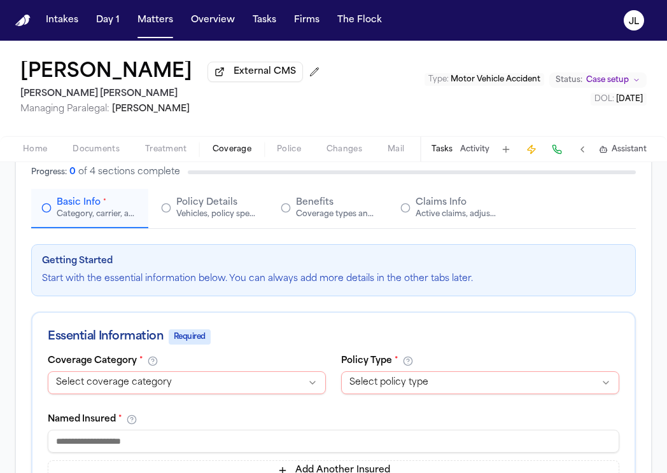
click at [198, 385] on html "**********" at bounding box center [333, 236] width 667 height 473
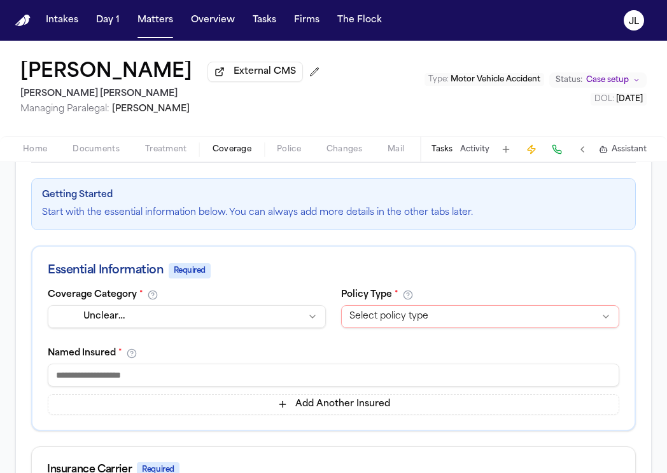
scroll to position [149, 0]
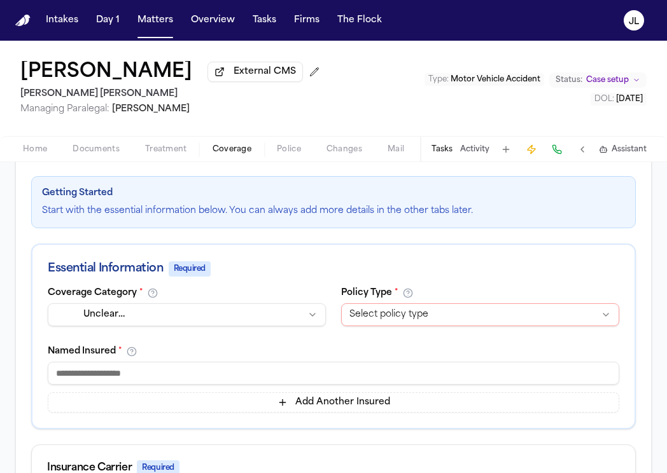
click at [165, 378] on input at bounding box center [333, 373] width 571 height 23
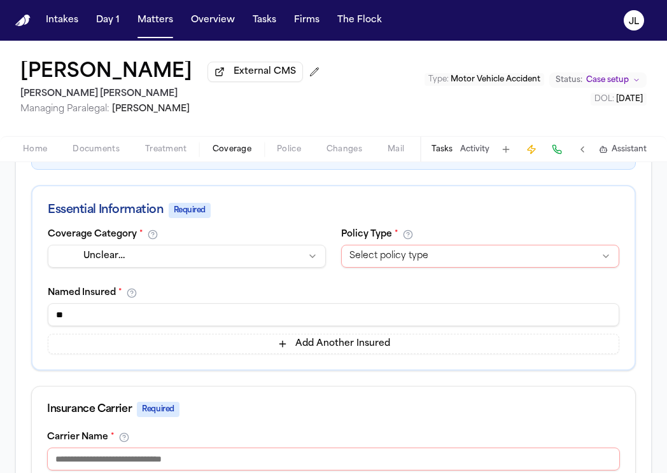
scroll to position [223, 0]
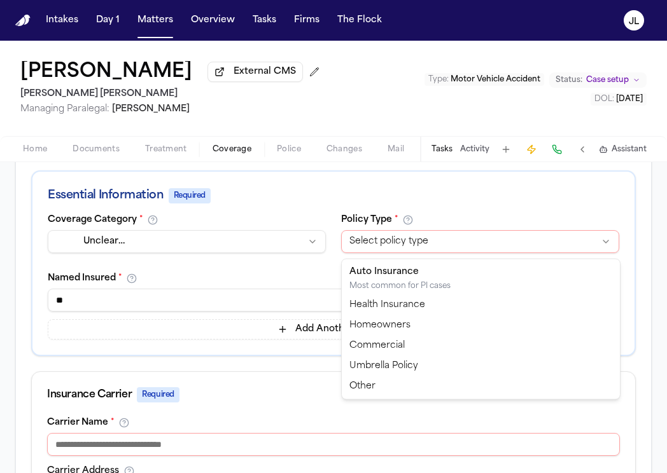
click at [430, 250] on html "**********" at bounding box center [333, 236] width 667 height 473
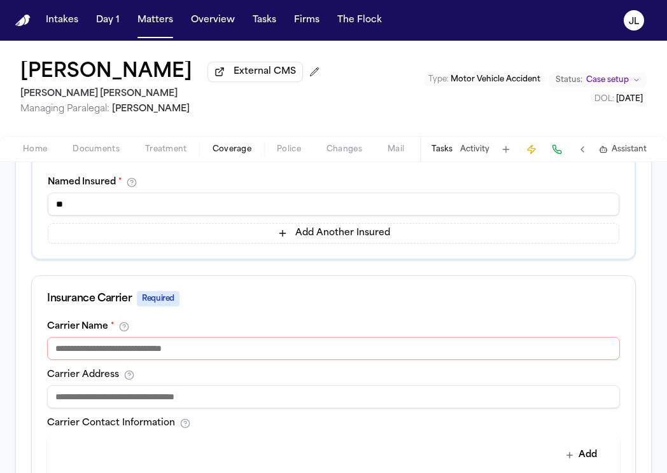
scroll to position [332, 0]
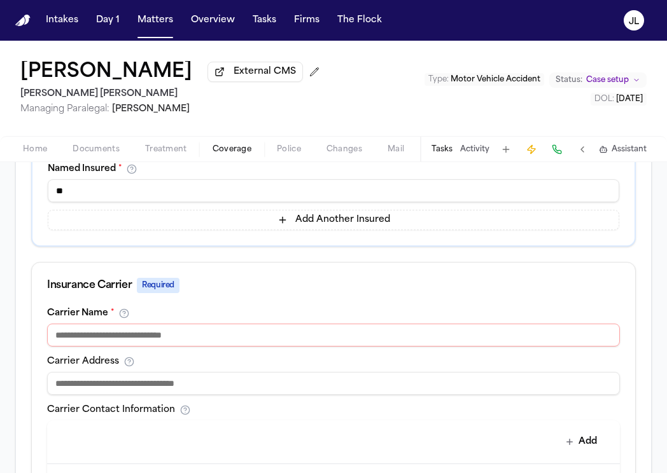
click at [317, 338] on input at bounding box center [333, 335] width 573 height 23
paste input "**********"
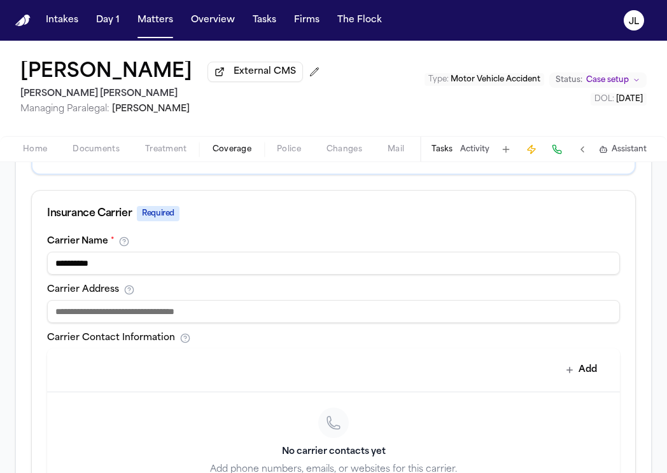
scroll to position [405, 0]
drag, startPoint x: 155, startPoint y: 260, endPoint x: -46, endPoint y: 242, distance: 202.5
click at [0, 242] on html "**********" at bounding box center [333, 236] width 667 height 473
click at [59, 268] on input "*********" at bounding box center [333, 262] width 573 height 23
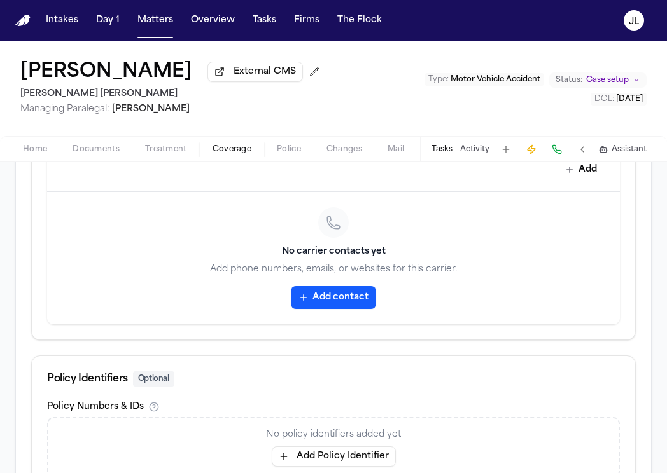
scroll to position [713, 0]
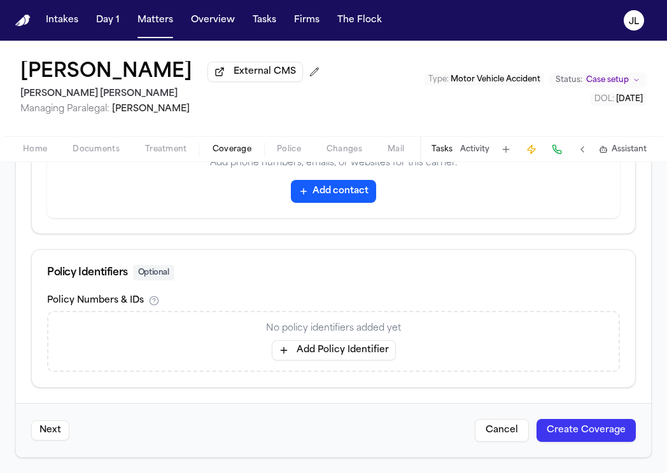
click at [379, 354] on button "Add Policy Identifier" at bounding box center [334, 350] width 124 height 20
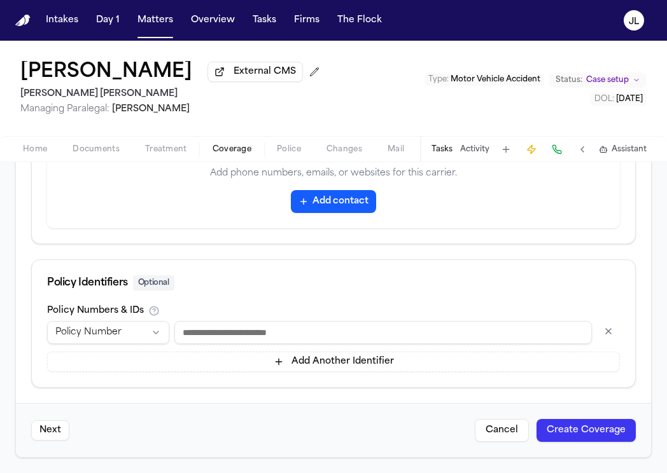
scroll to position [703, 0]
click at [567, 435] on button "Create Coverage" at bounding box center [585, 430] width 99 height 23
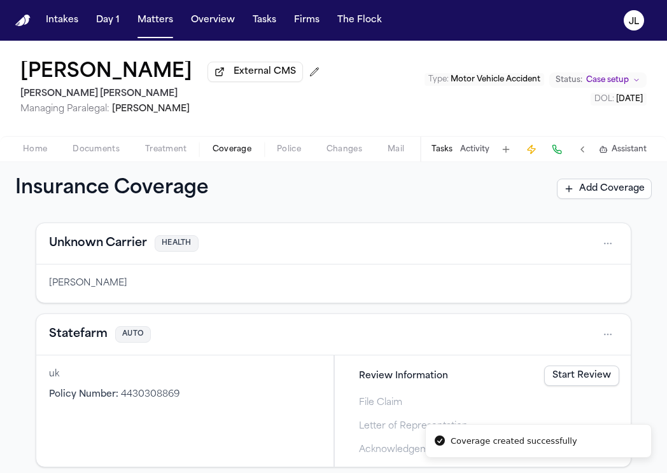
scroll to position [577, 0]
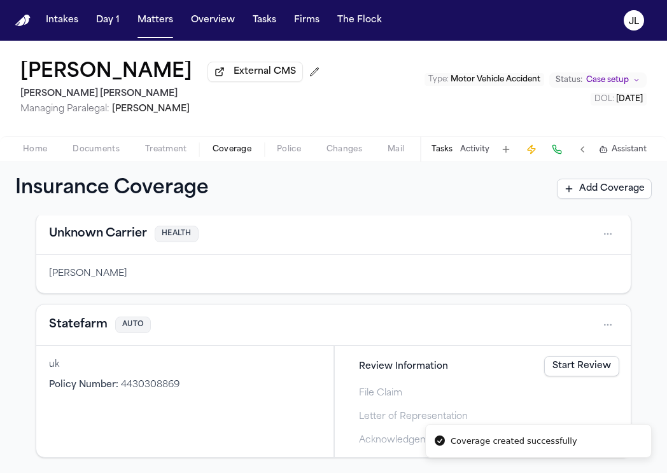
click at [94, 328] on button "Statefarm" at bounding box center [78, 325] width 59 height 18
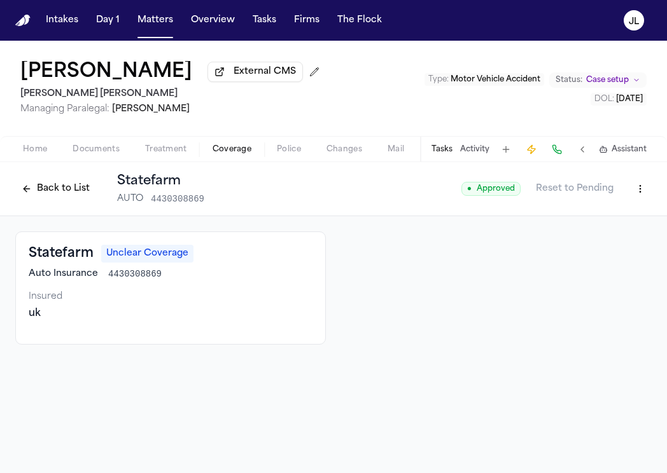
click at [559, 156] on button at bounding box center [557, 150] width 18 height 18
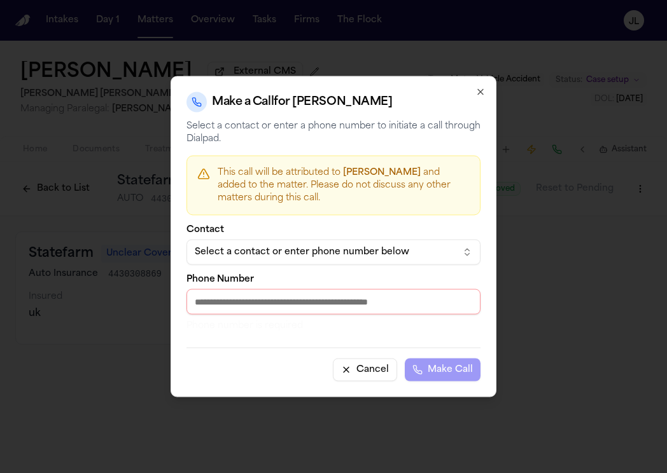
click at [333, 258] on div "Select a contact or enter phone number below" at bounding box center [323, 252] width 257 height 13
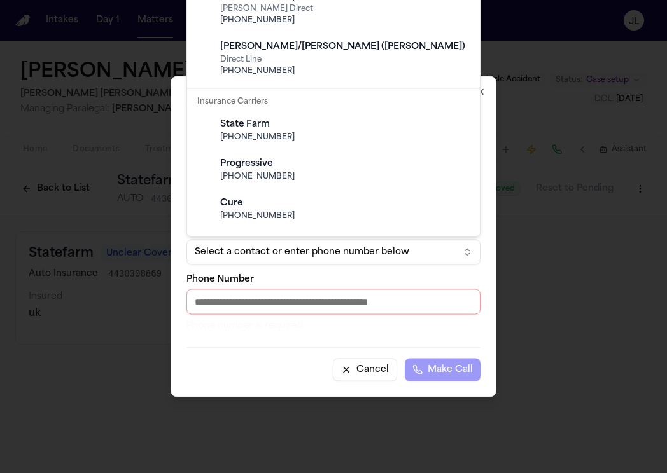
scroll to position [339, 0]
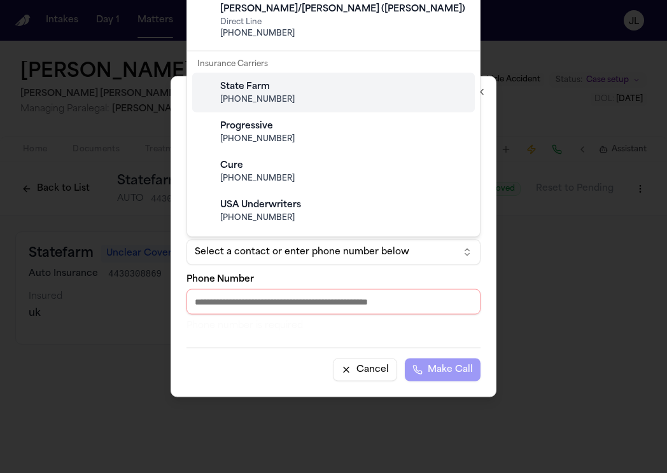
click at [308, 97] on span "(800) 732-5246" at bounding box center [343, 100] width 247 height 10
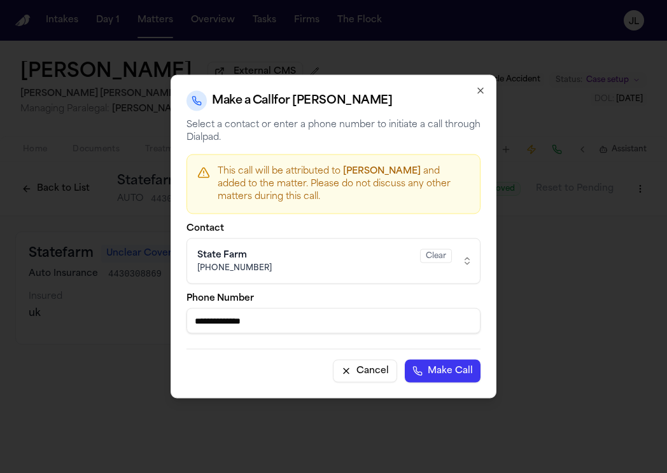
click at [441, 365] on button "Make Call" at bounding box center [443, 371] width 76 height 23
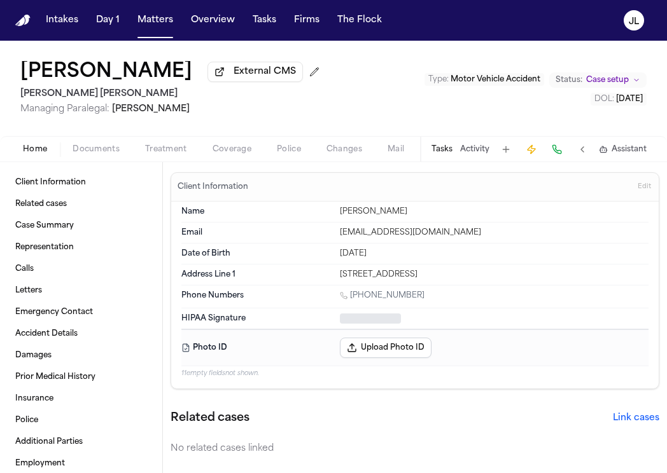
click at [24, 148] on span "Home" at bounding box center [35, 149] width 24 height 10
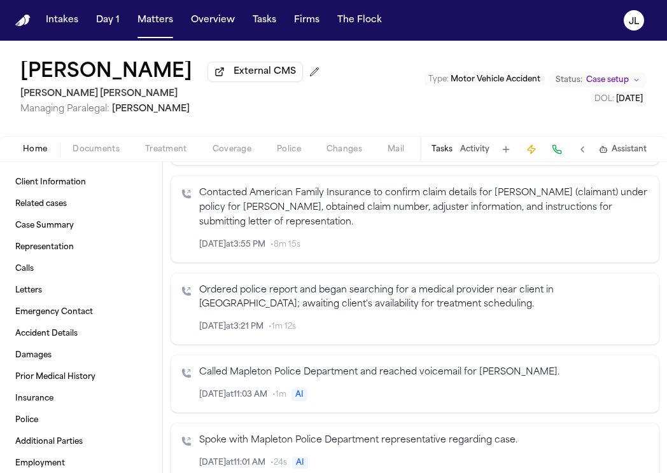
scroll to position [625, 0]
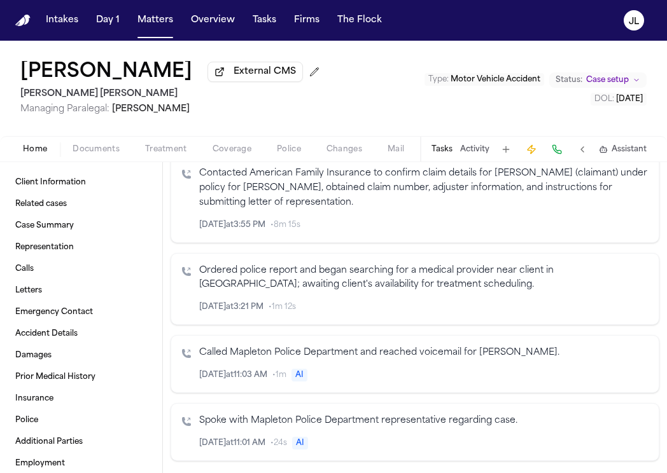
click at [239, 139] on div "Home Documents Treatment Coverage Police Changes Mail Fax Demand Workspaces Art…" at bounding box center [333, 148] width 667 height 25
click at [239, 149] on span "Coverage" at bounding box center [231, 149] width 39 height 10
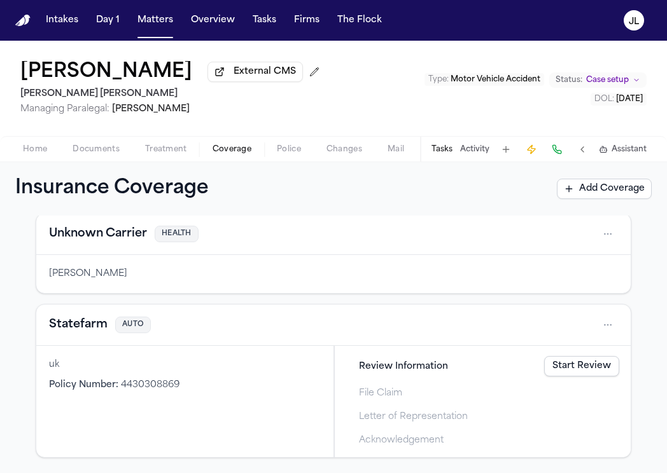
scroll to position [577, 0]
click at [66, 324] on button "Statefarm" at bounding box center [78, 325] width 59 height 18
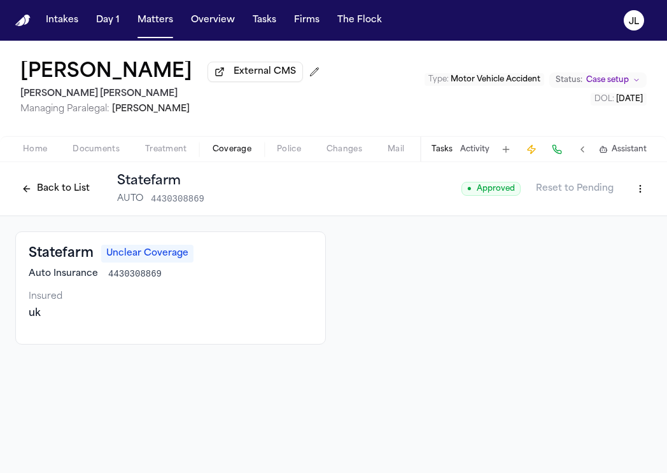
click at [646, 197] on html "Intakes Day 1 Matters Overview Tasks Firms The Flock JL David Fuentes External …" at bounding box center [333, 236] width 667 height 473
click at [615, 219] on div "Edit Coverage" at bounding box center [596, 219] width 107 height 20
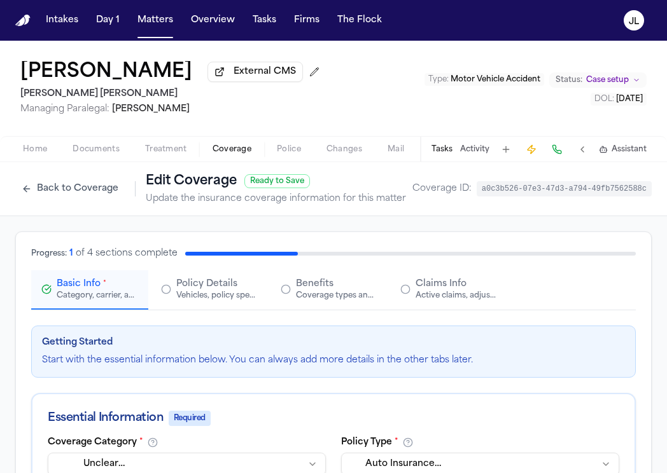
click at [95, 193] on button "Back to Coverage" at bounding box center [69, 189] width 109 height 20
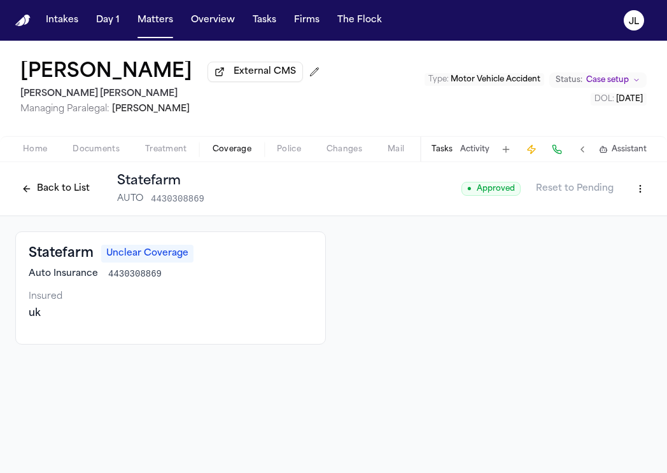
click at [64, 182] on button "Back to List" at bounding box center [55, 189] width 81 height 20
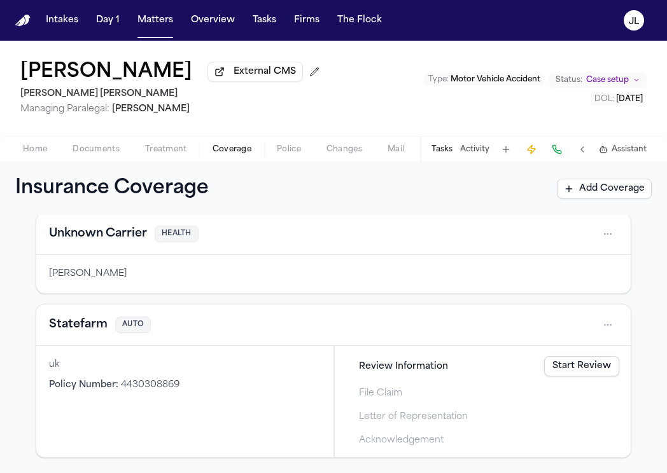
scroll to position [556, 0]
click at [80, 334] on button "Statefarm" at bounding box center [78, 325] width 59 height 18
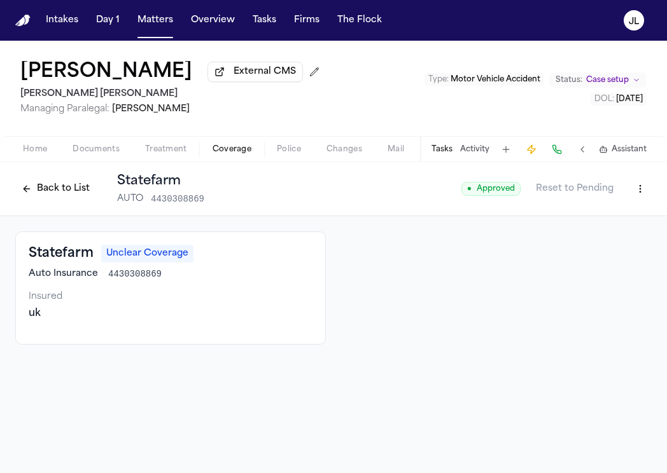
click at [74, 188] on button "Back to List" at bounding box center [55, 189] width 81 height 20
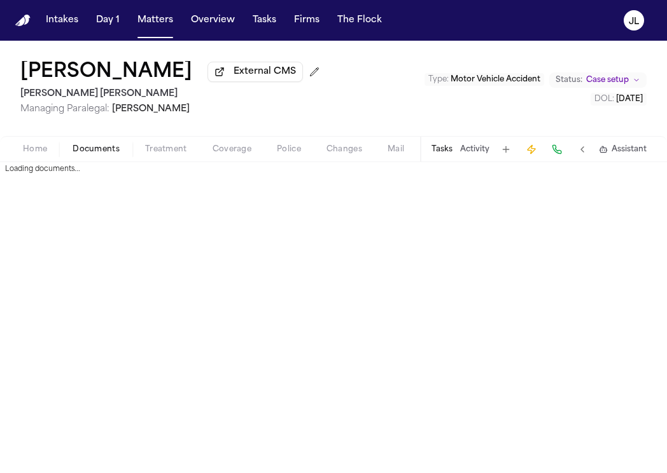
click at [99, 157] on span "button" at bounding box center [96, 156] width 62 height 1
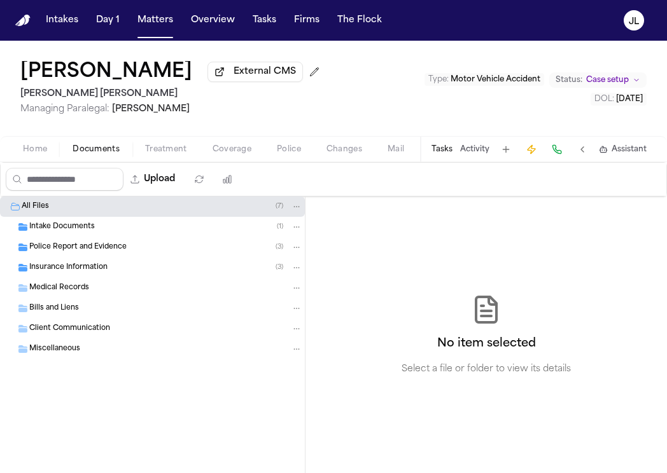
click at [103, 276] on div "Insurance Information ( 3 )" at bounding box center [152, 268] width 305 height 20
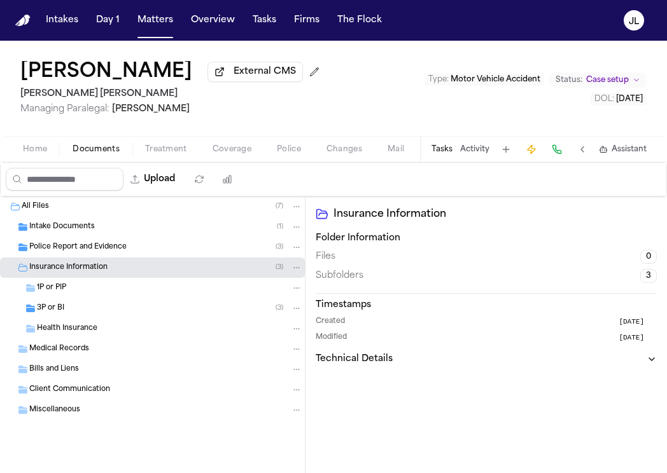
click at [96, 312] on div "3P or BI ( 3 )" at bounding box center [169, 308] width 265 height 11
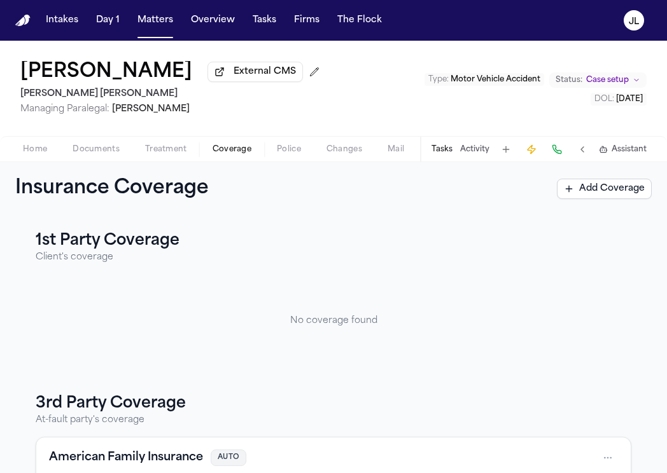
click at [228, 155] on span "Coverage" at bounding box center [231, 149] width 39 height 10
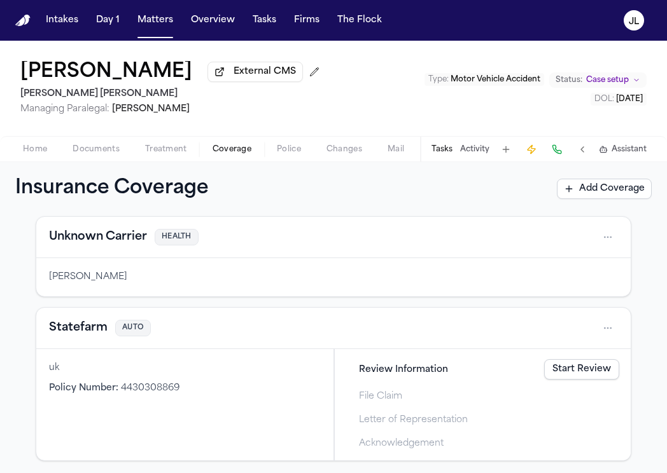
scroll to position [544, 0]
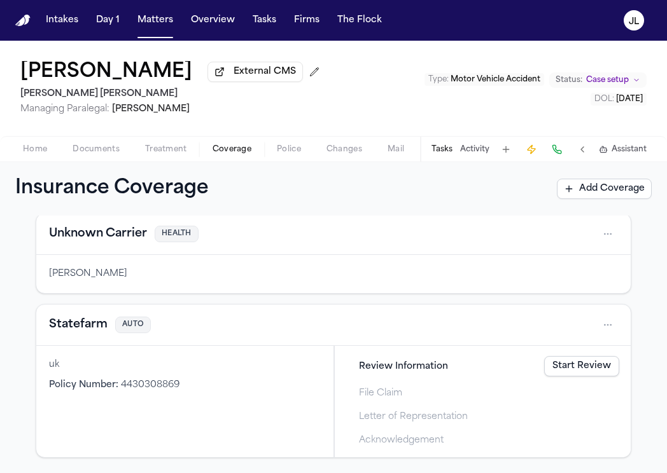
click at [86, 334] on button "Statefarm" at bounding box center [78, 325] width 59 height 18
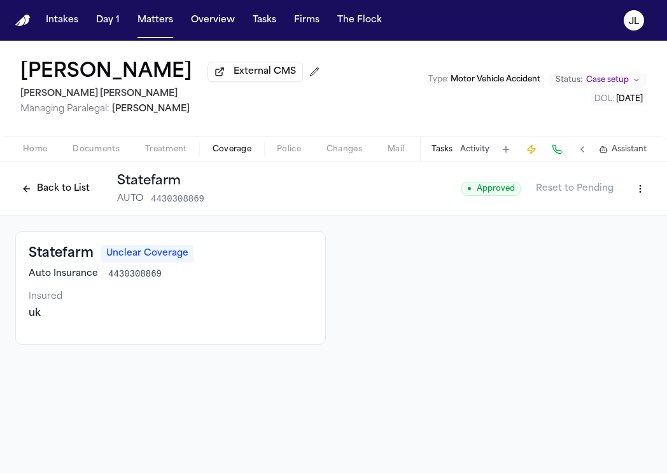
click at [55, 188] on button "Back to List" at bounding box center [55, 189] width 81 height 20
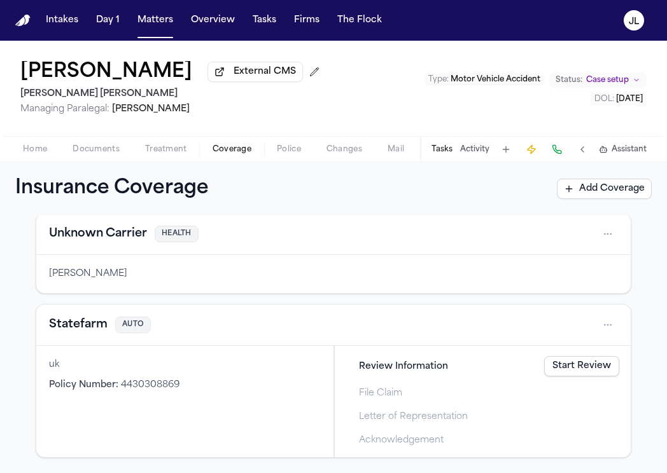
scroll to position [576, 0]
click at [84, 325] on button "Statefarm" at bounding box center [78, 325] width 59 height 18
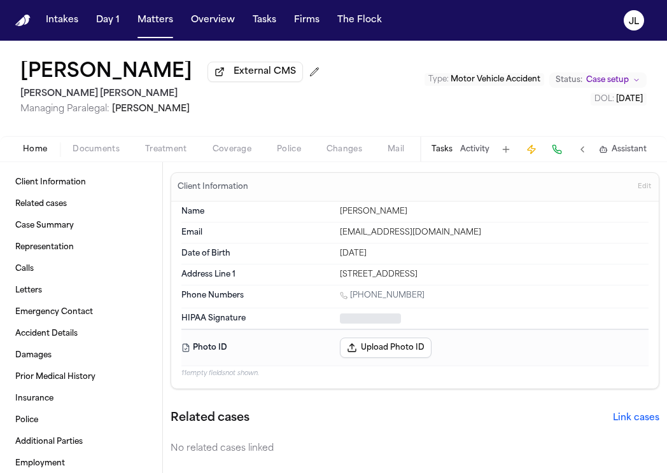
click at [28, 145] on button "Home" at bounding box center [35, 149] width 50 height 15
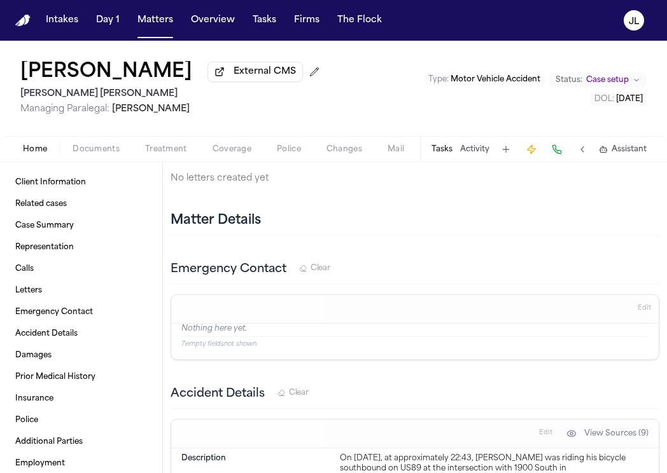
scroll to position [1000, 0]
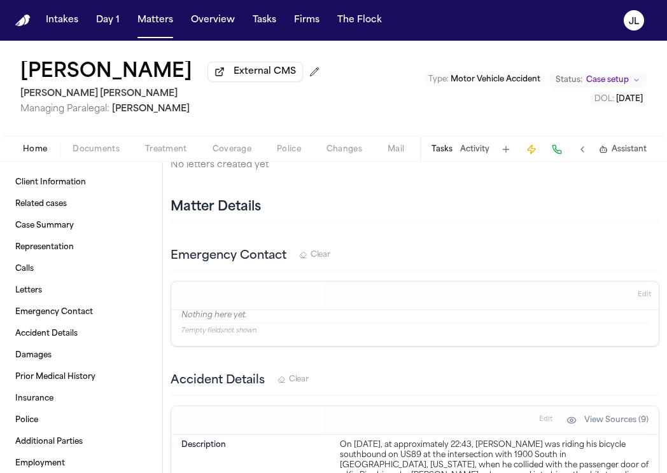
click at [53, 148] on button "Home" at bounding box center [35, 149] width 50 height 15
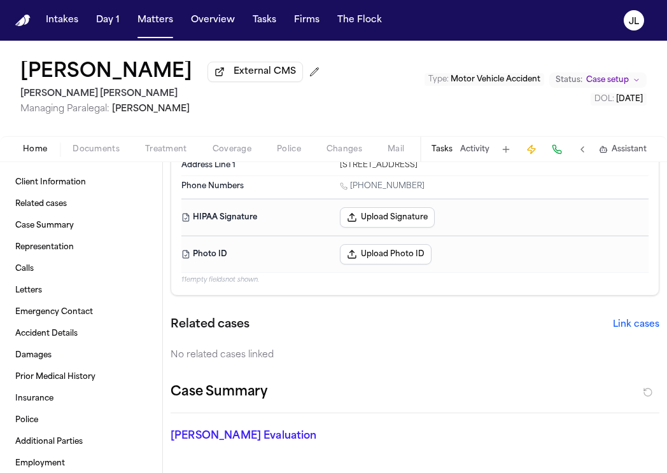
scroll to position [74, 0]
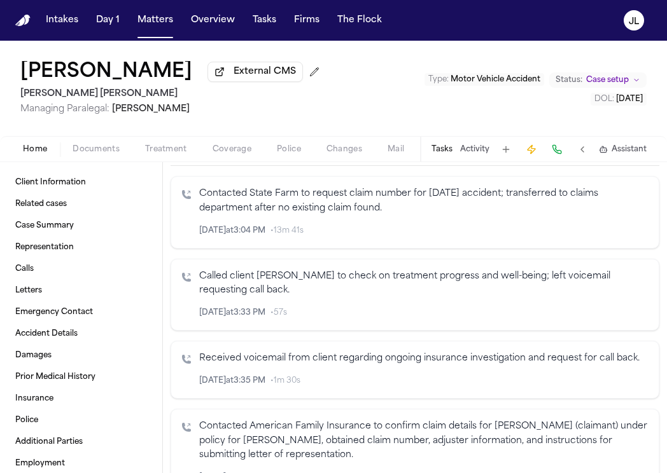
scroll to position [456, 0]
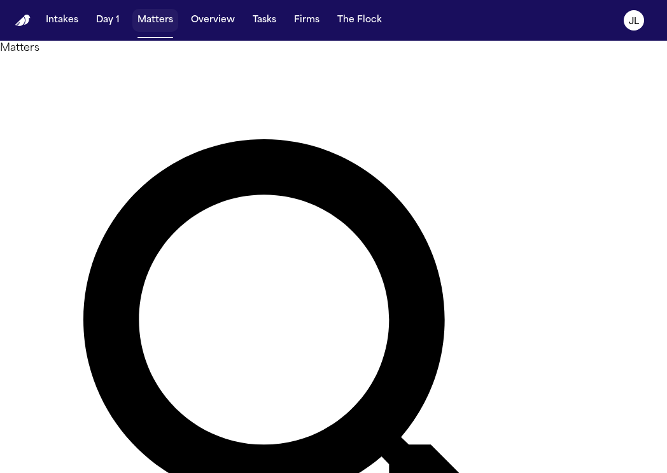
click at [153, 20] on button "Matters" at bounding box center [155, 20] width 46 height 23
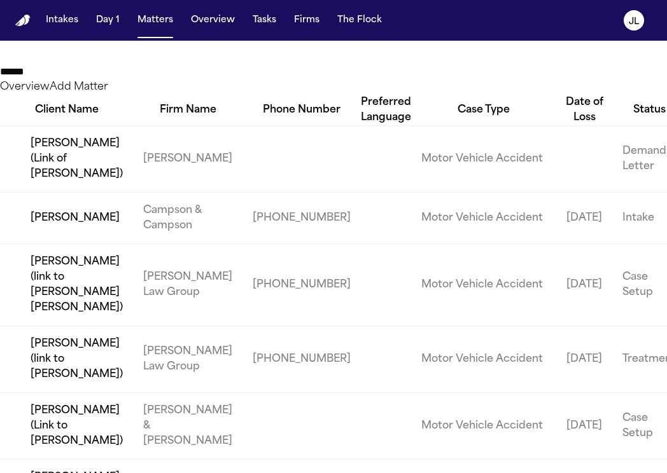
scroll to position [706, 0]
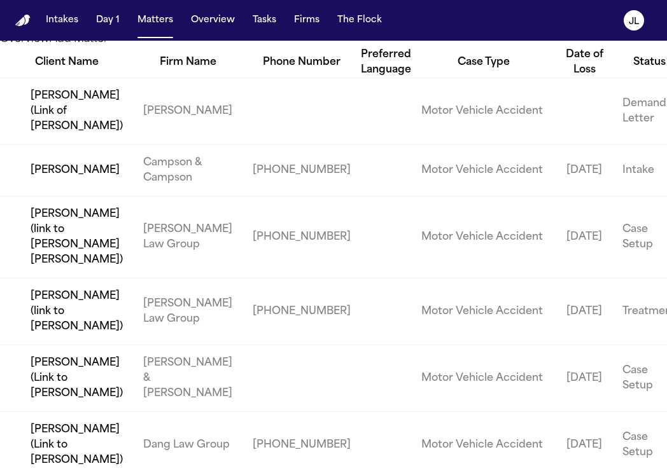
type input "******"
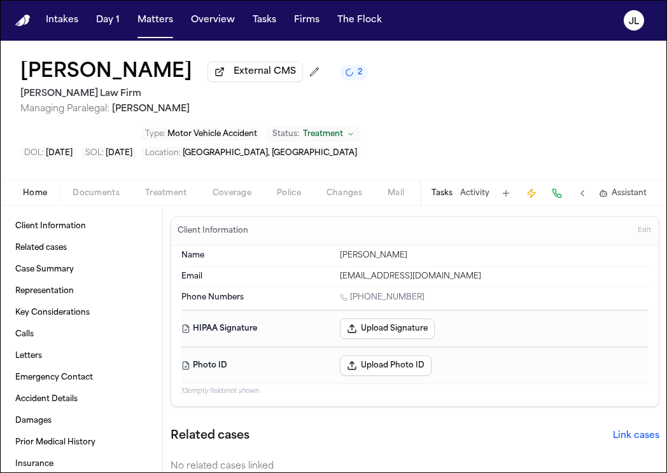
click at [248, 188] on span "Coverage" at bounding box center [231, 193] width 39 height 10
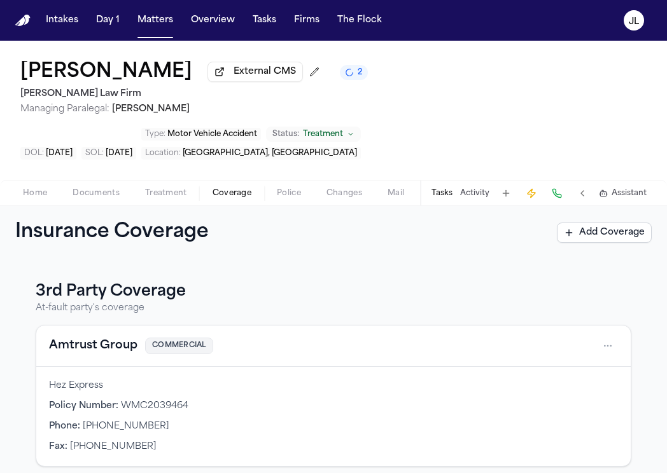
scroll to position [136, 0]
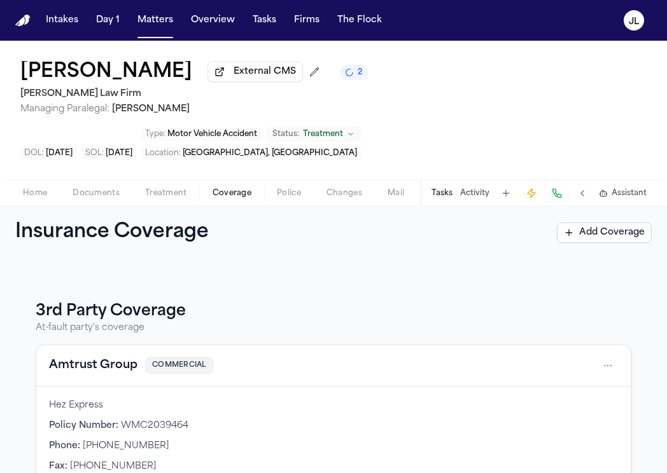
click at [82, 357] on button "Amtrust Group" at bounding box center [93, 366] width 88 height 18
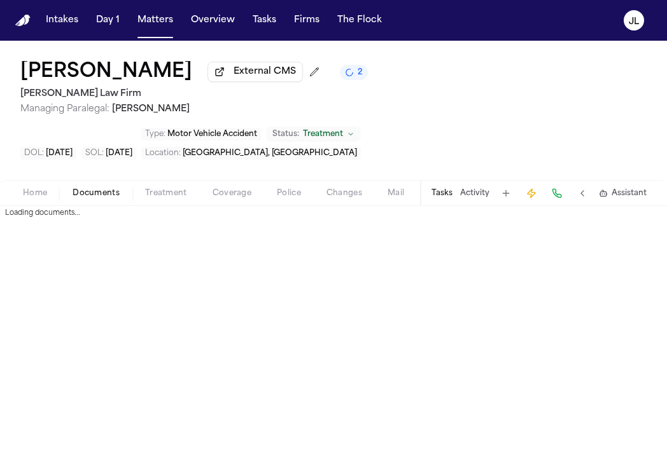
click at [101, 188] on span "Documents" at bounding box center [96, 193] width 47 height 10
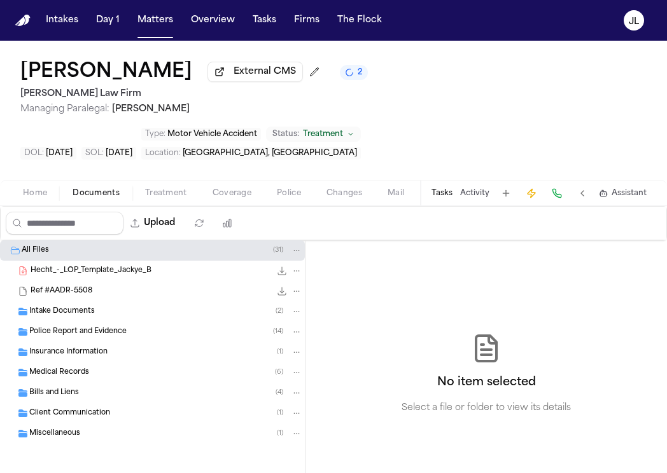
click at [87, 347] on span "Insurance Information" at bounding box center [68, 352] width 78 height 11
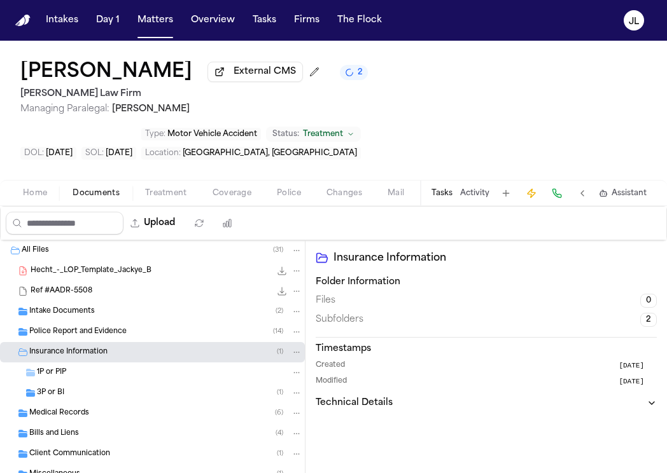
click at [87, 387] on div "3P or BI ( 1 )" at bounding box center [169, 392] width 265 height 11
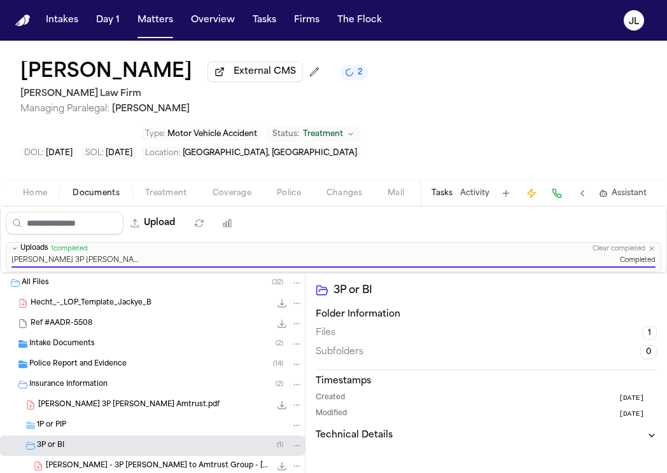
click at [48, 186] on button "Home" at bounding box center [35, 193] width 50 height 15
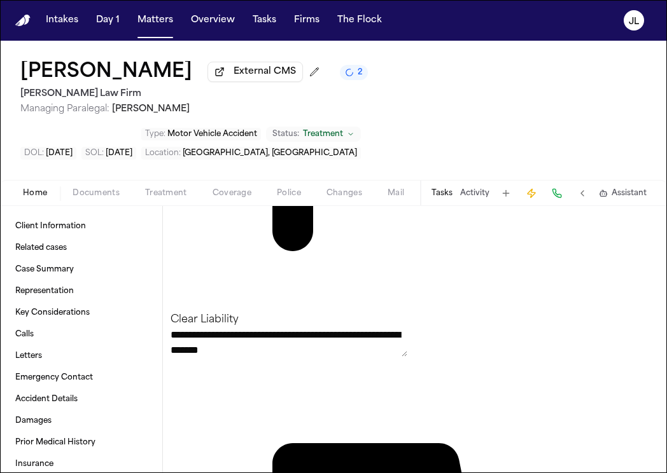
scroll to position [1232, 0]
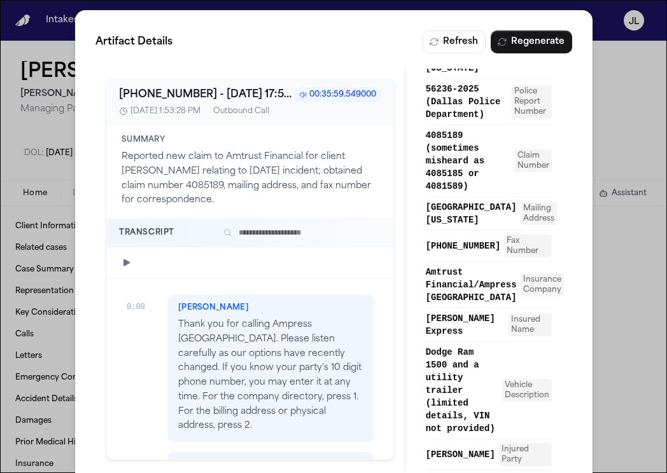
scroll to position [509, 0]
drag, startPoint x: 452, startPoint y: 255, endPoint x: 422, endPoint y: 233, distance: 36.9
click at [422, 233] on div "Overview Providers 1 References 16 Facts 0 Markdown WMC2039464 Policy Number [D…" at bounding box center [488, 270] width 167 height 402
copy span "[PHONE_NUMBER]"
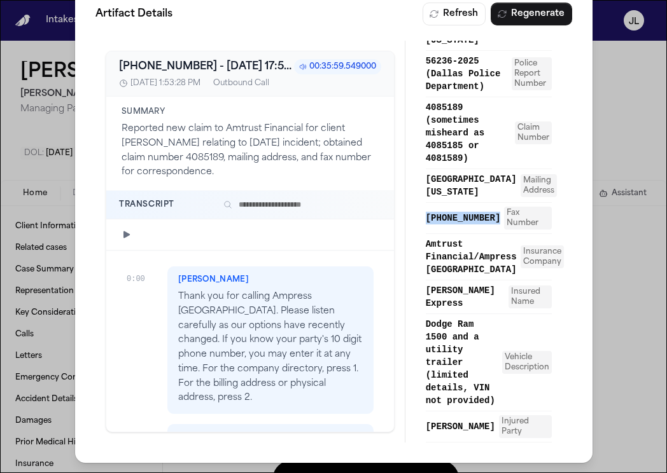
scroll to position [0, 0]
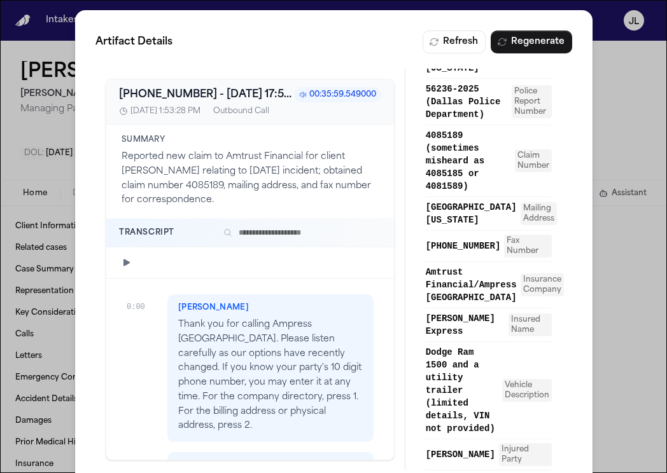
click at [603, 110] on div "Artifact Details Refresh Regenerate [PHONE_NUMBER] - [DATE] 17:53:28.909000+00:…" at bounding box center [333, 250] width 667 height 501
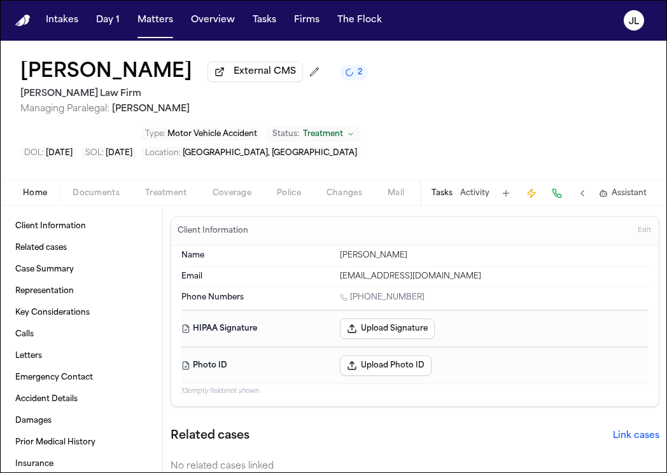
click at [240, 188] on span "Coverage" at bounding box center [231, 193] width 39 height 10
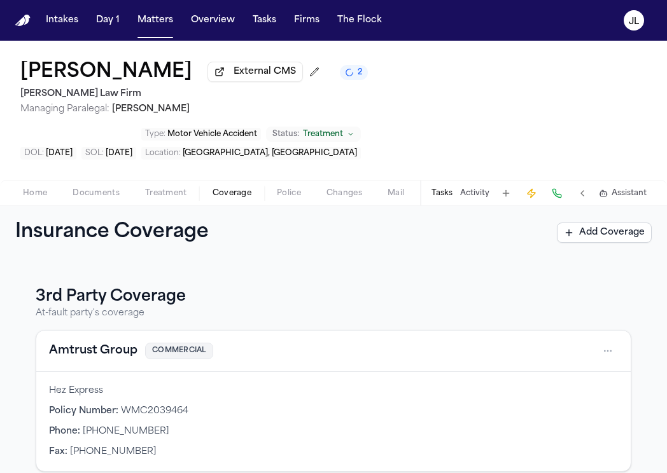
scroll to position [135, 0]
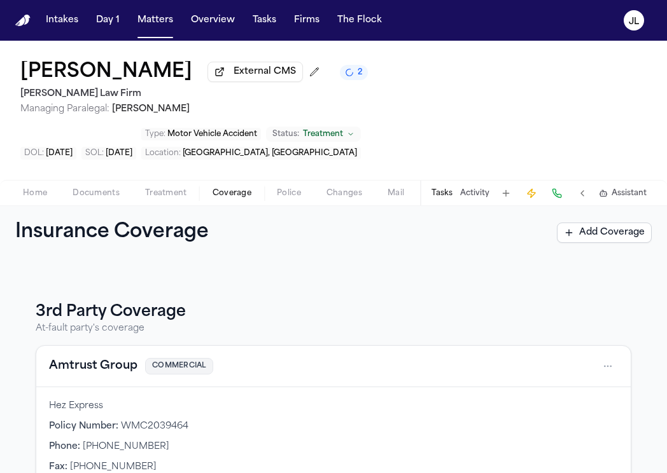
click at [123, 358] on button "Amtrust Group" at bounding box center [93, 367] width 88 height 18
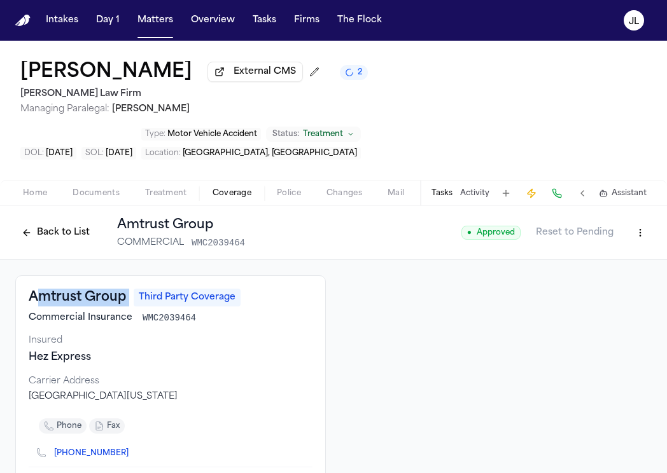
drag, startPoint x: 134, startPoint y: 254, endPoint x: 12, endPoint y: 259, distance: 121.6
click at [12, 260] on div "Amtrust Group Third Party Coverage Commercial Insurance WMC2039464 Insured Hez …" at bounding box center [333, 473] width 667 height 426
drag, startPoint x: 25, startPoint y: 256, endPoint x: 115, endPoint y: 263, distance: 90.0
click at [116, 275] on div "Amtrust Group Third Party Coverage Commercial Insurance WMC2039464 Insured Hez …" at bounding box center [170, 391] width 310 height 233
click at [129, 289] on div "Amtrust Group Third Party Coverage" at bounding box center [171, 298] width 284 height 18
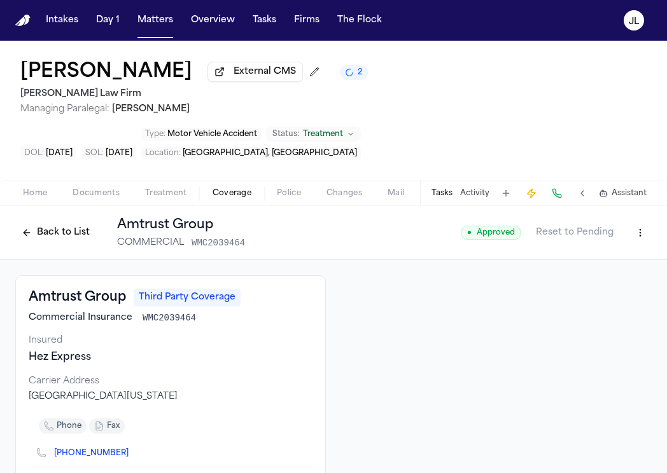
drag, startPoint x: 125, startPoint y: 261, endPoint x: 17, endPoint y: 256, distance: 108.3
click at [17, 275] on div "Amtrust Group Third Party Coverage Commercial Insurance WMC2039464 Insured Hez …" at bounding box center [170, 391] width 310 height 233
copy h3 "Amtrust Group"
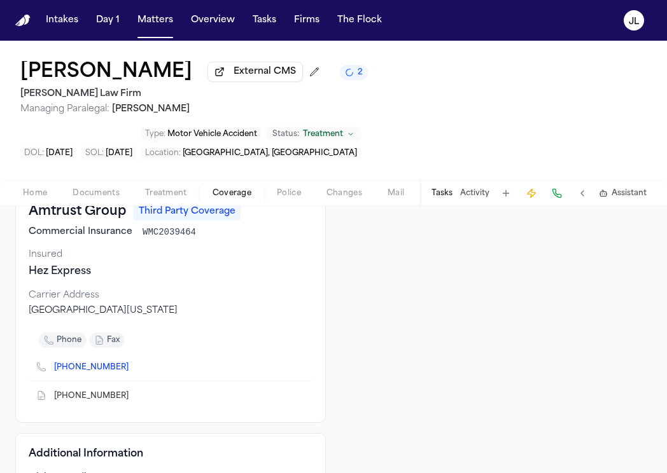
scroll to position [91, 0]
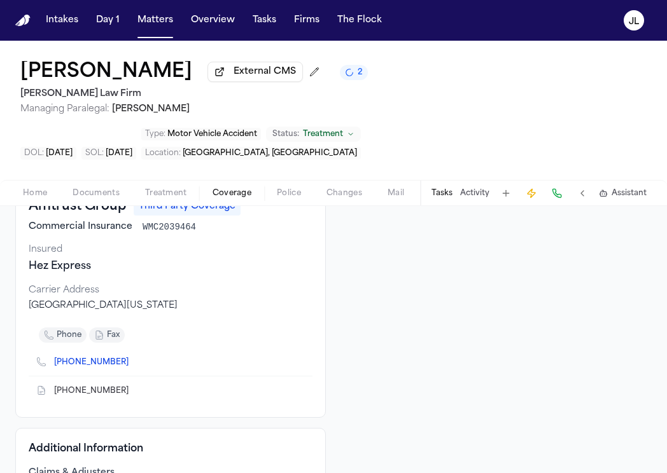
click at [131, 387] on icon "Copy to clipboard" at bounding box center [135, 391] width 8 height 8
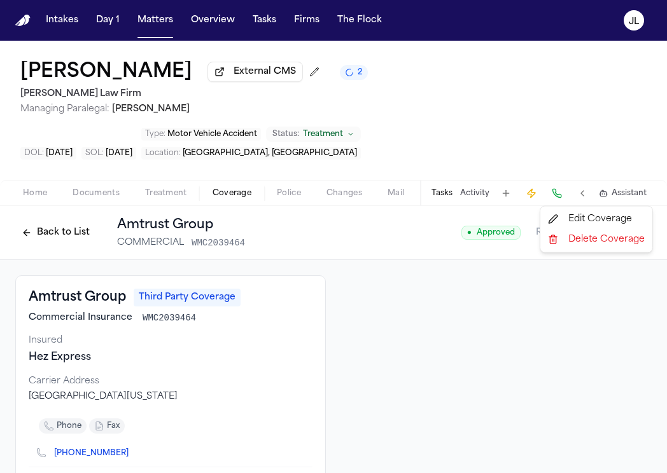
click at [628, 198] on html "Intakes Day 1 Matters Overview Tasks Firms The Flock JL Jackye Benton External …" at bounding box center [333, 236] width 667 height 473
click at [597, 226] on div "Edit Coverage" at bounding box center [596, 219] width 107 height 20
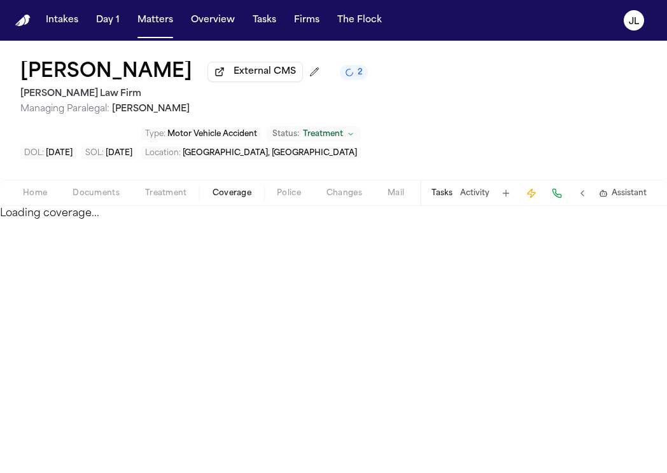
select select "**********"
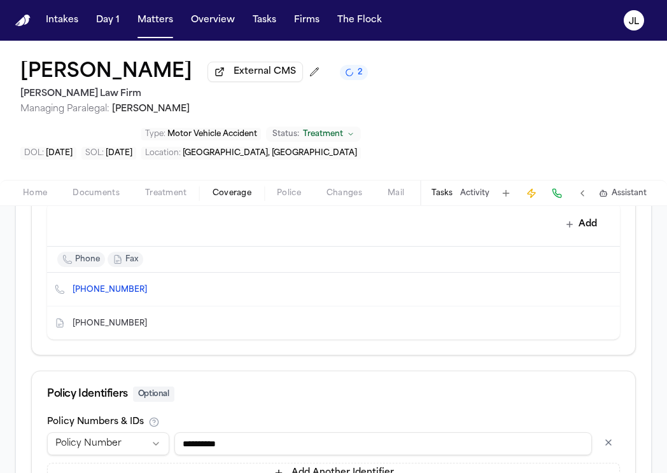
scroll to position [477, 0]
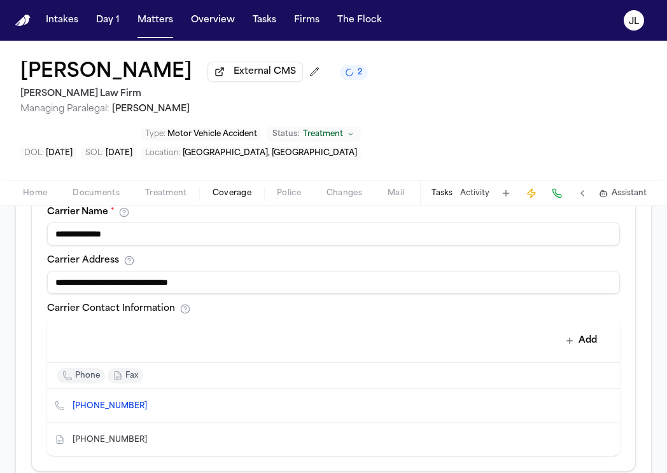
click at [587, 401] on icon "Edit contact" at bounding box center [584, 405] width 9 height 9
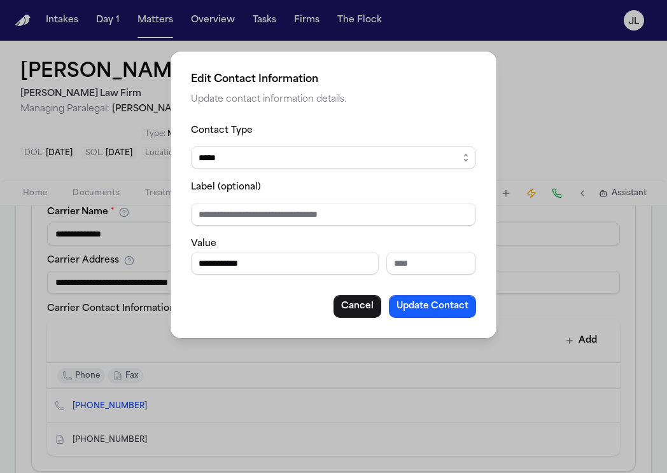
drag, startPoint x: 303, startPoint y: 257, endPoint x: 186, endPoint y: 257, distance: 117.7
click at [186, 257] on div "**********" at bounding box center [333, 195] width 326 height 287
paste input "**"
type input "**********"
click at [444, 314] on button "Update Contact" at bounding box center [432, 306] width 87 height 23
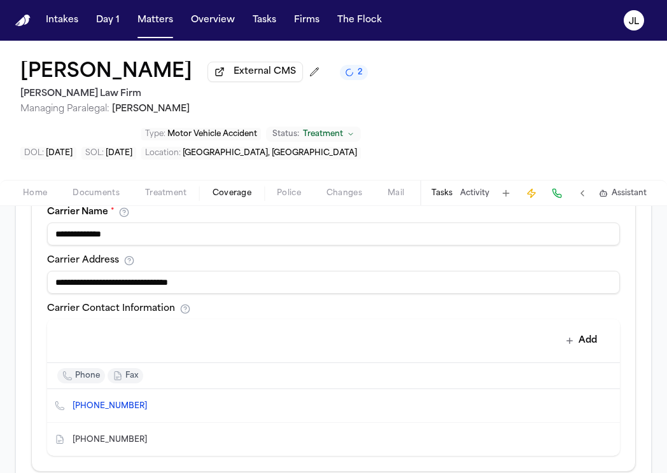
click at [599, 435] on icon "Delete contact" at bounding box center [603, 439] width 9 height 9
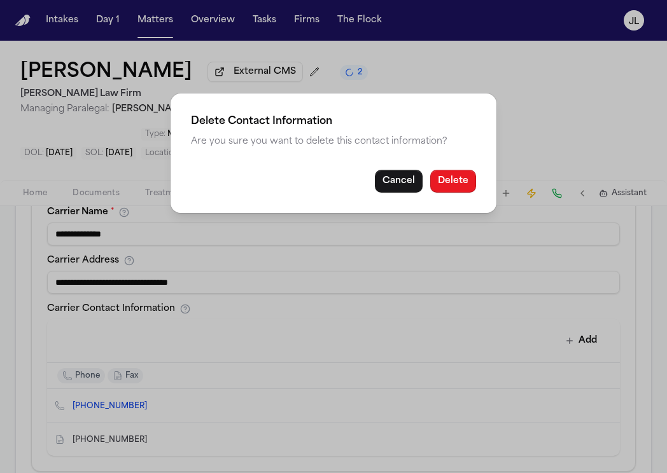
click at [462, 189] on button "Delete" at bounding box center [453, 181] width 46 height 23
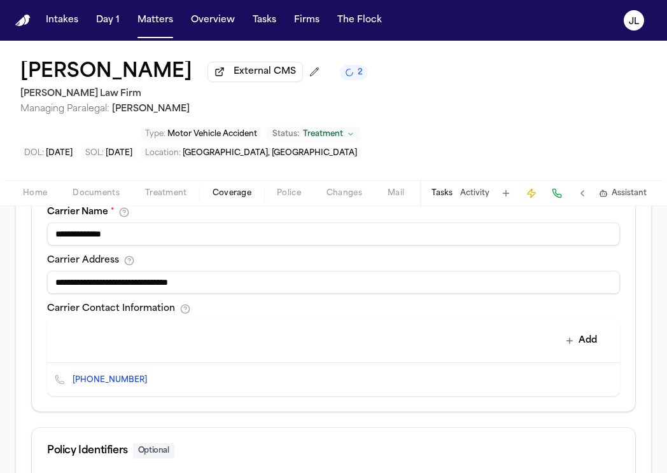
click at [151, 380] on icon "Copy to clipboard" at bounding box center [153, 382] width 4 height 4
click at [561, 184] on button at bounding box center [557, 193] width 18 height 18
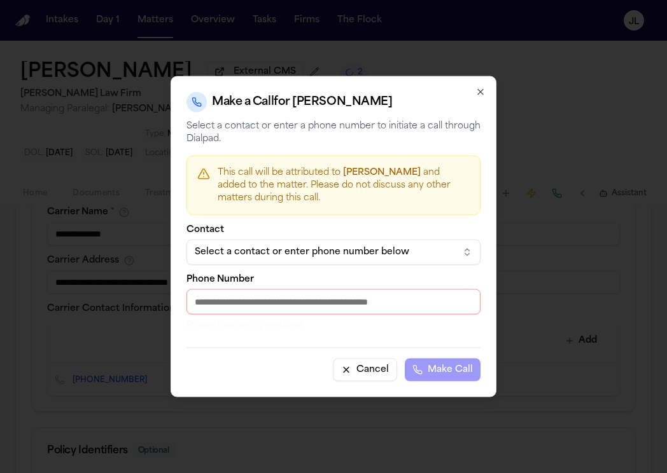
click at [266, 309] on input "Phone Number" at bounding box center [333, 301] width 294 height 25
paste input "**********"
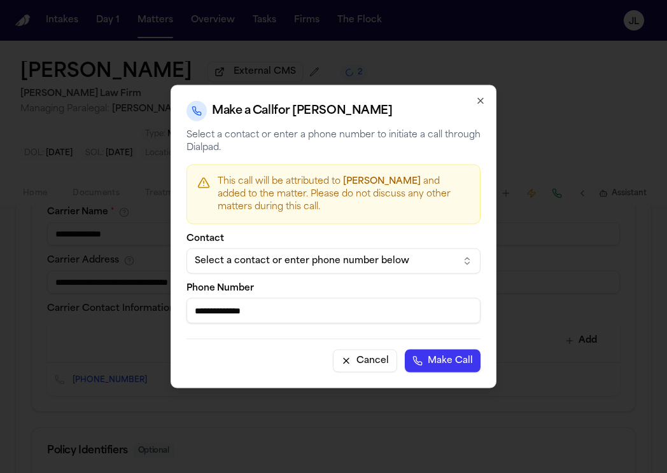
type input "**********"
click at [455, 370] on button "Make Call" at bounding box center [443, 361] width 76 height 23
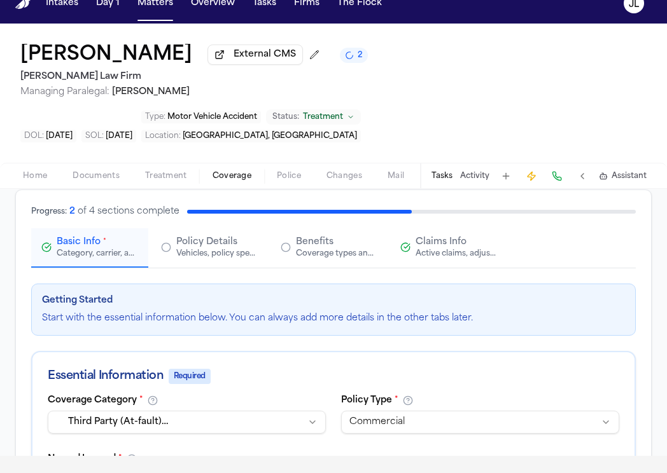
scroll to position [36, 0]
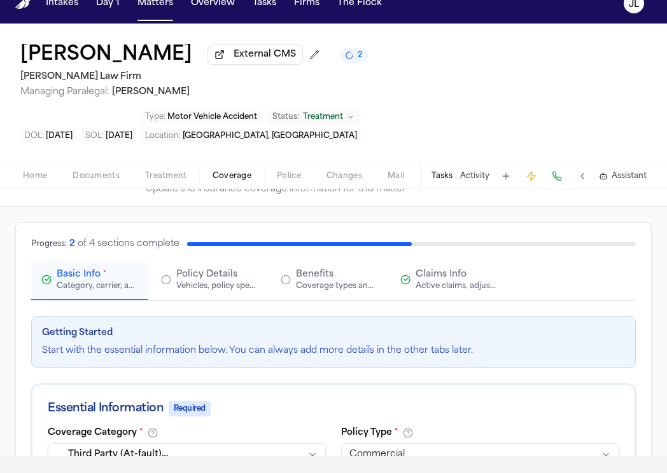
click at [450, 281] on div "Active claims, adjusters, and subrogation details" at bounding box center [455, 286] width 81 height 10
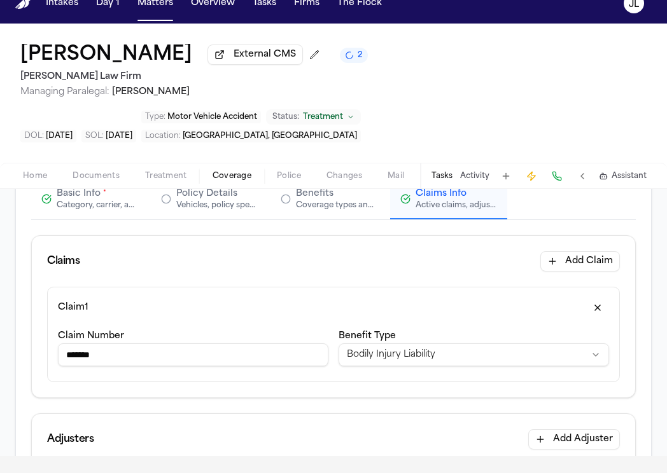
scroll to position [0, 0]
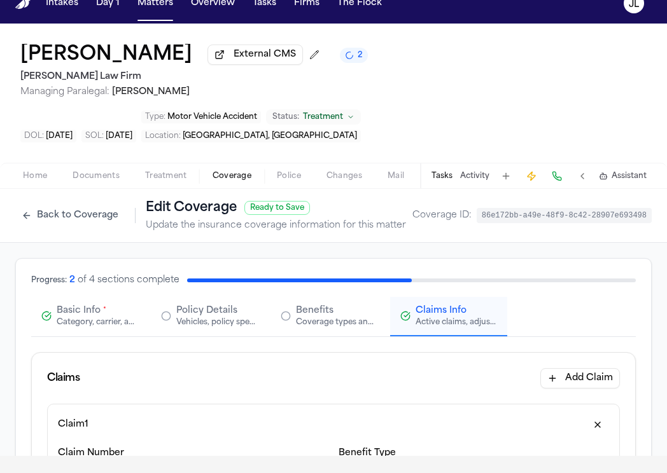
click at [77, 317] on div "Category, carrier, and policy holder information" at bounding box center [97, 322] width 81 height 10
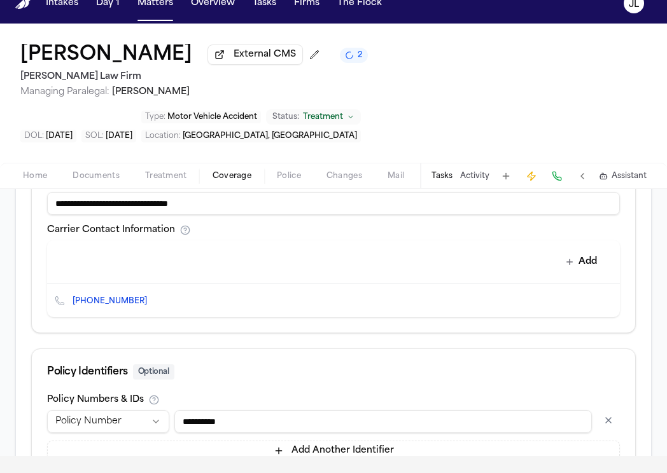
scroll to position [546, 0]
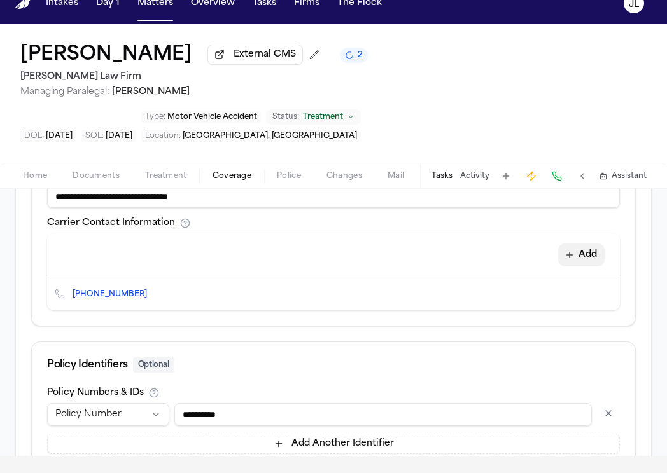
click at [577, 244] on button "Add" at bounding box center [581, 255] width 46 height 23
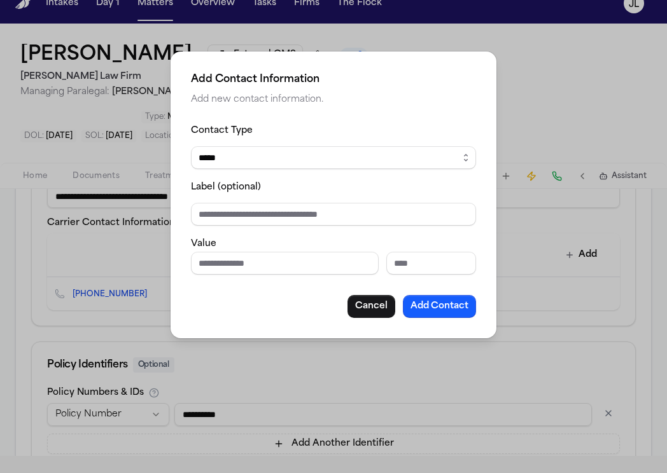
click at [238, 162] on select "***** ***** ******* *** *****" at bounding box center [333, 157] width 285 height 23
select select "***"
click at [191, 146] on select "***** ***** ******* *** *****" at bounding box center [333, 157] width 285 height 23
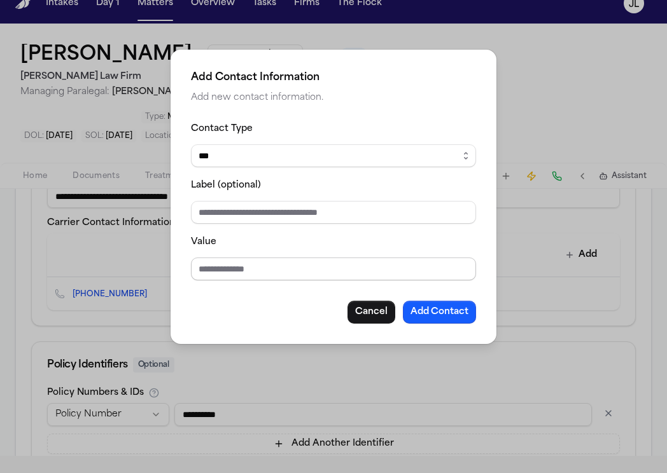
click at [218, 265] on input "Value" at bounding box center [333, 269] width 285 height 23
paste input "**********"
type input "**********"
click at [448, 312] on button "Add Contact" at bounding box center [439, 312] width 73 height 23
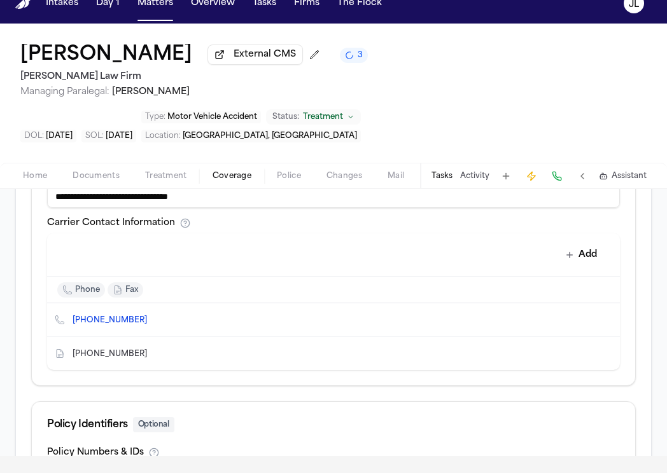
click at [43, 133] on div "Jackye Benton External CMS 3 Hecht Law Firm Managing Paralegal: Jessica Barrett…" at bounding box center [333, 106] width 667 height 165
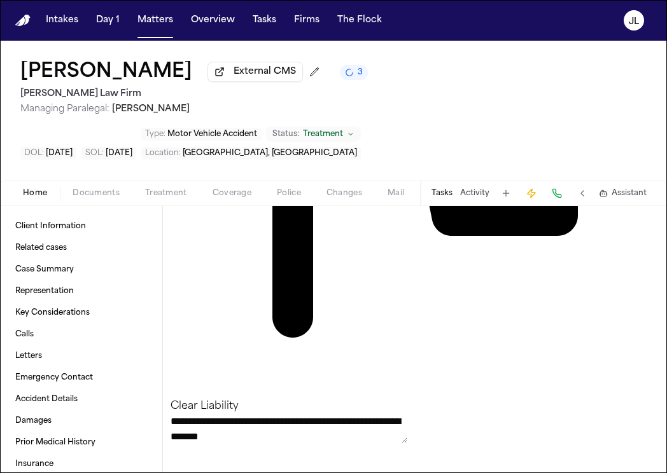
scroll to position [1160, 0]
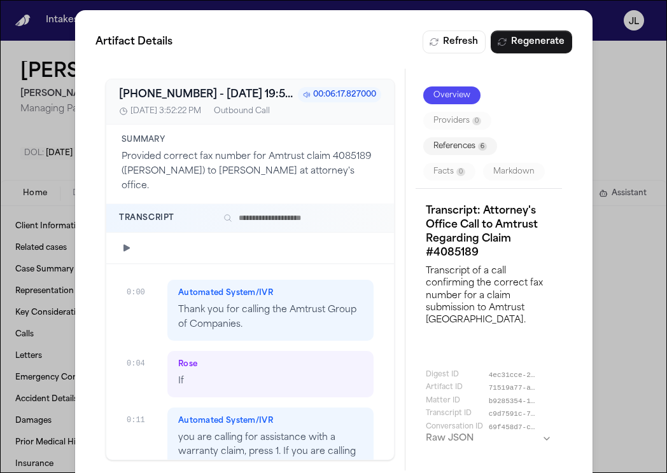
click at [464, 142] on button "References 6" at bounding box center [459, 146] width 74 height 18
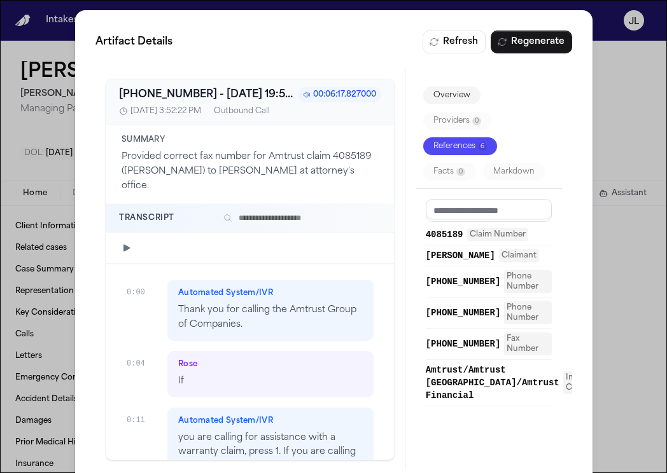
click at [578, 120] on div "Artifact Details Refresh Regenerate +18882393909 - 2025-10-06 19:52:22.923000+0…" at bounding box center [333, 250] width 517 height 481
click at [597, 120] on div "Artifact Details Refresh Regenerate +18882393909 - 2025-10-06 19:52:22.923000+0…" at bounding box center [333, 250] width 667 height 501
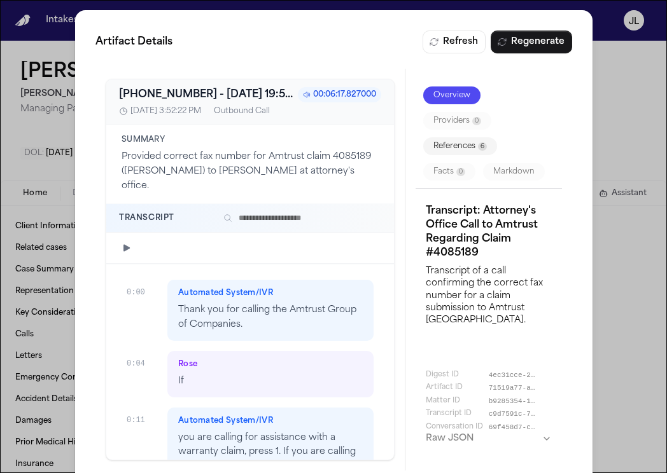
click at [482, 137] on div "Overview Providers 0 References 6 Facts 0 Markdown" at bounding box center [488, 134] width 146 height 110
click at [478, 140] on button "References 6" at bounding box center [459, 146] width 74 height 18
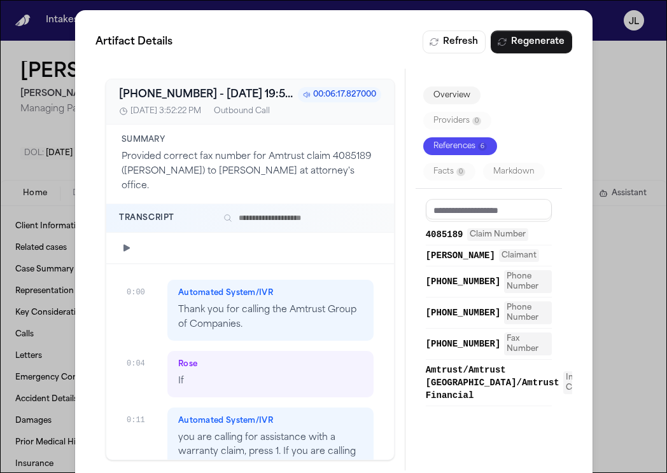
click at [580, 265] on div "Artifact Details Refresh Regenerate +18882393909 - 2025-10-06 19:52:22.923000+0…" at bounding box center [333, 250] width 517 height 481
click at [631, 265] on div "Artifact Details Refresh Regenerate +18882393909 - 2025-10-06 19:52:22.923000+0…" at bounding box center [333, 250] width 667 height 501
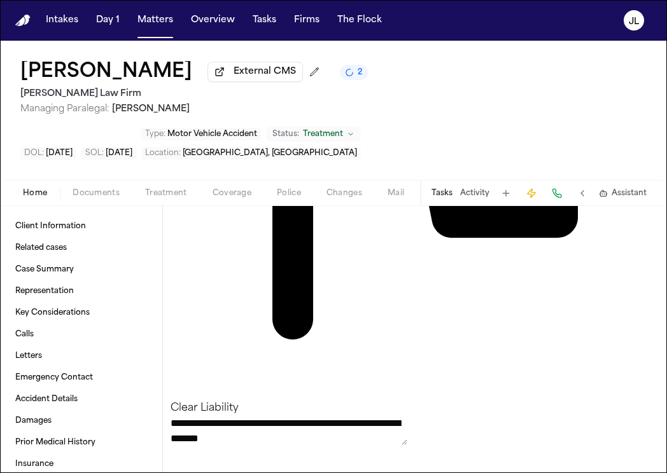
click at [564, 184] on button at bounding box center [557, 193] width 18 height 18
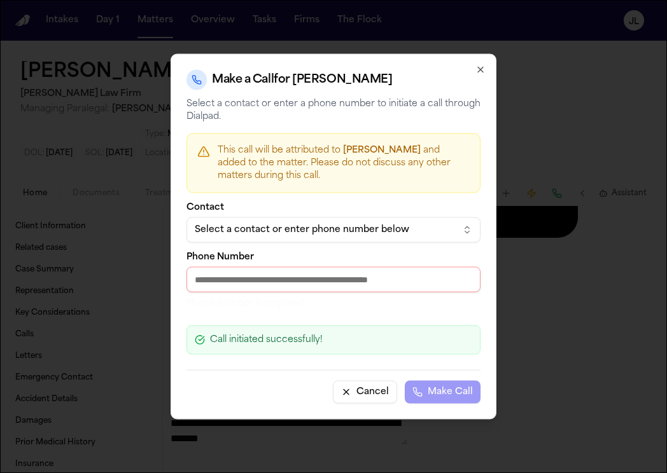
paste input "**********"
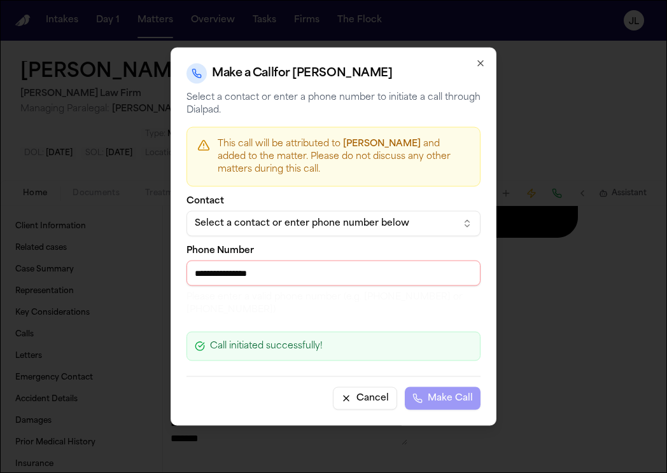
type input "**********"
click at [487, 64] on div "**********" at bounding box center [333, 237] width 326 height 378
click at [482, 62] on icon "button" at bounding box center [480, 64] width 10 height 10
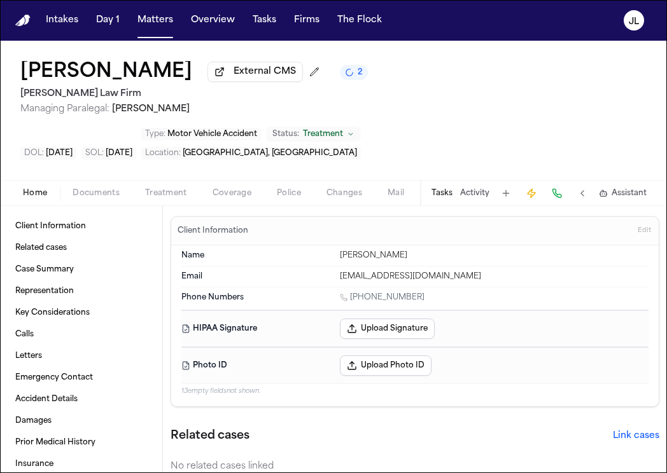
click at [110, 188] on span "Documents" at bounding box center [96, 193] width 47 height 10
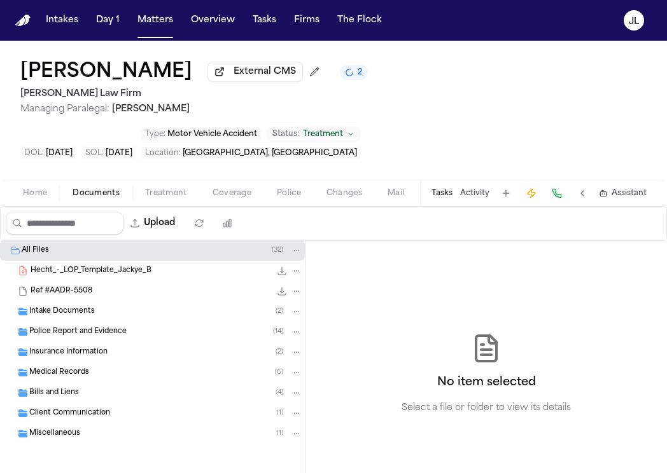
click at [65, 342] on div "Insurance Information ( 2 )" at bounding box center [152, 352] width 305 height 20
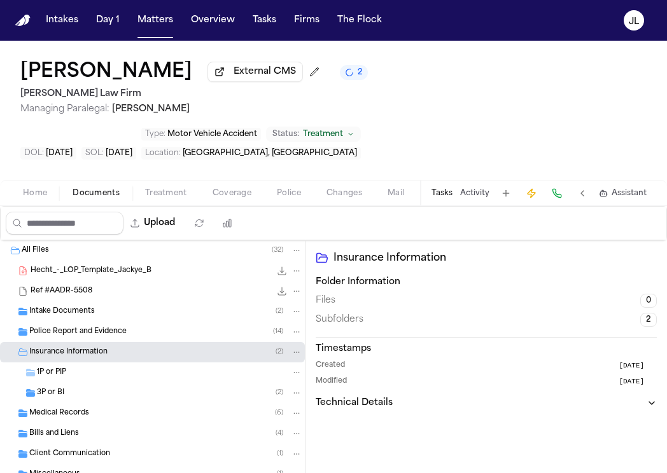
click at [66, 387] on div "3P or BI ( 2 )" at bounding box center [169, 392] width 265 height 11
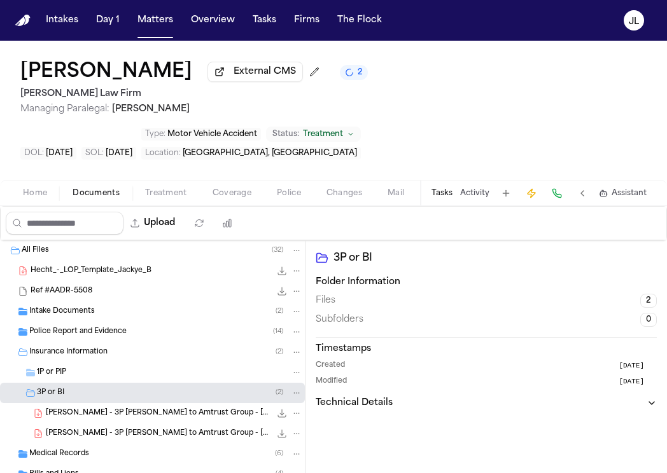
click at [81, 408] on span "J. Benton - 3P LOR to Amtrust Group - 10.6.25 and Police Report - 4.22.25" at bounding box center [158, 413] width 225 height 11
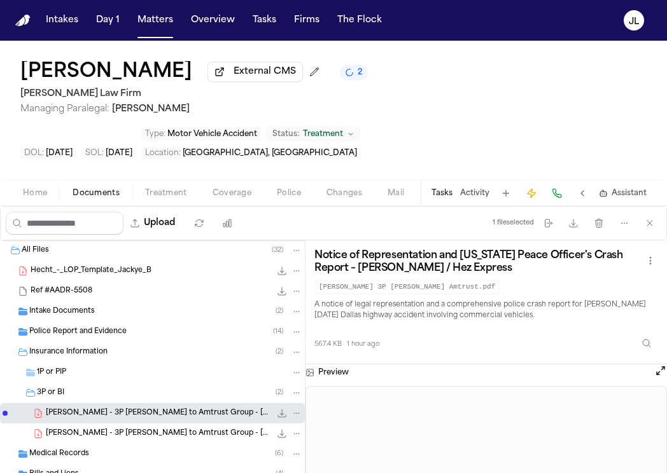
click at [302, 408] on button "File: J. Benton - 3P LOR to Amtrust Group - 10.6.25 and Police Report - 4.22.25" at bounding box center [296, 413] width 11 height 11
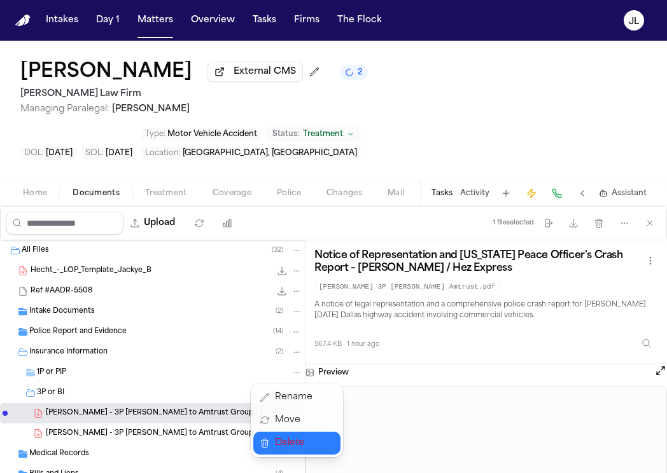
click at [270, 442] on button "Delete" at bounding box center [296, 443] width 87 height 23
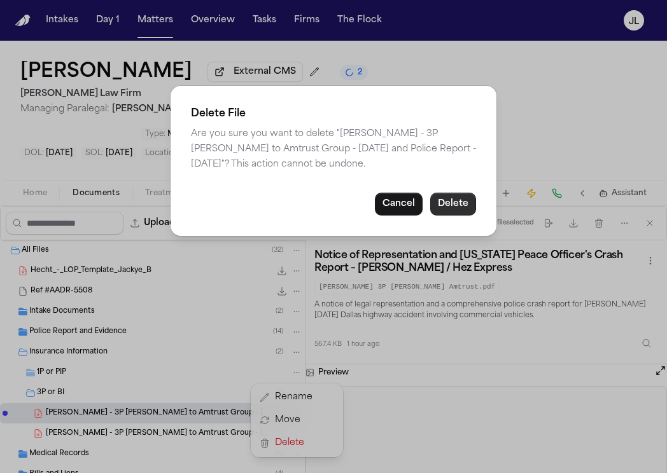
click at [457, 212] on button "Delete" at bounding box center [453, 204] width 46 height 23
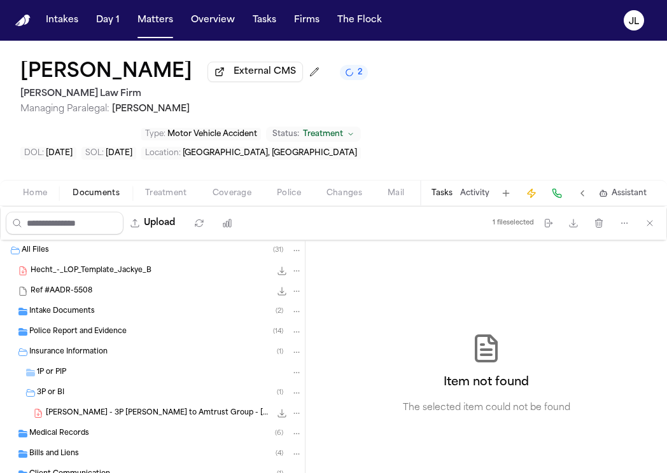
click at [456, 240] on div "Item not found The selected item could not be found" at bounding box center [485, 373] width 361 height 267
click at [293, 409] on icon "File: J. Benton - 3P LOR to Amtrust Group - 10.6.25 and TX Crash Report - 4.22.…" at bounding box center [296, 413] width 9 height 9
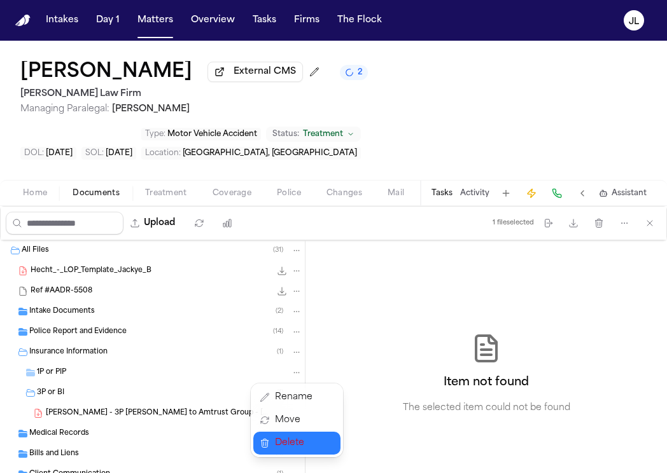
click at [282, 436] on span "Delete" at bounding box center [294, 443] width 38 height 15
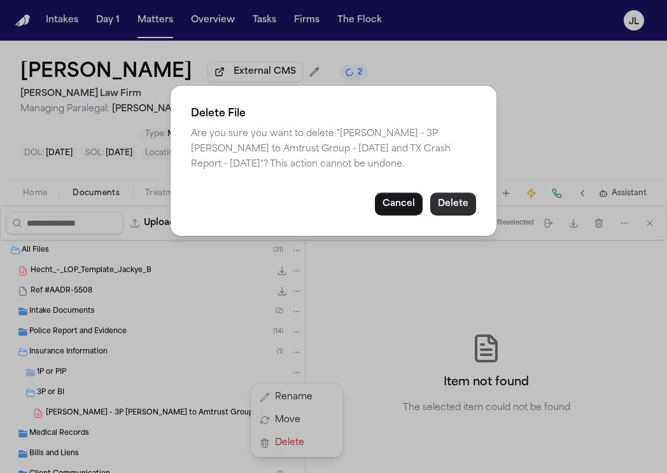
click at [465, 199] on button "Delete" at bounding box center [453, 204] width 46 height 23
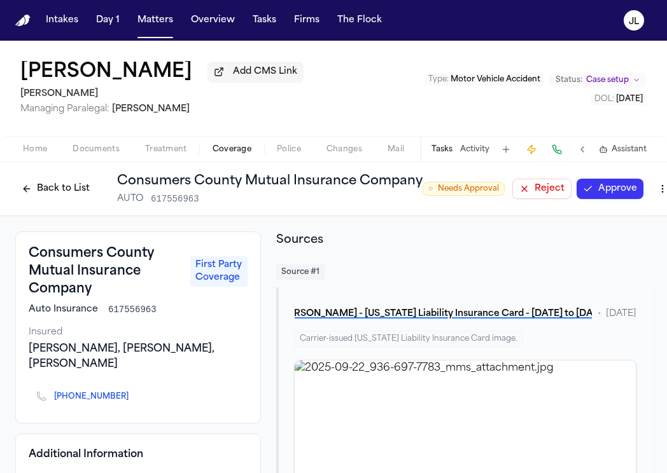
click at [35, 192] on button "Back to List" at bounding box center [55, 189] width 81 height 20
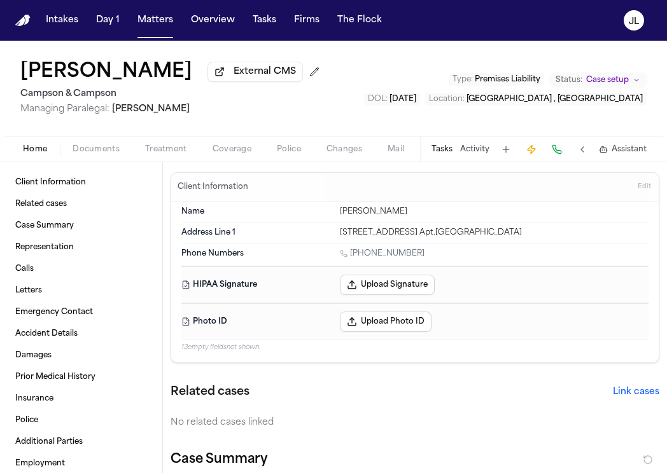
click at [215, 151] on span "Coverage" at bounding box center [231, 149] width 39 height 10
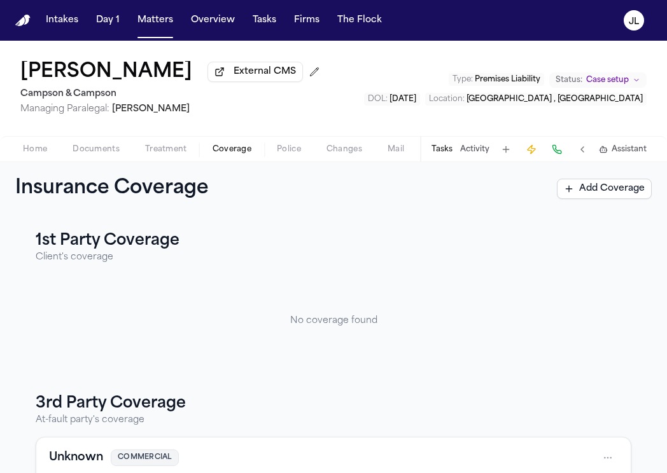
scroll to position [62, 0]
click at [236, 145] on span "Coverage" at bounding box center [231, 149] width 39 height 10
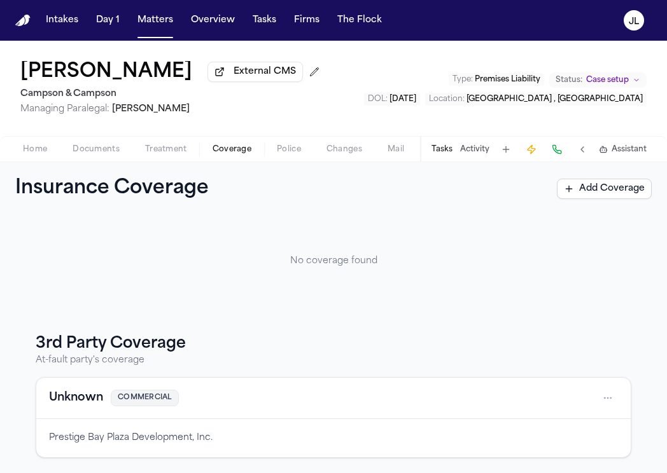
click at [78, 400] on button "Unknown" at bounding box center [76, 398] width 54 height 18
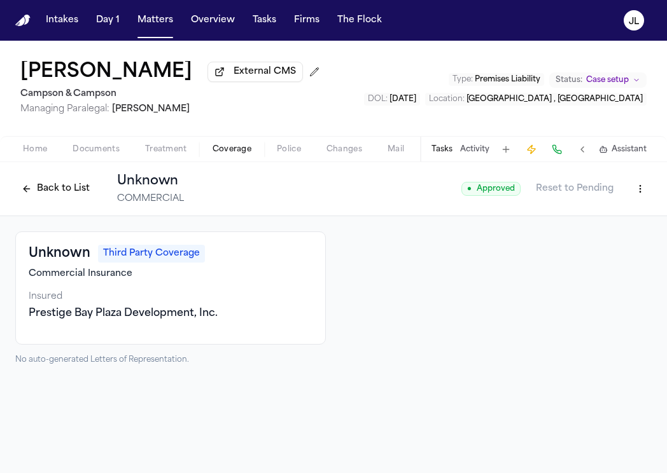
click at [35, 148] on span "Home" at bounding box center [35, 149] width 24 height 10
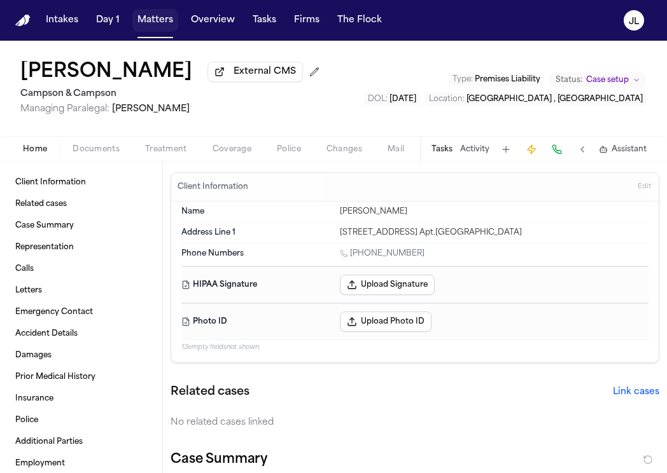
drag, startPoint x: 141, startPoint y: 27, endPoint x: 226, endPoint y: 25, distance: 84.6
click at [141, 27] on button "Matters" at bounding box center [155, 20] width 46 height 23
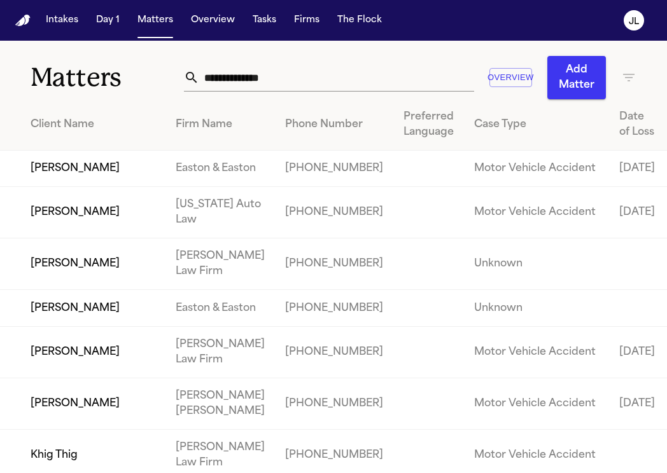
click at [256, 69] on input "text" at bounding box center [336, 78] width 275 height 28
paste input "**********"
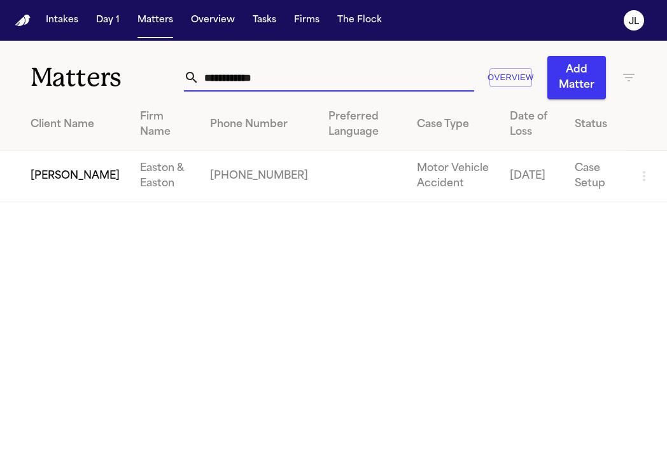
type input "**********"
click at [81, 172] on td "[PERSON_NAME]" at bounding box center [65, 177] width 130 height 52
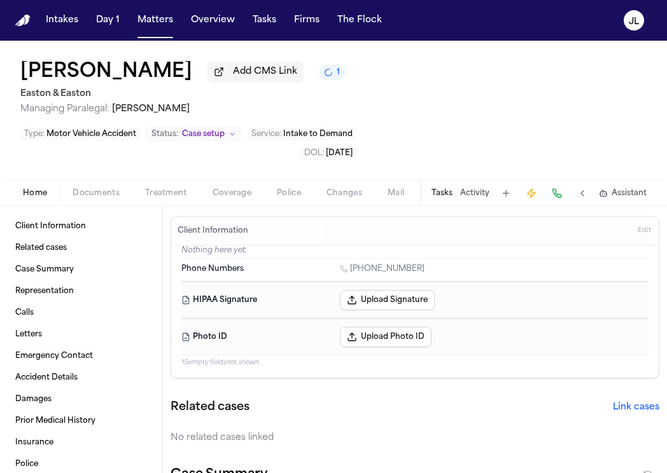
click at [226, 205] on div "Home Documents Treatment Coverage Police Changes Mail Fax Demand Workspaces Art…" at bounding box center [333, 192] width 667 height 25
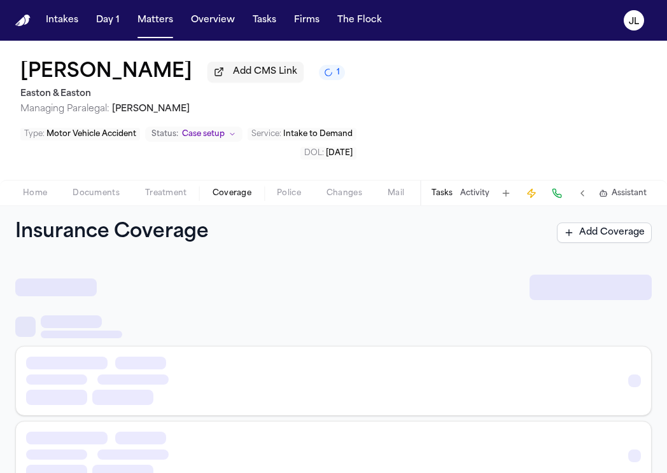
click at [225, 198] on span "Coverage" at bounding box center [231, 193] width 39 height 10
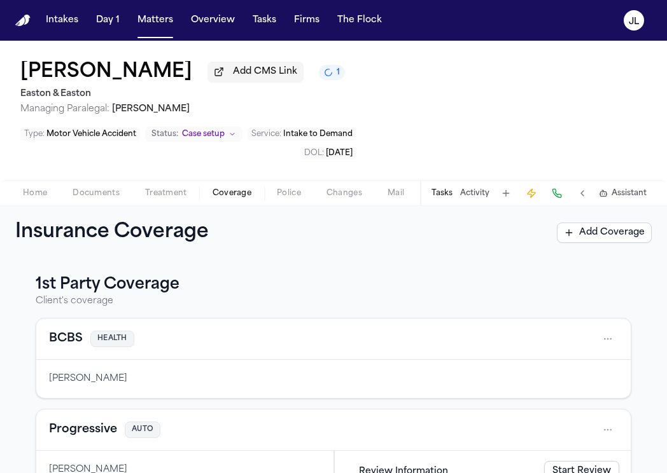
click at [39, 186] on div "Home Documents Treatment Coverage Police Changes Mail Fax Demand Workspaces Art…" at bounding box center [333, 192] width 667 height 25
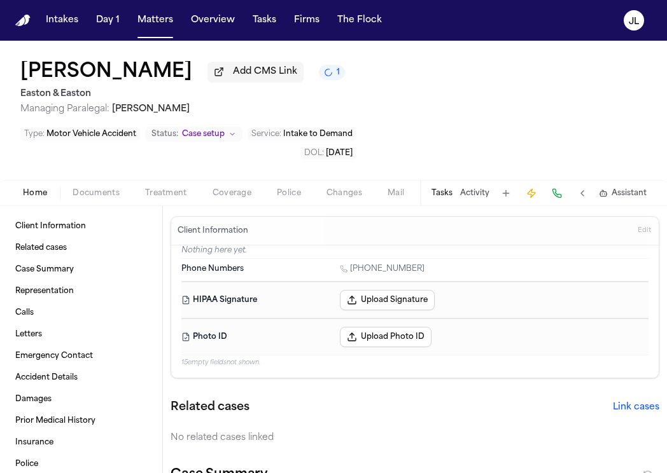
click at [39, 193] on span "Home" at bounding box center [35, 193] width 24 height 10
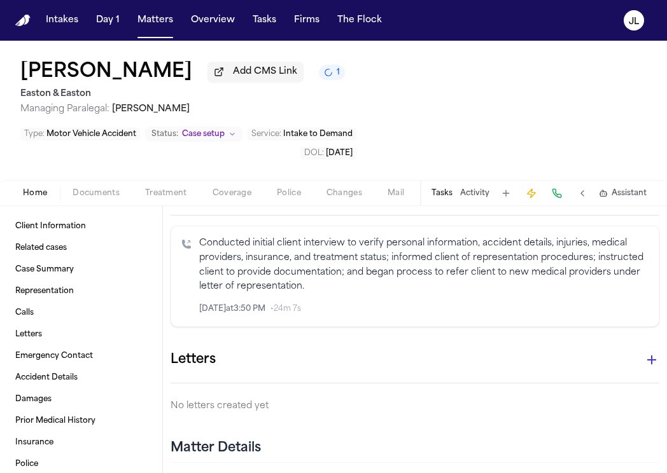
scroll to position [403, 0]
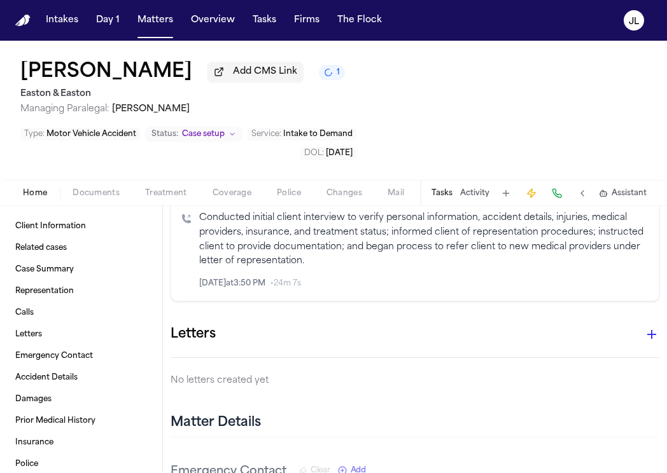
click at [652, 341] on icon "button" at bounding box center [651, 334] width 15 height 15
click at [233, 206] on div at bounding box center [333, 236] width 667 height 473
click at [233, 198] on span "Coverage" at bounding box center [231, 193] width 39 height 10
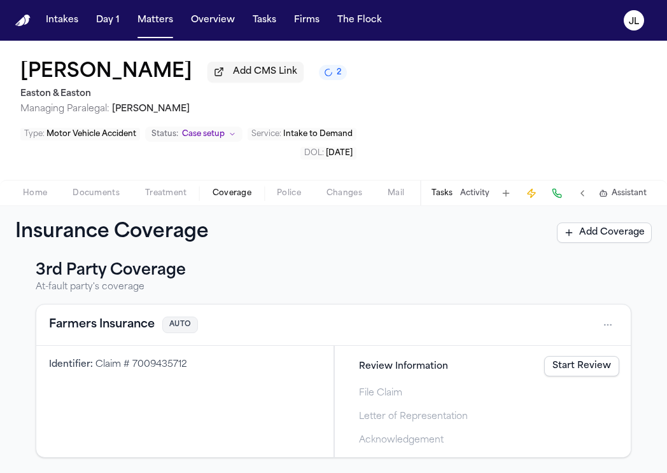
scroll to position [327, 0]
click at [91, 330] on button "Farmers Insurance" at bounding box center [102, 326] width 106 height 18
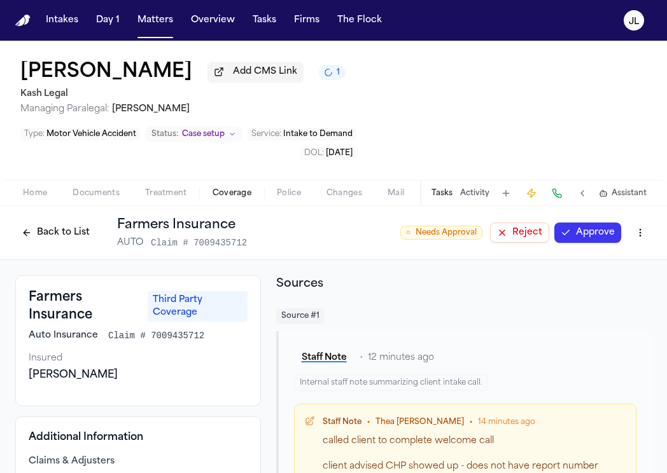
click at [589, 240] on button "Approve" at bounding box center [587, 233] width 67 height 20
click at [643, 240] on html "Intakes Day 1 Matters Overview Tasks Firms The [PERSON_NAME] [PERSON_NAME] Add …" at bounding box center [333, 236] width 667 height 473
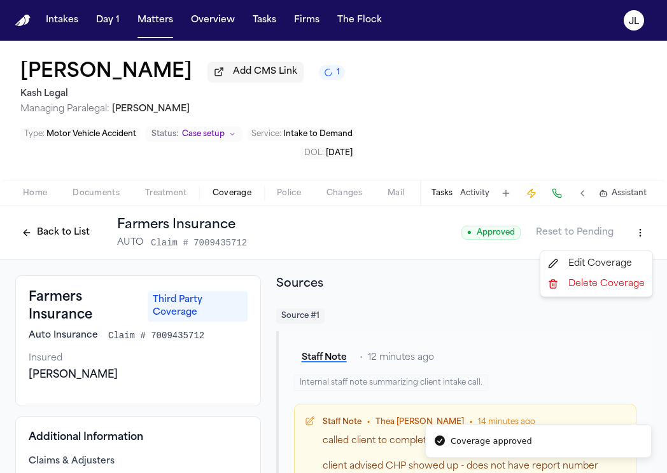
click at [609, 265] on div "Edit Coverage" at bounding box center [596, 264] width 107 height 20
select select "**********"
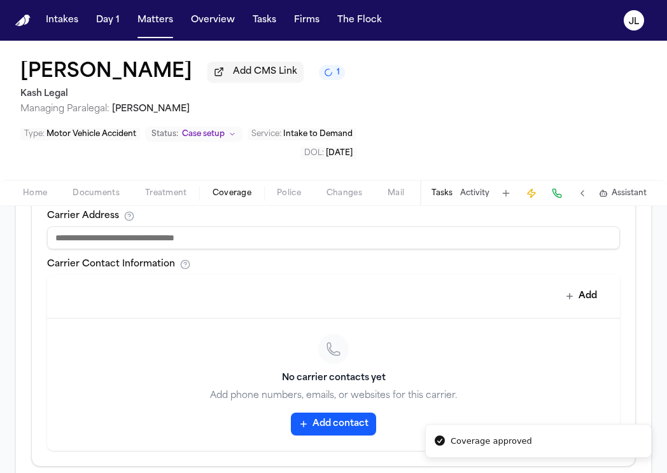
scroll to position [747, 0]
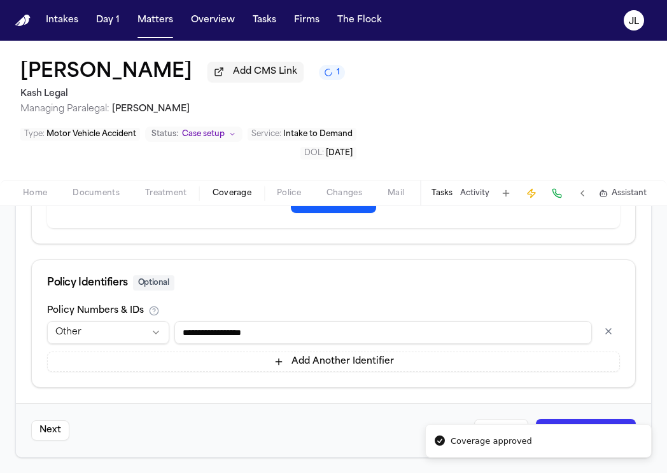
drag, startPoint x: 286, startPoint y: 331, endPoint x: 170, endPoint y: 331, distance: 115.8
click at [170, 331] on div "**********" at bounding box center [333, 332] width 573 height 23
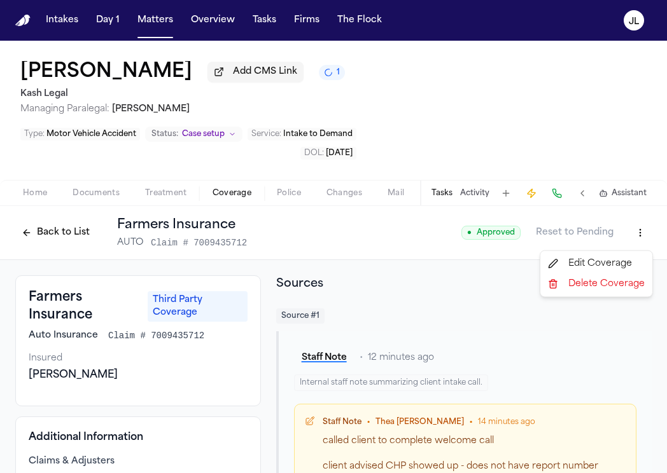
click at [641, 236] on html "Intakes Day 1 Matters Overview Tasks Firms The [PERSON_NAME] [PERSON_NAME] Add …" at bounding box center [333, 236] width 667 height 473
click at [618, 251] on div "Edit Coverage Delete Coverage" at bounding box center [595, 274] width 113 height 47
click at [614, 261] on div "Edit Coverage" at bounding box center [596, 264] width 107 height 20
select select "**********"
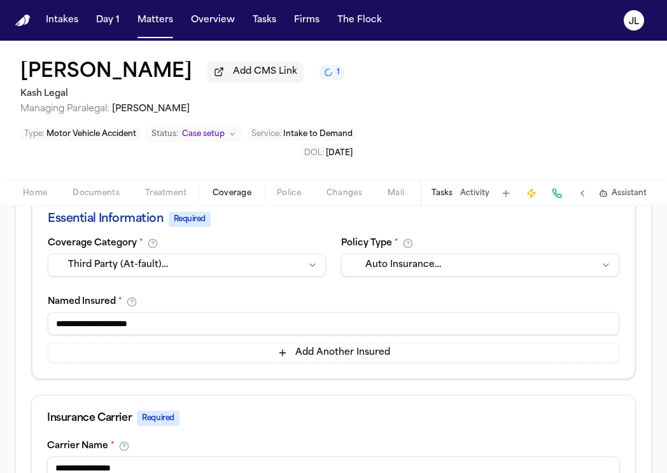
scroll to position [747, 0]
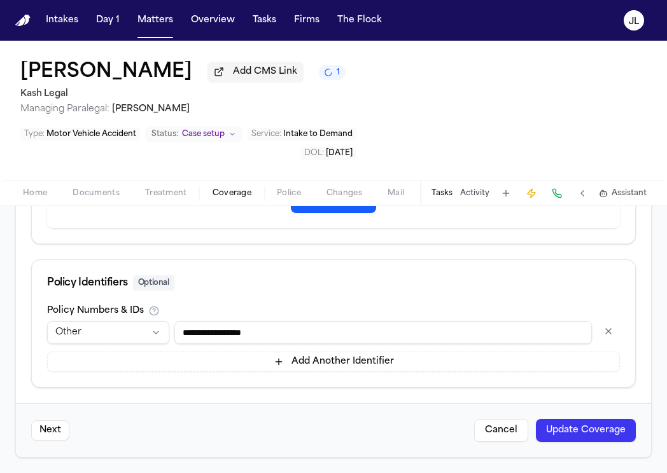
click at [602, 335] on button "button" at bounding box center [608, 331] width 23 height 20
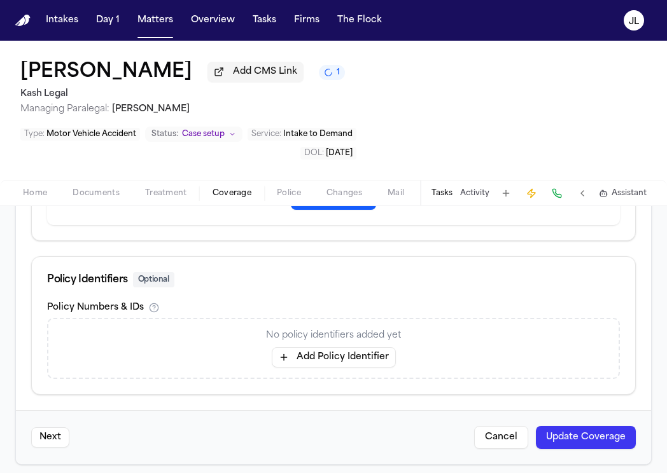
click at [550, 444] on button "Update Coverage" at bounding box center [586, 437] width 100 height 23
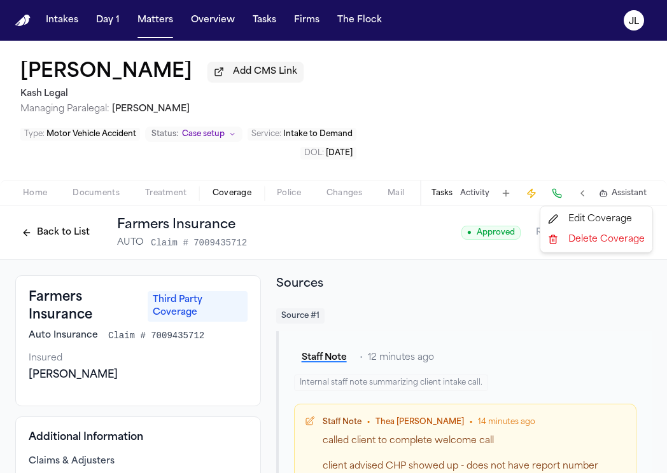
click at [651, 185] on html "Intakes Day 1 Matters Overview Tasks Firms The [PERSON_NAME] [PERSON_NAME] Add …" at bounding box center [333, 236] width 667 height 473
click at [627, 214] on div "Edit Coverage" at bounding box center [596, 219] width 107 height 20
select select "**********"
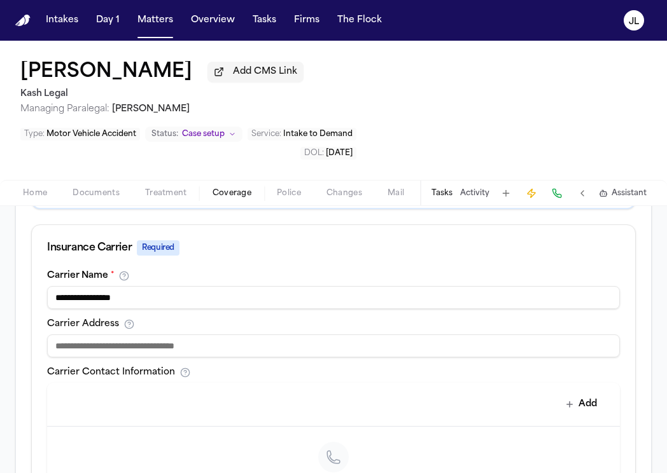
scroll to position [534, 0]
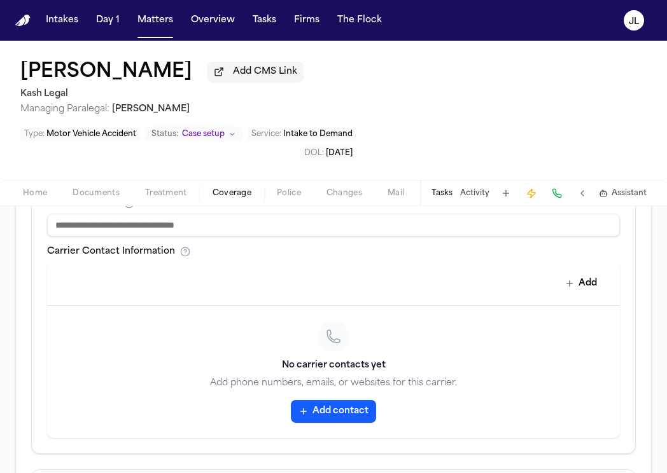
click at [328, 400] on button "Add contact" at bounding box center [333, 411] width 85 height 23
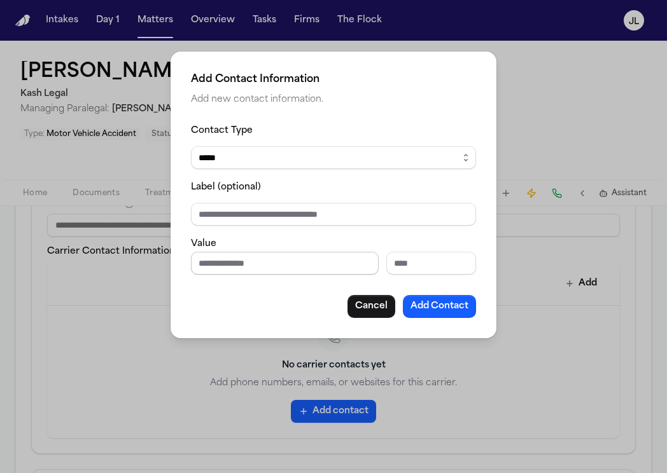
paste input "**********"
type input "**********"
click at [427, 303] on button "Add Contact" at bounding box center [439, 306] width 73 height 23
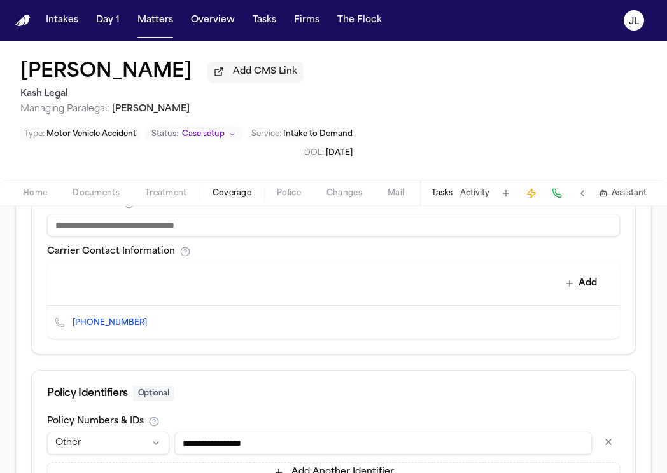
scroll to position [604, 0]
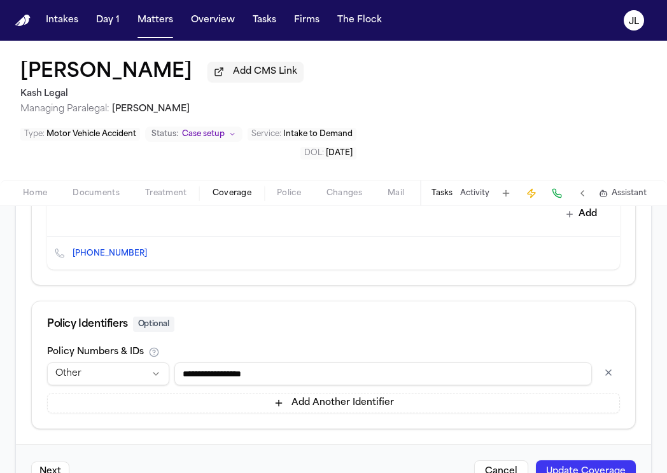
click at [613, 363] on button "button" at bounding box center [608, 373] width 23 height 20
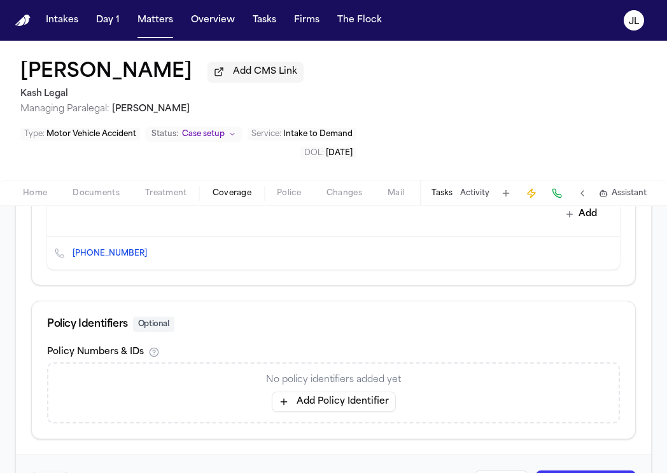
click at [592, 471] on button "Update Coverage" at bounding box center [586, 482] width 100 height 23
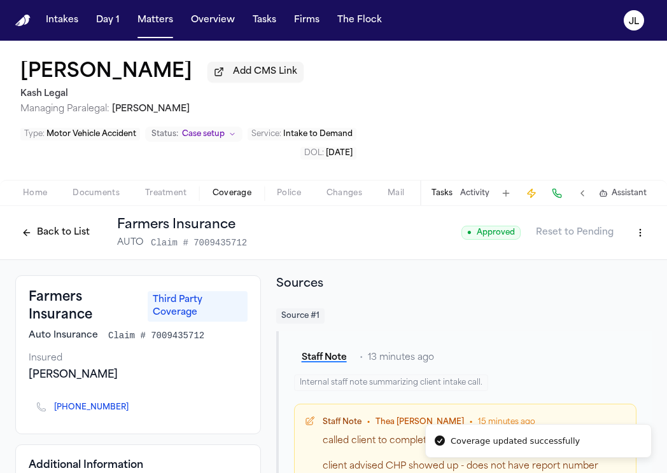
scroll to position [46, 0]
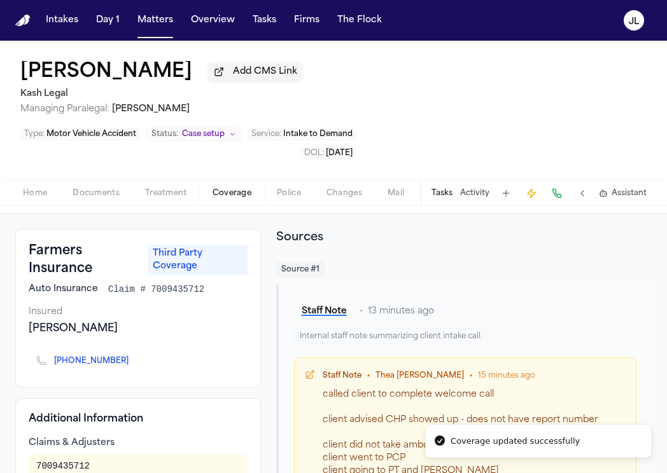
click at [132, 361] on icon "Copy to clipboard" at bounding box center [134, 363] width 4 height 4
click at [562, 184] on button at bounding box center [557, 193] width 18 height 18
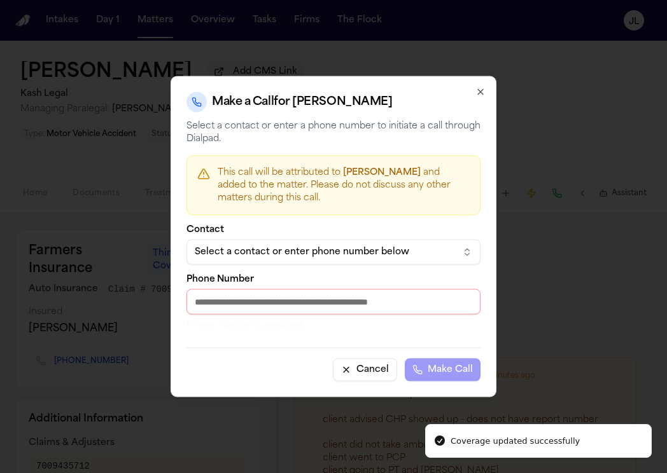
click at [302, 294] on input "Phone Number" at bounding box center [333, 301] width 294 height 25
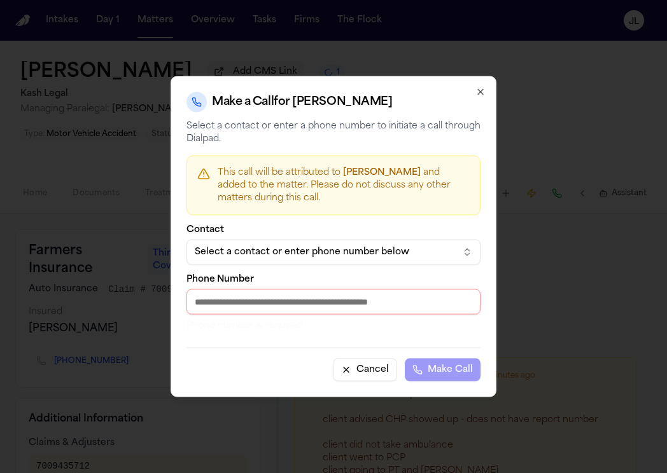
paste input "**********"
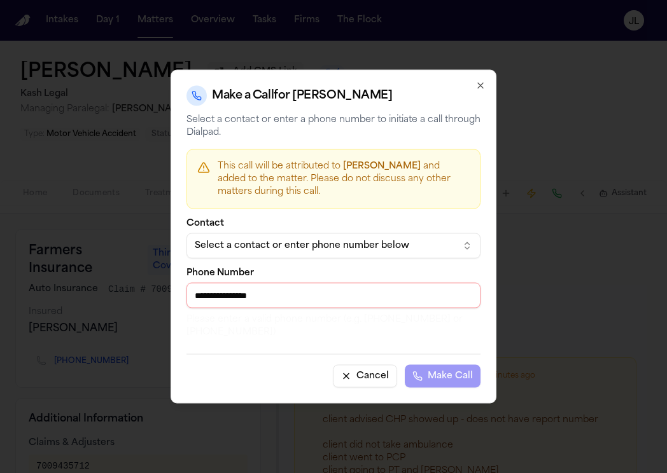
click at [200, 301] on input "**********" at bounding box center [333, 295] width 294 height 25
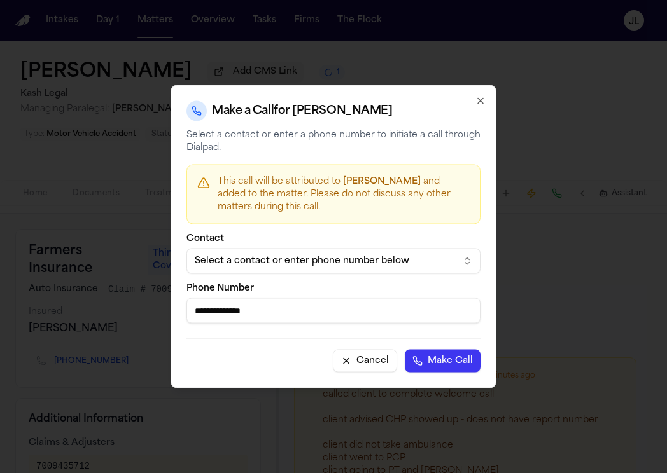
type input "**********"
click at [405, 350] on button "Make Call" at bounding box center [443, 361] width 76 height 23
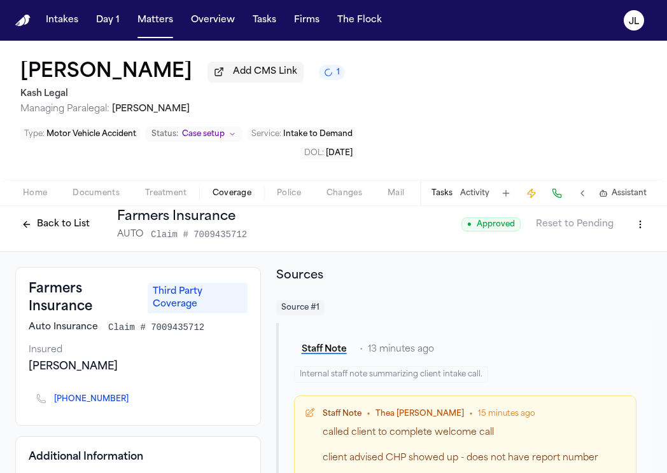
scroll to position [0, 0]
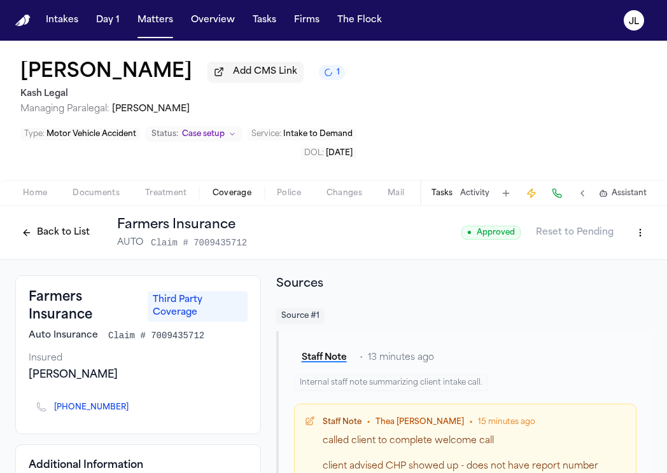
click at [630, 230] on html "Intakes Day 1 Matters Overview Tasks Firms The [PERSON_NAME] [PERSON_NAME] Add …" at bounding box center [333, 236] width 667 height 473
click at [615, 256] on div "Edit Coverage" at bounding box center [596, 264] width 107 height 20
select select "**********"
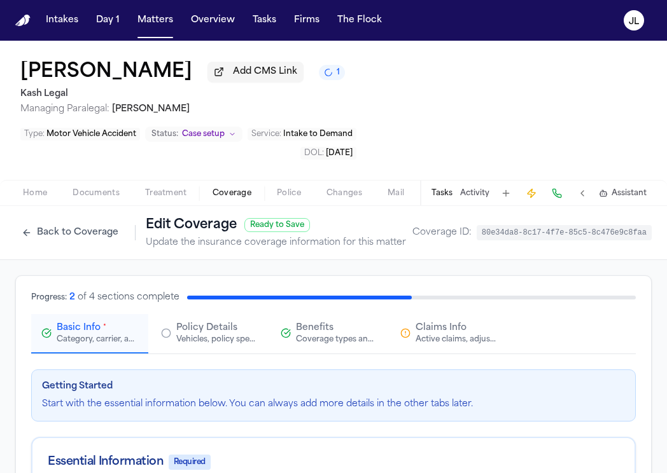
click at [482, 341] on div "Active claims, adjusters, and subrogation details" at bounding box center [455, 340] width 81 height 10
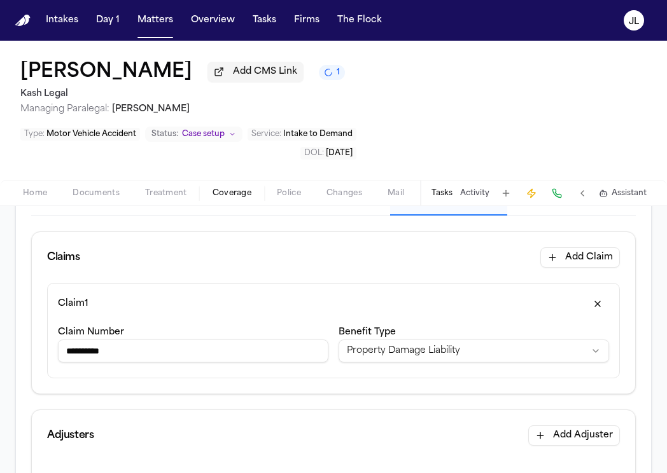
scroll to position [60, 0]
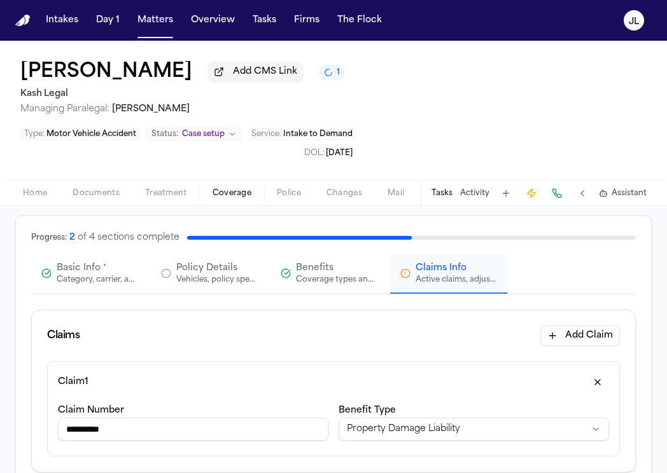
click at [129, 290] on button "Basic Info * Category, carrier, and policy holder information" at bounding box center [89, 273] width 117 height 39
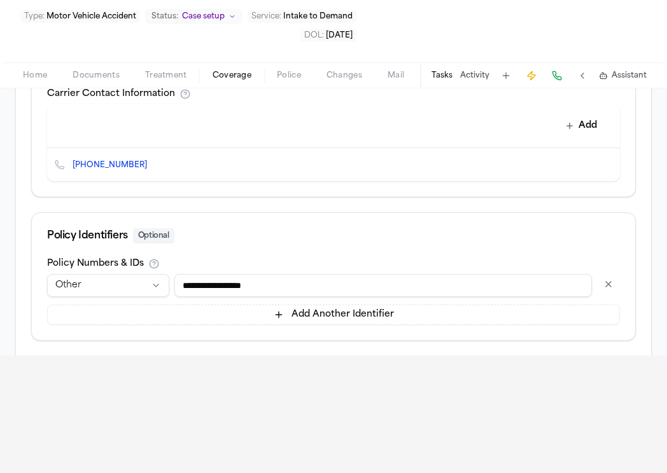
scroll to position [648, 0]
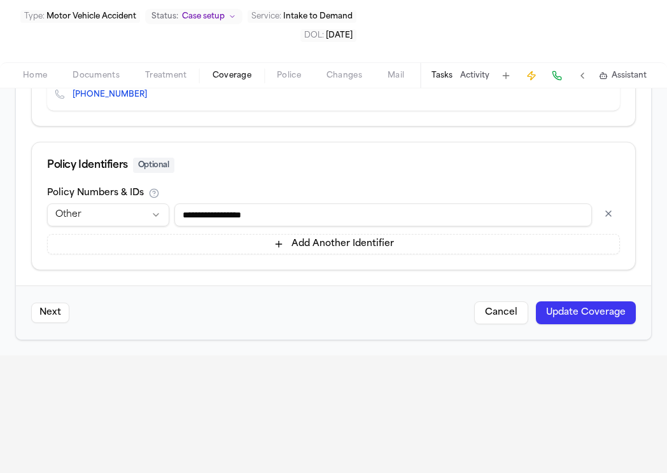
drag, startPoint x: 298, startPoint y: 216, endPoint x: 188, endPoint y: 211, distance: 110.8
click at [186, 214] on input "**********" at bounding box center [382, 215] width 417 height 23
type input "*"
click at [120, 209] on html "Intakes Day 1 Matters Overview Tasks Firms The [PERSON_NAME] [PERSON_NAME] Add …" at bounding box center [333, 118] width 667 height 473
select select "**********"
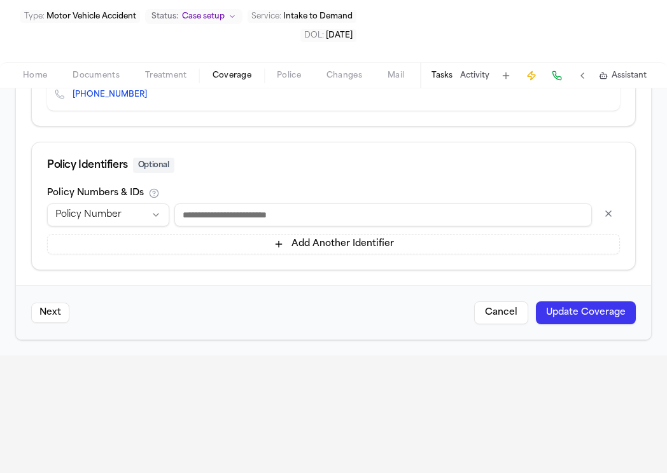
click at [623, 316] on button "Update Coverage" at bounding box center [586, 313] width 100 height 23
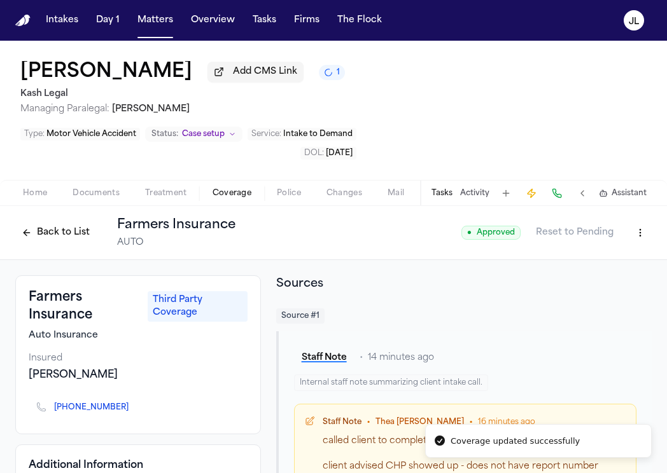
click at [641, 245] on html "Coverage updated successfully Intakes Day 1 Matters Overview Tasks Firms The [P…" at bounding box center [333, 236] width 667 height 473
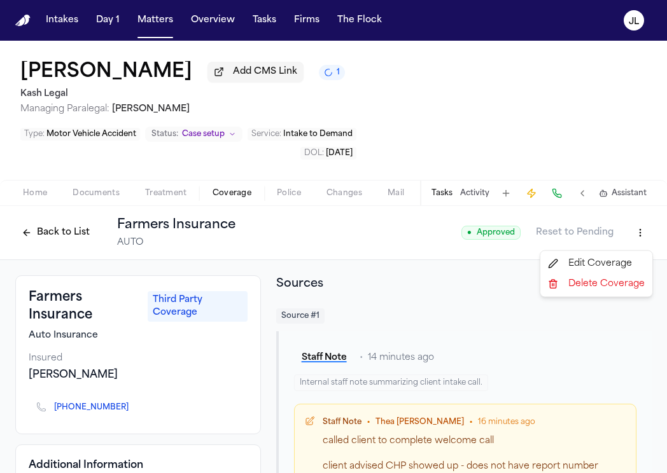
click at [606, 265] on div "Edit Coverage" at bounding box center [596, 264] width 107 height 20
select select "**********"
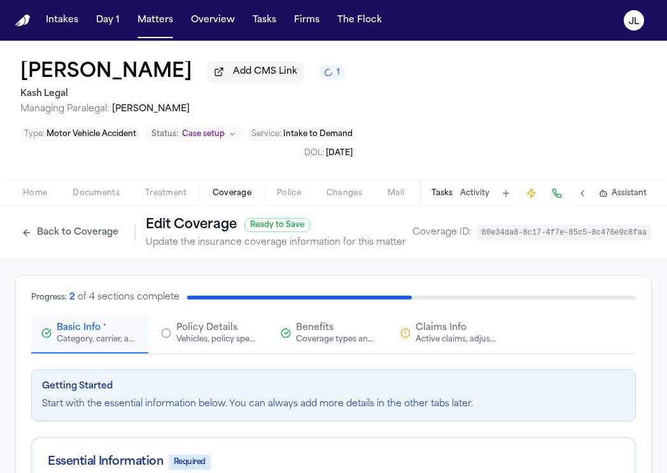
click at [446, 335] on span "Claims Info" at bounding box center [440, 328] width 51 height 13
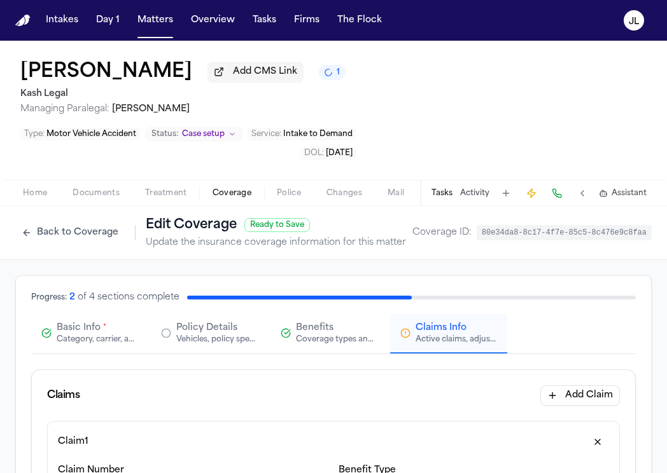
scroll to position [148, 0]
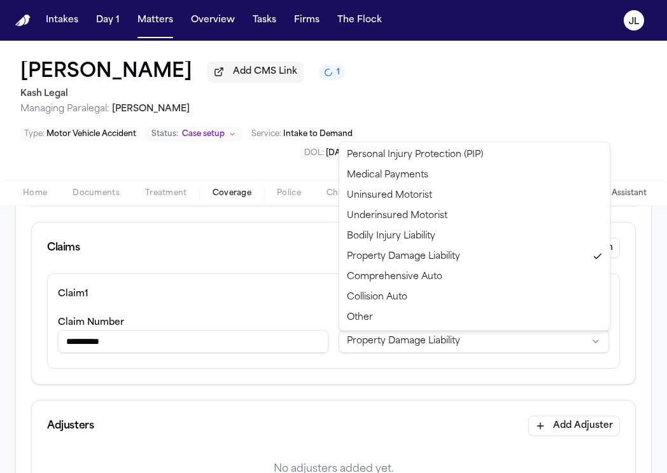
click at [420, 340] on html "**********" at bounding box center [333, 236] width 667 height 473
select select "**********"
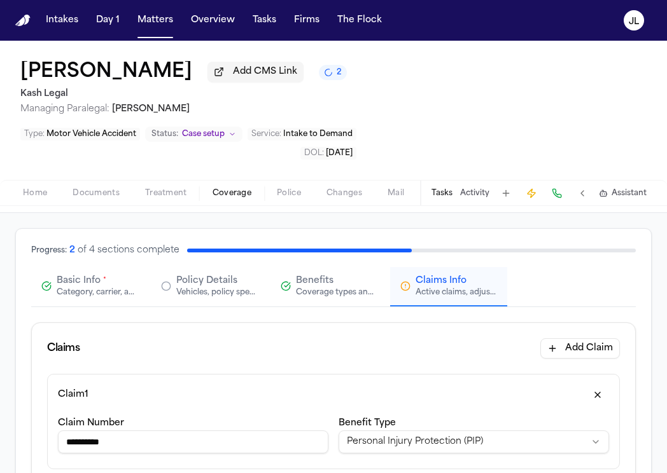
scroll to position [0, 0]
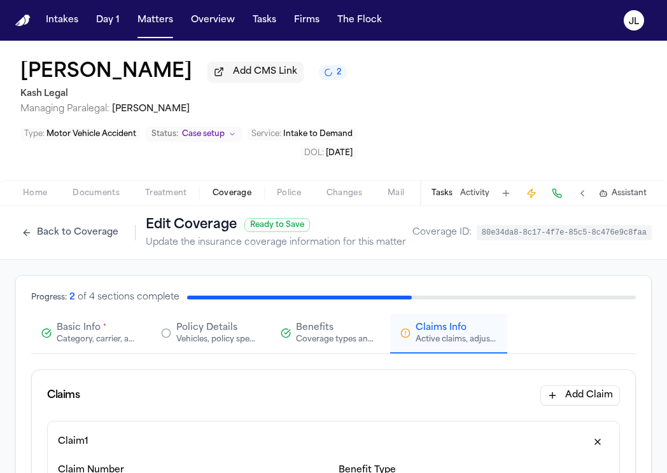
click at [71, 329] on span "Basic Info" at bounding box center [79, 328] width 44 height 13
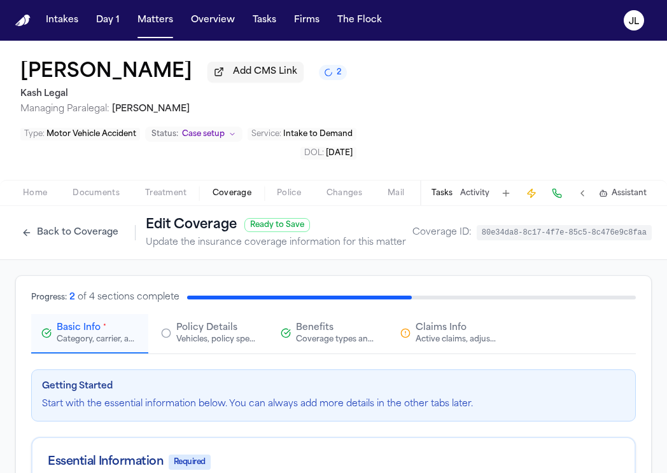
click at [441, 326] on span "Claims Info" at bounding box center [440, 328] width 51 height 13
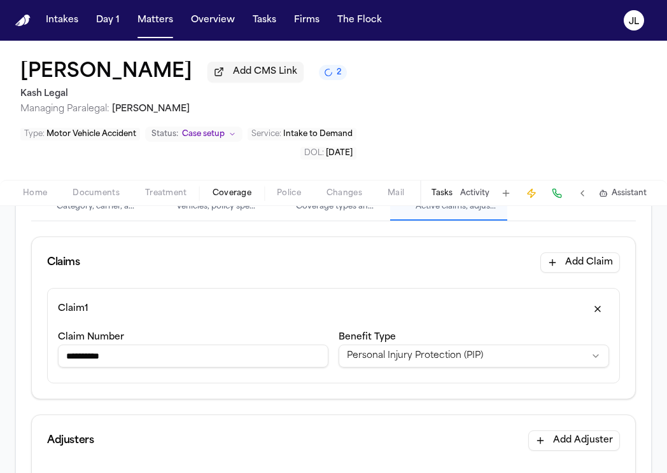
scroll to position [141, 0]
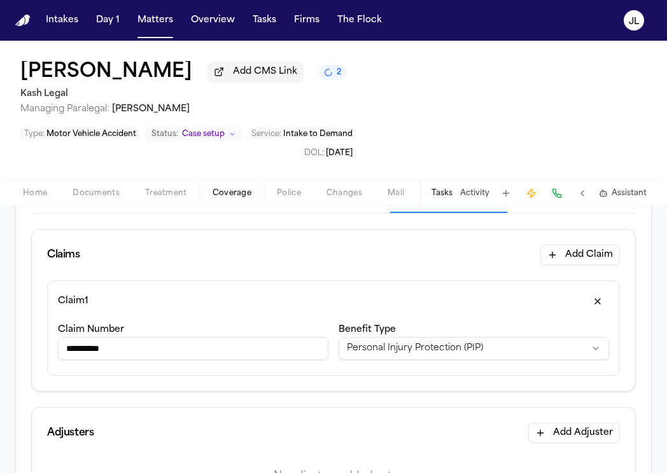
click at [388, 350] on html "**********" at bounding box center [333, 236] width 667 height 473
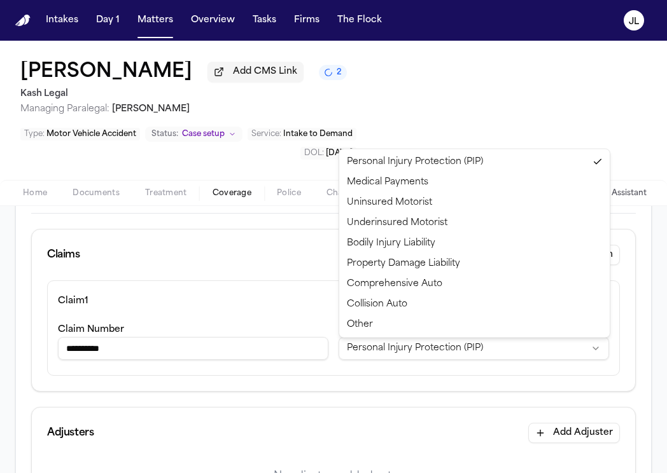
select select "**********"
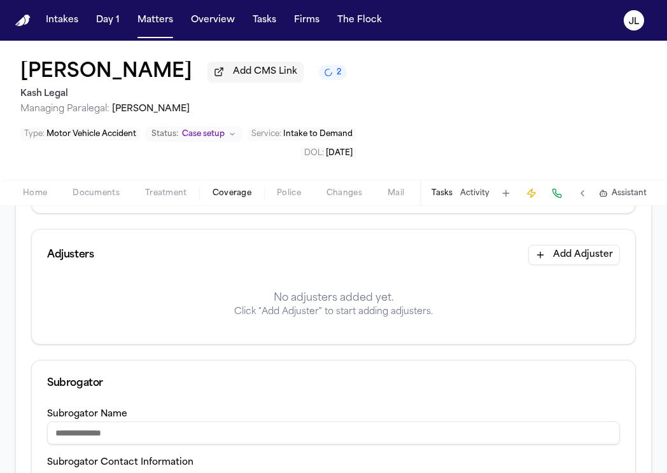
scroll to position [324, 0]
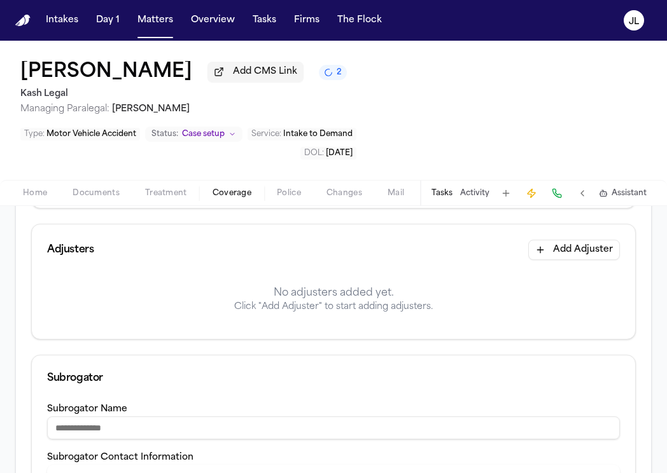
click at [575, 260] on button "Add Adjuster" at bounding box center [574, 250] width 92 height 20
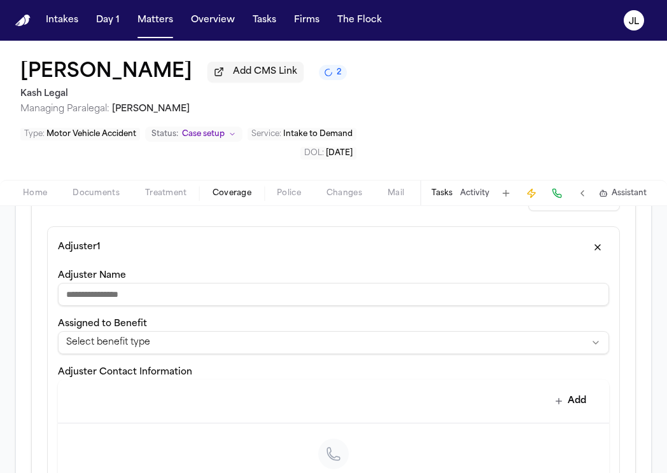
scroll to position [385, 0]
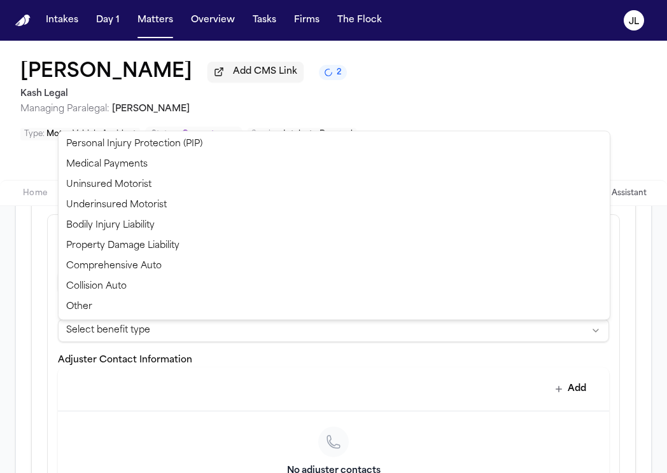
click at [240, 342] on html "**********" at bounding box center [333, 236] width 667 height 473
select select "**********"
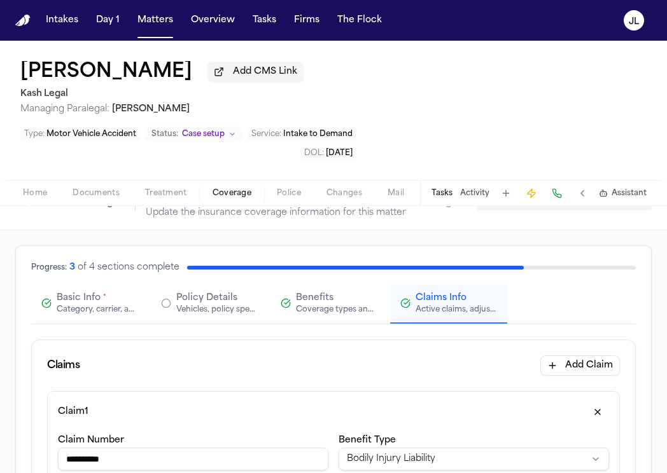
scroll to position [12, 0]
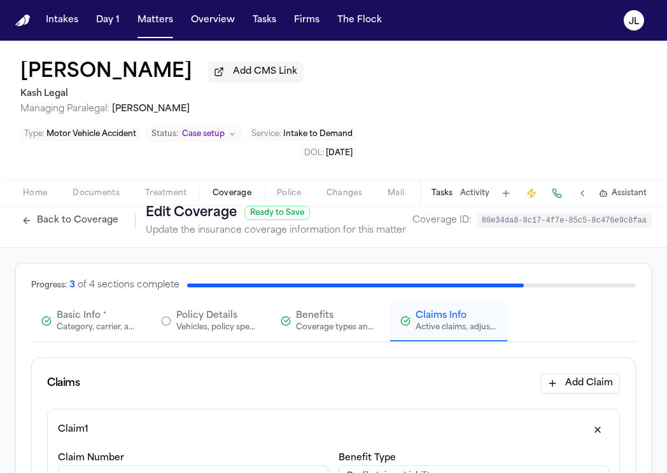
click at [80, 323] on div "Category, carrier, and policy holder information" at bounding box center [97, 328] width 81 height 10
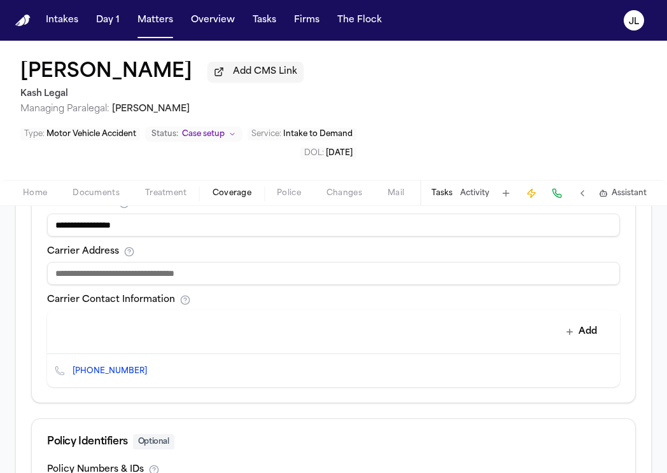
scroll to position [494, 0]
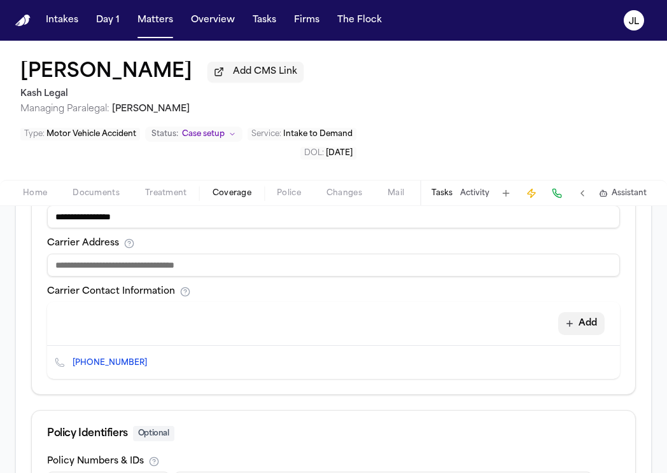
click at [600, 312] on button "Add" at bounding box center [581, 323] width 46 height 23
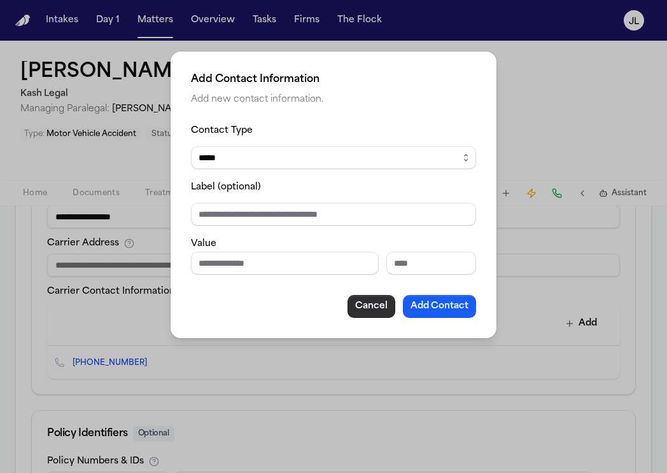
click at [367, 310] on button "Cancel" at bounding box center [371, 306] width 48 height 23
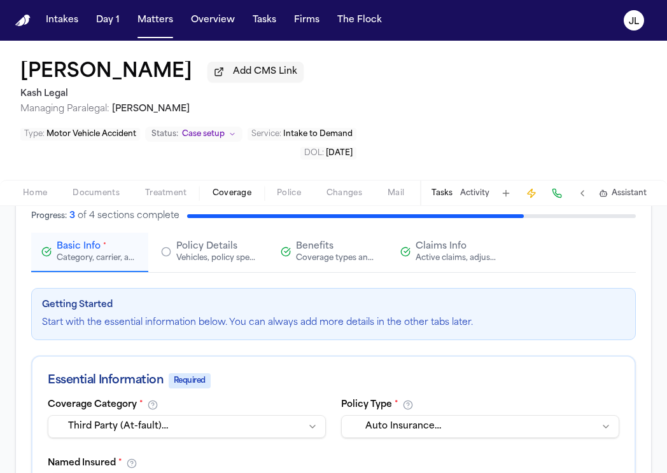
scroll to position [95, 0]
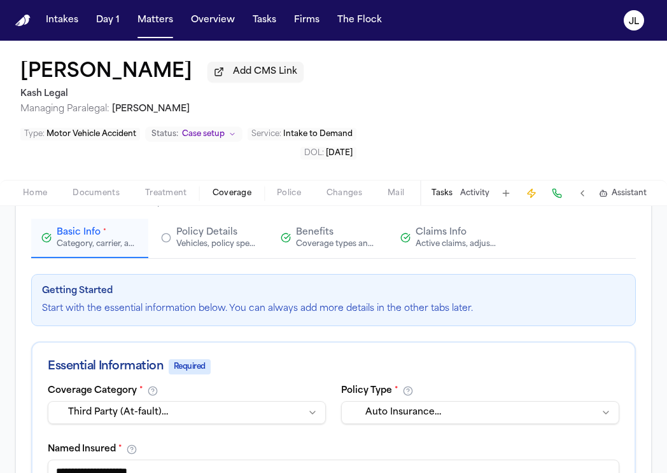
click at [457, 219] on button "Claims Info Active claims, adjusters, and subrogation details" at bounding box center [448, 238] width 117 height 39
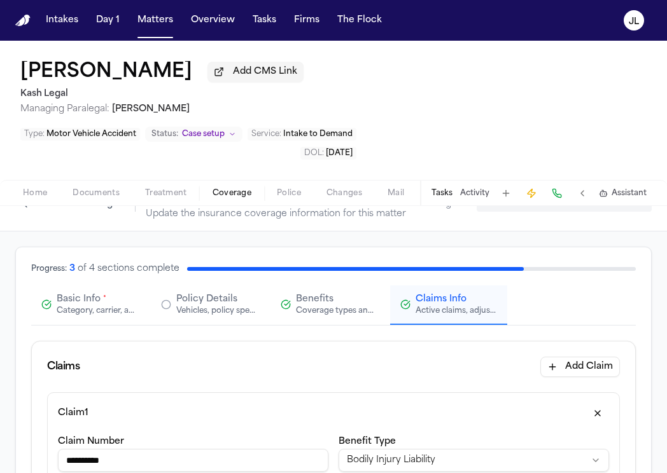
scroll to position [0, 0]
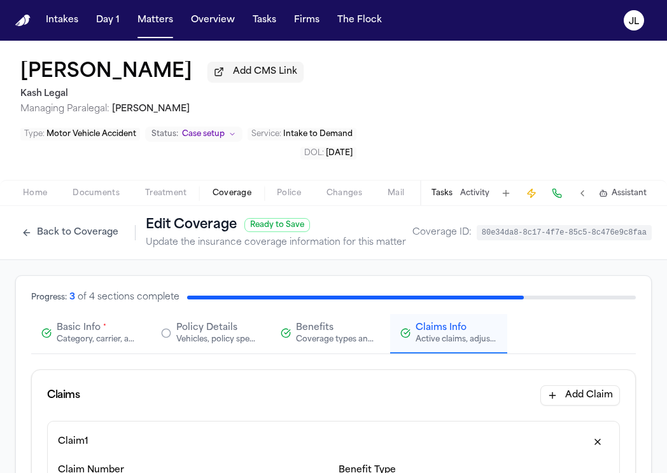
click at [93, 314] on button "Basic Info * Category, carrier, and policy holder information" at bounding box center [89, 333] width 117 height 39
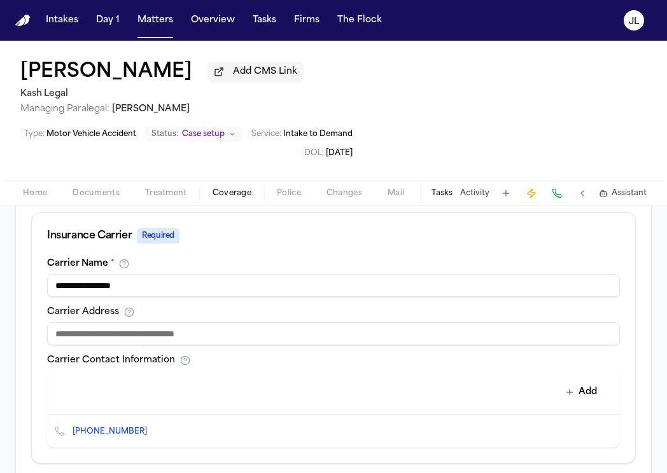
scroll to position [604, 0]
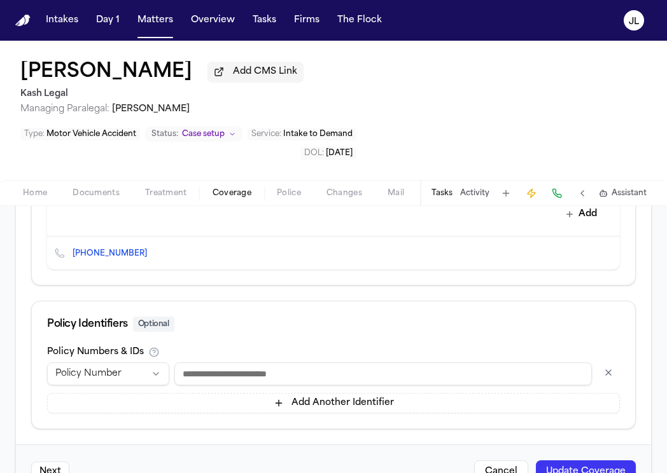
click at [564, 461] on button "Update Coverage" at bounding box center [586, 472] width 100 height 23
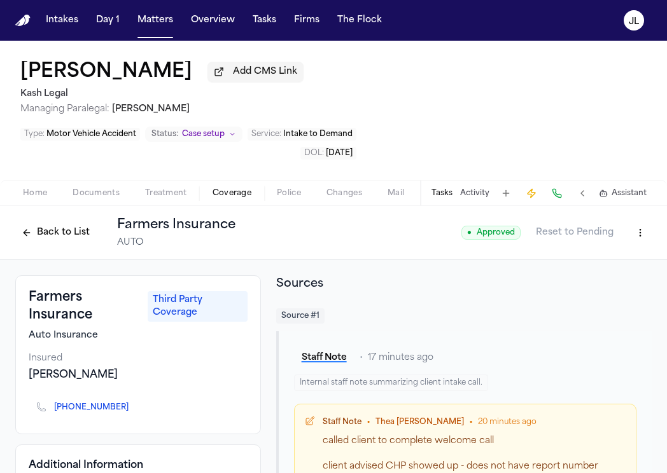
click at [642, 201] on html "Intakes Day 1 Matters Overview Tasks Firms The Flock JL Mengyue Wang Add CMS Li…" at bounding box center [333, 236] width 667 height 473
click at [601, 230] on div "Delete Coverage" at bounding box center [596, 240] width 107 height 20
click at [642, 192] on html "Intakes Day 1 Matters Overview Tasks Firms The Flock JL Mengyue Wang Add CMS Li…" at bounding box center [333, 236] width 667 height 473
click at [609, 205] on html "Intakes Day 1 Matters Overview Tasks Firms The Flock JL Mengyue Wang Add CMS Li…" at bounding box center [333, 236] width 667 height 473
click at [609, 216] on div "Back to List Farmers Insurance AUTO ● Approved Reset to Pending" at bounding box center [333, 232] width 636 height 33
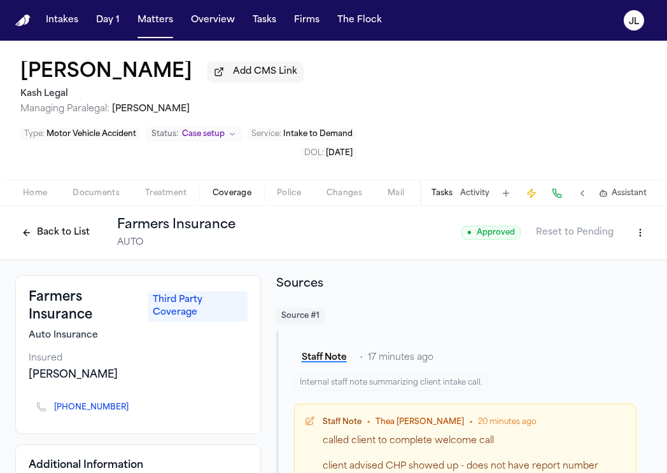
click at [634, 197] on html "Intakes Day 1 Matters Overview Tasks Firms The Flock JL Mengyue Wang Add CMS Li…" at bounding box center [333, 236] width 667 height 473
click at [609, 218] on div "Edit Coverage" at bounding box center [596, 219] width 107 height 20
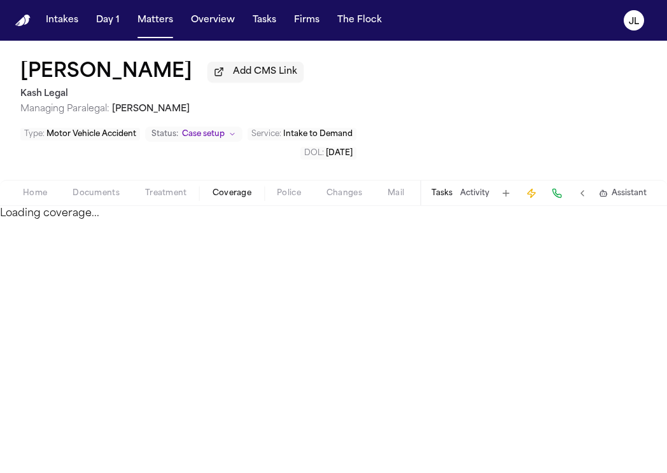
select select "**********"
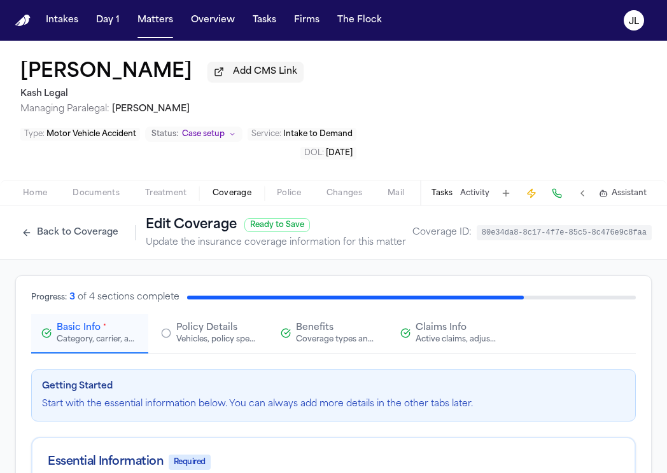
click at [453, 335] on div "Active claims, adjusters, and subrogation details" at bounding box center [455, 340] width 81 height 10
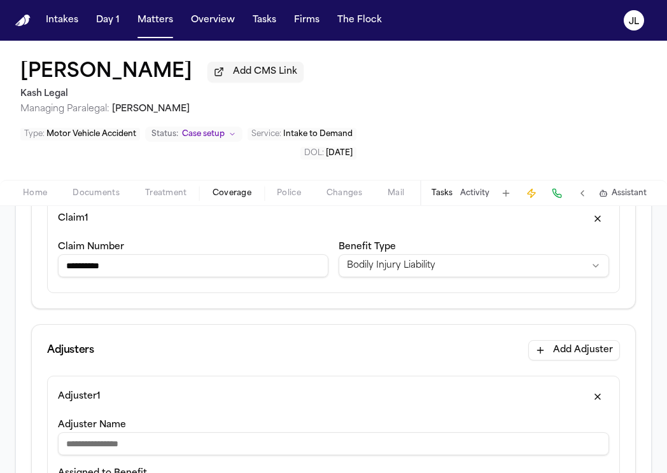
scroll to position [233, 0]
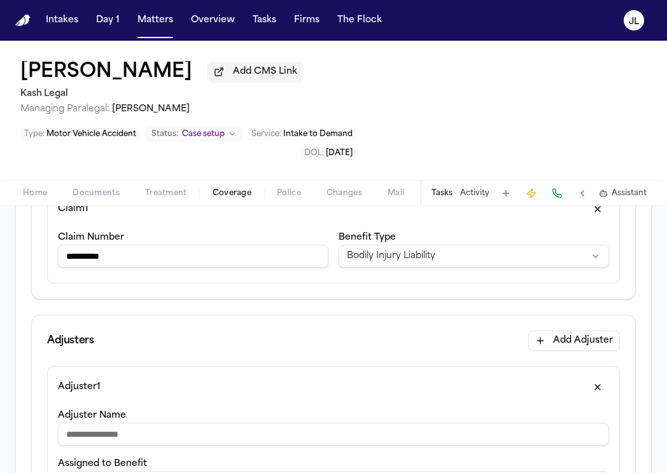
click at [128, 245] on input "**********" at bounding box center [193, 256] width 270 height 23
type input "**********"
click at [181, 456] on div "**********" at bounding box center [333, 475] width 551 height 38
click at [175, 423] on input "Adjuster Name" at bounding box center [333, 434] width 551 height 23
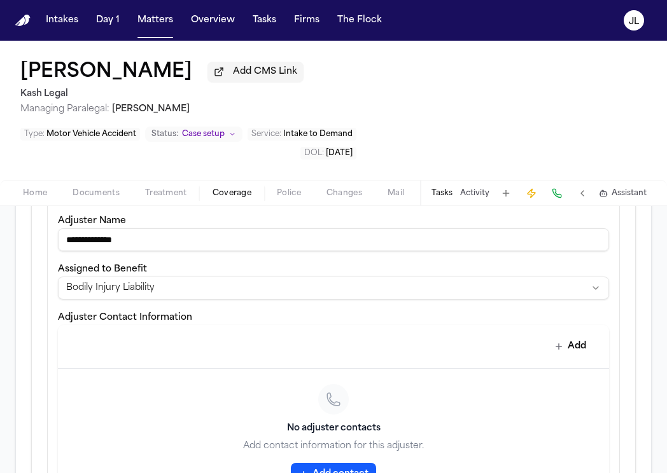
scroll to position [429, 0]
type input "**********"
click at [347, 462] on button "Add contact" at bounding box center [333, 473] width 85 height 23
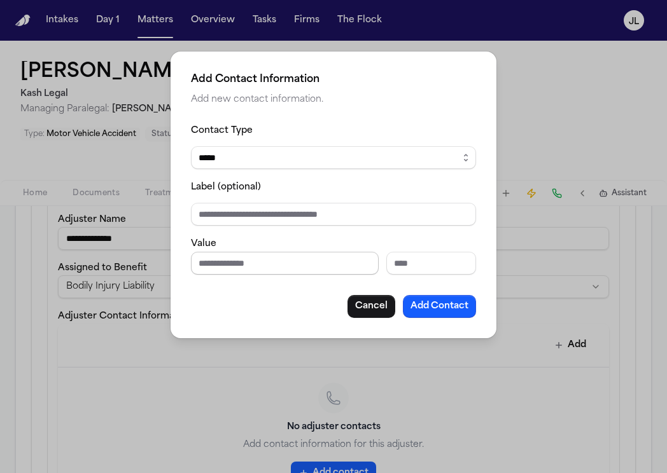
click at [261, 268] on input "Phone number" at bounding box center [285, 263] width 188 height 23
type input "**********"
click at [461, 310] on button "Add Contact" at bounding box center [439, 306] width 73 height 23
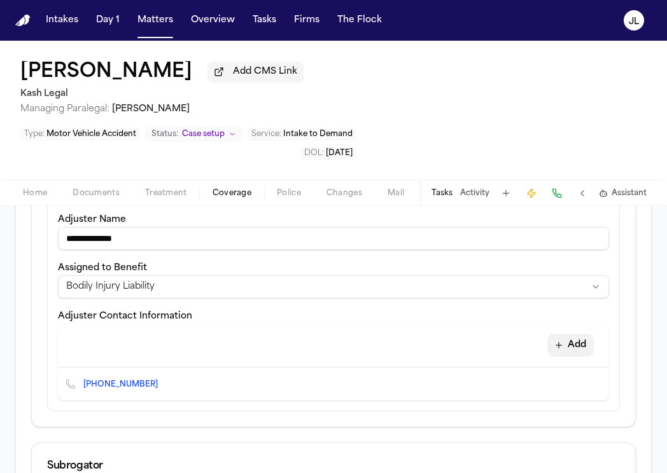
click at [578, 334] on button "Add" at bounding box center [570, 345] width 46 height 23
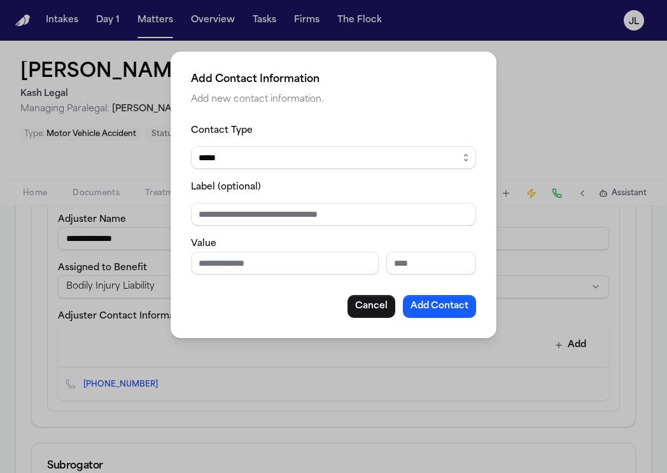
click at [242, 163] on select "***** ***** ******* *** *****" at bounding box center [333, 157] width 285 height 23
select select "***"
click at [191, 146] on select "***** ***** ******* *** *****" at bounding box center [333, 157] width 285 height 23
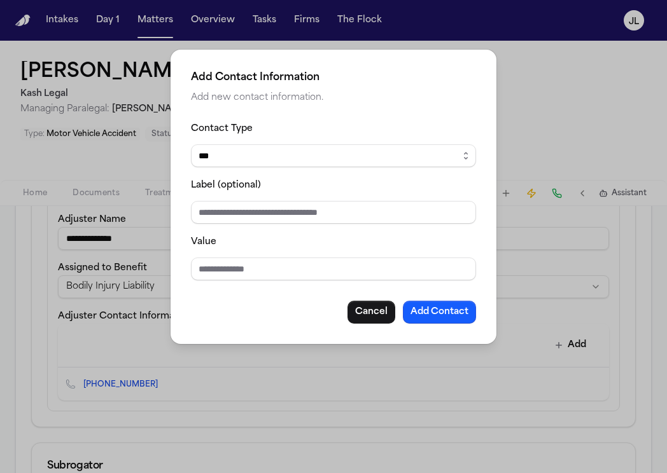
click at [214, 256] on div "Value" at bounding box center [333, 257] width 285 height 46
click at [209, 270] on input "Value" at bounding box center [333, 269] width 285 height 23
type input "**********"
click at [419, 305] on button "Add Contact" at bounding box center [439, 312] width 73 height 23
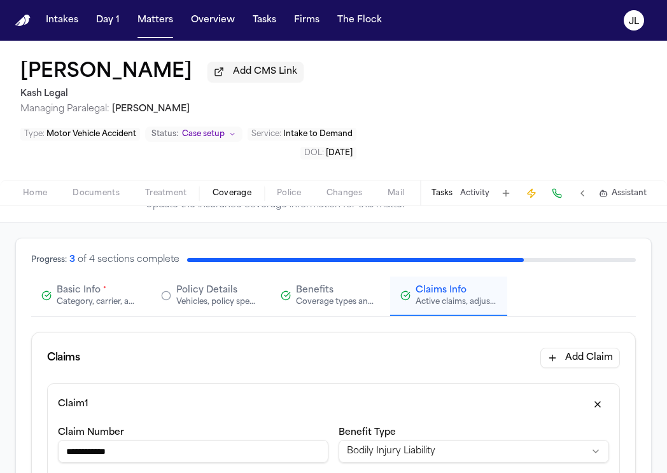
scroll to position [17, 0]
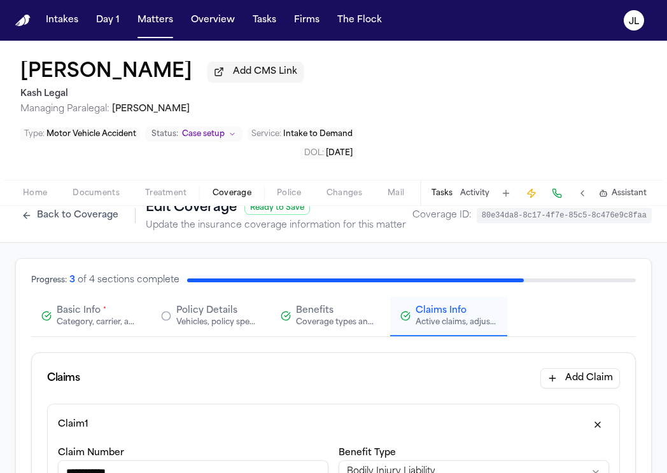
click at [97, 317] on div "Category, carrier, and policy holder information" at bounding box center [97, 322] width 81 height 10
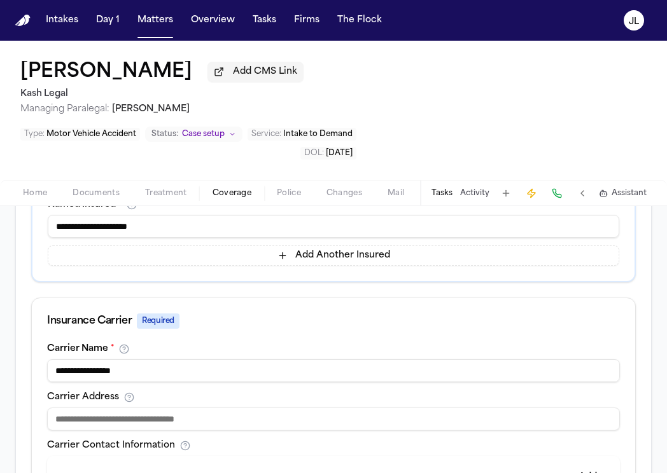
click at [176, 408] on input at bounding box center [333, 419] width 573 height 23
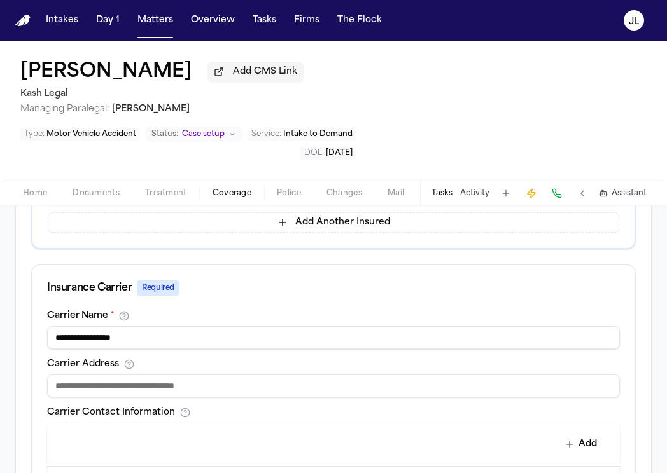
scroll to position [381, 0]
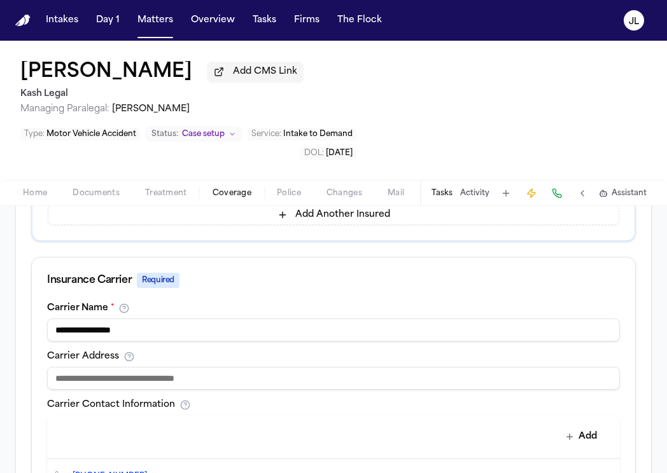
click at [179, 319] on input "**********" at bounding box center [333, 330] width 573 height 23
click at [170, 367] on input at bounding box center [333, 378] width 573 height 23
click at [204, 367] on input "**********" at bounding box center [333, 378] width 573 height 23
click at [138, 367] on input "**********" at bounding box center [333, 378] width 573 height 23
click at [158, 367] on input "**********" at bounding box center [333, 378] width 573 height 23
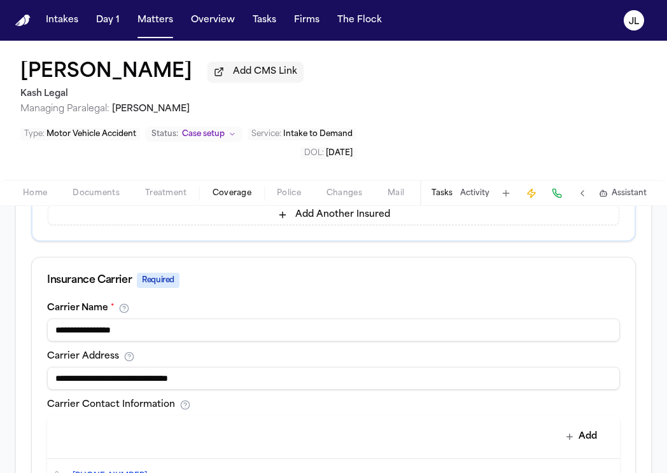
click at [56, 367] on input "**********" at bounding box center [333, 378] width 573 height 23
click at [207, 367] on input "**********" at bounding box center [333, 378] width 573 height 23
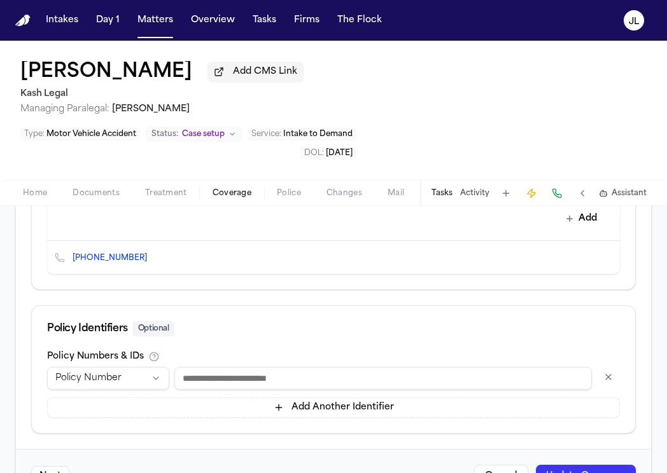
scroll to position [604, 0]
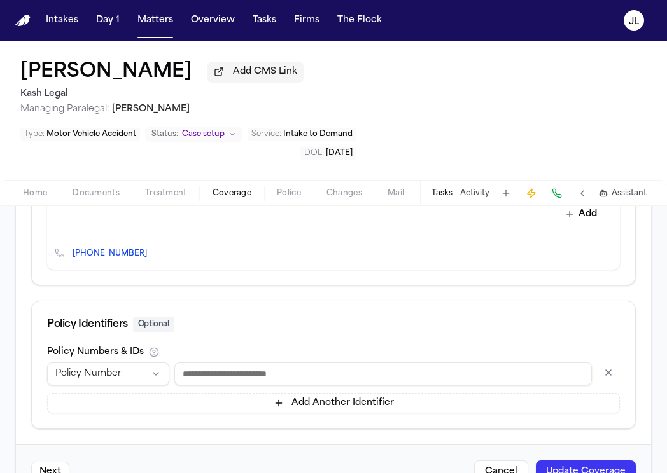
type input "**********"
click at [586, 461] on button "Update Coverage" at bounding box center [586, 472] width 100 height 23
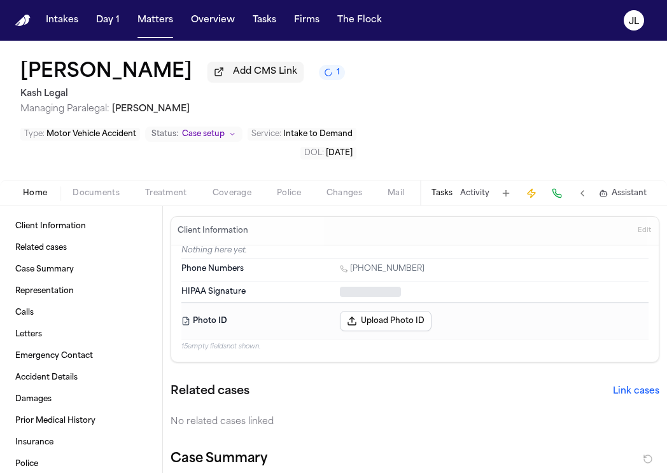
click at [37, 191] on span "Home" at bounding box center [35, 193] width 24 height 10
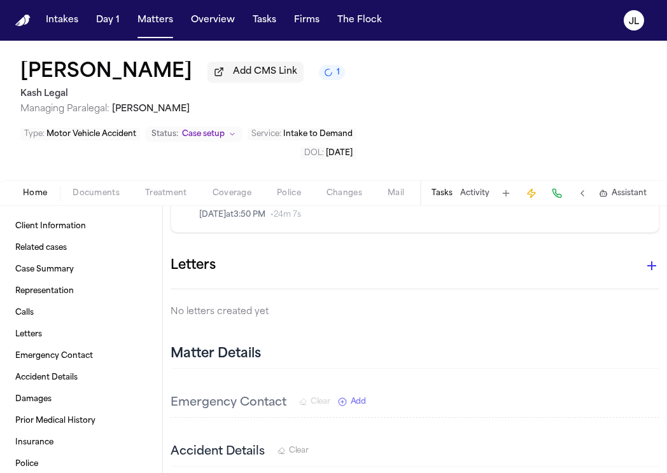
scroll to position [586, 0]
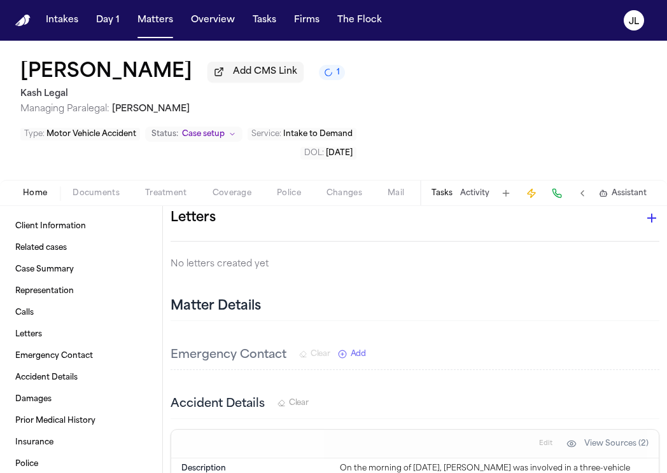
click at [655, 219] on icon "button" at bounding box center [651, 218] width 9 height 9
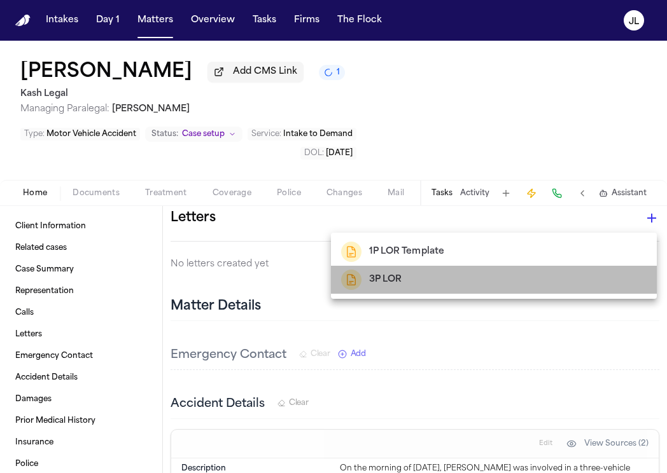
click at [409, 286] on div "3P LOR" at bounding box center [493, 280] width 305 height 20
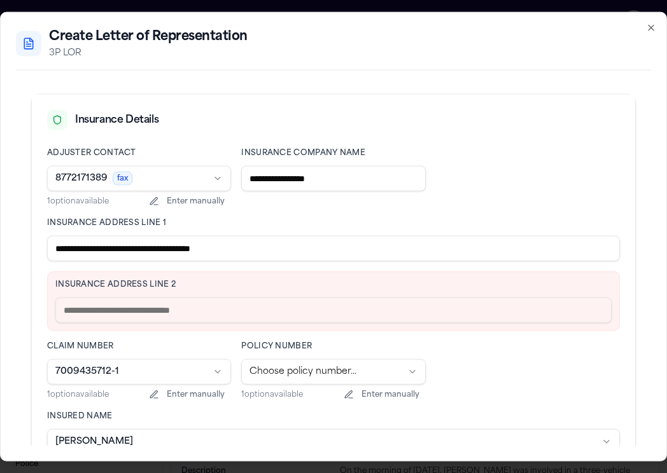
scroll to position [312, 0]
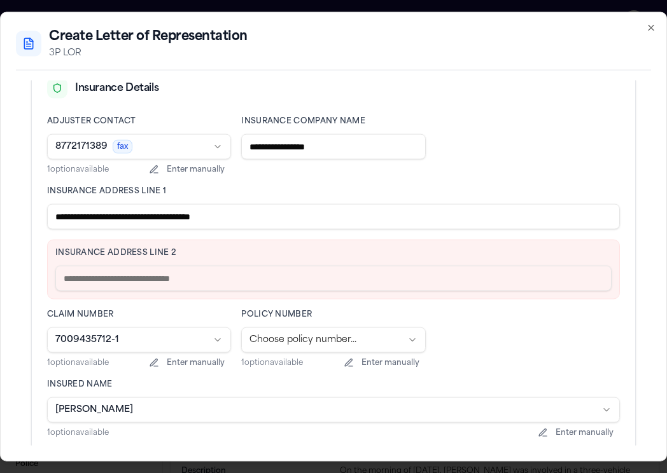
drag, startPoint x: 297, startPoint y: 219, endPoint x: 127, endPoint y: 216, distance: 170.5
click at [127, 216] on input "**********" at bounding box center [333, 216] width 573 height 25
type input "**********"
click at [114, 282] on input "text" at bounding box center [333, 278] width 556 height 25
paste input "**********"
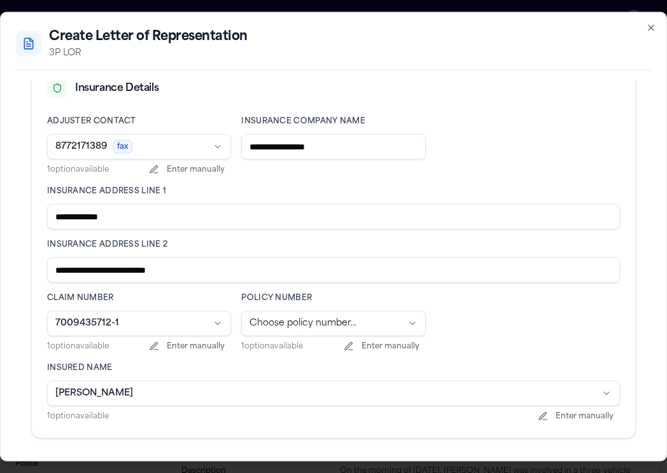
click at [326, 282] on input "**********" at bounding box center [333, 270] width 573 height 25
type input "**********"
click at [328, 296] on label "Policy Number" at bounding box center [333, 298] width 184 height 10
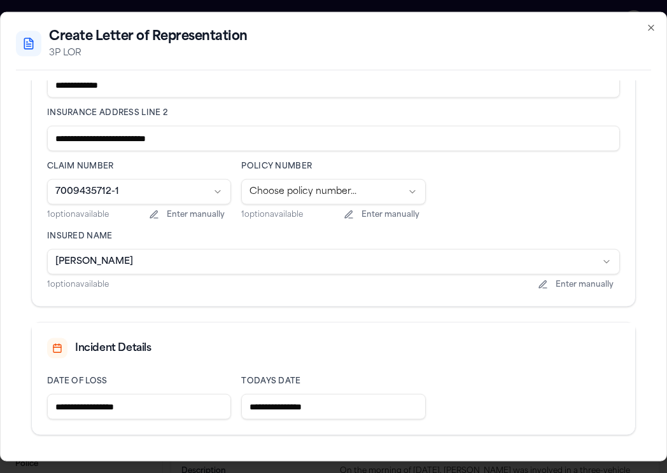
scroll to position [503, 0]
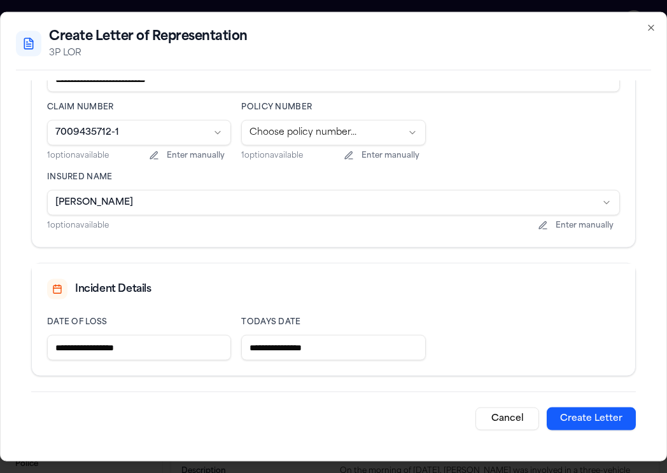
click at [566, 413] on button "Create Letter" at bounding box center [590, 419] width 89 height 23
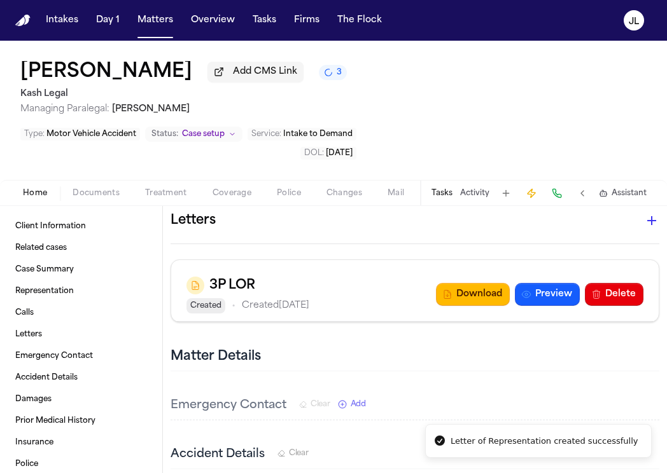
click at [494, 309] on div "3P LOR Created • Created Oct 6, 2025 Download Preview Delete" at bounding box center [414, 294] width 457 height 38
click at [493, 298] on button "Download" at bounding box center [473, 294] width 74 height 23
click at [218, 193] on span "Coverage" at bounding box center [231, 193] width 39 height 10
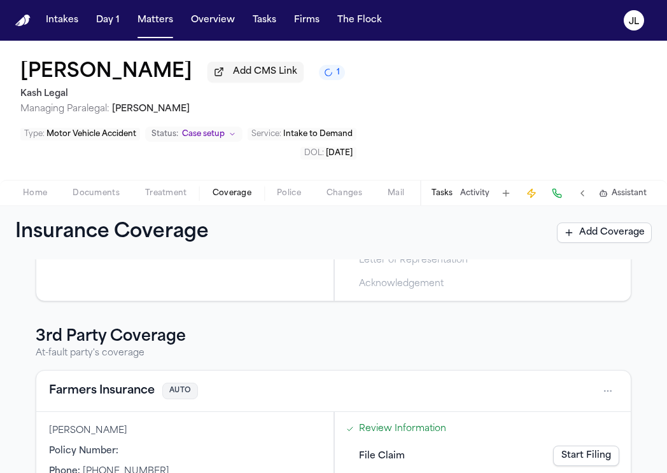
scroll to position [331, 0]
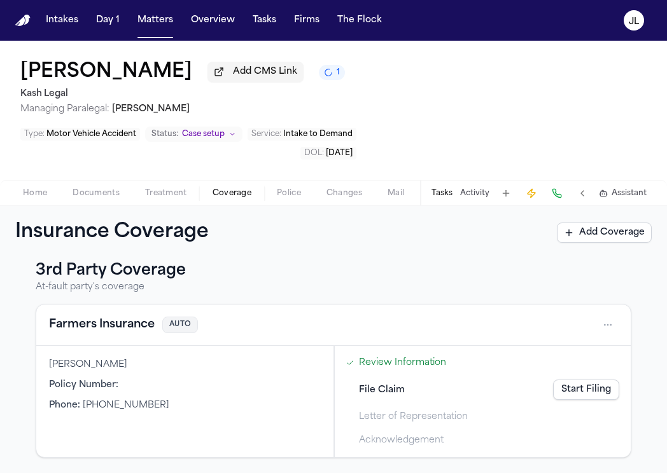
click at [118, 324] on button "Farmers Insurance" at bounding box center [102, 325] width 106 height 18
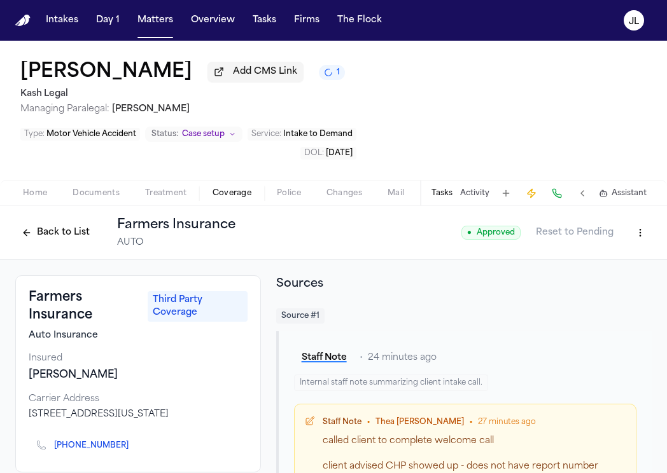
scroll to position [80, 0]
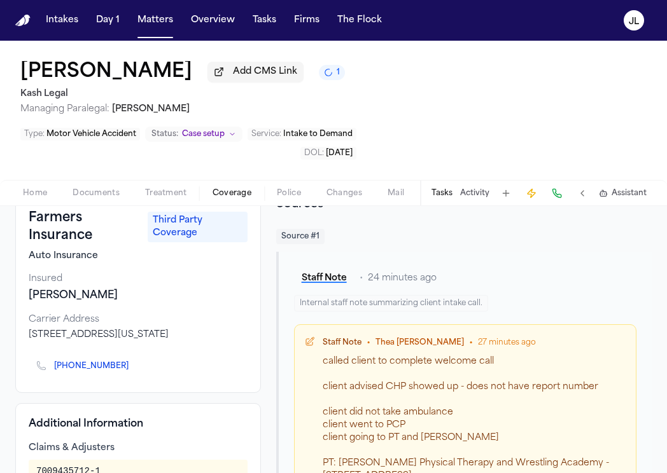
click at [131, 370] on icon "Copy to clipboard" at bounding box center [135, 367] width 8 height 8
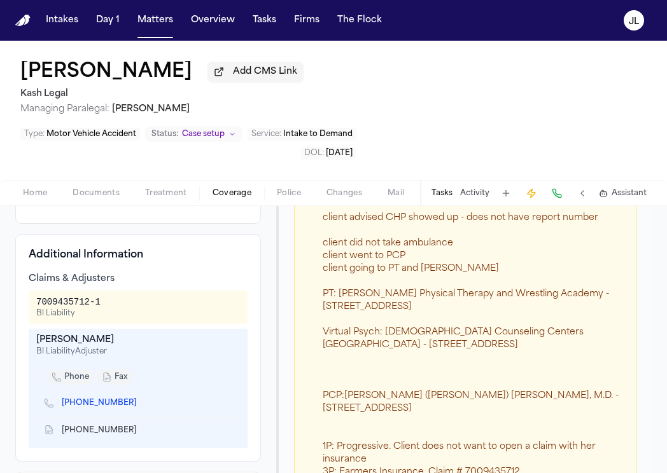
scroll to position [0, 0]
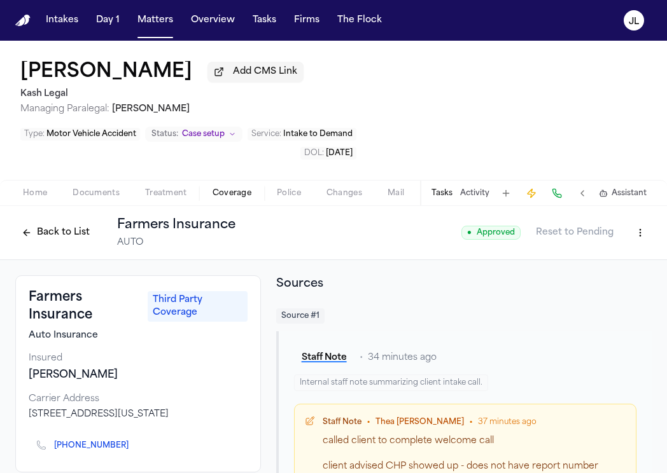
click at [45, 223] on button "Back to List" at bounding box center [55, 233] width 81 height 20
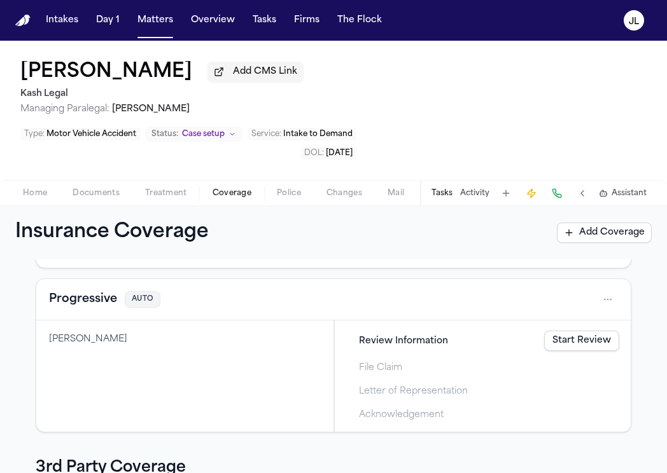
scroll to position [286, 0]
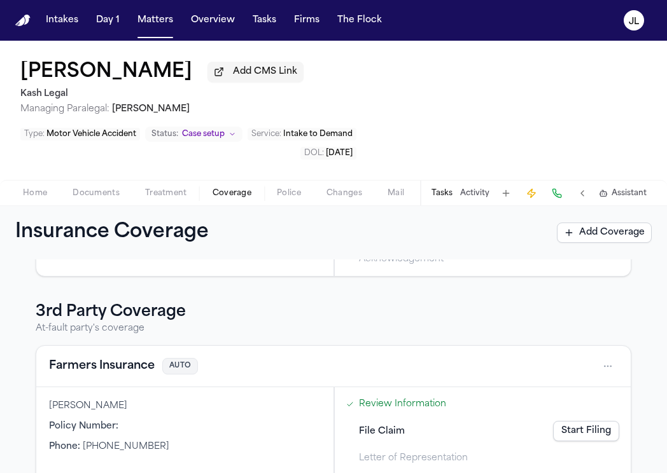
click at [598, 421] on link "Start Filing" at bounding box center [586, 431] width 66 height 20
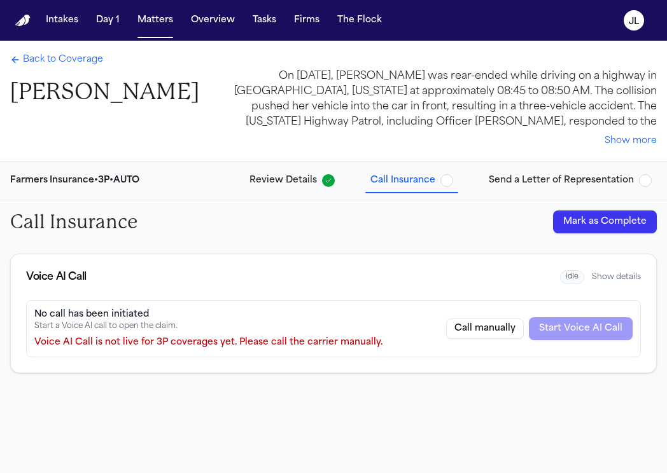
click at [602, 231] on button "Mark as Complete" at bounding box center [605, 222] width 104 height 23
click at [583, 184] on span "Send a Letter of Representation" at bounding box center [561, 180] width 145 height 13
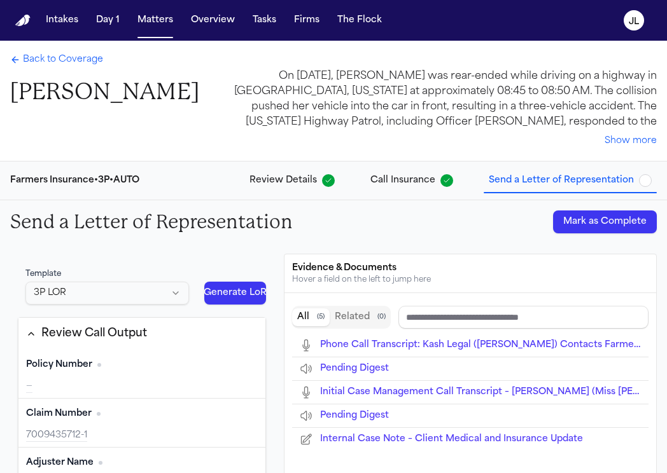
click at [599, 227] on button "Mark as Complete" at bounding box center [605, 222] width 104 height 23
click at [39, 61] on span "Back to Coverage" at bounding box center [63, 59] width 80 height 13
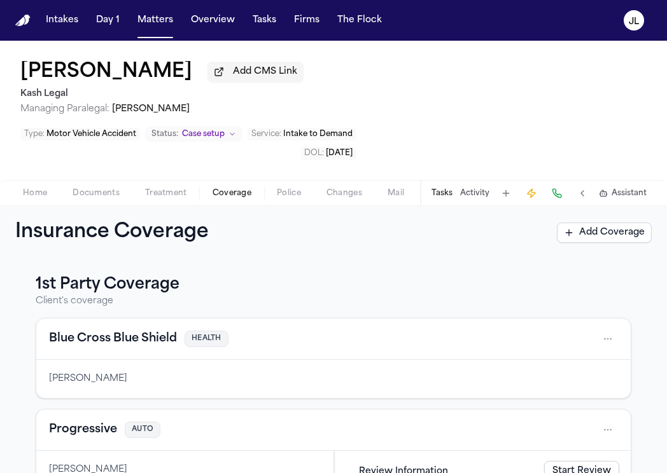
click at [29, 188] on span "Home" at bounding box center [35, 193] width 24 height 10
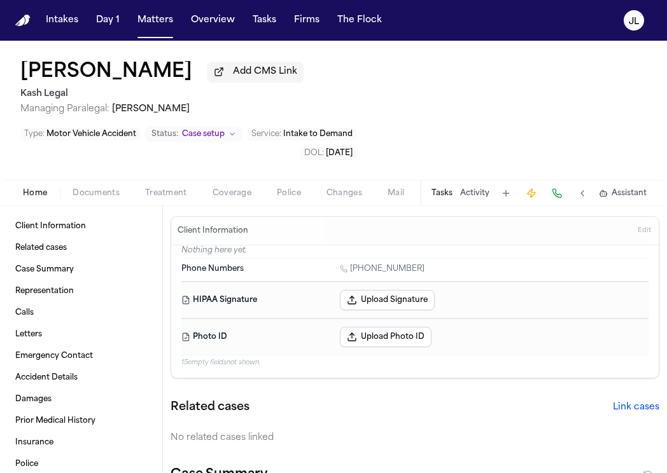
click at [72, 186] on button "Documents" at bounding box center [96, 193] width 73 height 15
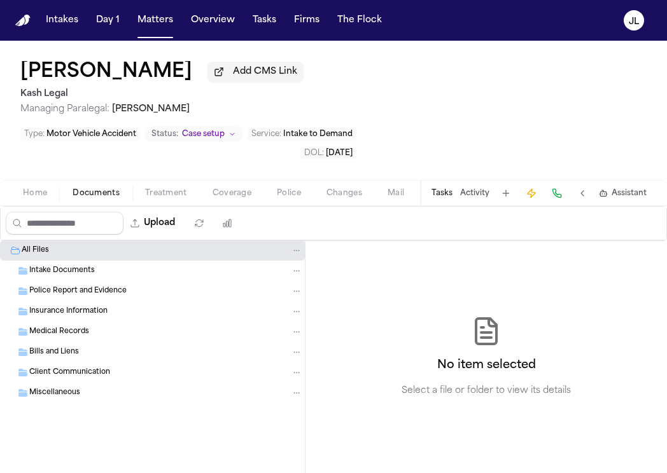
click at [78, 307] on span "Insurance Information" at bounding box center [68, 312] width 78 height 11
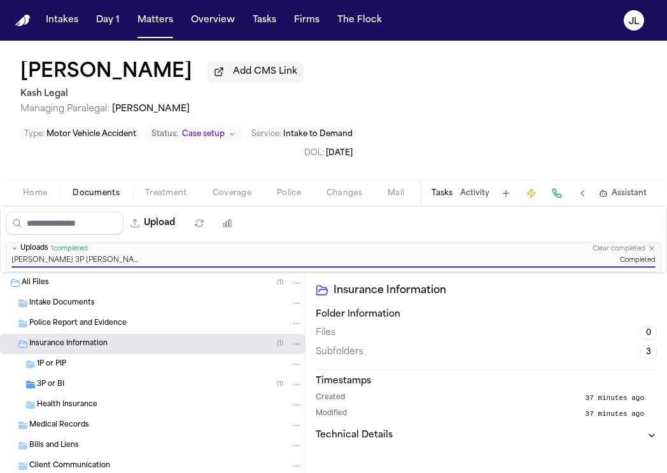
click at [80, 379] on div "3P or BI ( 1 )" at bounding box center [169, 384] width 265 height 11
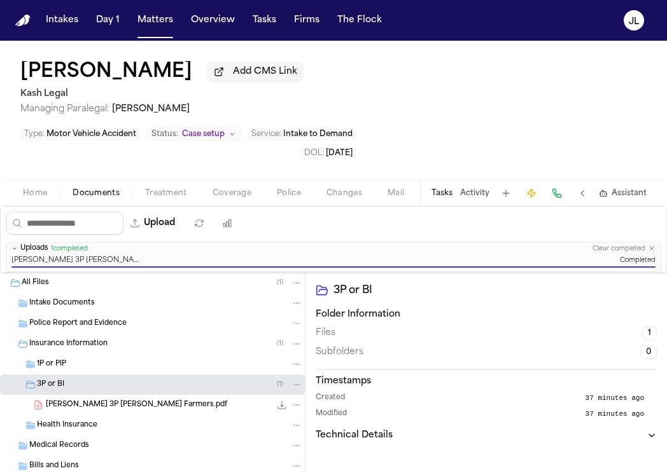
click at [81, 400] on span "M. Wang 3P LOR Farmers.pdf" at bounding box center [136, 405] width 181 height 11
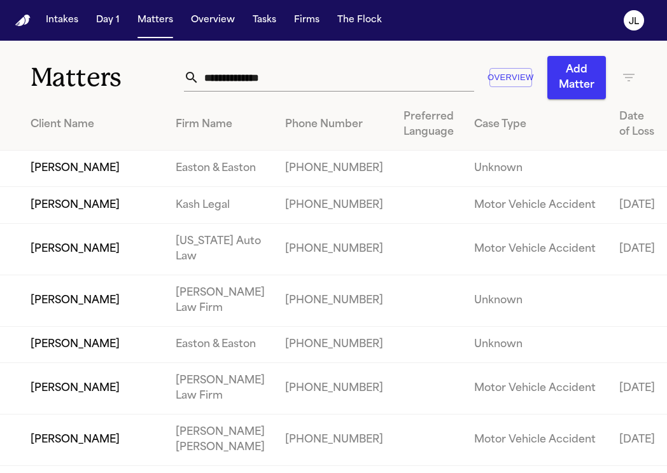
click at [249, 81] on input "text" at bounding box center [336, 78] width 275 height 28
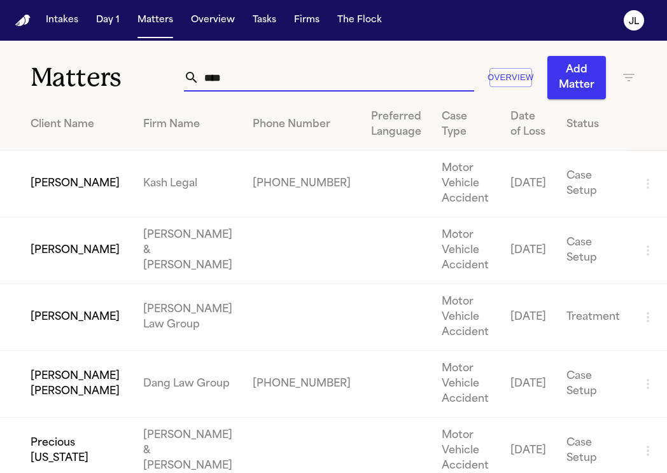
type input "****"
click at [92, 189] on td "[PERSON_NAME]" at bounding box center [66, 184] width 133 height 67
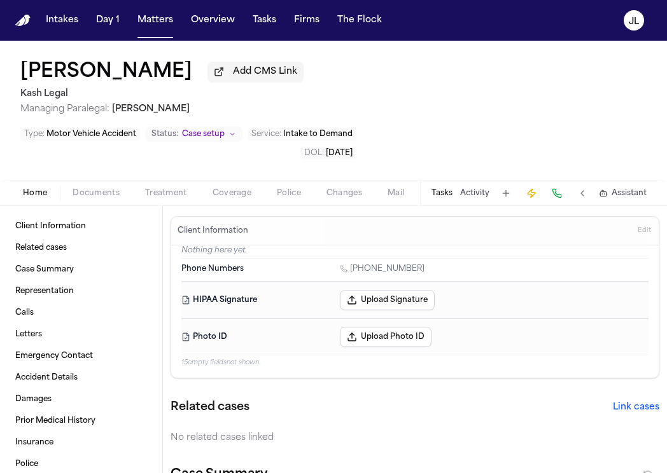
click at [226, 180] on div "Home Documents Treatment Coverage Police Changes Mail Fax Demand Workspaces Art…" at bounding box center [333, 192] width 667 height 25
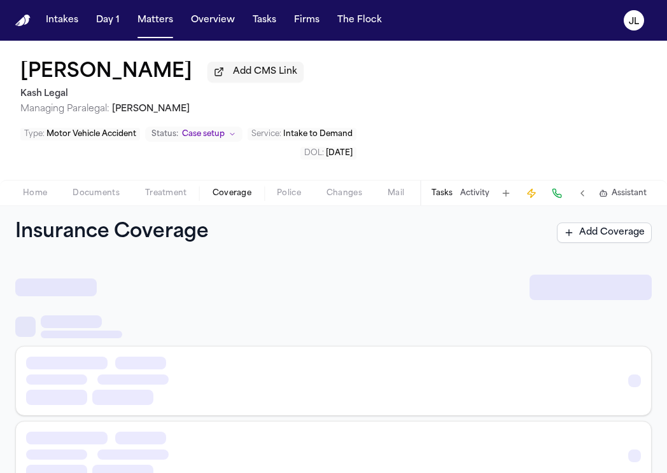
click at [226, 188] on span "Coverage" at bounding box center [231, 193] width 39 height 10
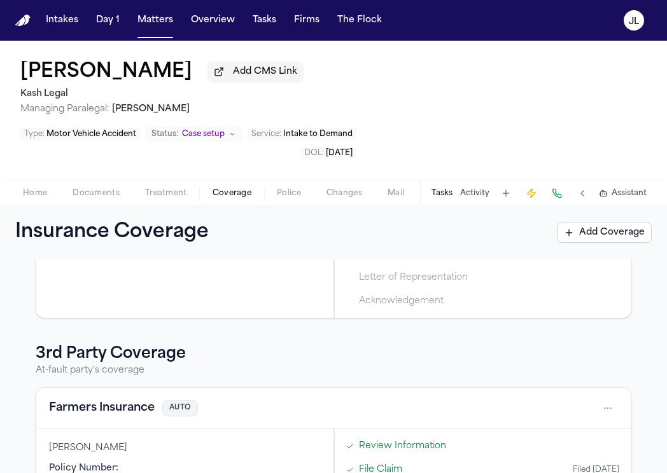
scroll to position [286, 0]
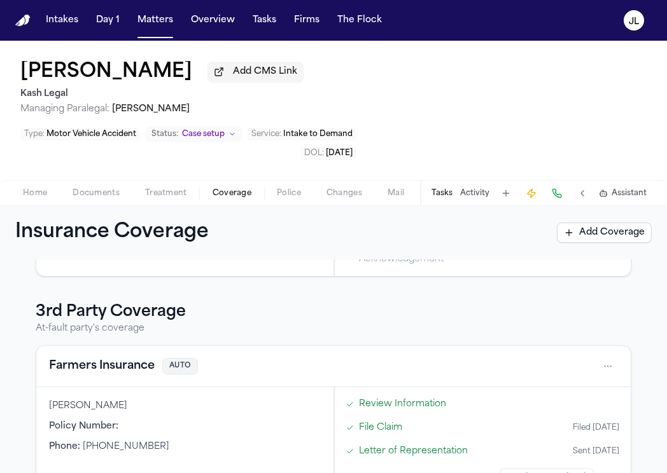
click at [103, 358] on button "Farmers Insurance" at bounding box center [102, 367] width 106 height 18
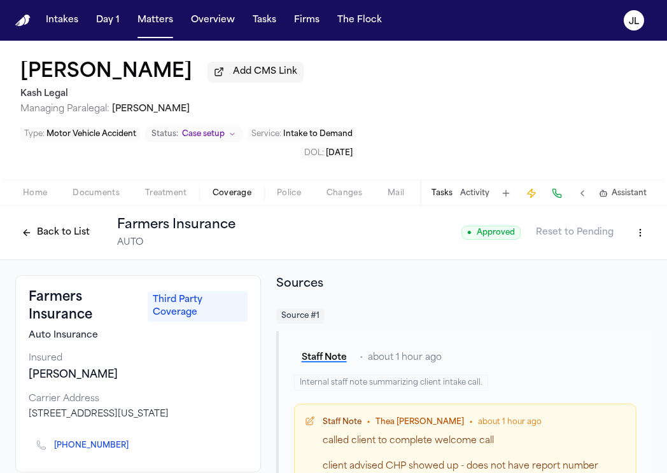
click at [48, 180] on div "Home Documents Treatment Coverage Police Changes Mail Fax Demand Workspaces Art…" at bounding box center [333, 192] width 667 height 25
click at [41, 200] on span "button" at bounding box center [34, 200] width 39 height 1
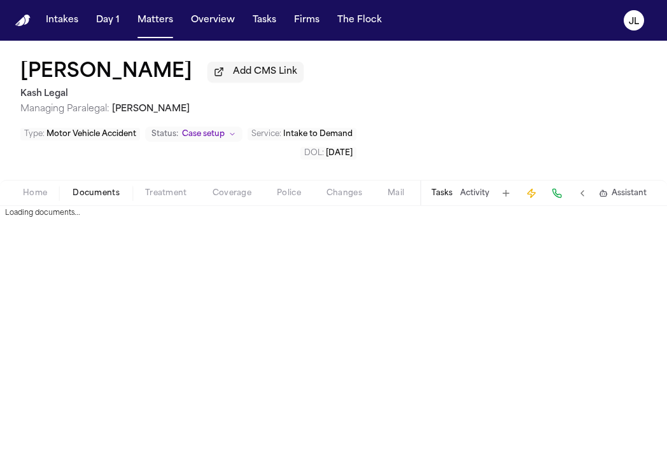
click at [97, 188] on span "Documents" at bounding box center [96, 193] width 47 height 10
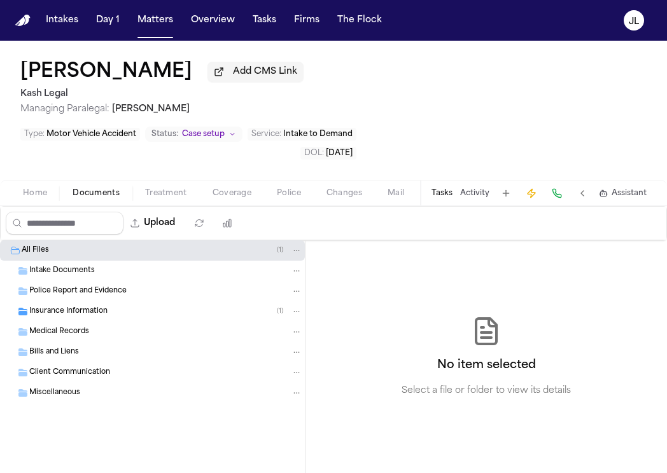
click at [90, 307] on span "Insurance Information" at bounding box center [68, 312] width 78 height 11
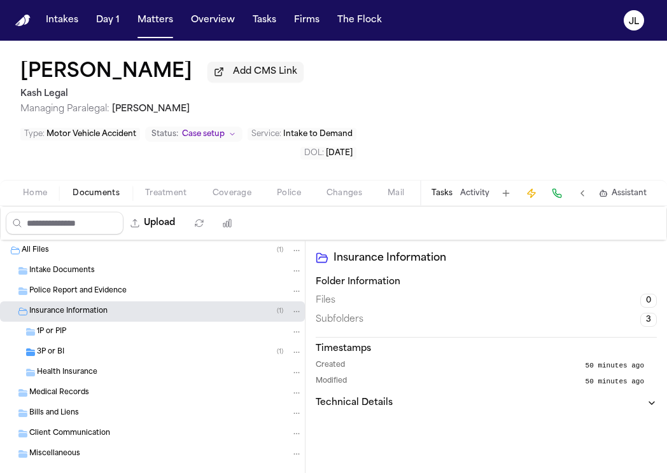
click at [95, 326] on div "1P or PIP" at bounding box center [169, 331] width 265 height 11
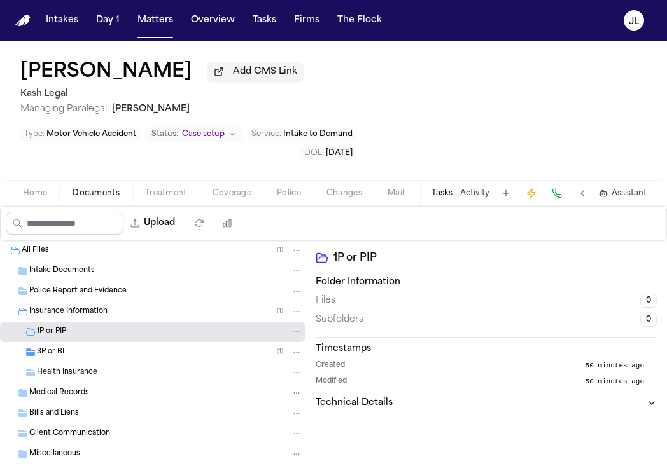
click at [95, 347] on div "3P or BI ( 1 )" at bounding box center [169, 352] width 265 height 11
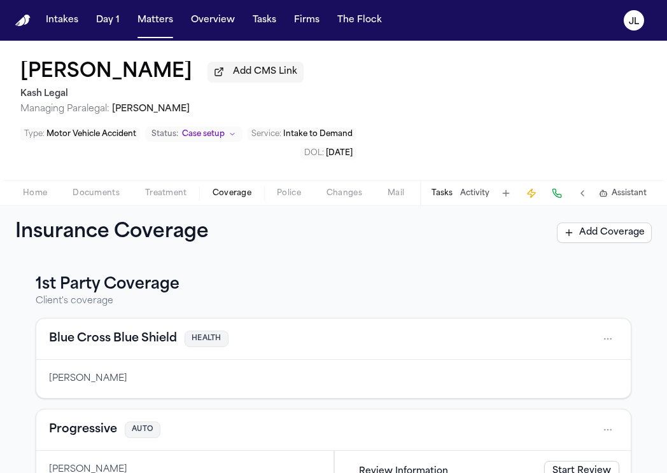
click at [236, 188] on span "Coverage" at bounding box center [231, 193] width 39 height 10
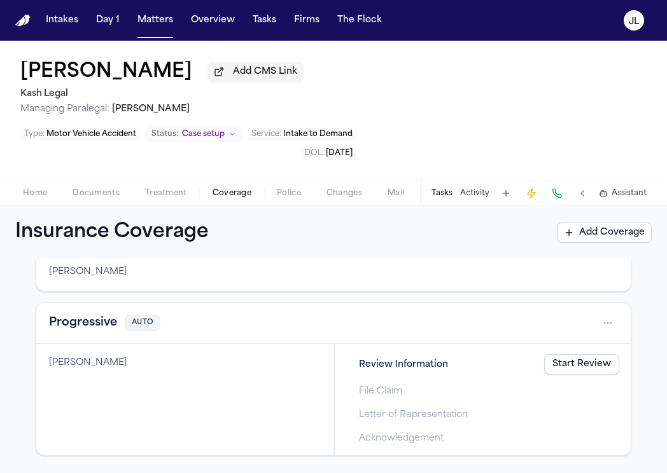
scroll to position [286, 0]
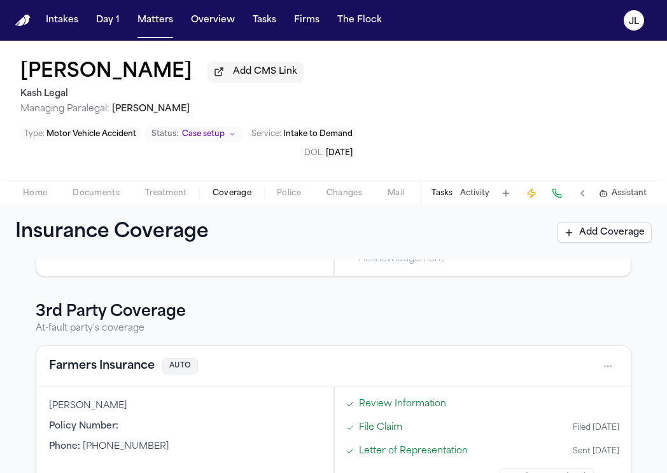
click at [44, 188] on span "Home" at bounding box center [35, 193] width 24 height 10
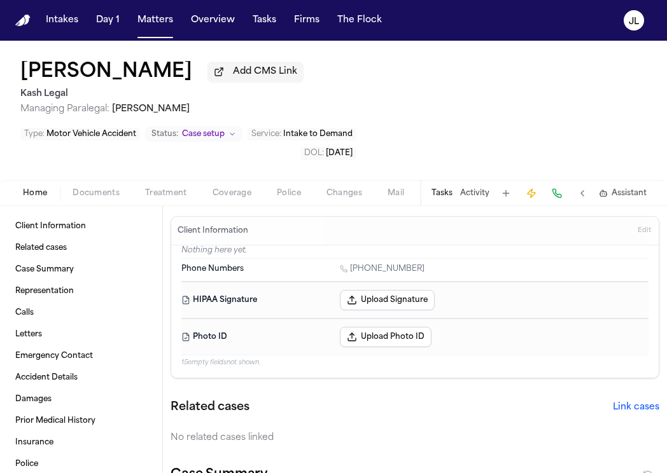
click at [451, 188] on button "Tasks" at bounding box center [441, 193] width 21 height 10
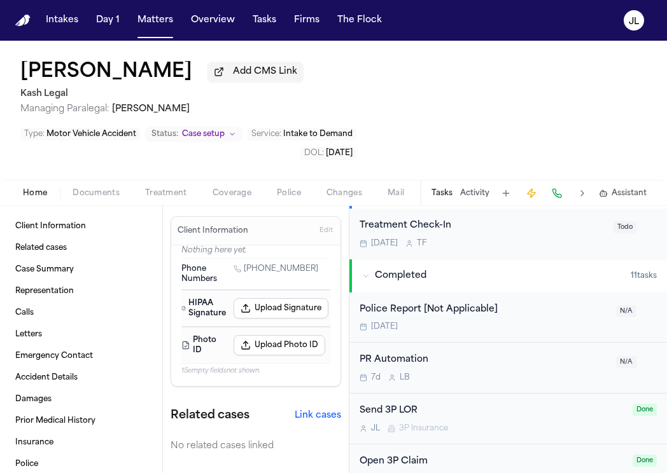
scroll to position [436, 0]
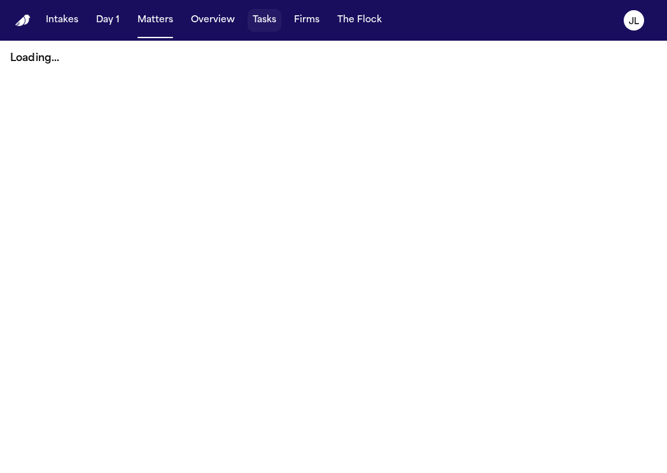
click at [257, 26] on button "Tasks" at bounding box center [264, 20] width 34 height 23
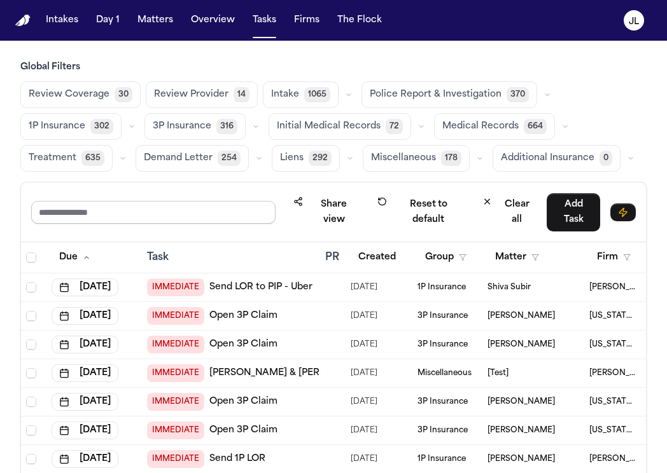
click at [141, 208] on input "text" at bounding box center [153, 212] width 244 height 23
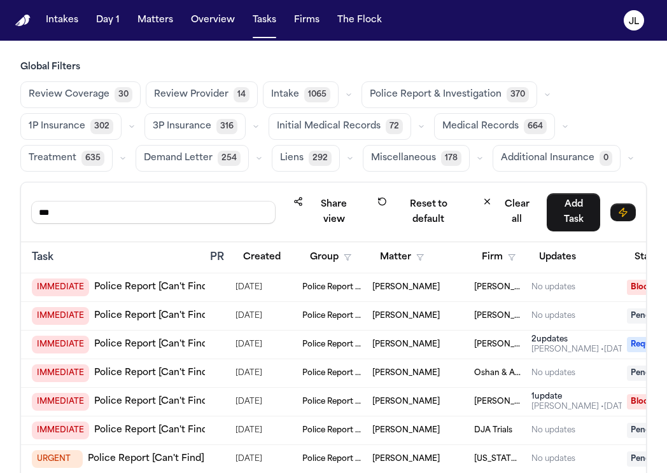
scroll to position [0, 254]
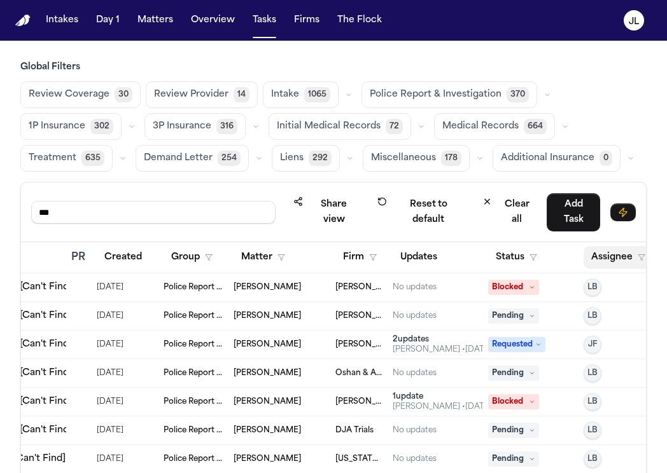
click at [592, 254] on button "Assignee" at bounding box center [617, 257] width 69 height 23
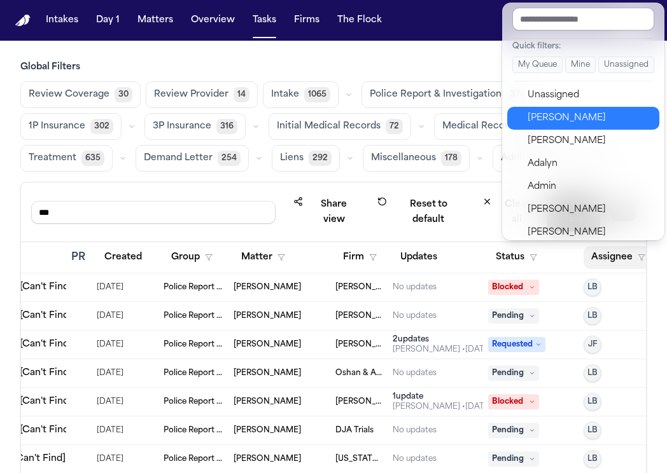
click at [555, 113] on div "[PERSON_NAME]" at bounding box center [589, 118] width 124 height 15
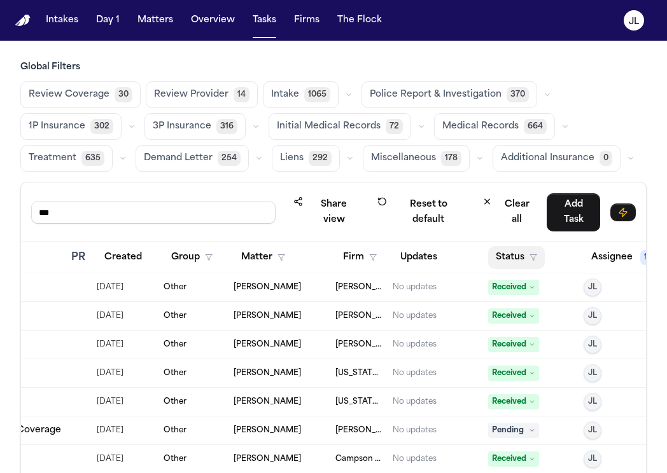
click at [511, 257] on button "Status" at bounding box center [516, 257] width 57 height 23
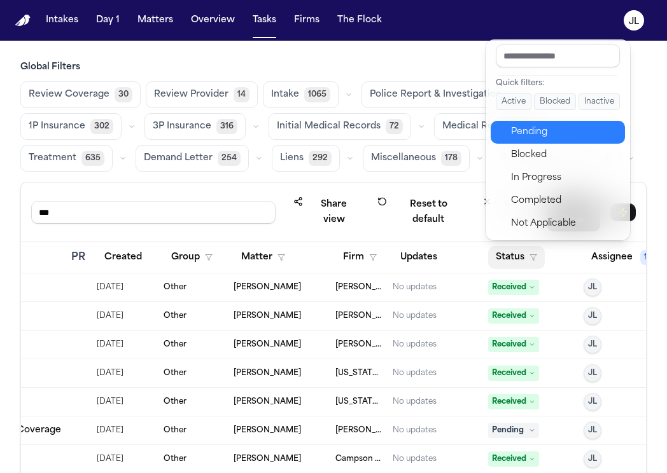
click at [539, 130] on div "Pending" at bounding box center [564, 132] width 106 height 15
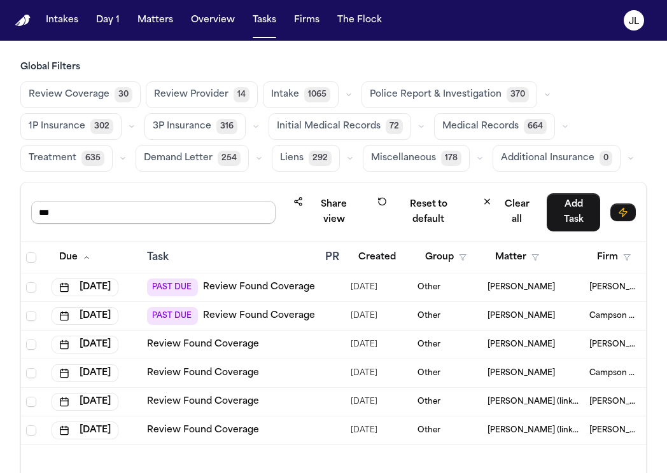
click at [124, 209] on input "***" at bounding box center [153, 212] width 244 height 23
type input "***"
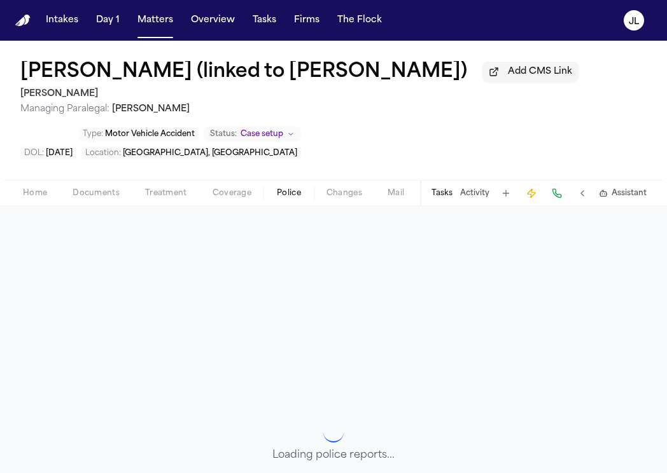
click at [299, 198] on span "Police" at bounding box center [289, 193] width 24 height 10
click at [234, 198] on span "Coverage" at bounding box center [231, 193] width 39 height 10
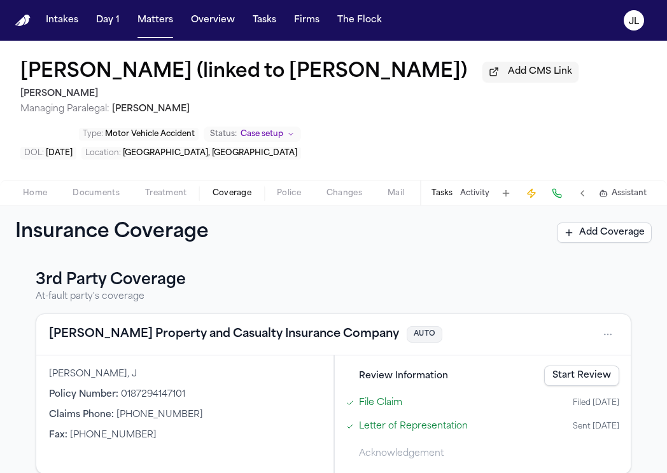
scroll to position [358, 0]
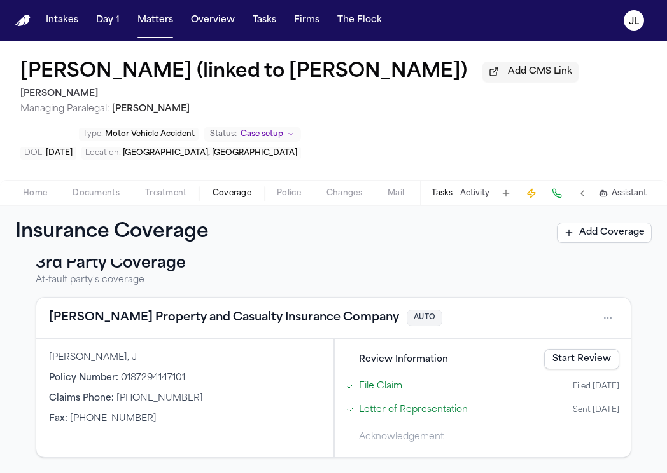
click at [133, 323] on button "[PERSON_NAME] Property and Casualty Insurance Company" at bounding box center [224, 318] width 350 height 18
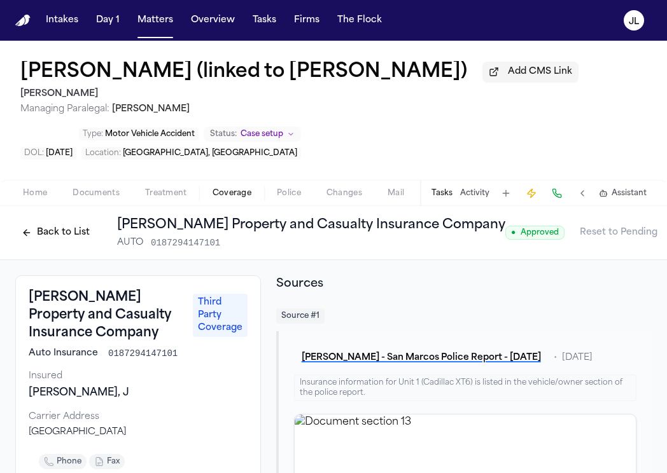
click at [57, 241] on button "Back to List" at bounding box center [55, 233] width 81 height 20
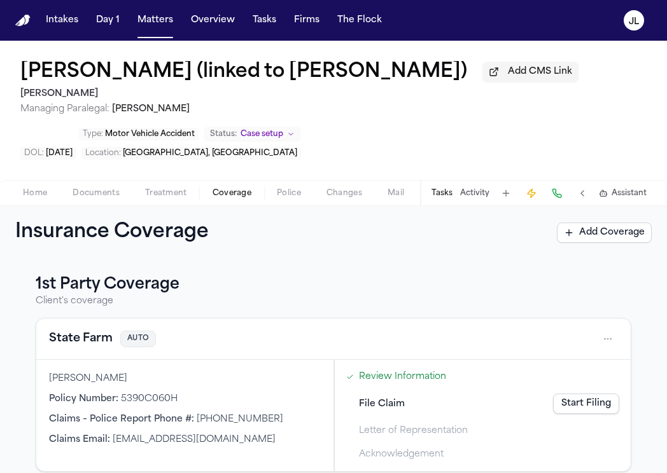
scroll to position [38, 0]
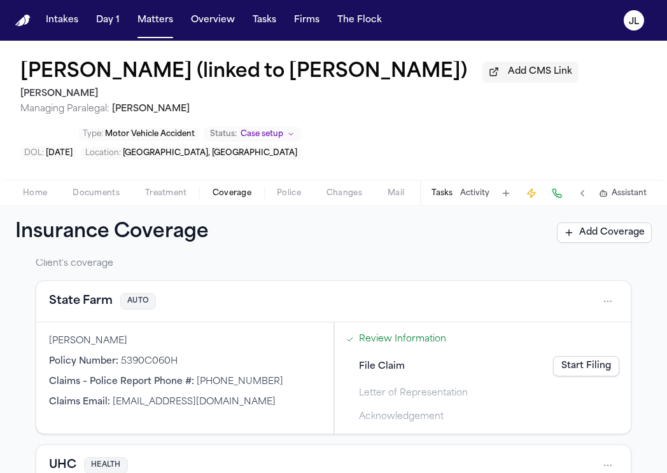
click at [94, 303] on button "State Farm" at bounding box center [81, 302] width 64 height 18
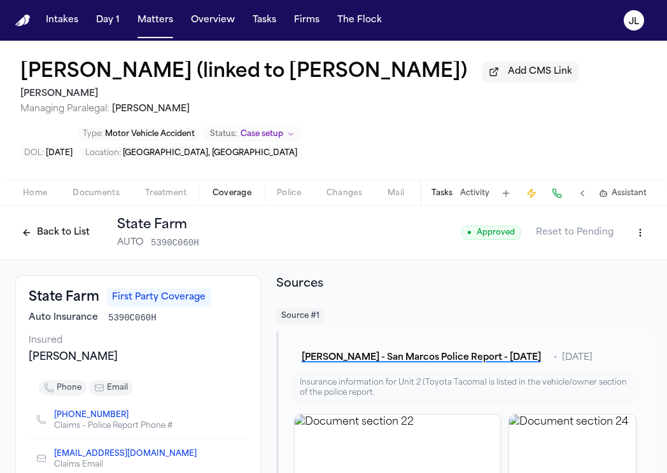
click at [57, 233] on button "Back to List" at bounding box center [55, 233] width 81 height 20
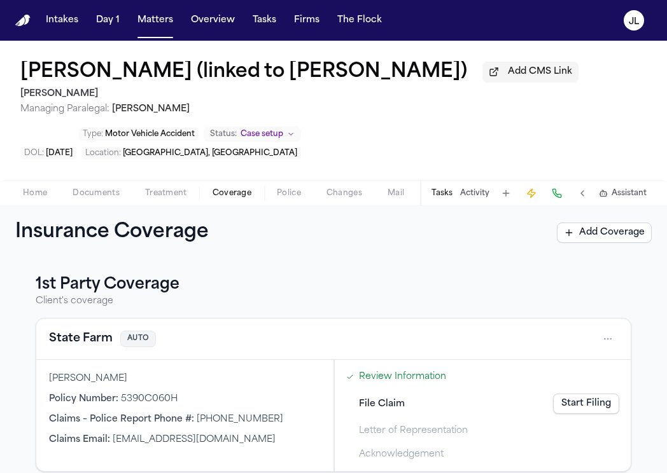
click at [578, 402] on link "Start Filing" at bounding box center [586, 404] width 66 height 20
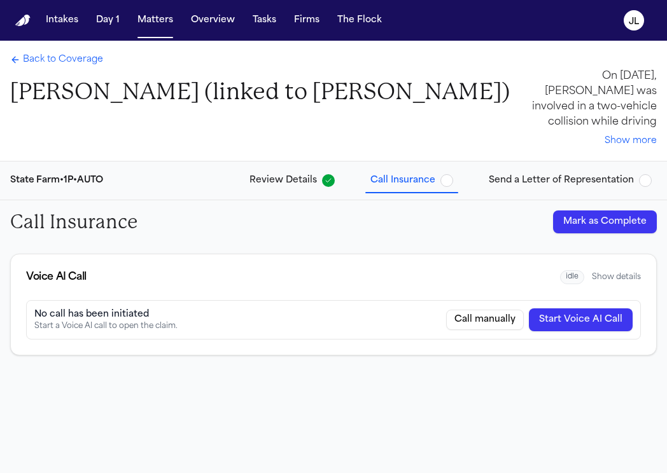
click at [619, 228] on button "Mark as Complete" at bounding box center [605, 222] width 104 height 23
click at [573, 172] on button "Send a Letter of Representation" at bounding box center [569, 180] width 173 height 23
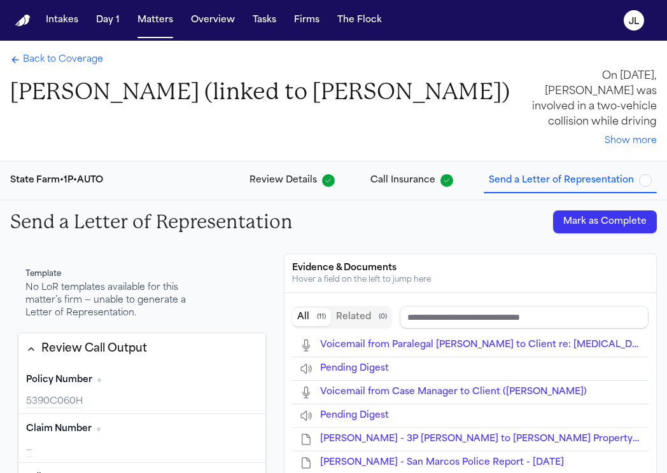
click at [593, 219] on button "Mark as Complete" at bounding box center [605, 222] width 104 height 23
click at [51, 64] on span "Back to Coverage" at bounding box center [63, 59] width 80 height 13
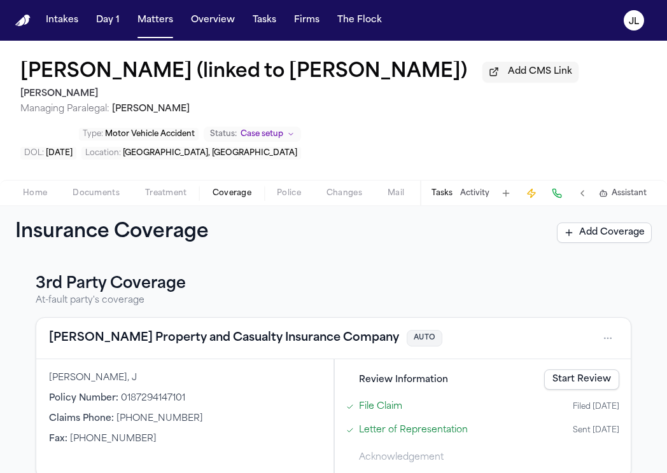
scroll to position [358, 0]
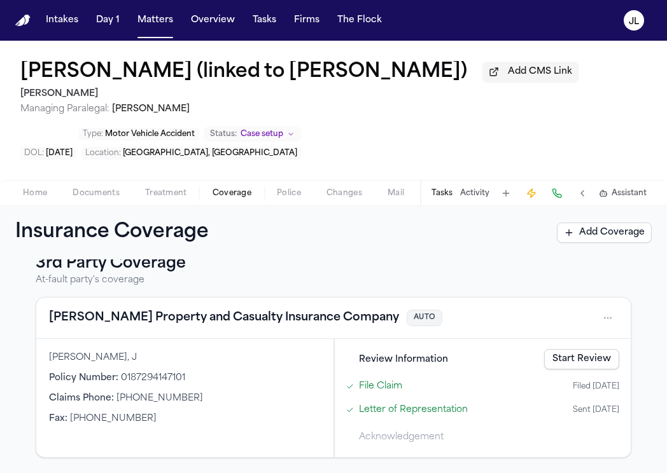
click at [150, 320] on button "[PERSON_NAME] Property and Casualty Insurance Company" at bounding box center [224, 318] width 350 height 18
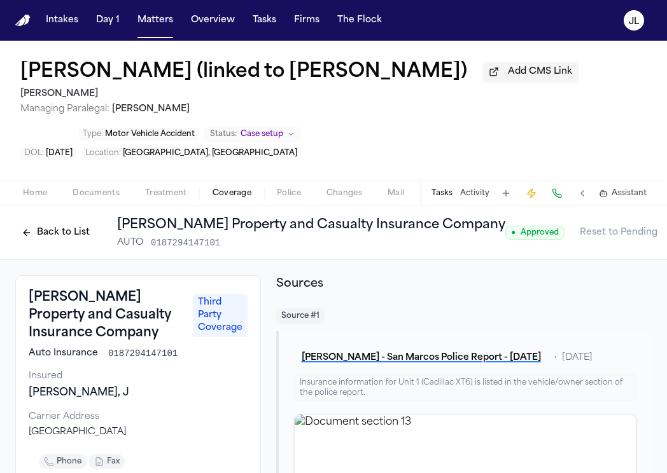
click at [45, 235] on button "Back to List" at bounding box center [55, 233] width 81 height 20
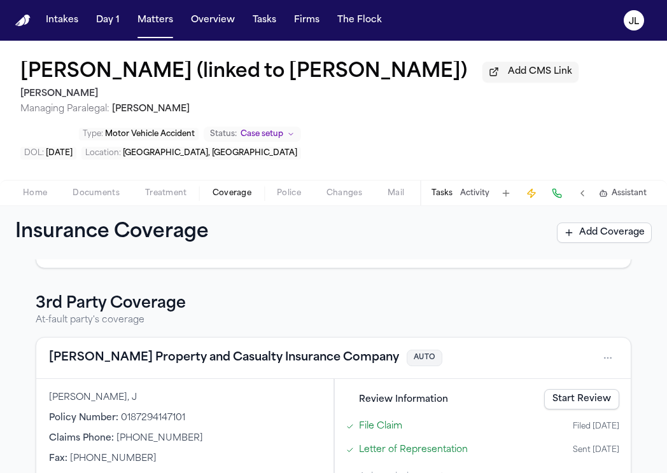
scroll to position [324, 0]
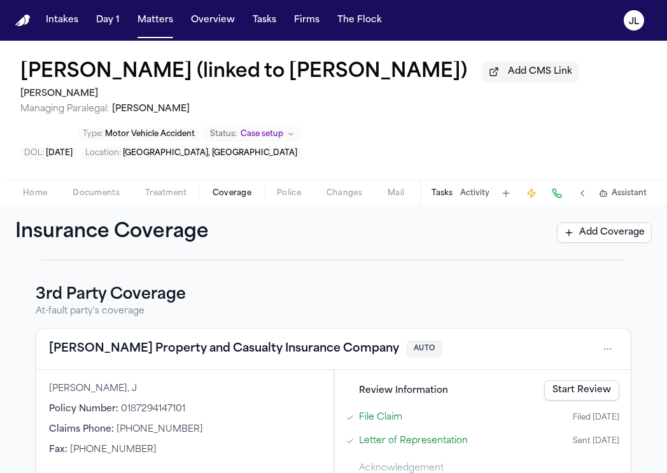
click at [578, 401] on link "Start Review" at bounding box center [581, 390] width 75 height 20
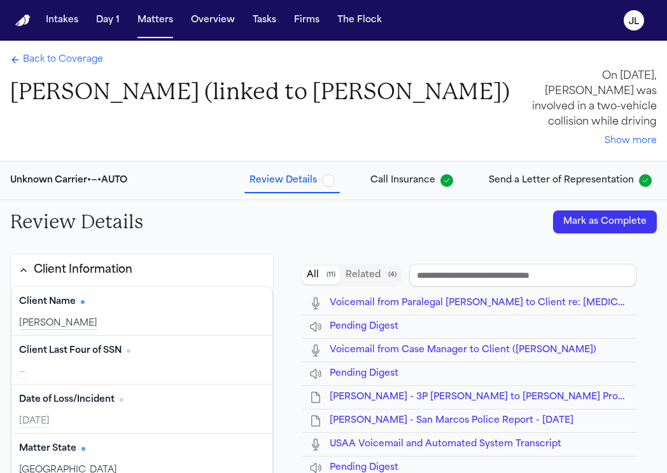
type input "**********"
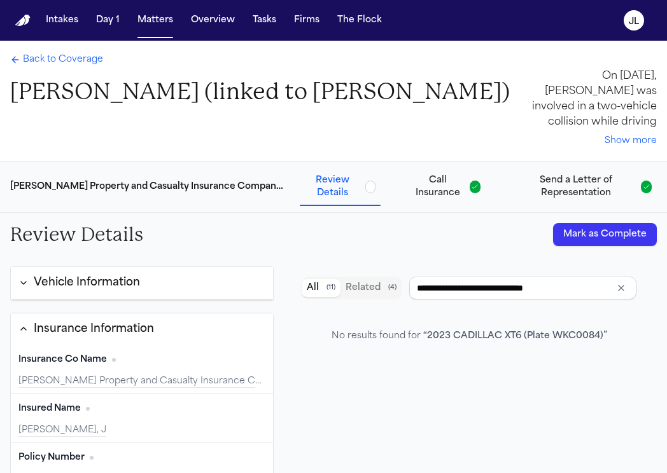
click at [608, 233] on button "Mark as Complete" at bounding box center [605, 234] width 104 height 23
click at [45, 60] on span "Back to Coverage" at bounding box center [63, 59] width 80 height 13
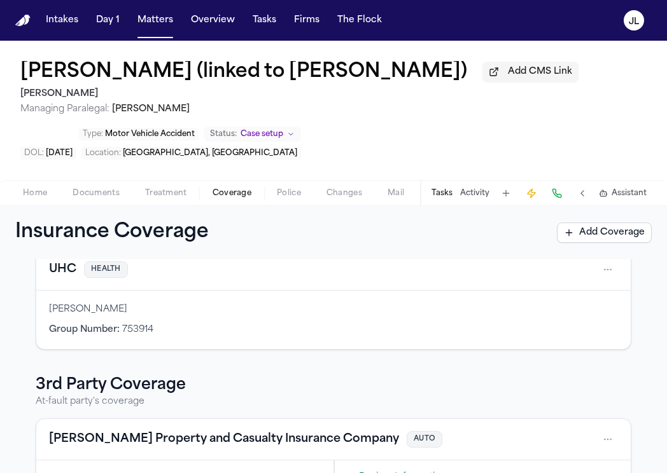
scroll to position [236, 0]
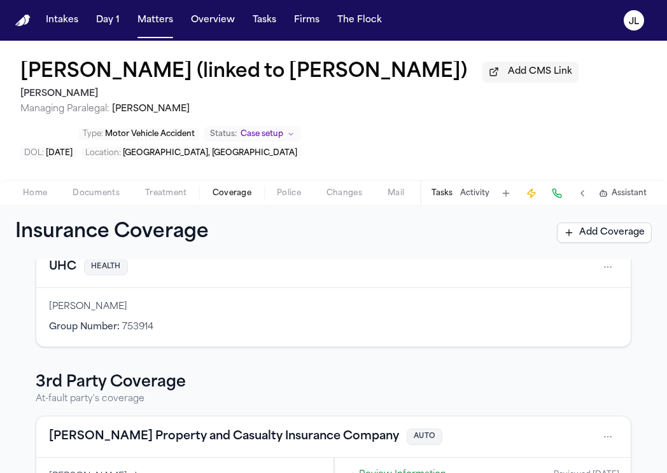
click at [60, 276] on button "UHC" at bounding box center [62, 267] width 27 height 18
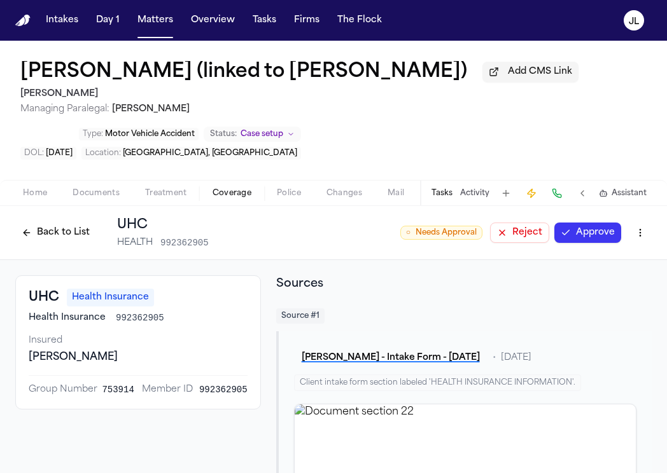
click at [578, 242] on button "Approve" at bounding box center [587, 233] width 67 height 20
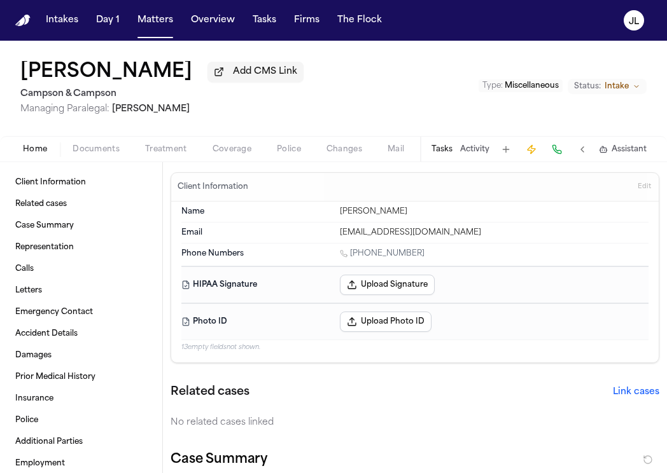
click at [218, 152] on span "Coverage" at bounding box center [231, 149] width 39 height 10
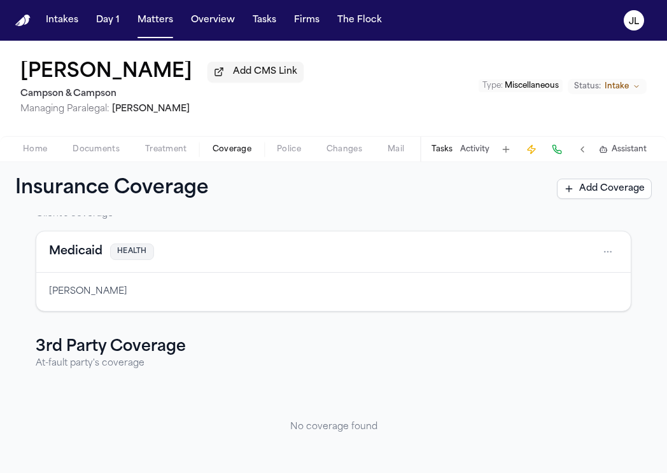
scroll to position [62, 0]
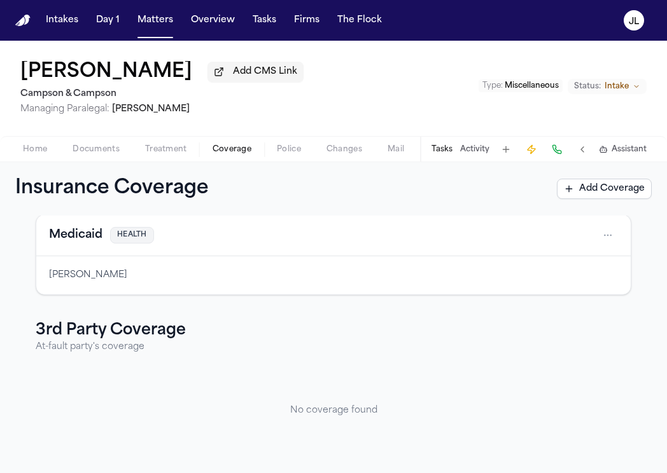
click at [87, 240] on button "Medicaid" at bounding box center [75, 235] width 53 height 18
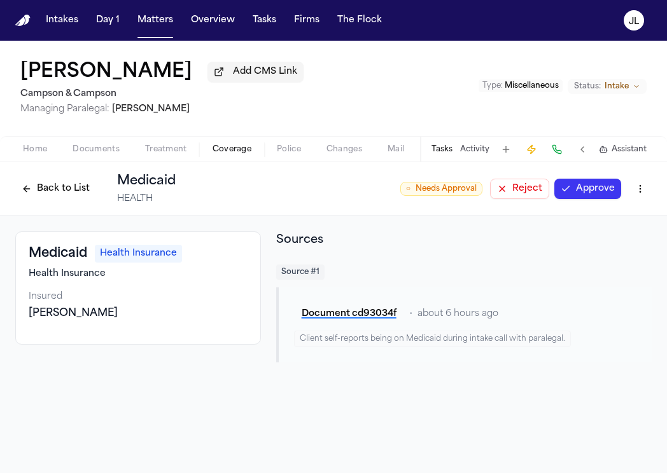
click at [578, 195] on button "Approve" at bounding box center [587, 189] width 67 height 20
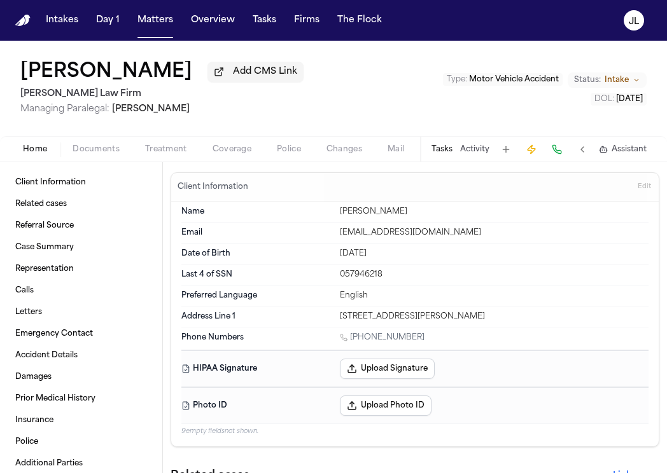
click at [239, 155] on span "Coverage" at bounding box center [231, 149] width 39 height 10
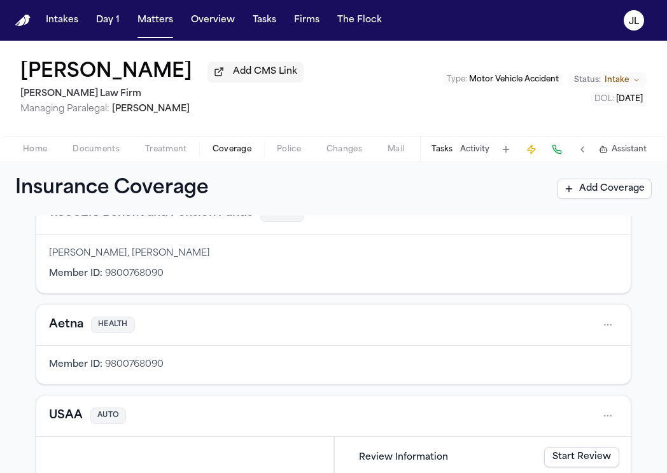
scroll to position [520, 0]
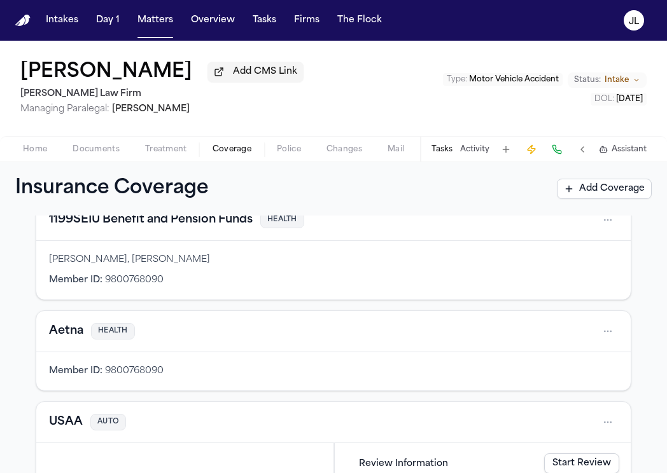
click at [59, 334] on button "Aetna" at bounding box center [66, 332] width 34 height 18
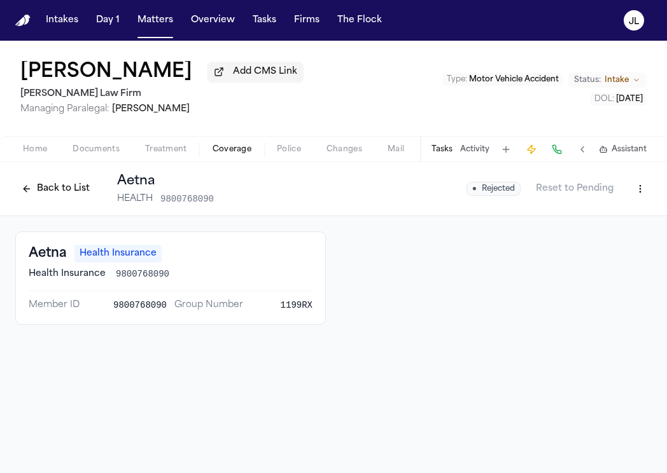
click at [58, 189] on button "Back to List" at bounding box center [55, 189] width 81 height 20
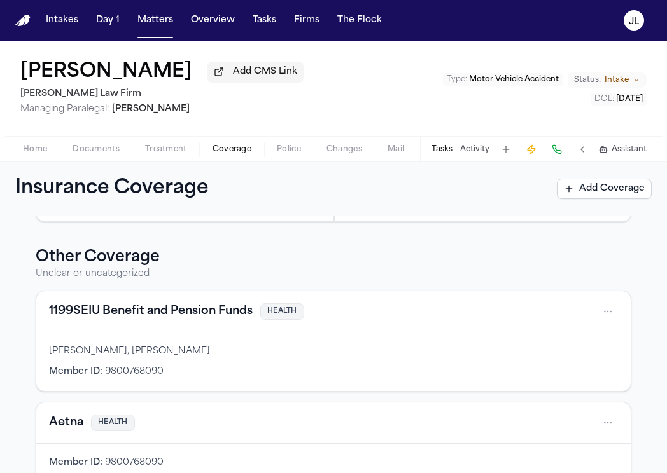
scroll to position [426, 0]
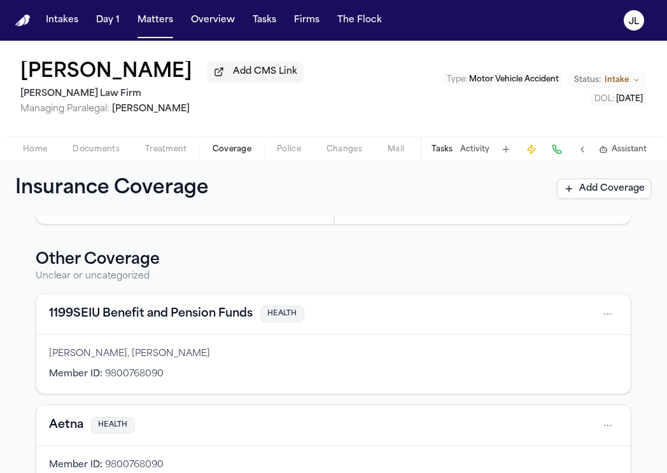
click at [122, 313] on button "1199SEIU Benefit and Pension Funds" at bounding box center [151, 314] width 204 height 18
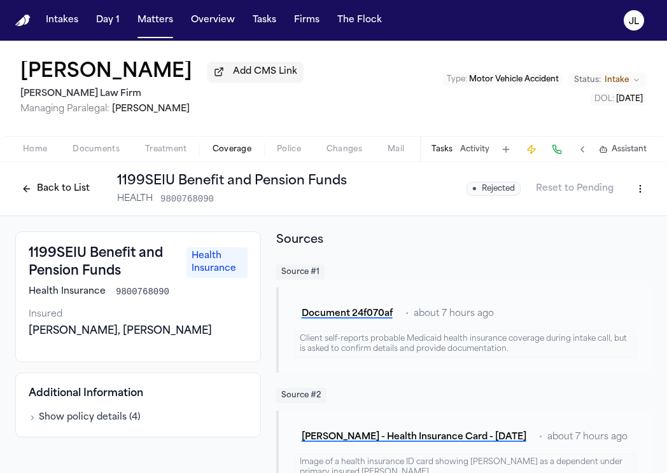
click at [60, 184] on button "Back to List" at bounding box center [55, 189] width 81 height 20
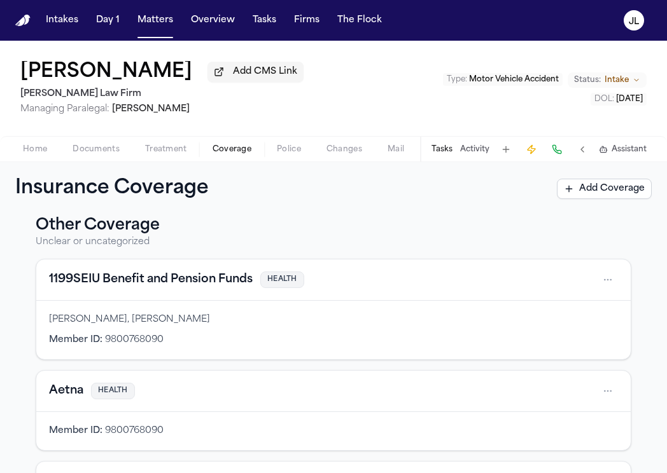
scroll to position [620, 0]
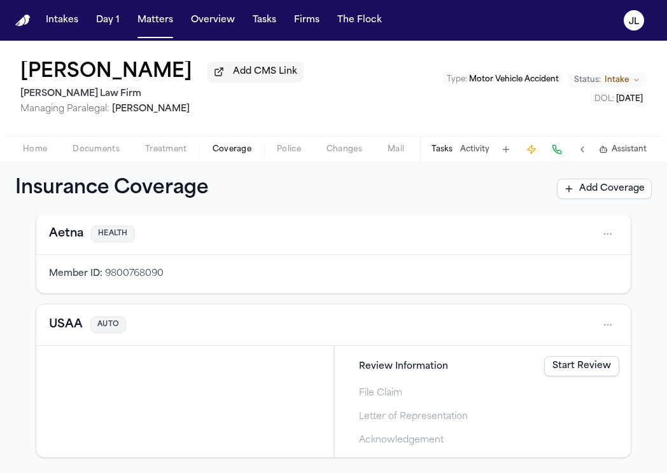
click at [62, 330] on button "USAA" at bounding box center [66, 325] width 34 height 18
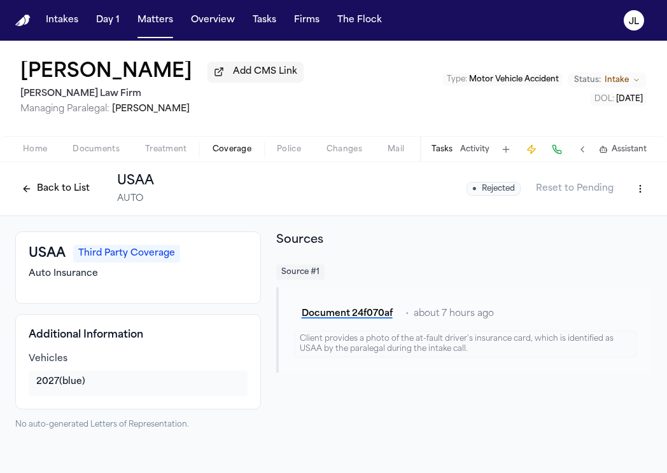
click at [46, 199] on button "Back to List" at bounding box center [55, 189] width 81 height 20
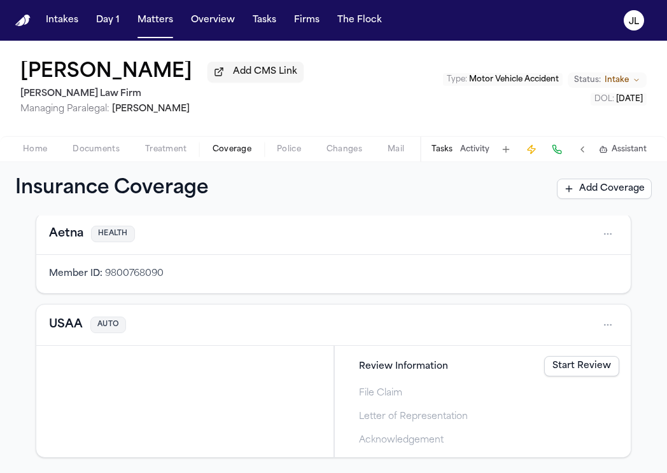
scroll to position [606, 0]
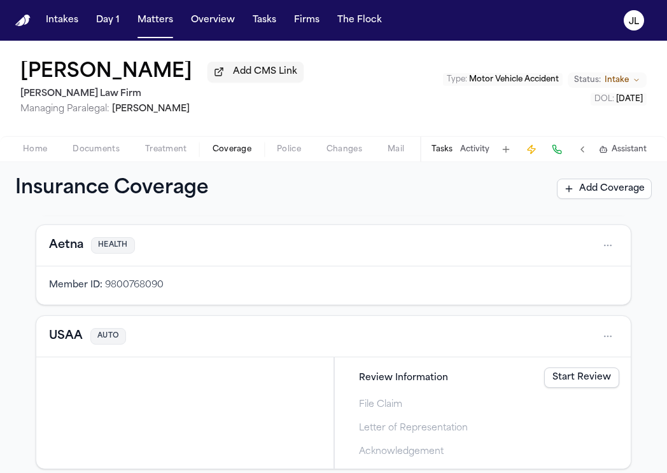
click at [57, 340] on button "USAA" at bounding box center [66, 337] width 34 height 18
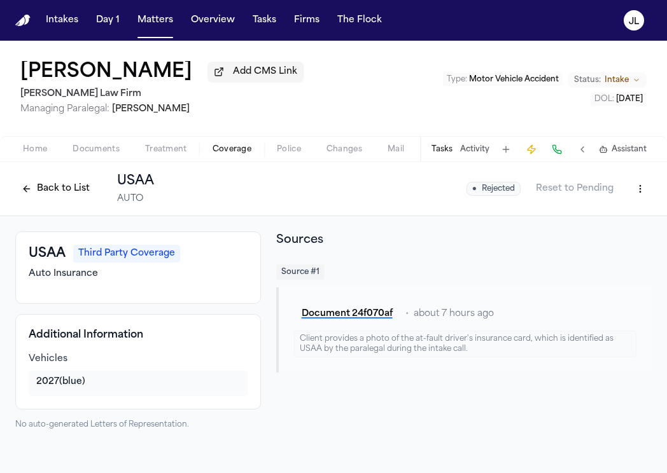
click at [552, 192] on button "Reset to Pending" at bounding box center [574, 189] width 93 height 20
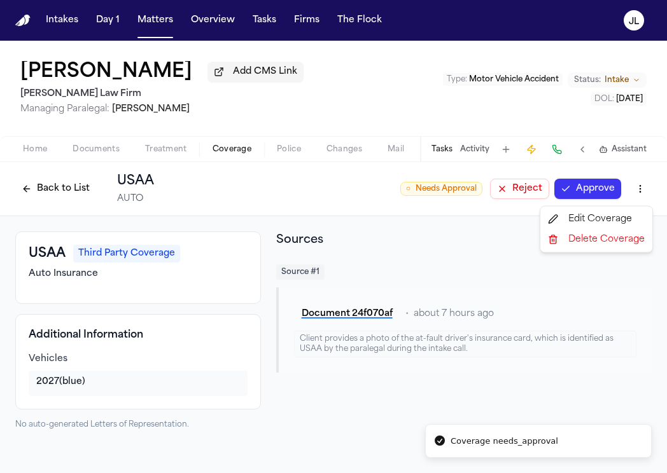
click at [641, 190] on html "Coverage needs_approval Intakes Day 1 Matters Overview Tasks Firms The Flock JL…" at bounding box center [333, 236] width 667 height 473
click at [587, 240] on div "Delete Coverage" at bounding box center [596, 240] width 107 height 20
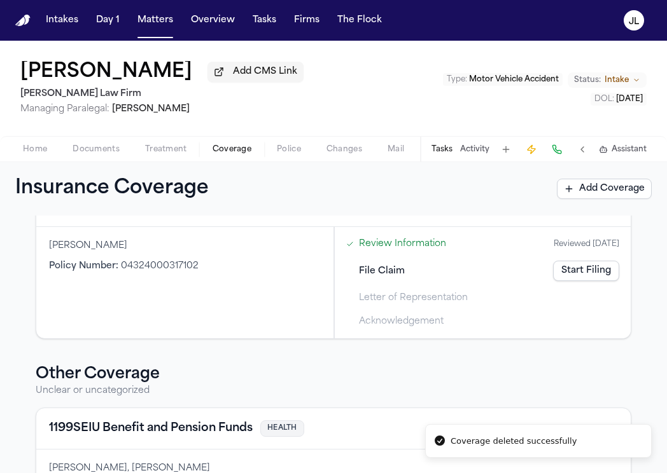
scroll to position [266, 0]
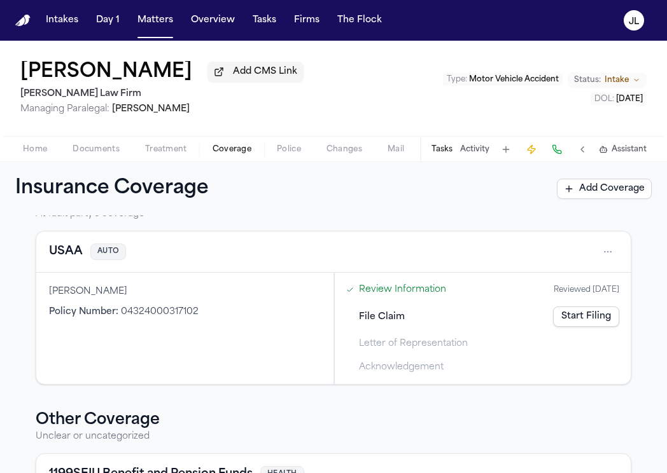
click at [62, 252] on button "USAA" at bounding box center [66, 252] width 34 height 18
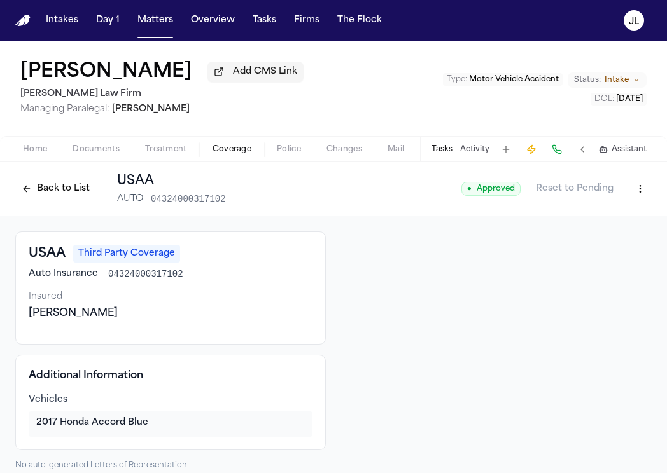
click at [46, 193] on button "Back to List" at bounding box center [55, 189] width 81 height 20
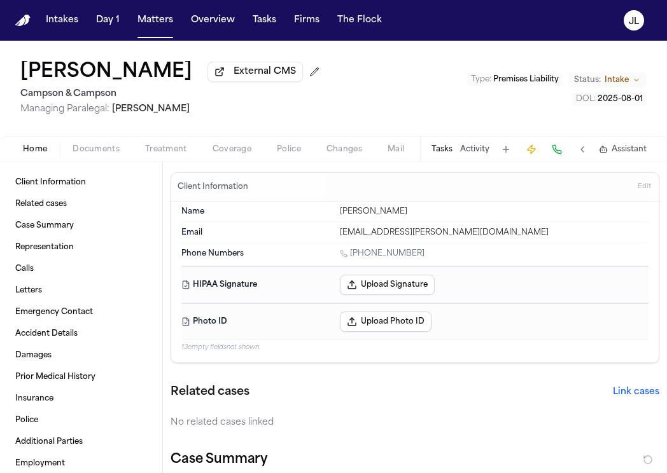
click at [248, 152] on span "Coverage" at bounding box center [231, 149] width 39 height 10
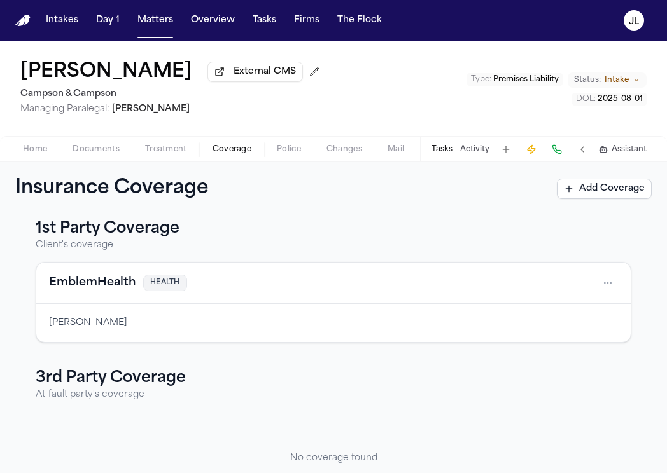
scroll to position [62, 0]
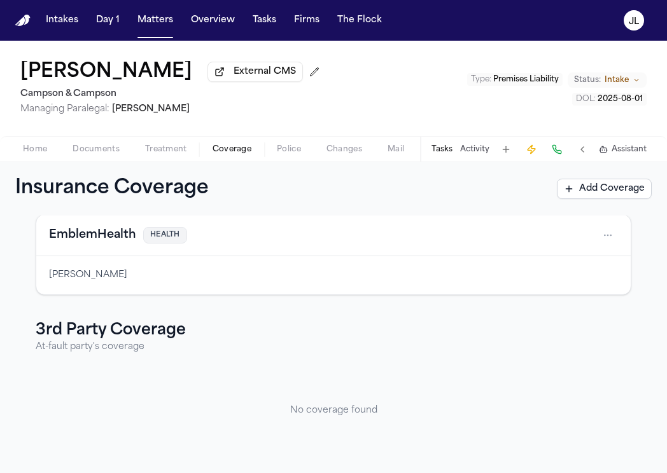
click at [109, 246] on div "EmblemHealth HEALTH" at bounding box center [333, 235] width 594 height 41
click at [109, 240] on button "EmblemHealth" at bounding box center [92, 235] width 87 height 18
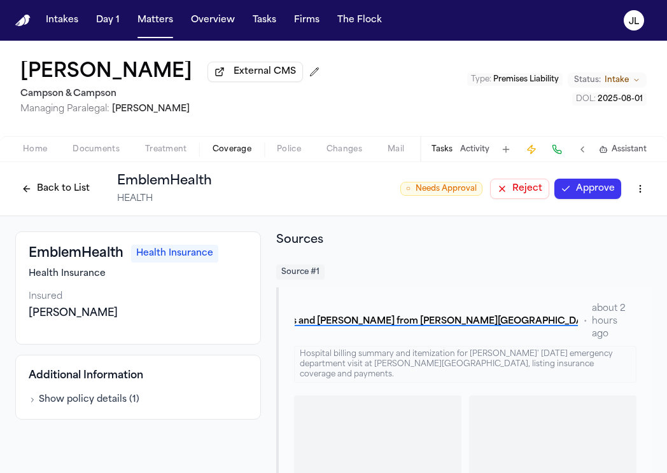
click at [593, 188] on button "Approve" at bounding box center [587, 189] width 67 height 20
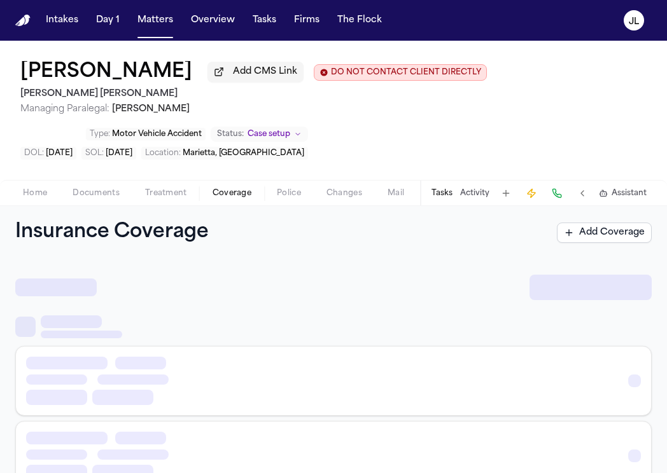
click at [225, 193] on span "Coverage" at bounding box center [231, 193] width 39 height 10
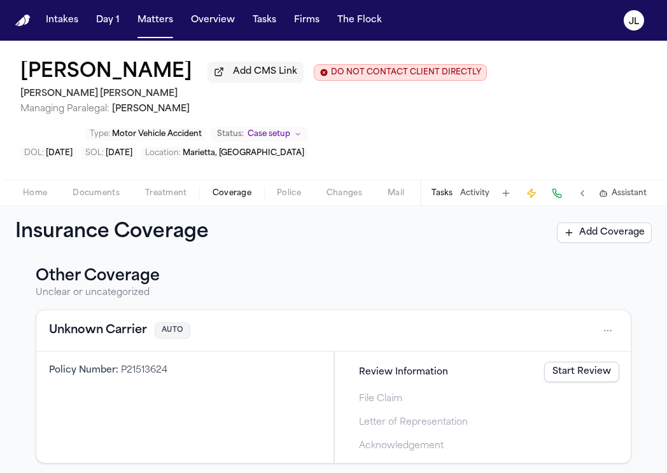
scroll to position [723, 0]
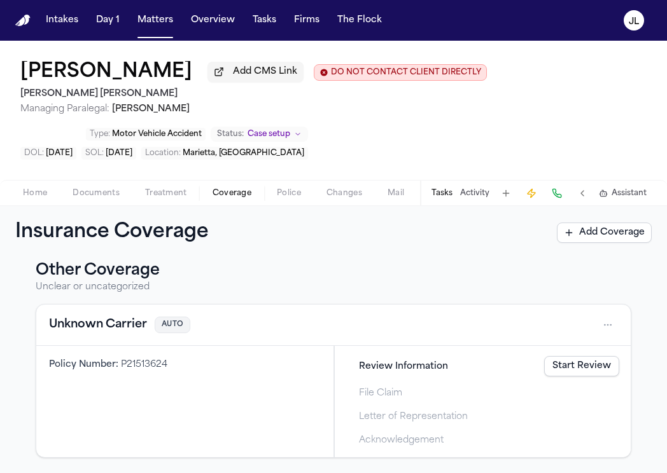
click at [124, 331] on button "Unknown Carrier" at bounding box center [98, 325] width 98 height 18
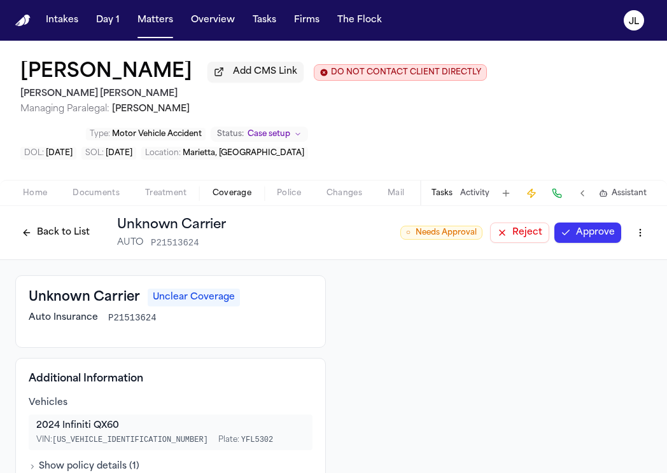
click at [62, 237] on button "Back to List" at bounding box center [55, 233] width 81 height 20
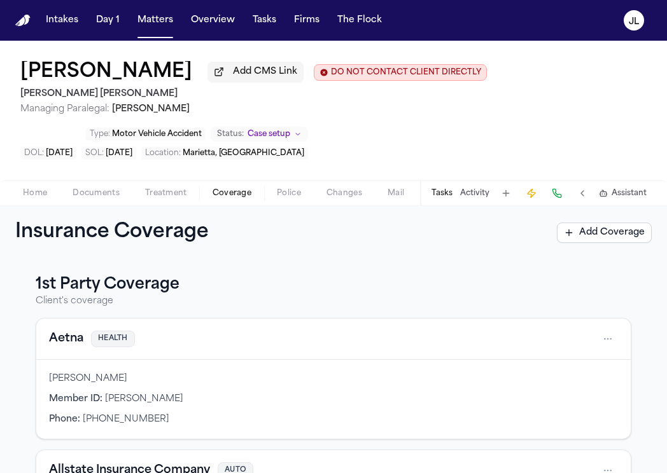
click at [73, 340] on button "Aetna" at bounding box center [66, 339] width 34 height 18
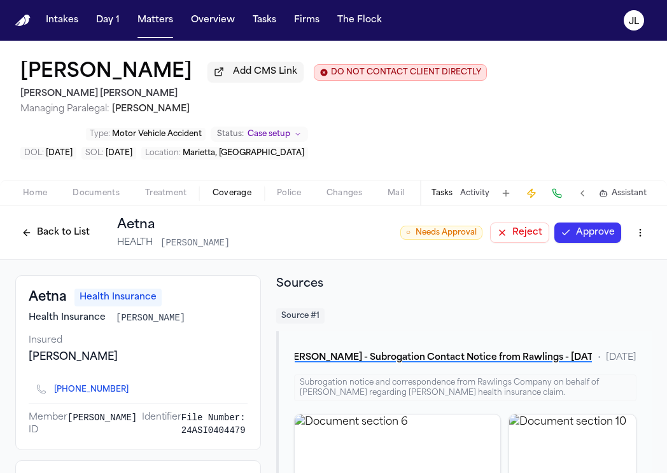
click at [576, 239] on button "Approve" at bounding box center [587, 233] width 67 height 20
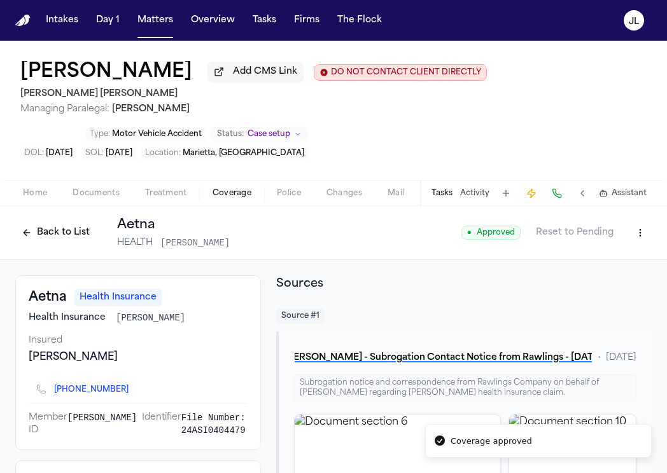
click at [62, 237] on button "Back to List" at bounding box center [55, 233] width 81 height 20
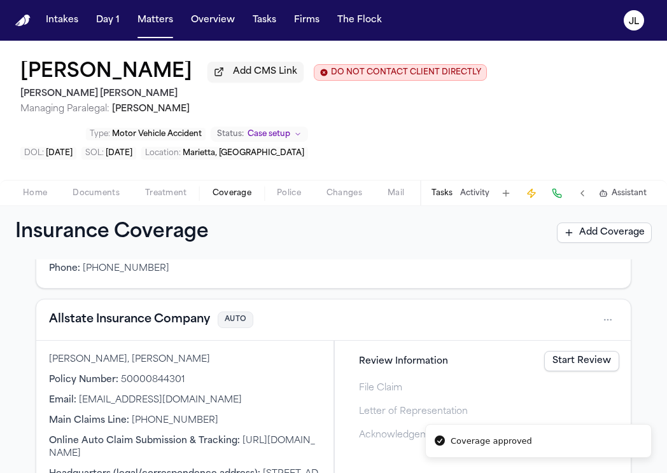
scroll to position [153, 0]
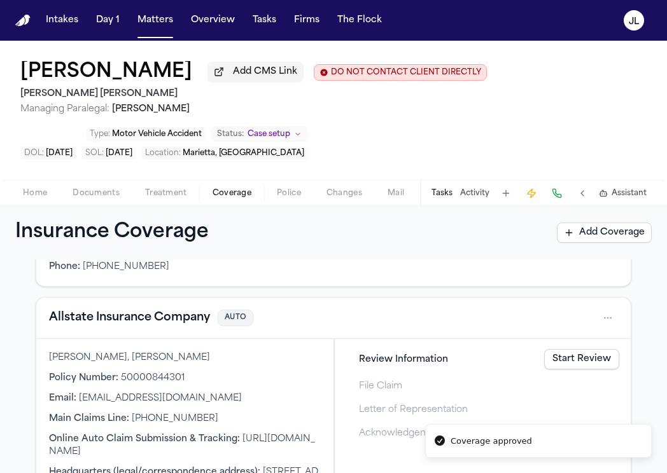
click at [114, 316] on button "Allstate Insurance Company" at bounding box center [129, 318] width 161 height 18
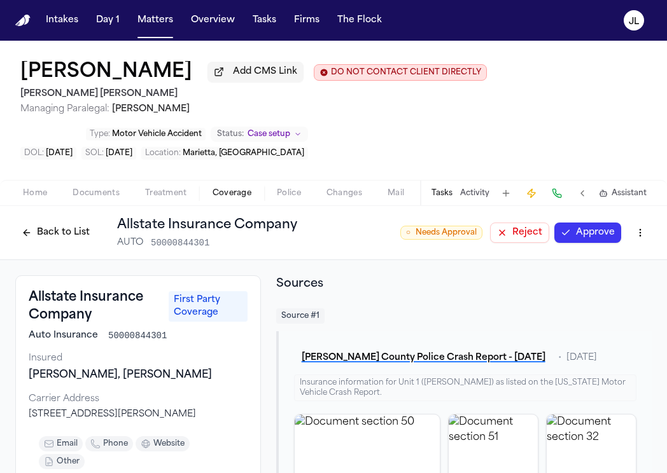
click at [583, 232] on button "Approve" at bounding box center [587, 233] width 67 height 20
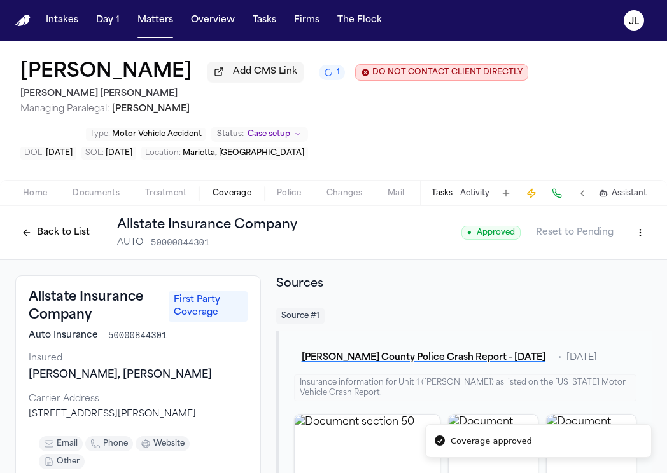
click at [36, 236] on button "Back to List" at bounding box center [55, 233] width 81 height 20
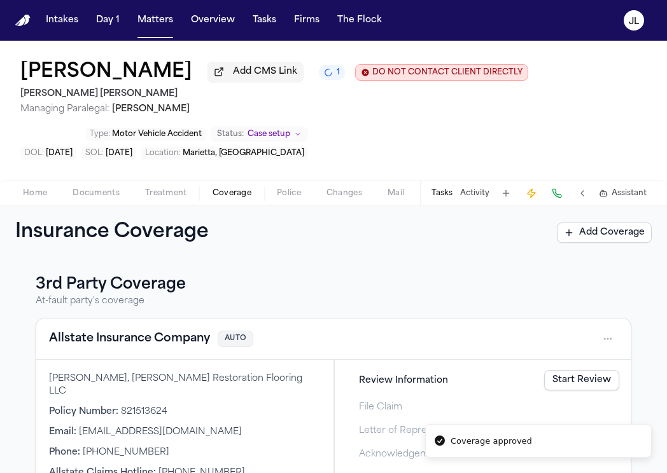
scroll to position [436, 0]
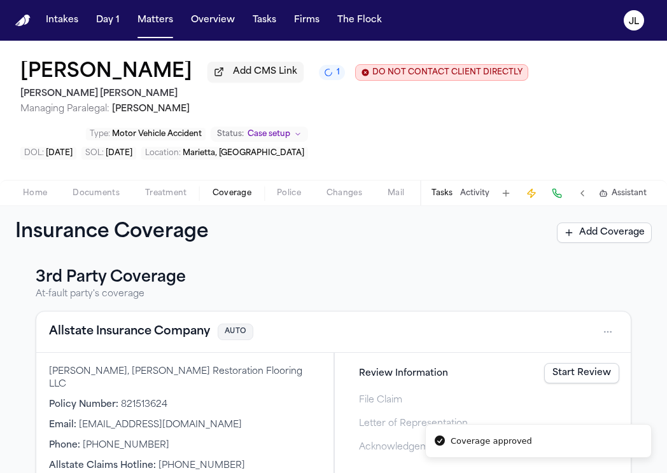
click at [132, 340] on button "Allstate Insurance Company" at bounding box center [129, 332] width 161 height 18
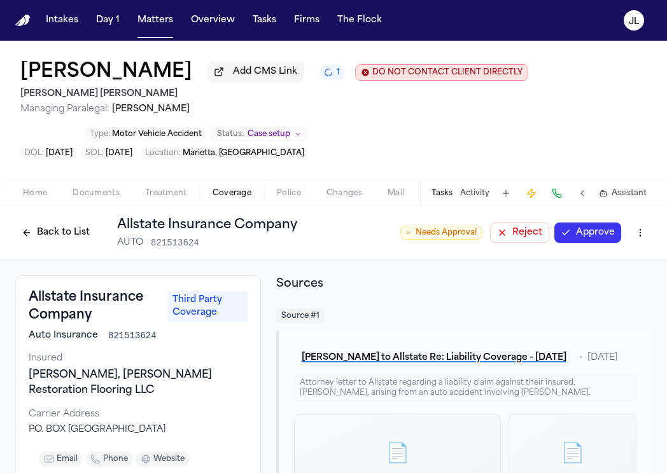
click at [583, 227] on button "Approve" at bounding box center [587, 233] width 67 height 20
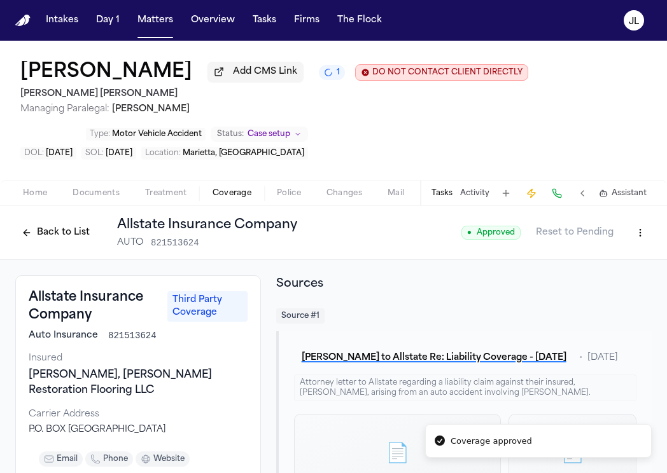
click at [80, 236] on button "Back to List" at bounding box center [55, 233] width 81 height 20
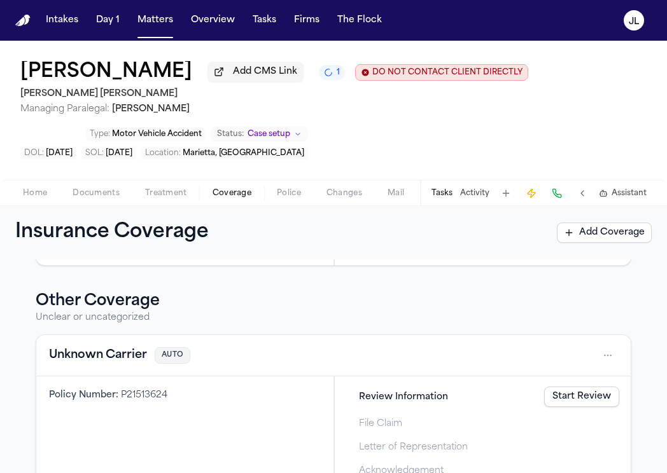
scroll to position [723, 0]
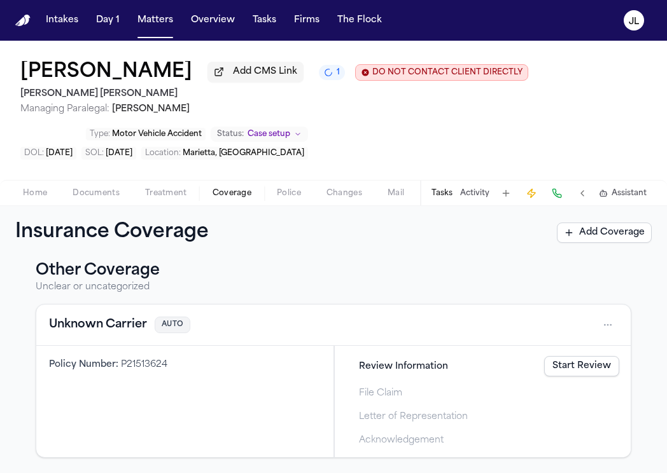
click at [108, 333] on button "Unknown Carrier" at bounding box center [98, 325] width 98 height 18
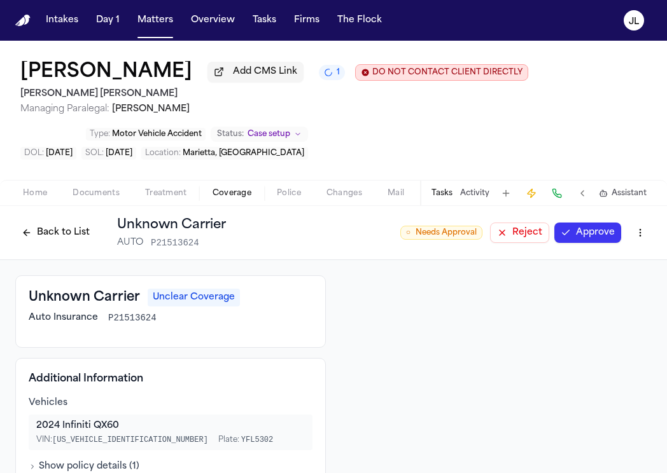
click at [586, 242] on button "Approve" at bounding box center [587, 233] width 67 height 20
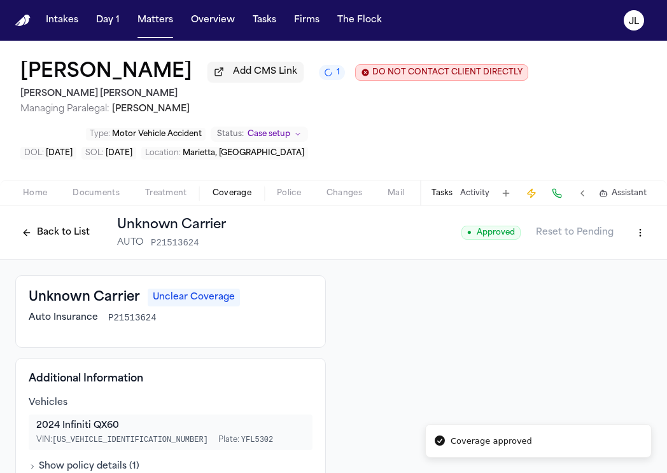
click at [58, 232] on button "Back to List" at bounding box center [55, 233] width 81 height 20
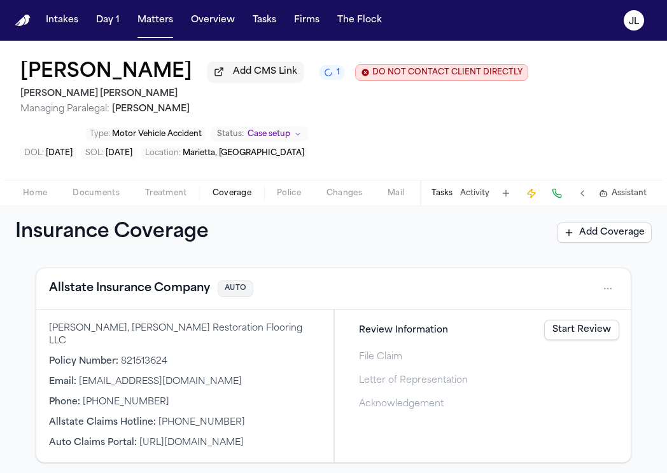
scroll to position [723, 0]
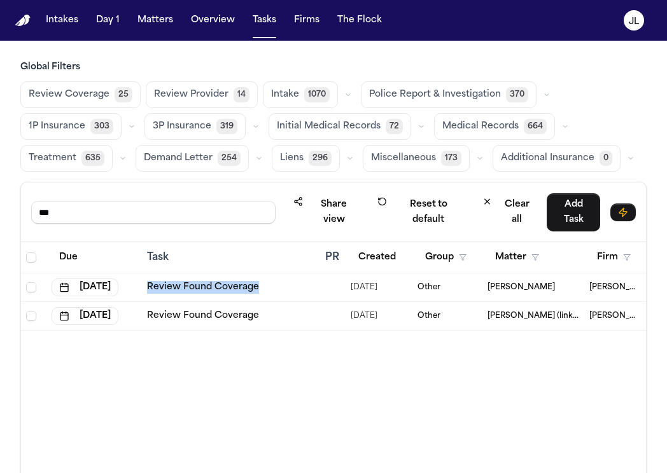
click at [206, 311] on link "Review Found Coverage" at bounding box center [203, 316] width 112 height 13
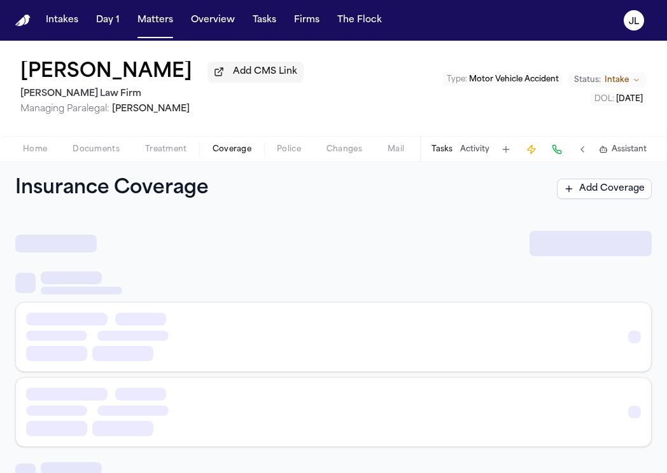
click at [246, 155] on span "Coverage" at bounding box center [231, 149] width 39 height 10
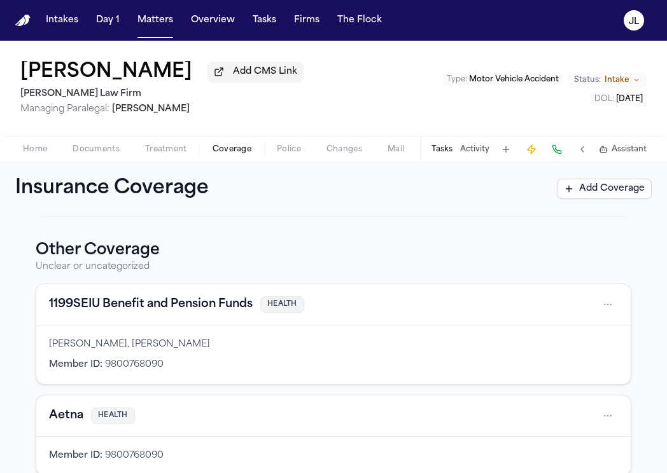
scroll to position [456, 0]
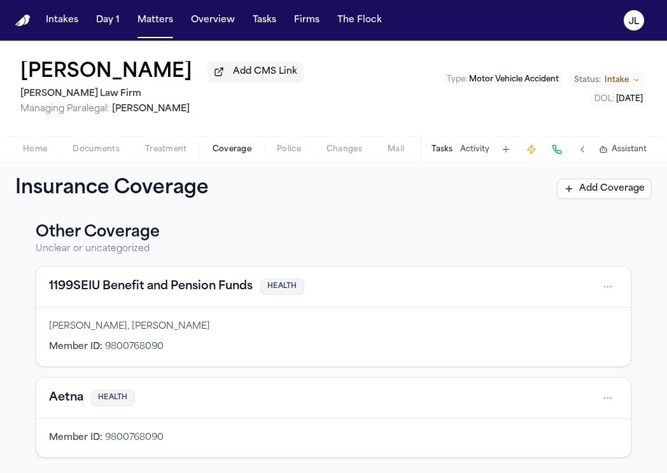
click at [57, 408] on div "Aetna HEALTH" at bounding box center [333, 398] width 569 height 20
click at [57, 403] on button "Aetna" at bounding box center [66, 398] width 34 height 18
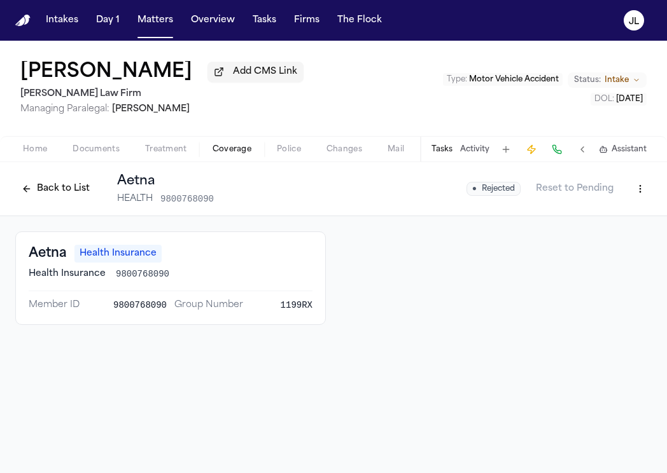
click at [50, 197] on button "Back to List" at bounding box center [55, 189] width 81 height 20
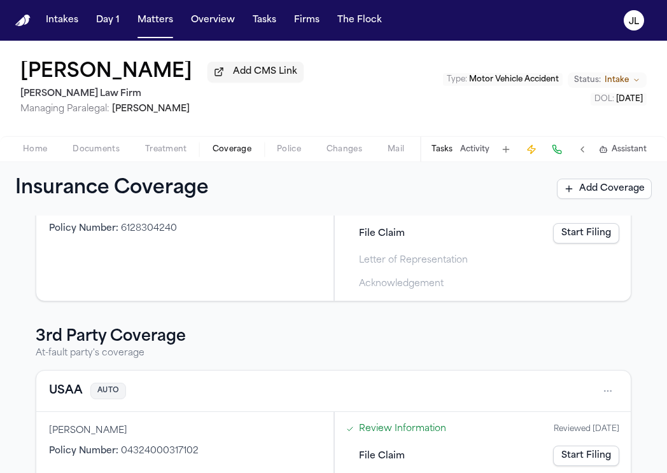
scroll to position [456, 0]
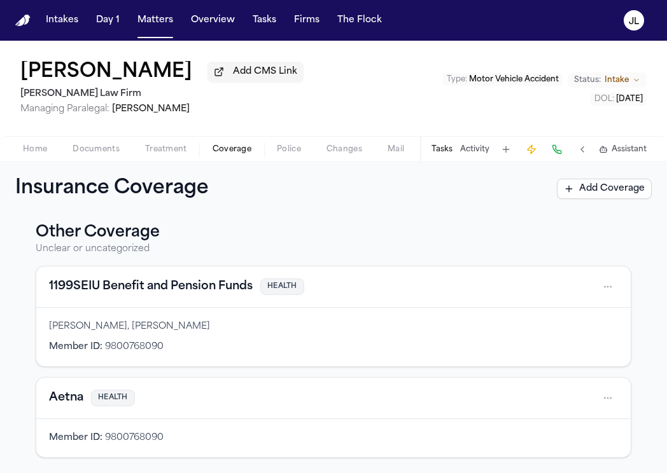
click at [104, 294] on button "1199SEIU Benefit and Pension Funds" at bounding box center [151, 287] width 204 height 18
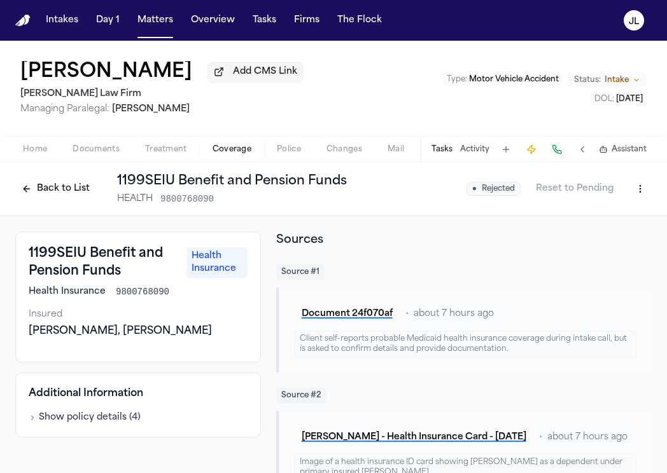
click at [53, 190] on button "Back to List" at bounding box center [55, 189] width 81 height 20
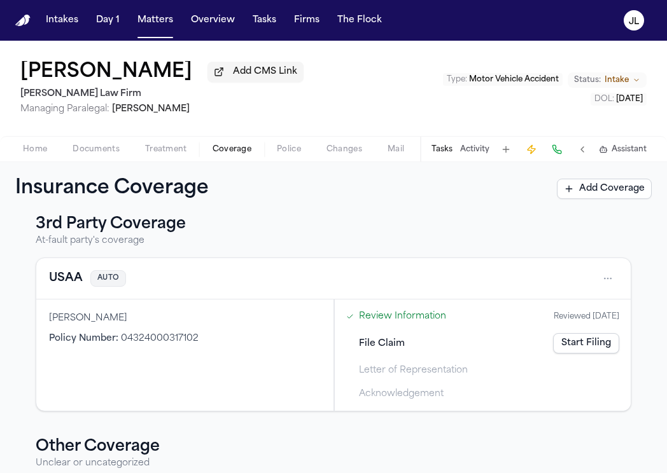
scroll to position [251, 0]
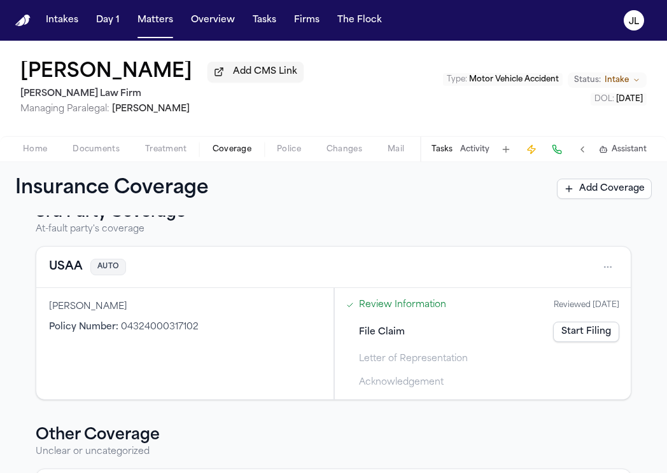
click at [68, 270] on button "USAA" at bounding box center [66, 267] width 34 height 18
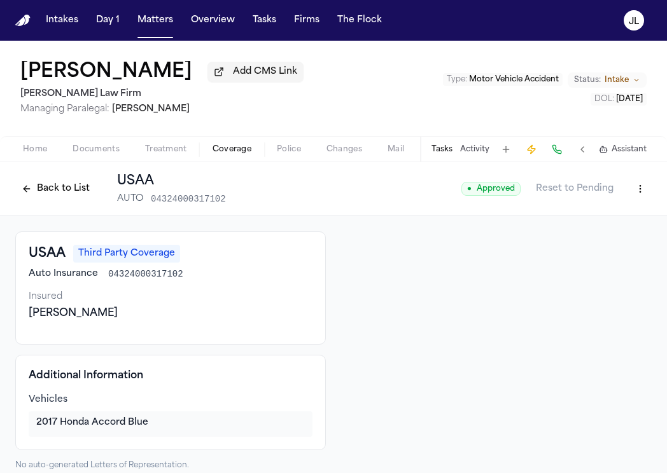
click at [52, 198] on button "Back to List" at bounding box center [55, 189] width 81 height 20
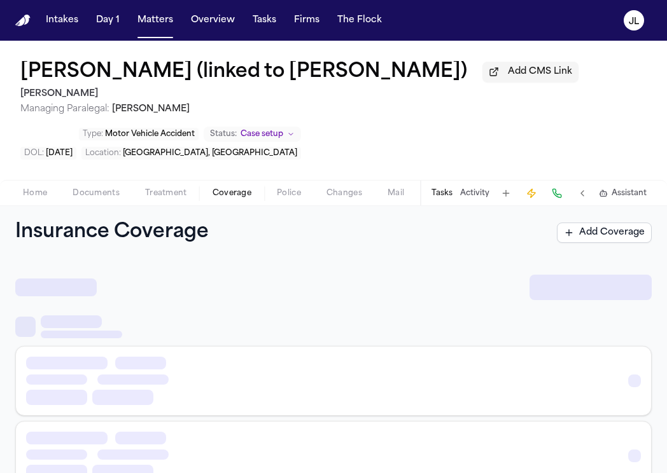
click at [225, 198] on span "Coverage" at bounding box center [231, 193] width 39 height 10
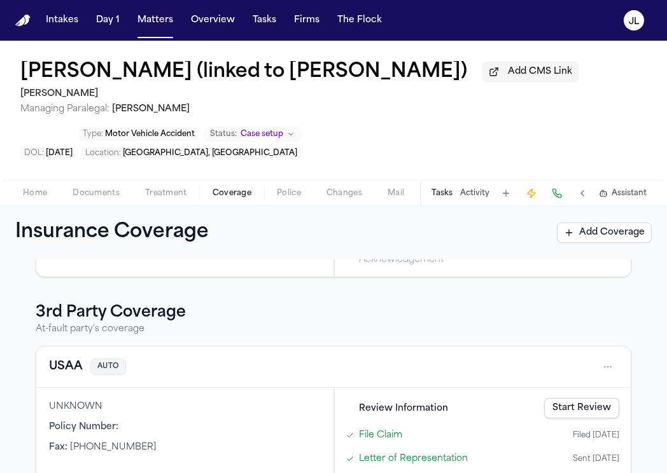
scroll to position [247, 0]
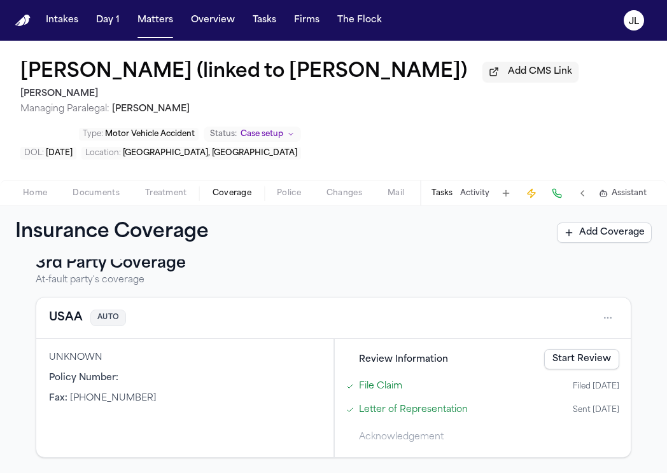
click at [575, 354] on link "Start Review" at bounding box center [581, 359] width 75 height 20
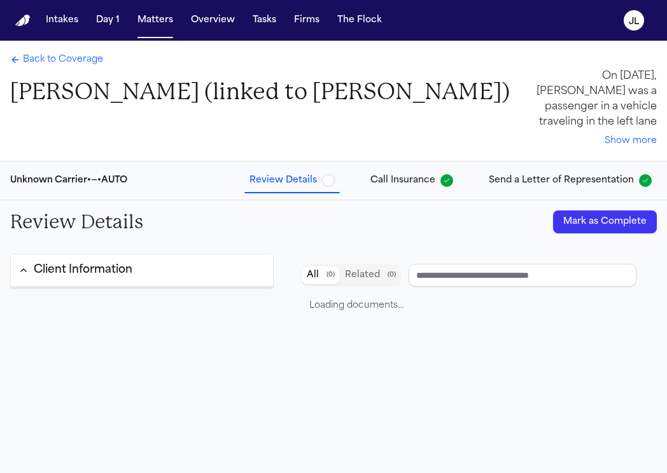
type input "****"
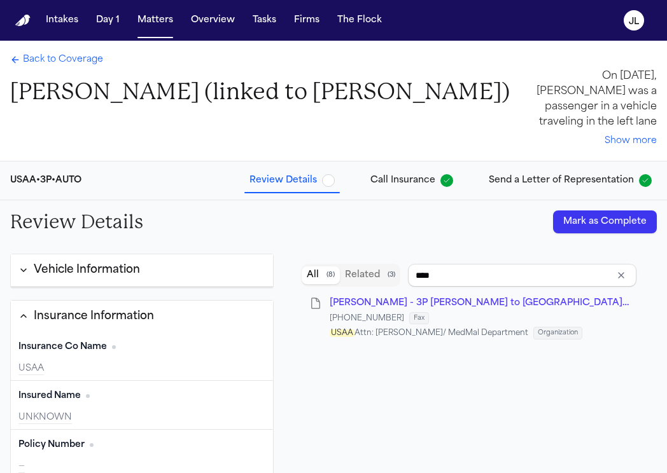
click at [593, 216] on button "Mark as Complete" at bounding box center [605, 222] width 104 height 23
click at [66, 63] on span "Back to Coverage" at bounding box center [63, 59] width 80 height 13
